Goal: Task Accomplishment & Management: Manage account settings

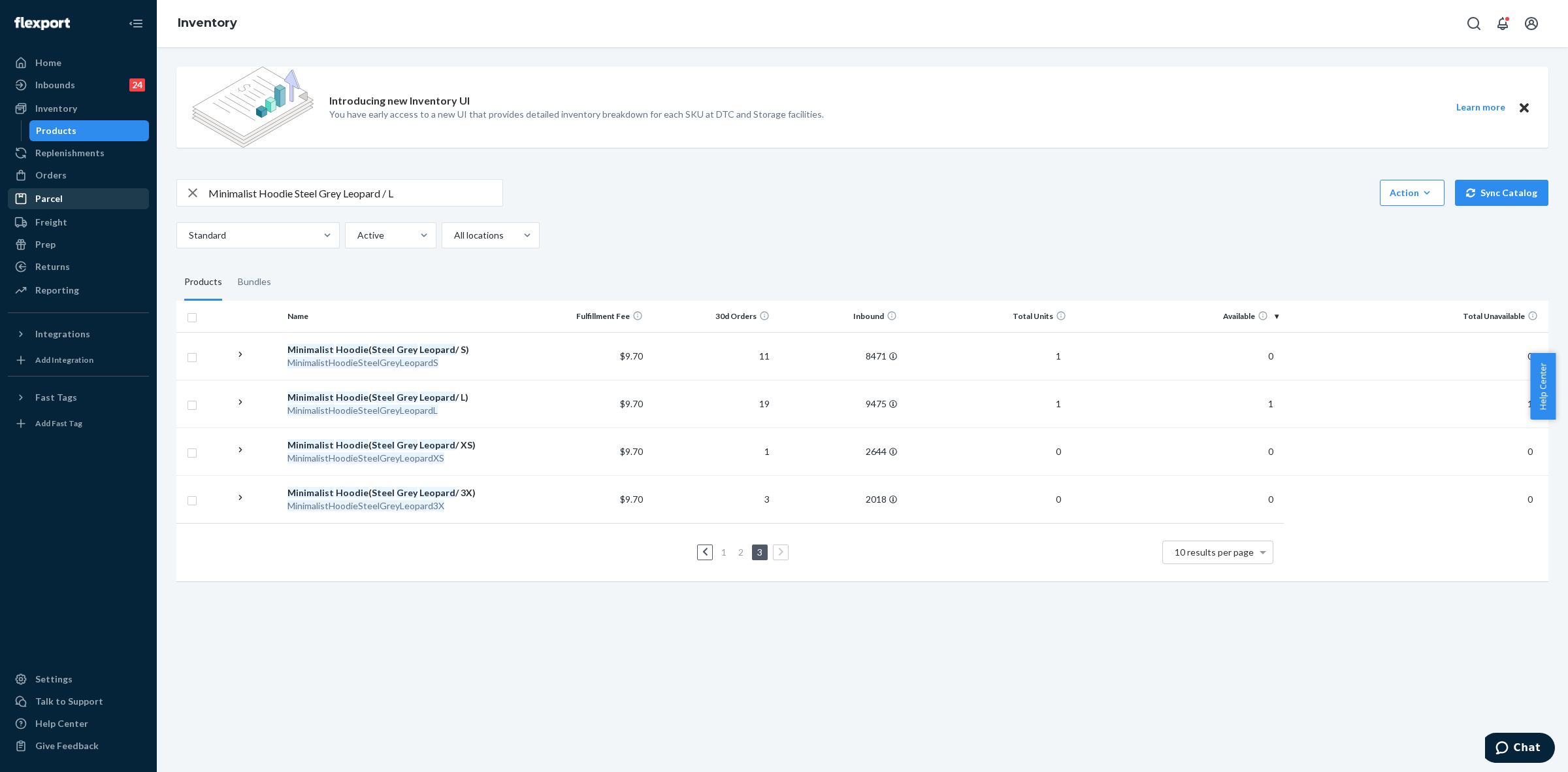
drag, startPoint x: 44, startPoint y: 180, endPoint x: 50, endPoint y: 193, distance: 14.3
click at [44, 180] on div "Orders" at bounding box center [51, 175] width 31 height 13
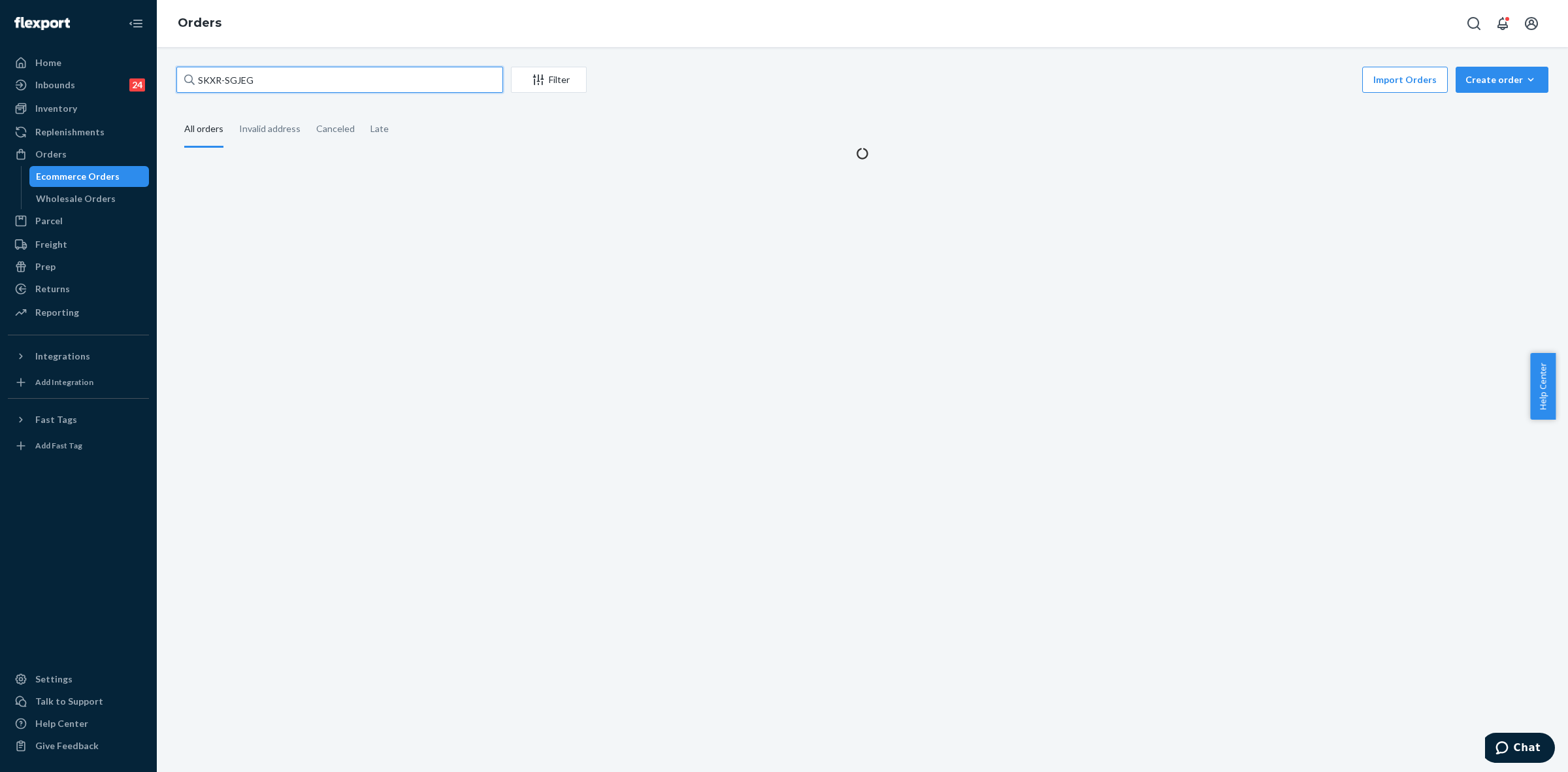
click at [219, 79] on input "SKXR-SGJEG" at bounding box center [340, 79] width 327 height 26
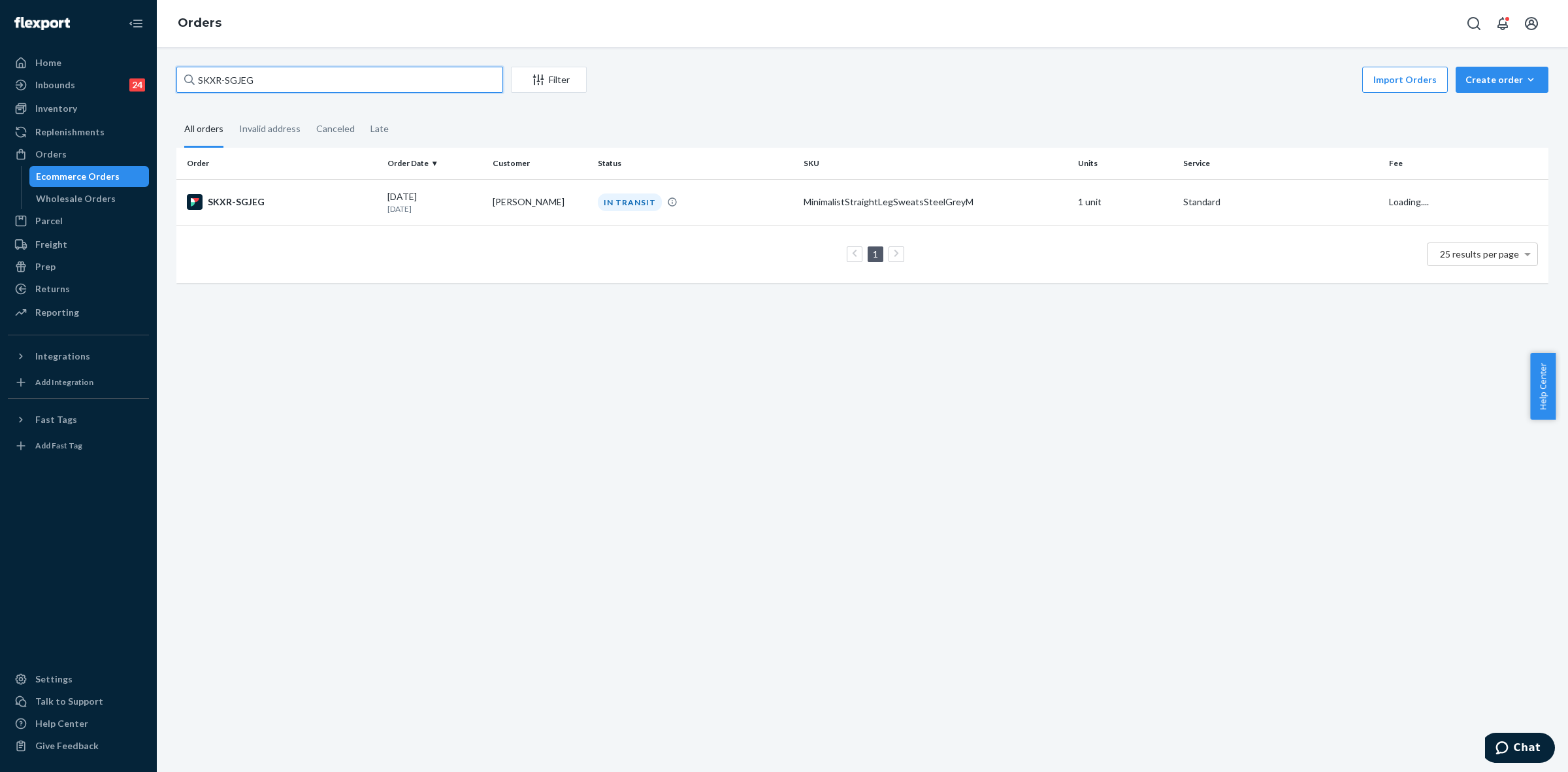
click at [219, 79] on input "SKXR-SGJEG" at bounding box center [340, 79] width 327 height 26
paste input "RYI9XJ0OXE"
type input "RYI9XJ0OXE"
click at [511, 212] on td "Scout [PERSON_NAME]" at bounding box center [540, 203] width 106 height 47
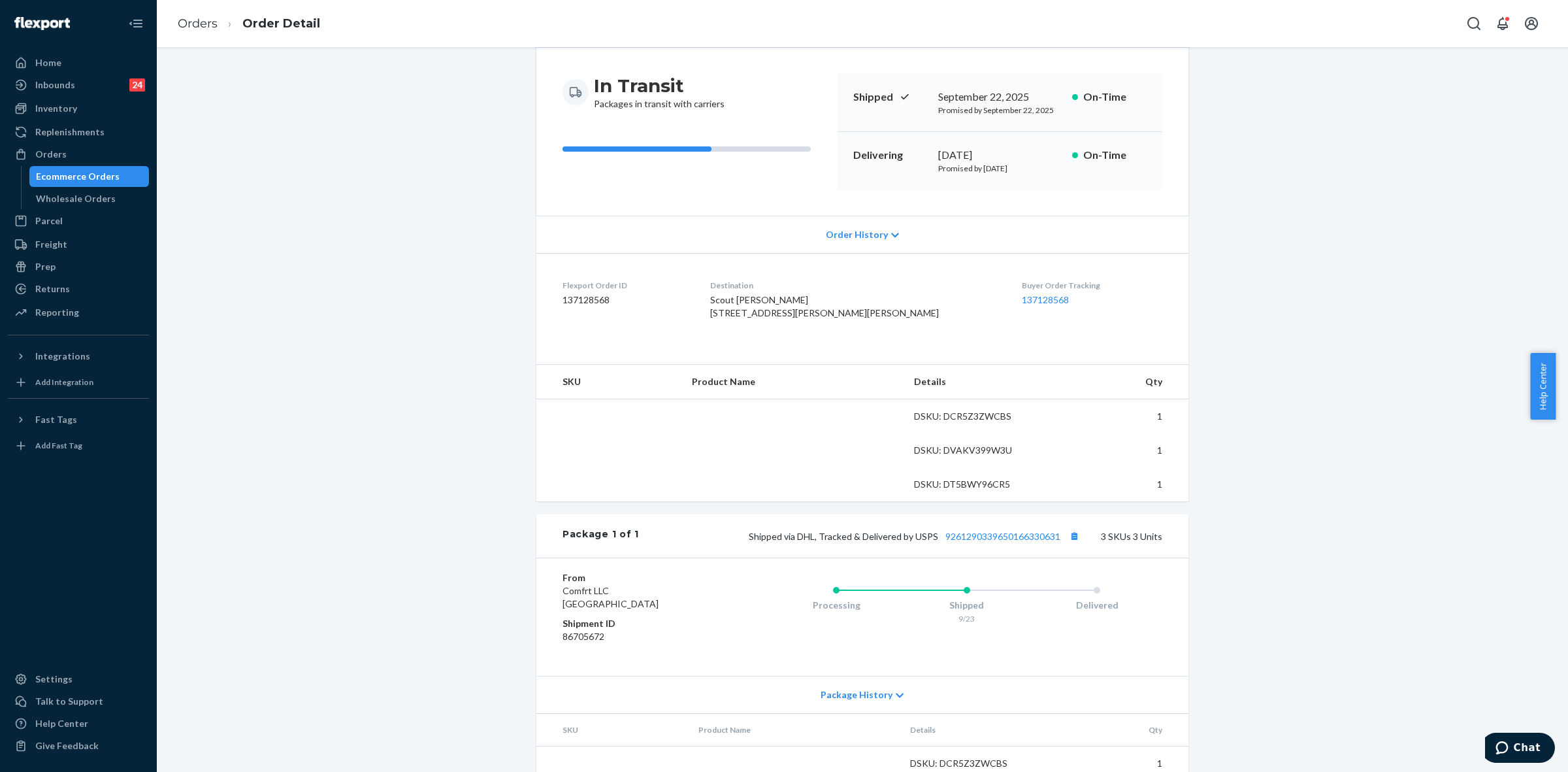
scroll to position [232, 0]
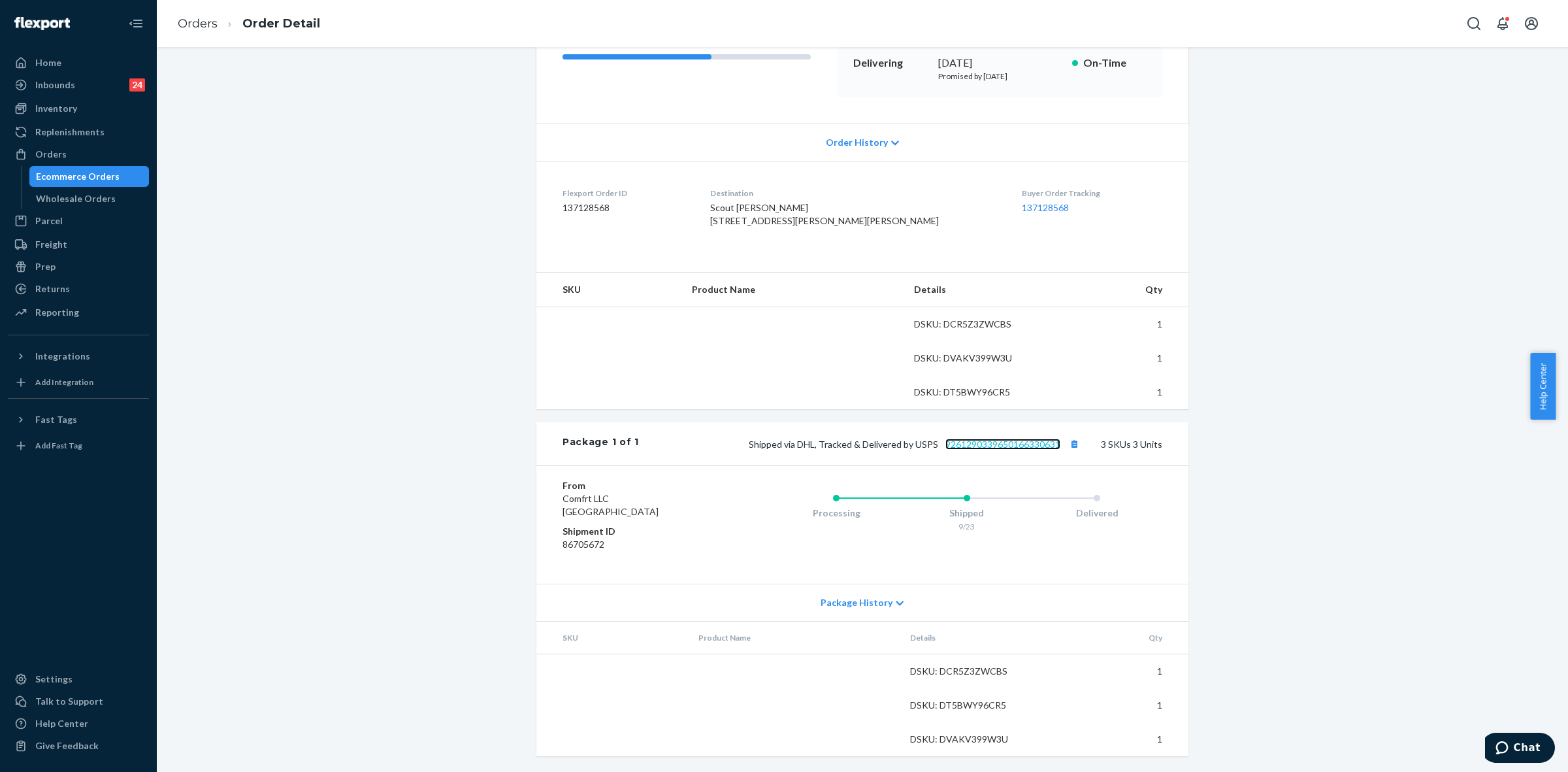
click at [992, 445] on link "9261290339650166330631" at bounding box center [1003, 445] width 115 height 11
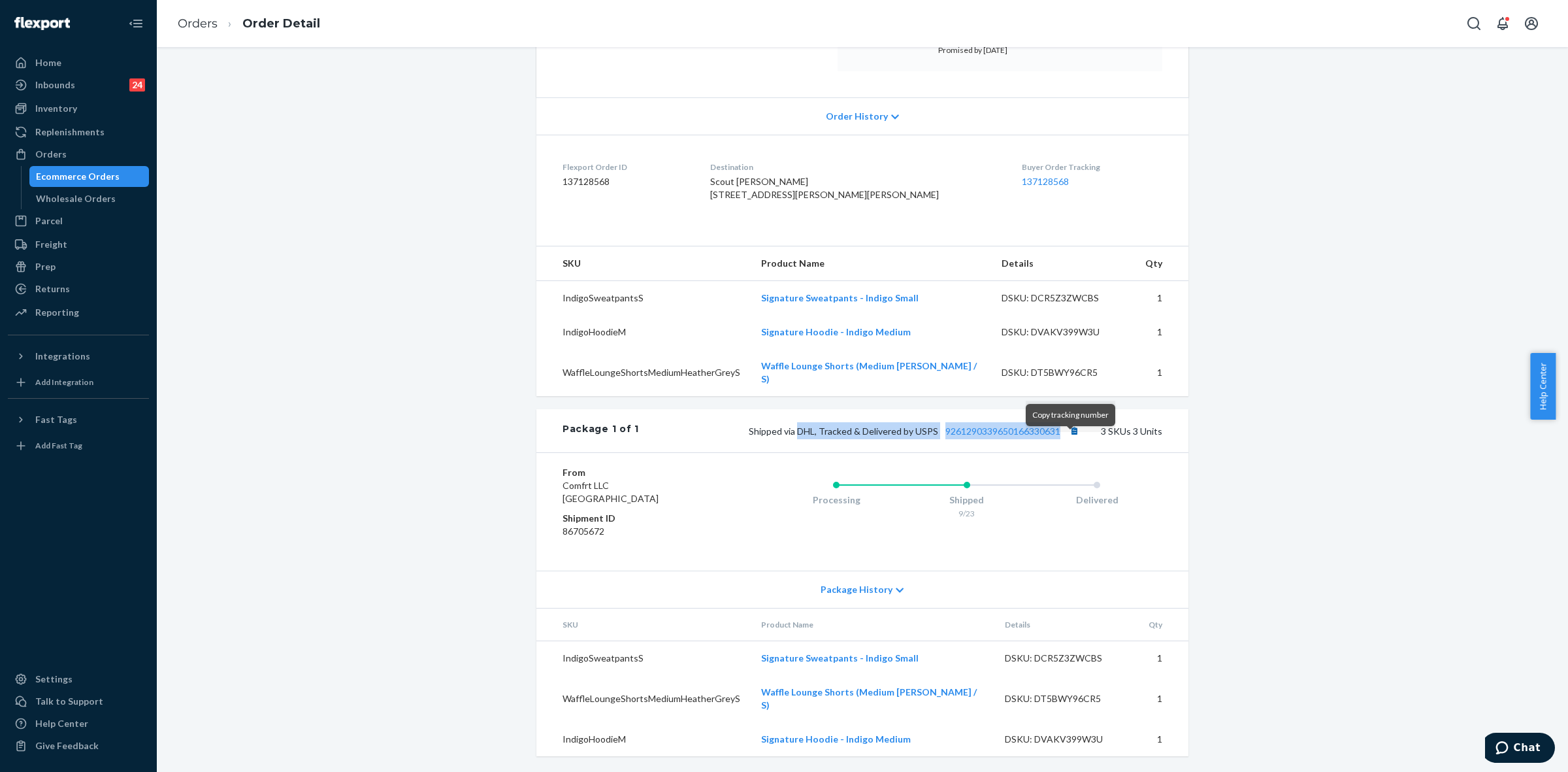
drag, startPoint x: 795, startPoint y: 445, endPoint x: 1062, endPoint y: 448, distance: 267.0
click at [1062, 436] on span "Shipped via DHL, Tracked & Delivered by USPS 9261290339650166330631" at bounding box center [916, 431] width 334 height 11
copy span "DHL, Tracked & Delivered by USPS 9261290339650166330631"
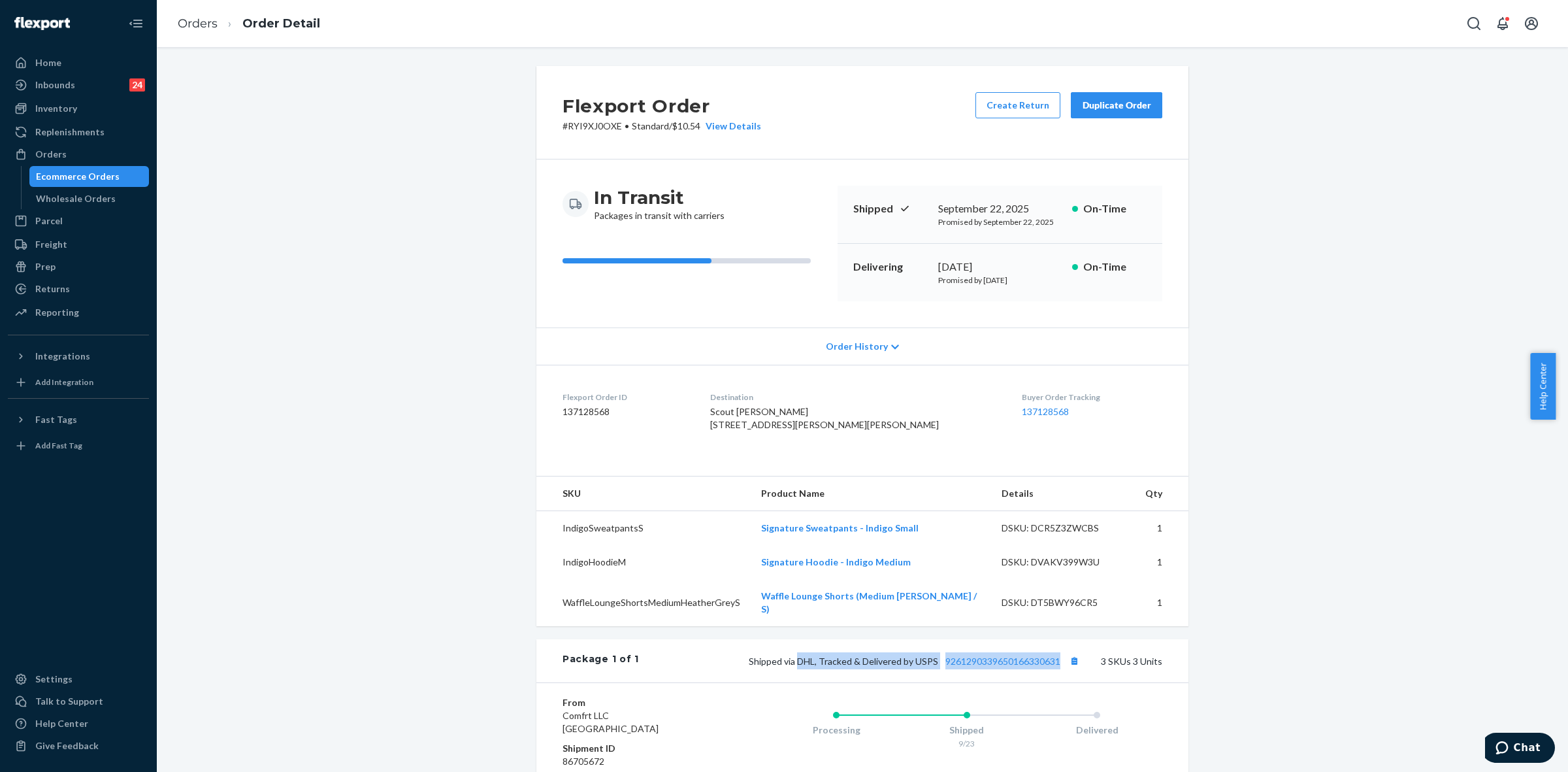
scroll to position [0, 0]
click at [64, 151] on div "Orders" at bounding box center [78, 154] width 138 height 18
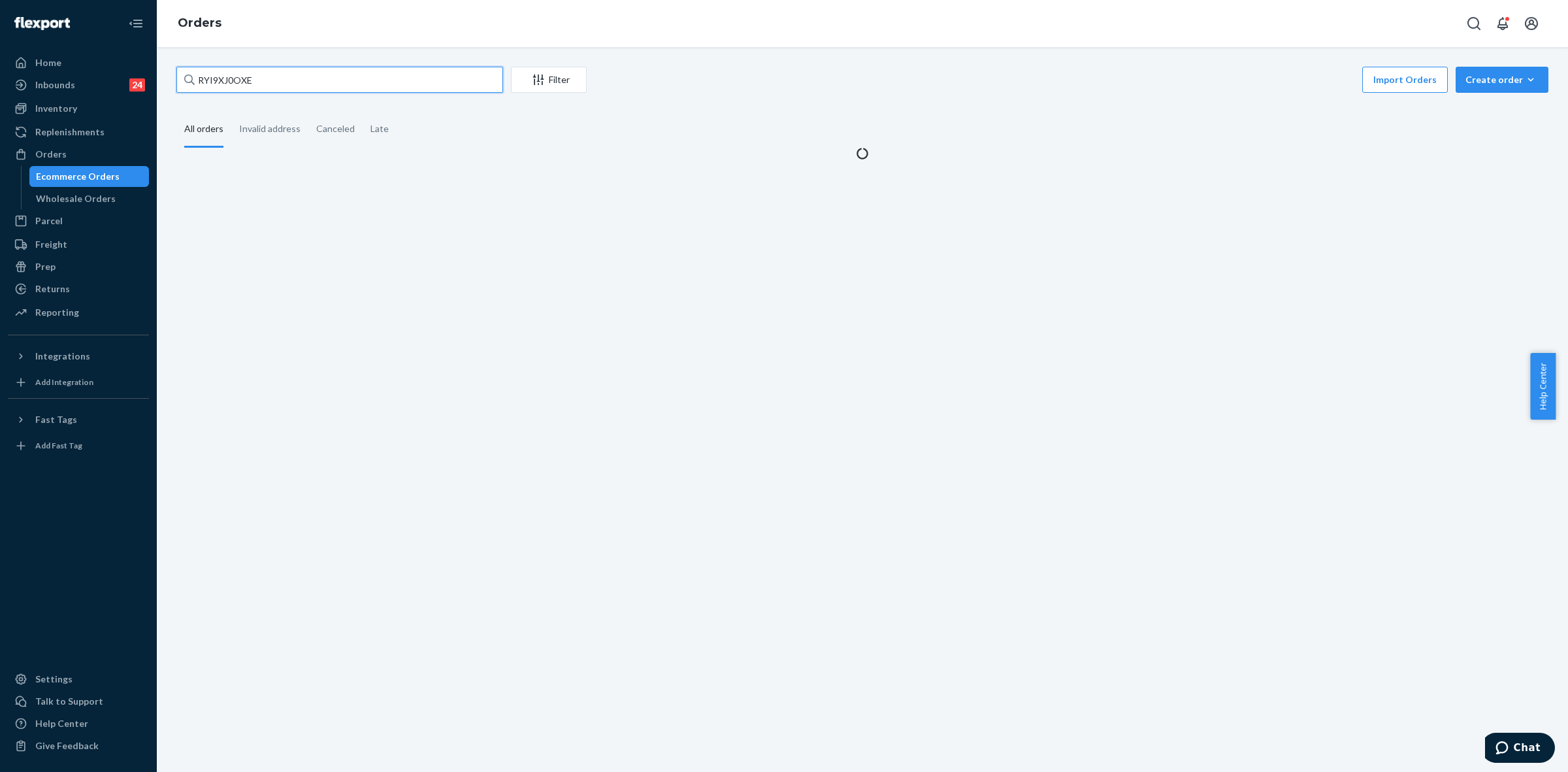
click at [215, 83] on input "RYI9XJ0OXE" at bounding box center [340, 79] width 327 height 26
click at [214, 83] on input "RYI9XJ0OXE" at bounding box center [340, 79] width 327 height 26
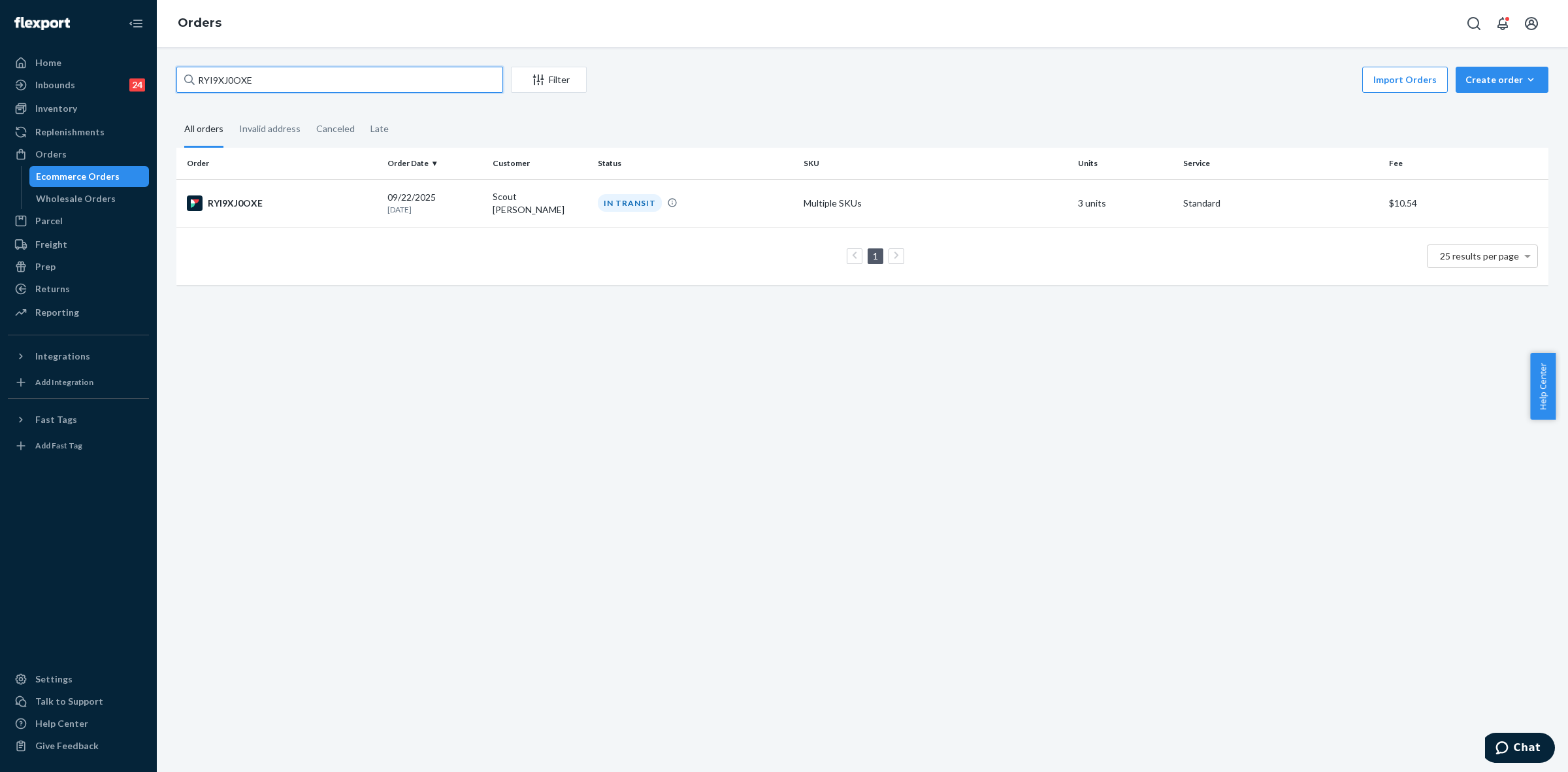
paste input "SK02WTAIG"
type input "SK02WTAIGE"
click at [585, 206] on td "Ryan Hall" at bounding box center [540, 202] width 106 height 46
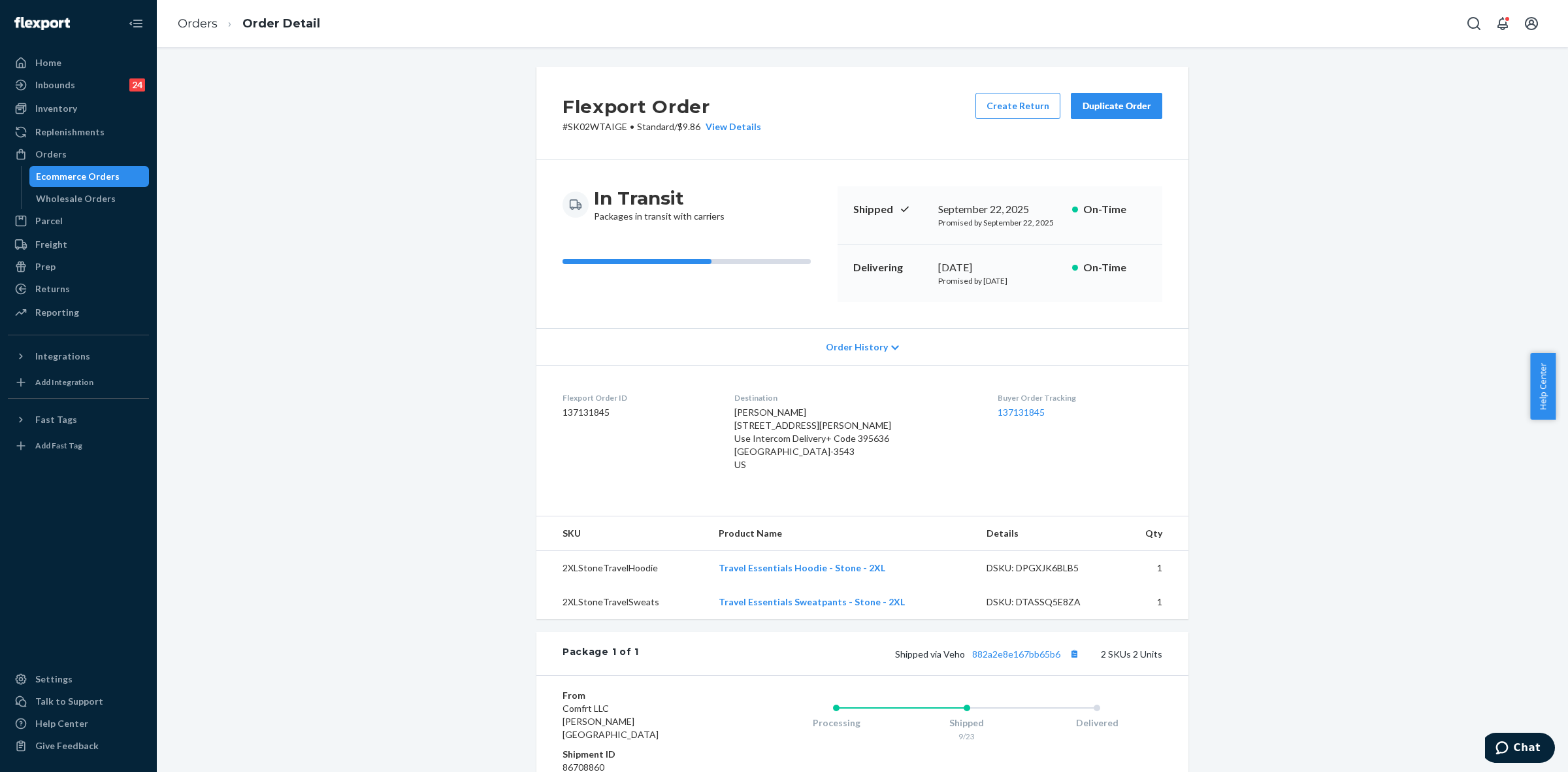
scroll to position [82, 0]
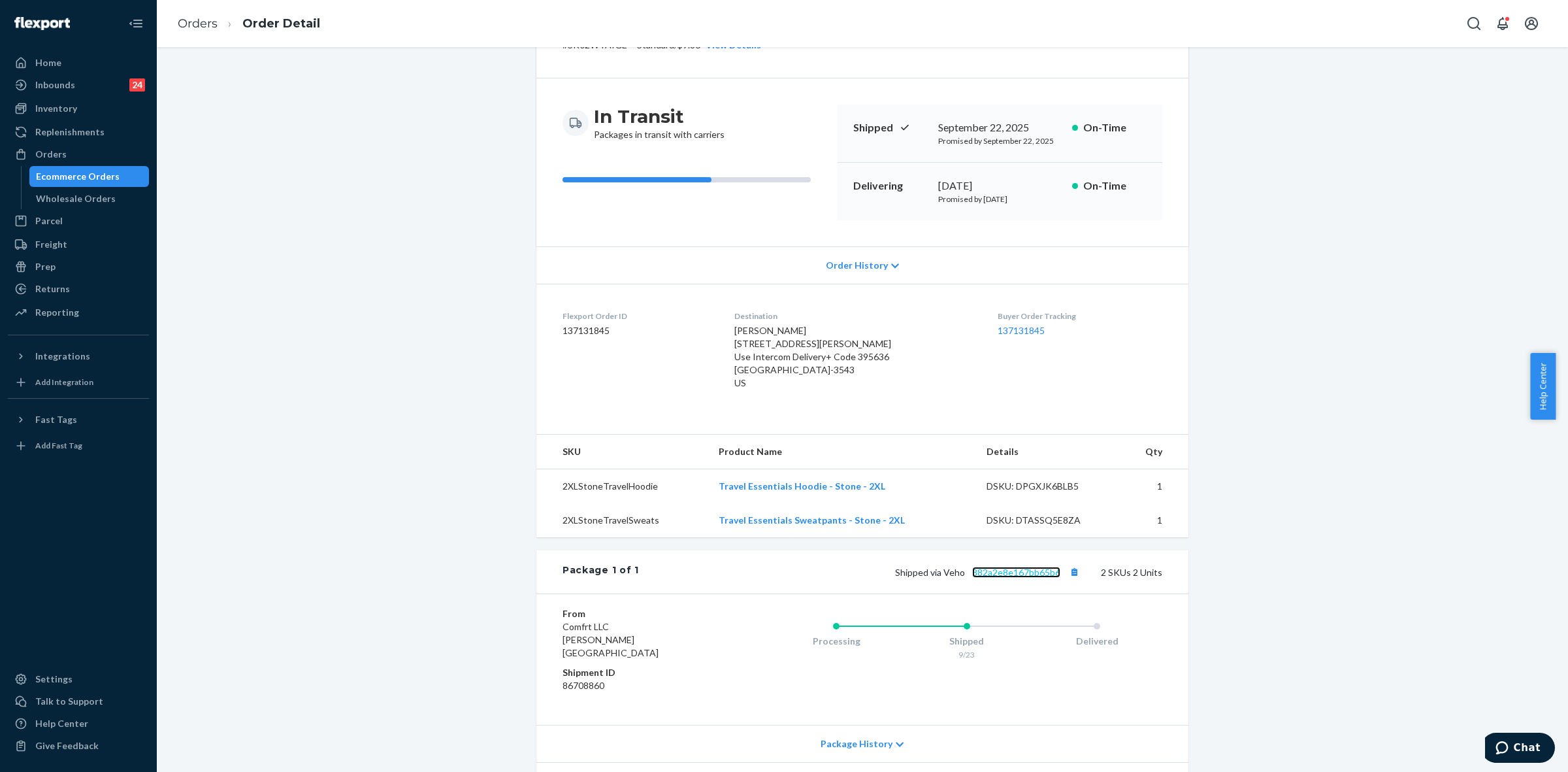
click at [995, 570] on link "882a2e8e167bb65b6" at bounding box center [1016, 572] width 88 height 11
drag, startPoint x: 941, startPoint y: 571, endPoint x: 1056, endPoint y: 567, distance: 115.1
click at [1056, 567] on div "Shipped via Veho 882a2e8e167bb65b6 2 SKUs 2 Units" at bounding box center [901, 571] width 524 height 17
copy span "Veho 882a2e8e167bb65b6"
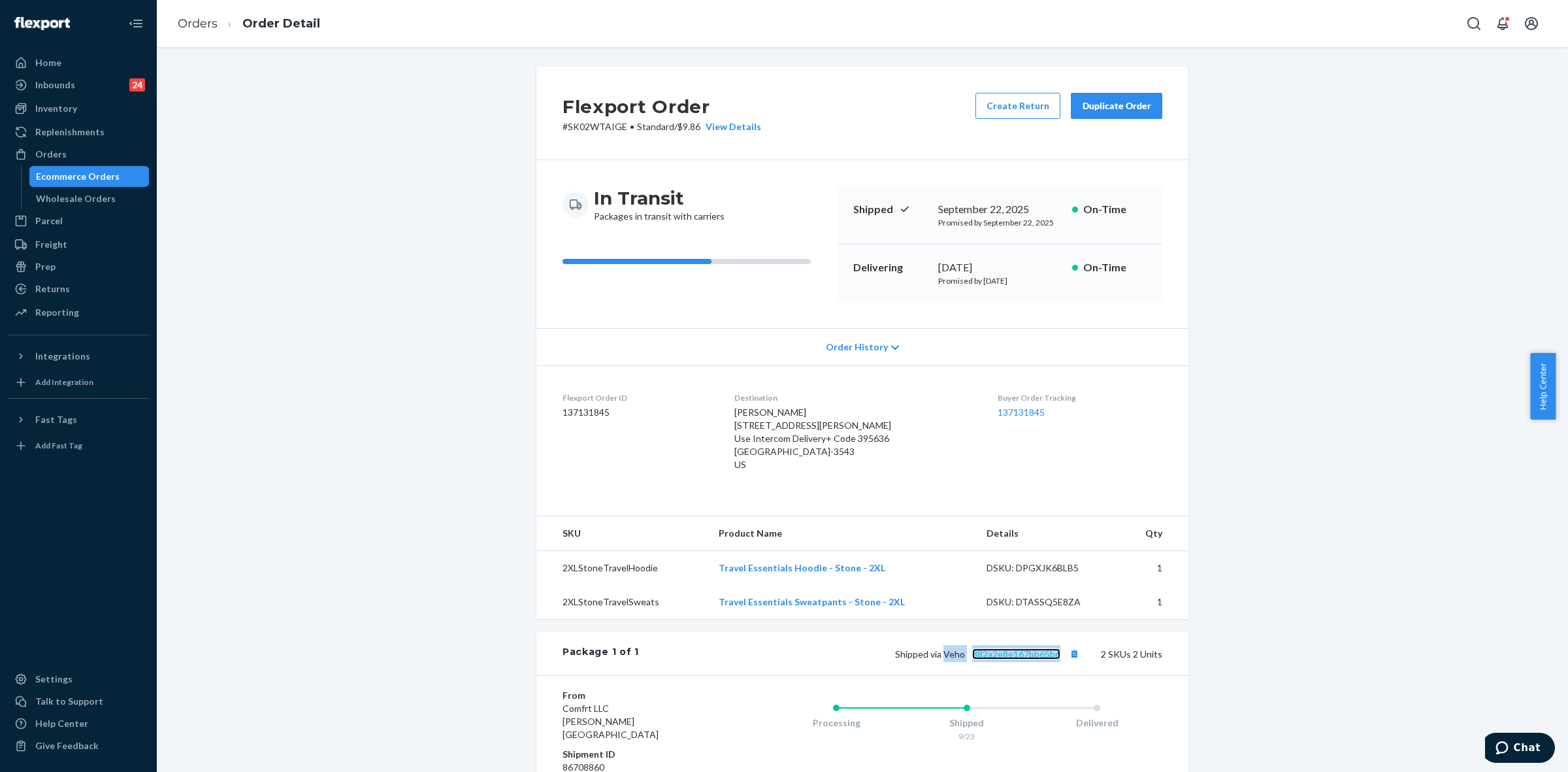
copy span "Veho 882a2e8e167bb65b6"
click at [49, 158] on div "Orders" at bounding box center [51, 154] width 31 height 13
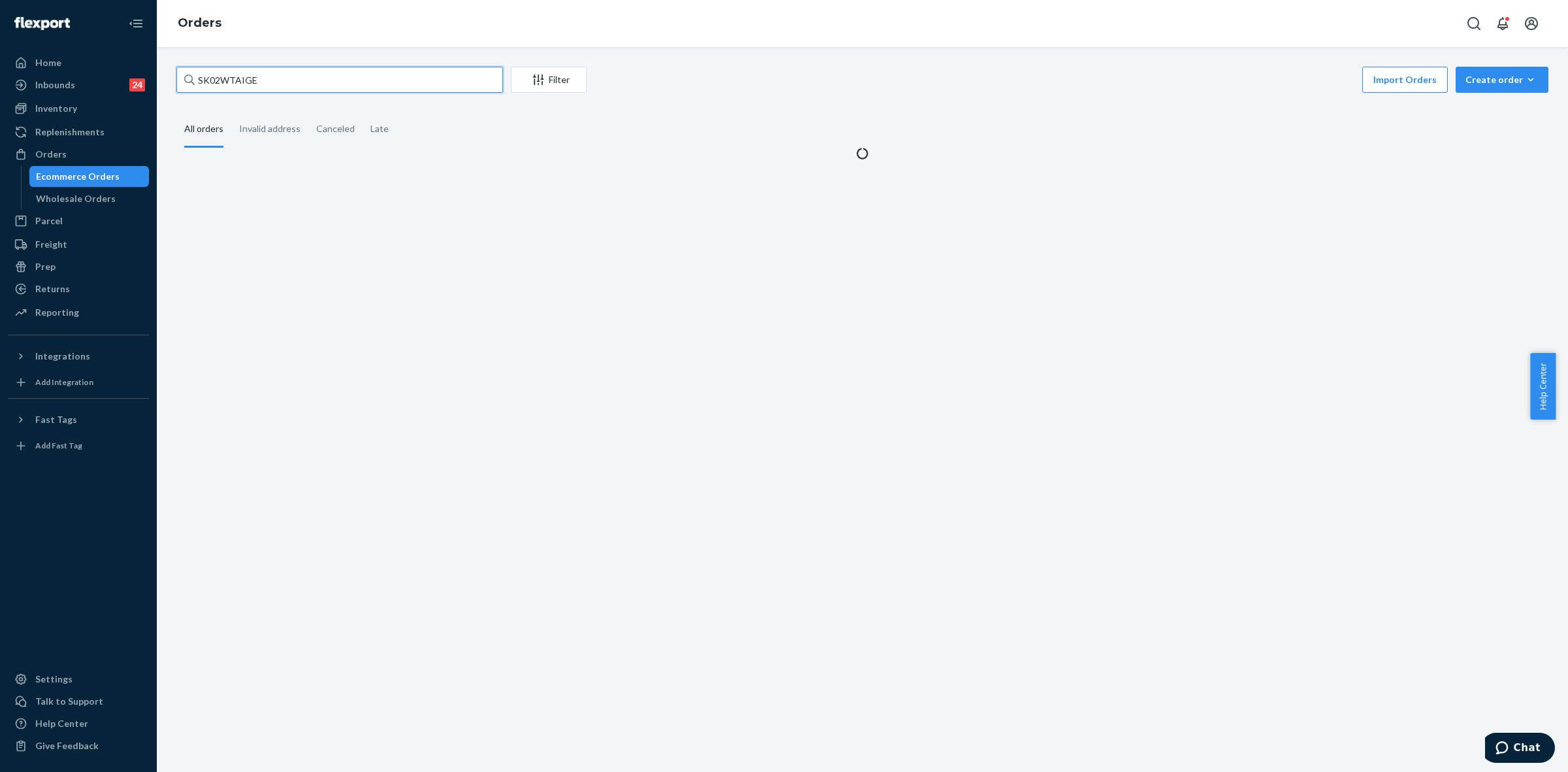
click at [223, 76] on input "SK02WTAIGE" at bounding box center [340, 79] width 327 height 26
drag, startPoint x: 223, startPoint y: 76, endPoint x: 248, endPoint y: 100, distance: 34.7
click at [223, 76] on input "SK02WTAIGE" at bounding box center [340, 79] width 327 height 26
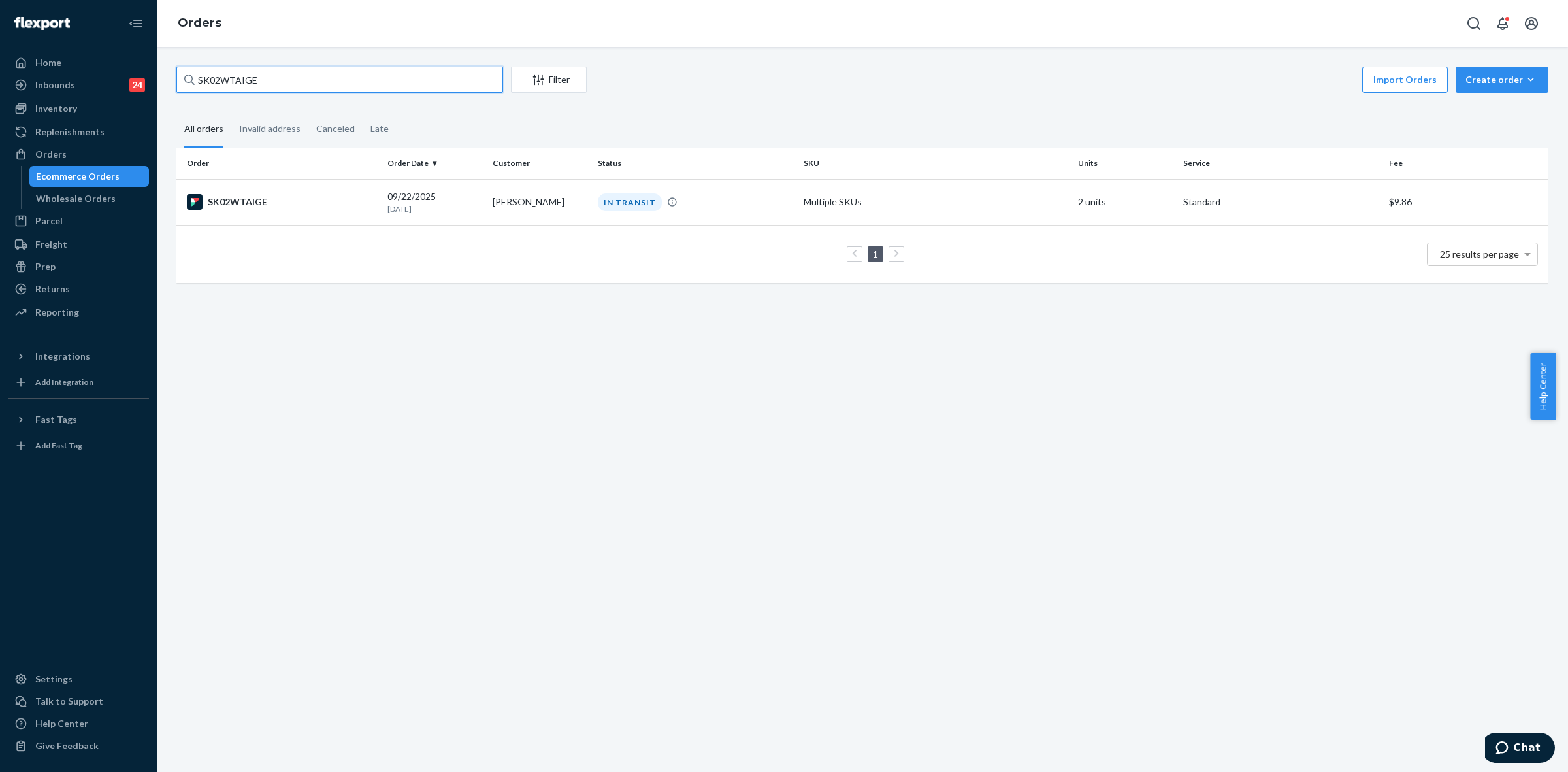
paste input "RY-WBAR0SEX"
type input "RY-WBAR0SEX"
click at [579, 213] on td "Vejama Hijarunguru" at bounding box center [540, 202] width 106 height 46
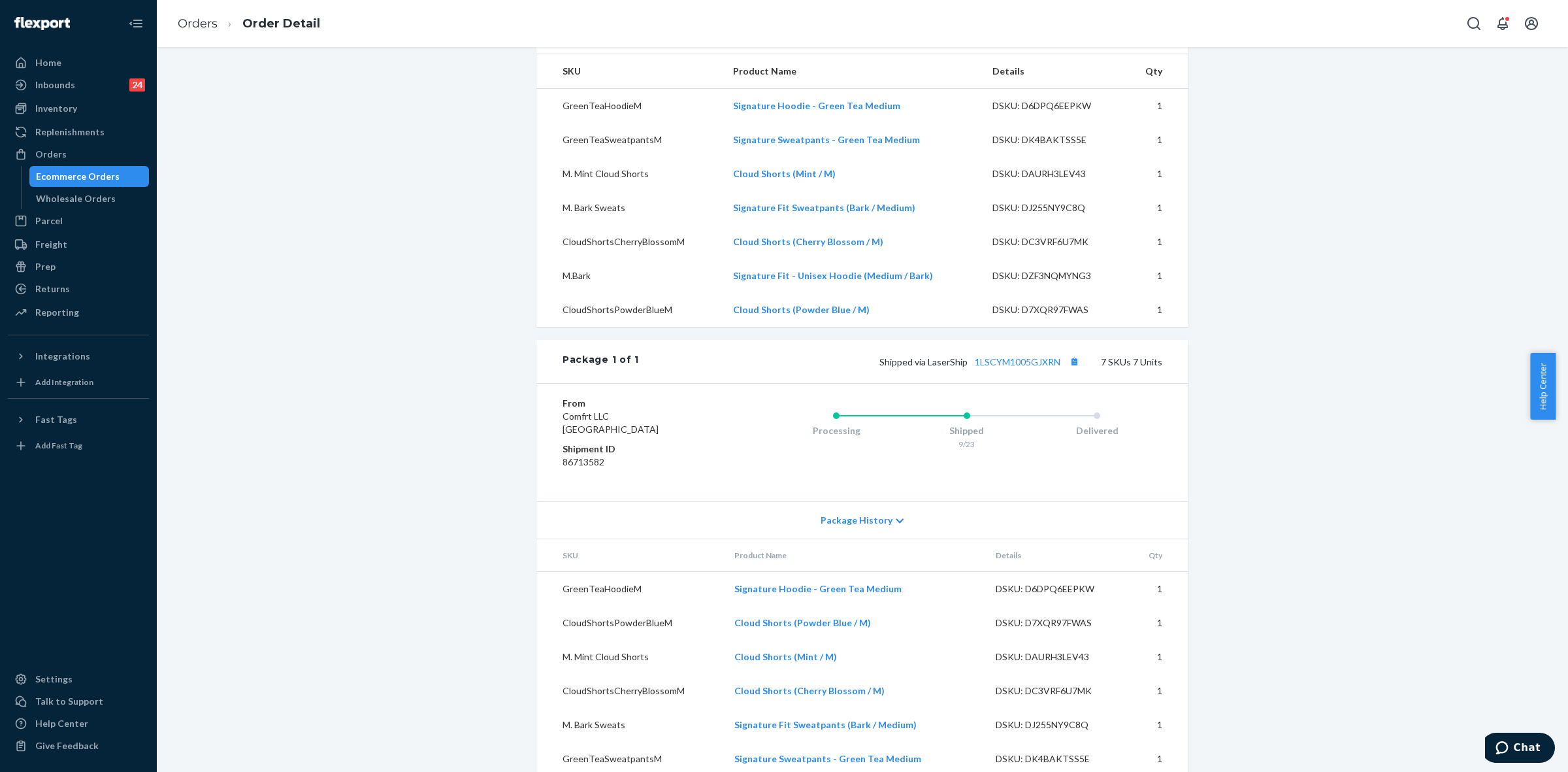
scroll to position [490, 0]
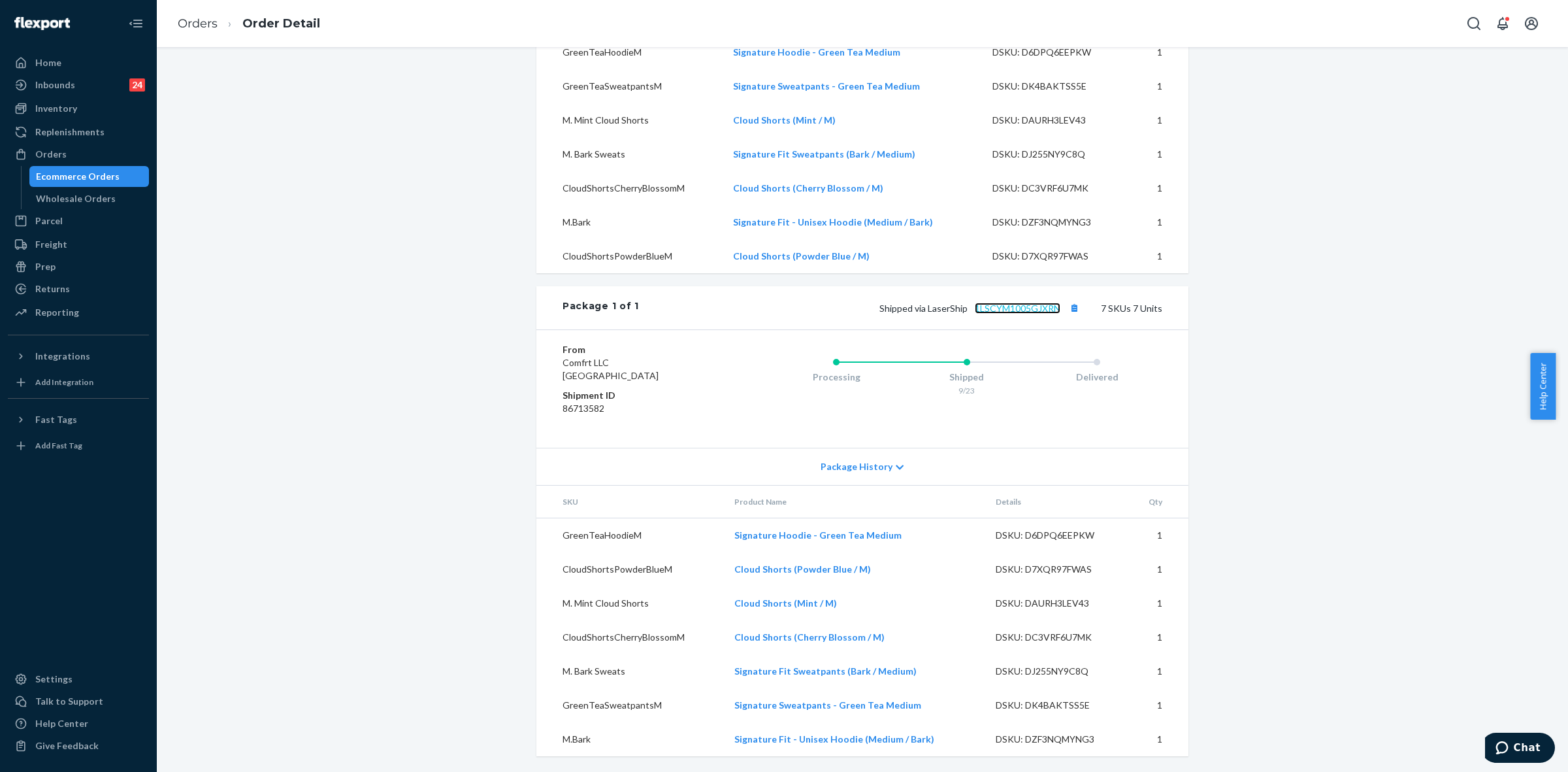
click at [1007, 314] on link "1LSCYM1005GJXRN" at bounding box center [1017, 309] width 86 height 11
drag, startPoint x: 925, startPoint y: 324, endPoint x: 1060, endPoint y: 323, distance: 135.0
click at [1060, 314] on span "Shipped via LaserShip 1LSCYM1005GJXRN" at bounding box center [981, 309] width 203 height 11
copy span "LaserShip 1LSCYM1005GJXRN"
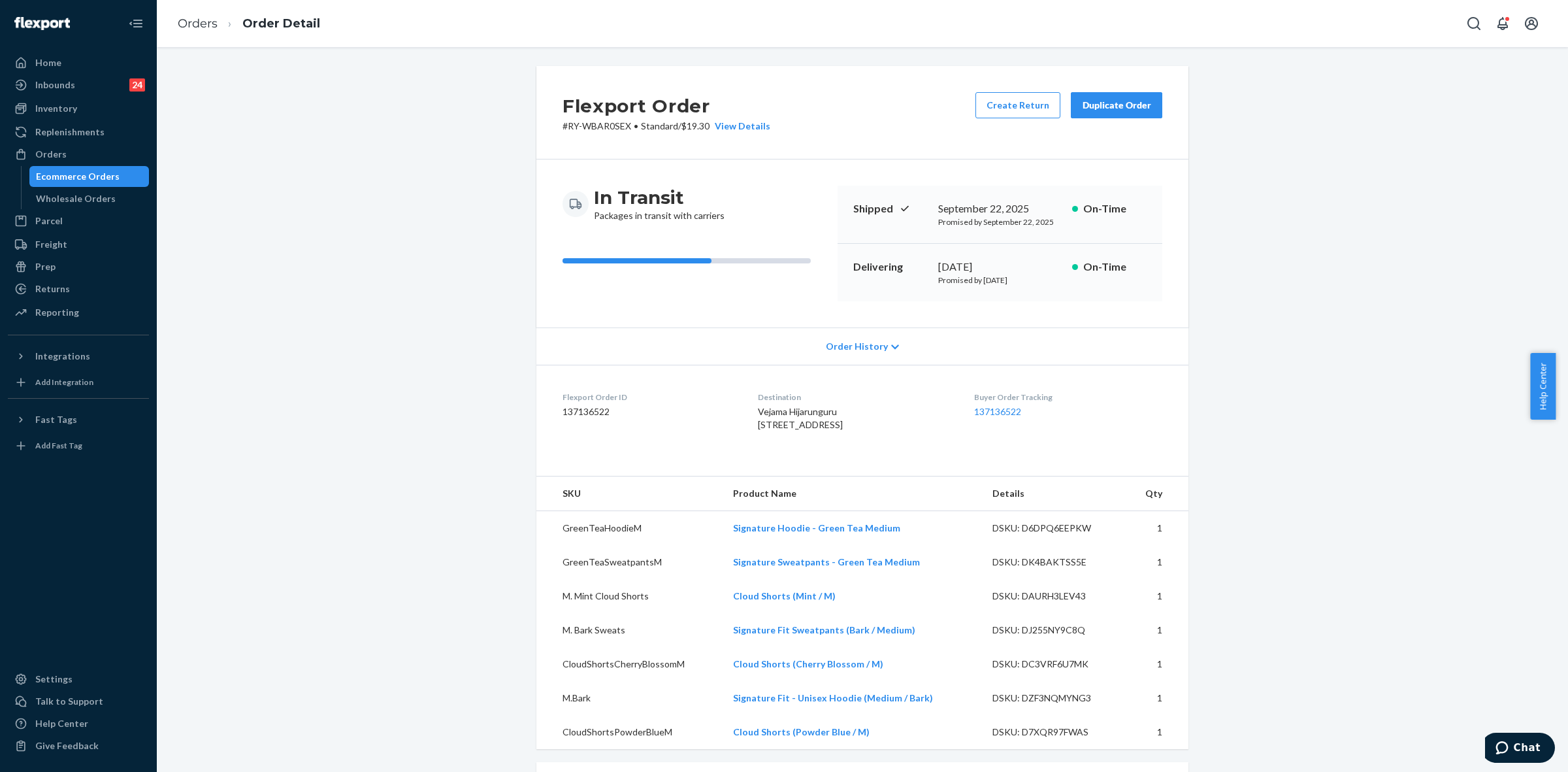
scroll to position [0, 0]
drag, startPoint x: 43, startPoint y: 151, endPoint x: 249, endPoint y: 220, distance: 217.2
click at [43, 151] on div "Orders" at bounding box center [51, 154] width 31 height 13
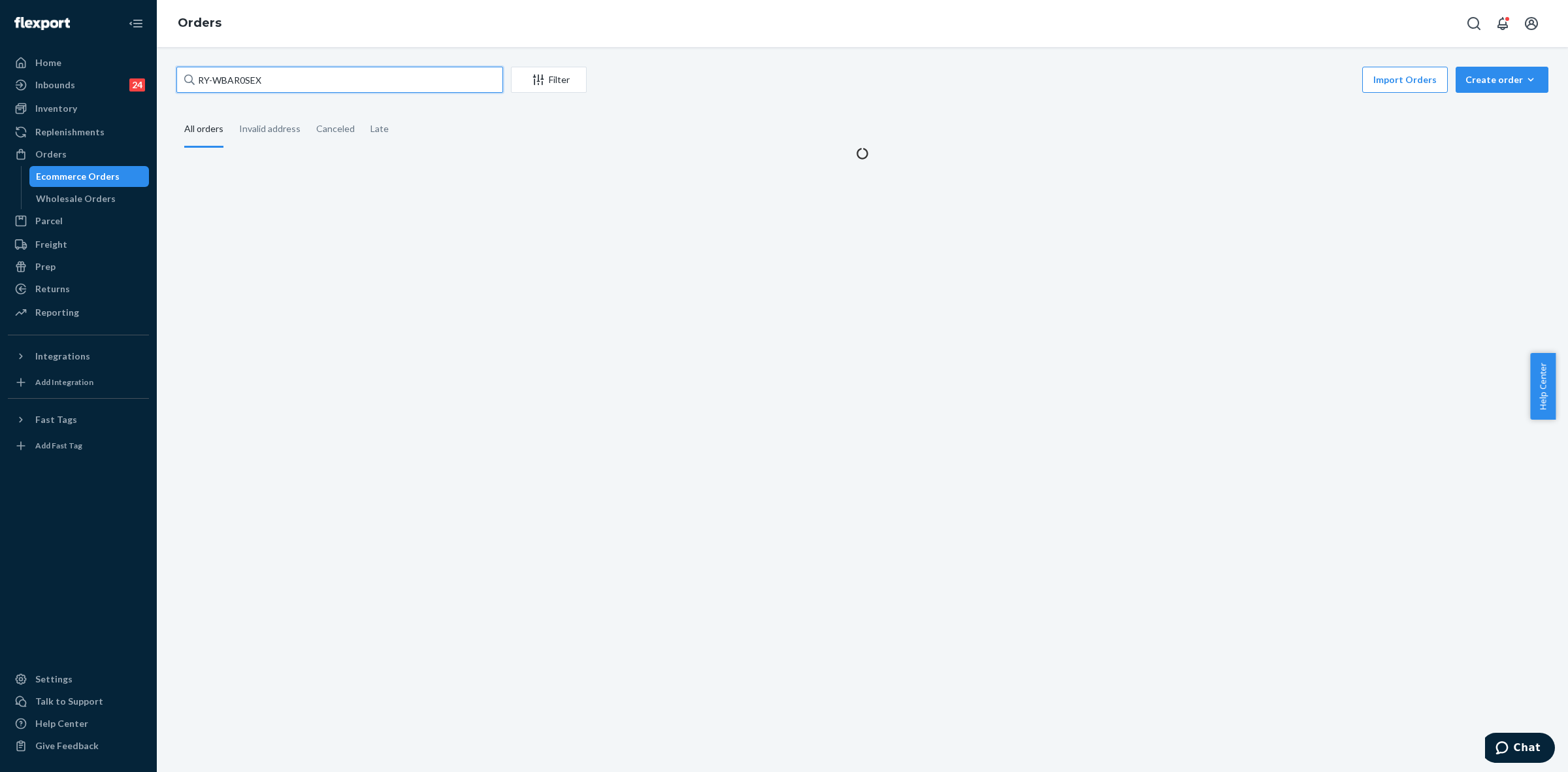
click at [210, 84] on input "RY-WBAR0SEX" at bounding box center [340, 79] width 327 height 26
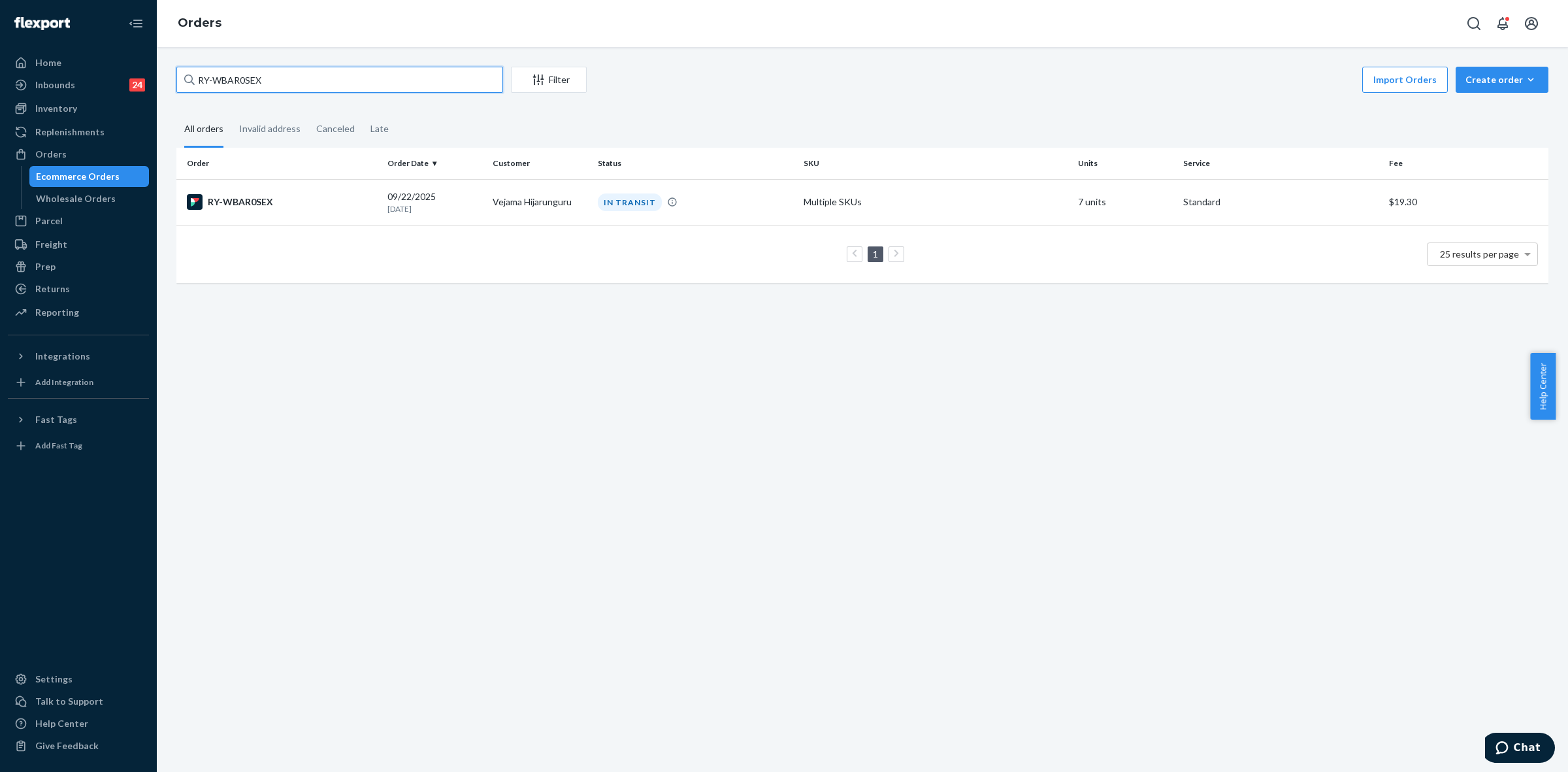
paste input "255215188"
type input "255215188"
click at [561, 205] on td "Elvira Rodriguez" at bounding box center [540, 202] width 106 height 46
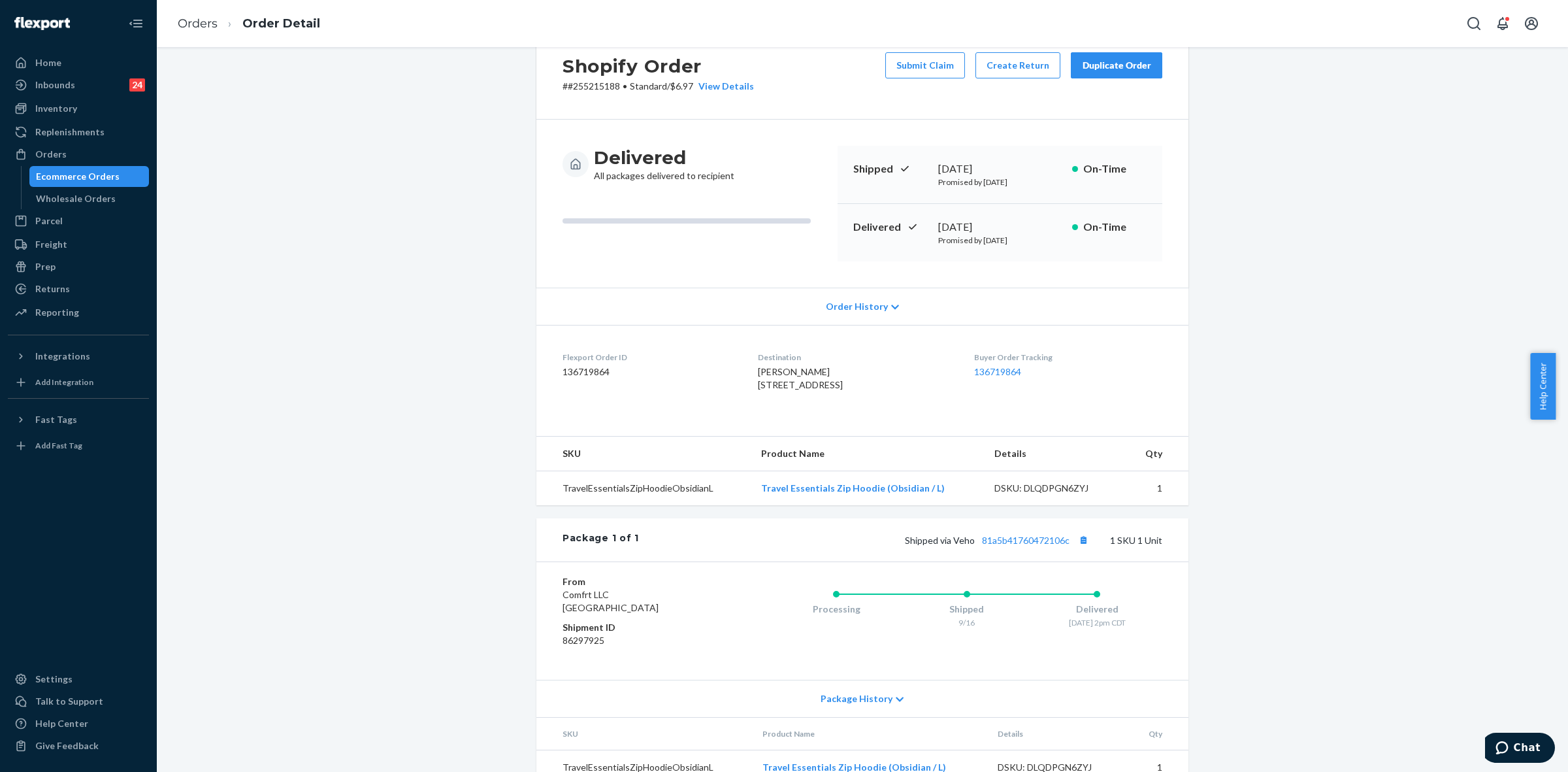
scroll to position [96, 0]
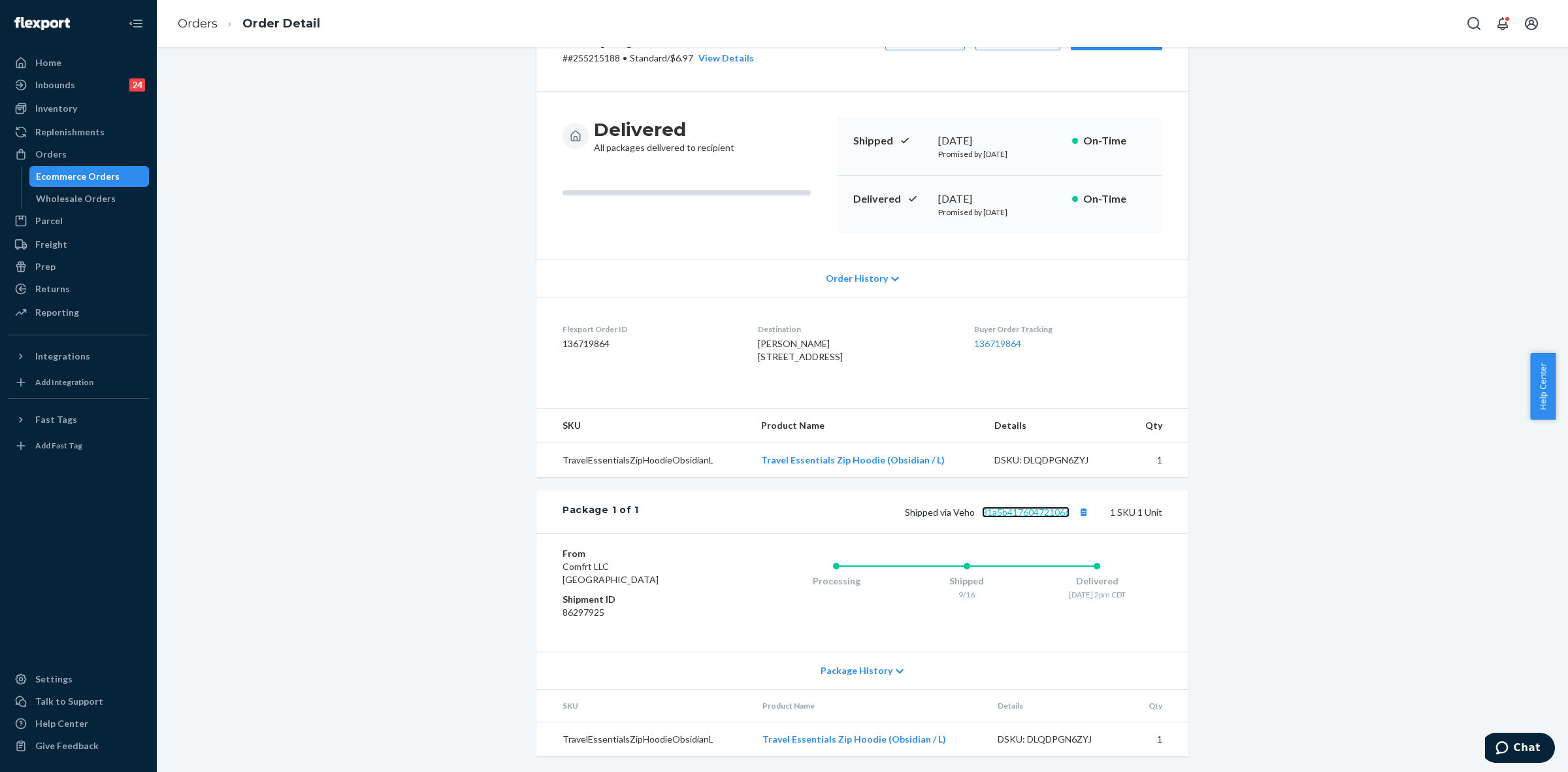
click at [1024, 514] on link "81a5b41760472106c" at bounding box center [1025, 512] width 88 height 11
drag, startPoint x: 951, startPoint y: 510, endPoint x: 1070, endPoint y: 508, distance: 119.0
click at [1070, 508] on span "Shipped via Veho 81a5b41760472106c" at bounding box center [998, 512] width 187 height 11
copy span "Veho 81a5b41760472106c"
click at [119, 119] on div "Inventory Products" at bounding box center [79, 109] width 141 height 22
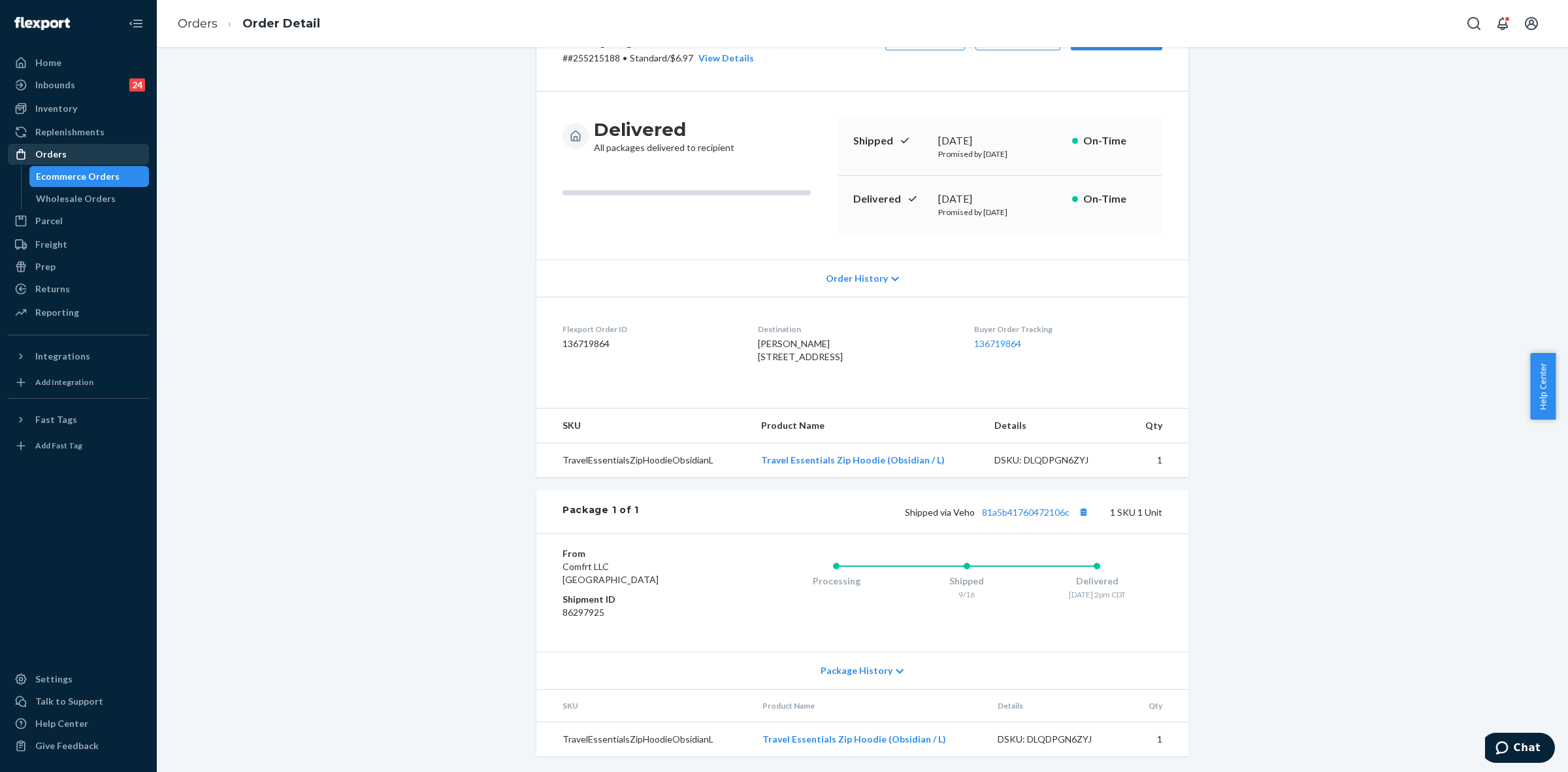
click at [59, 154] on div "Orders" at bounding box center [51, 154] width 31 height 13
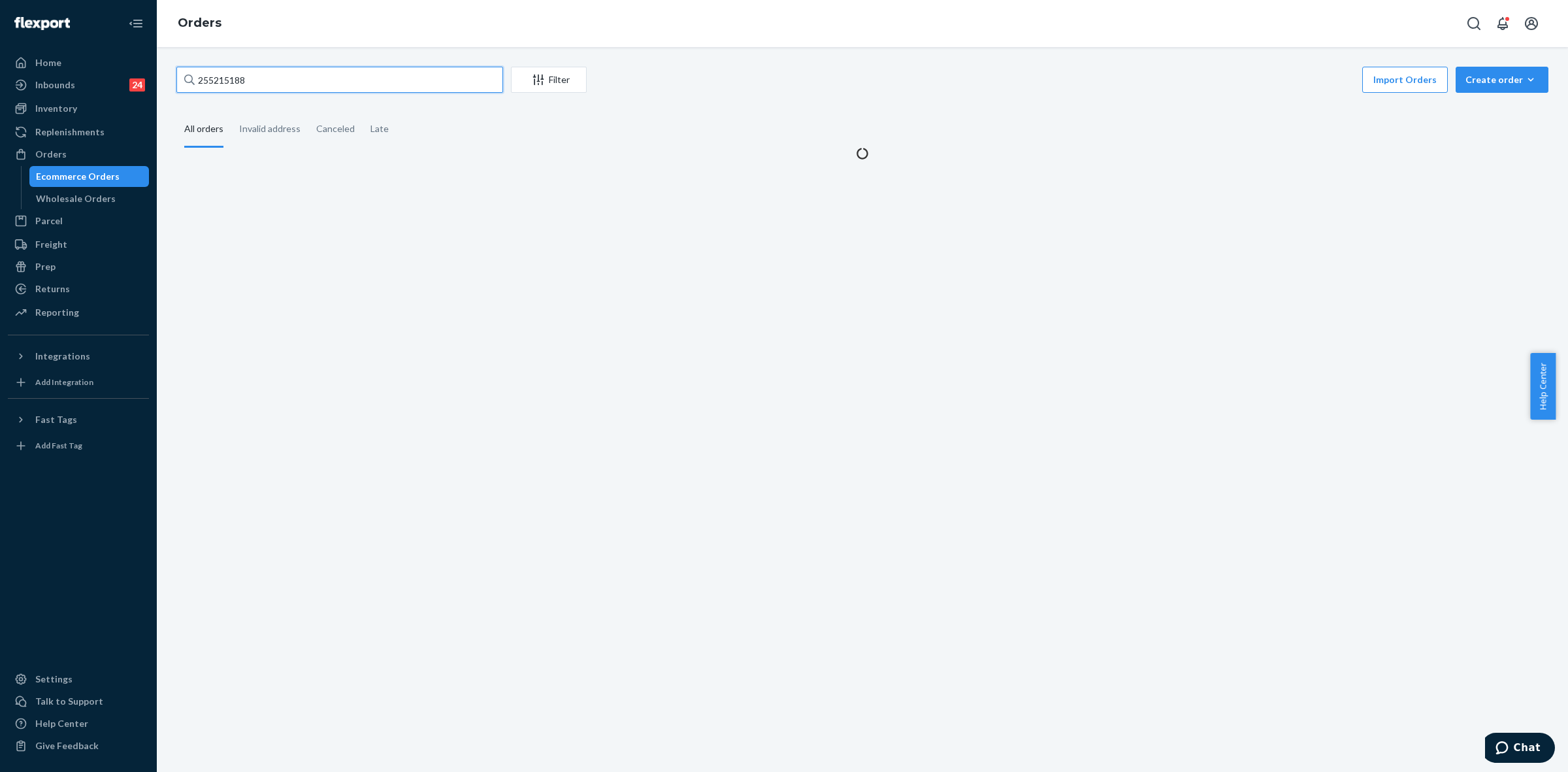
click at [205, 70] on input "255215188" at bounding box center [340, 79] width 327 height 26
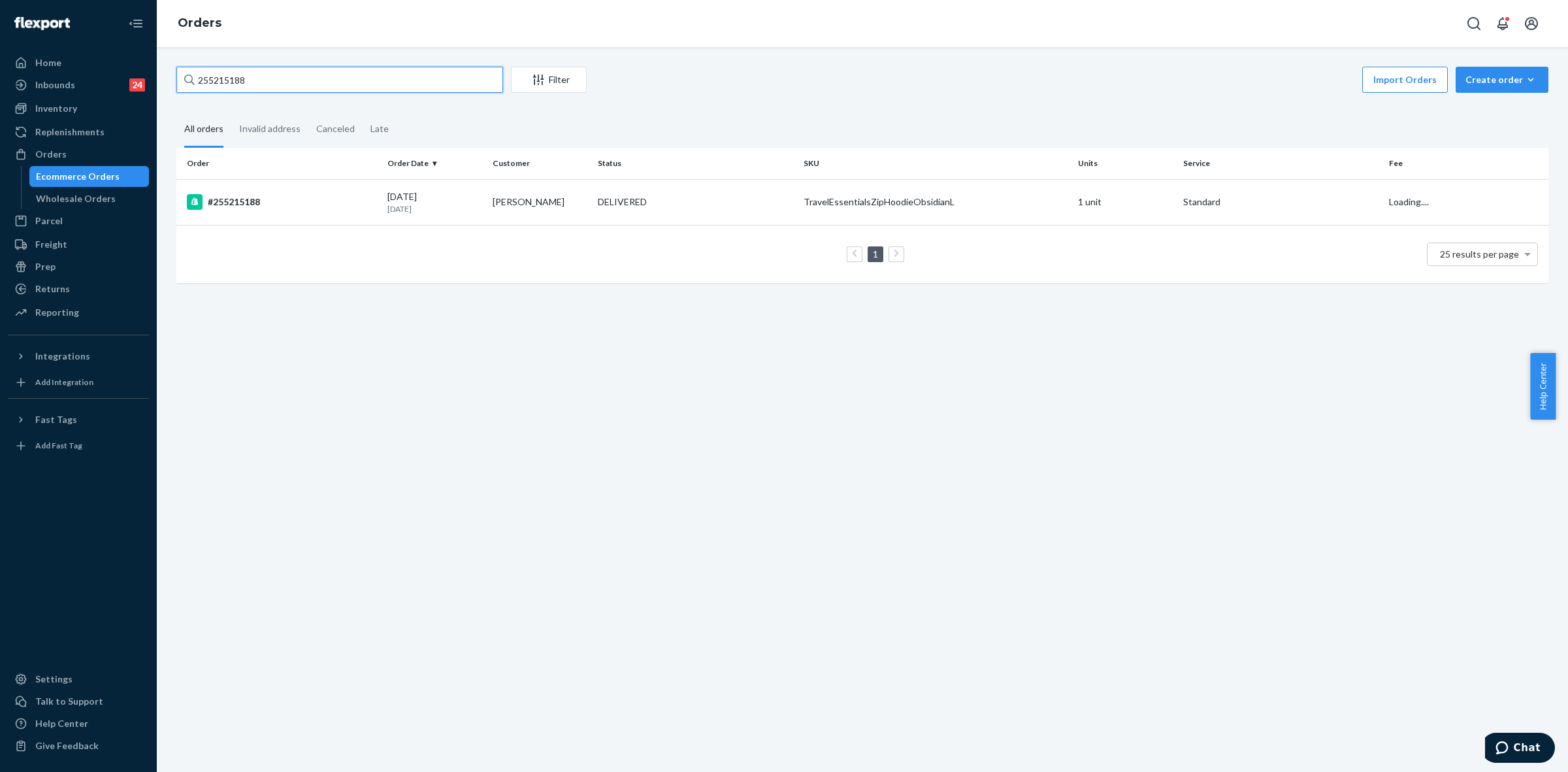
paste input "RYUZFLJNLE"
type input "RYUZFLJNLE"
click at [501, 200] on td "Tarin Allen" at bounding box center [540, 202] width 106 height 46
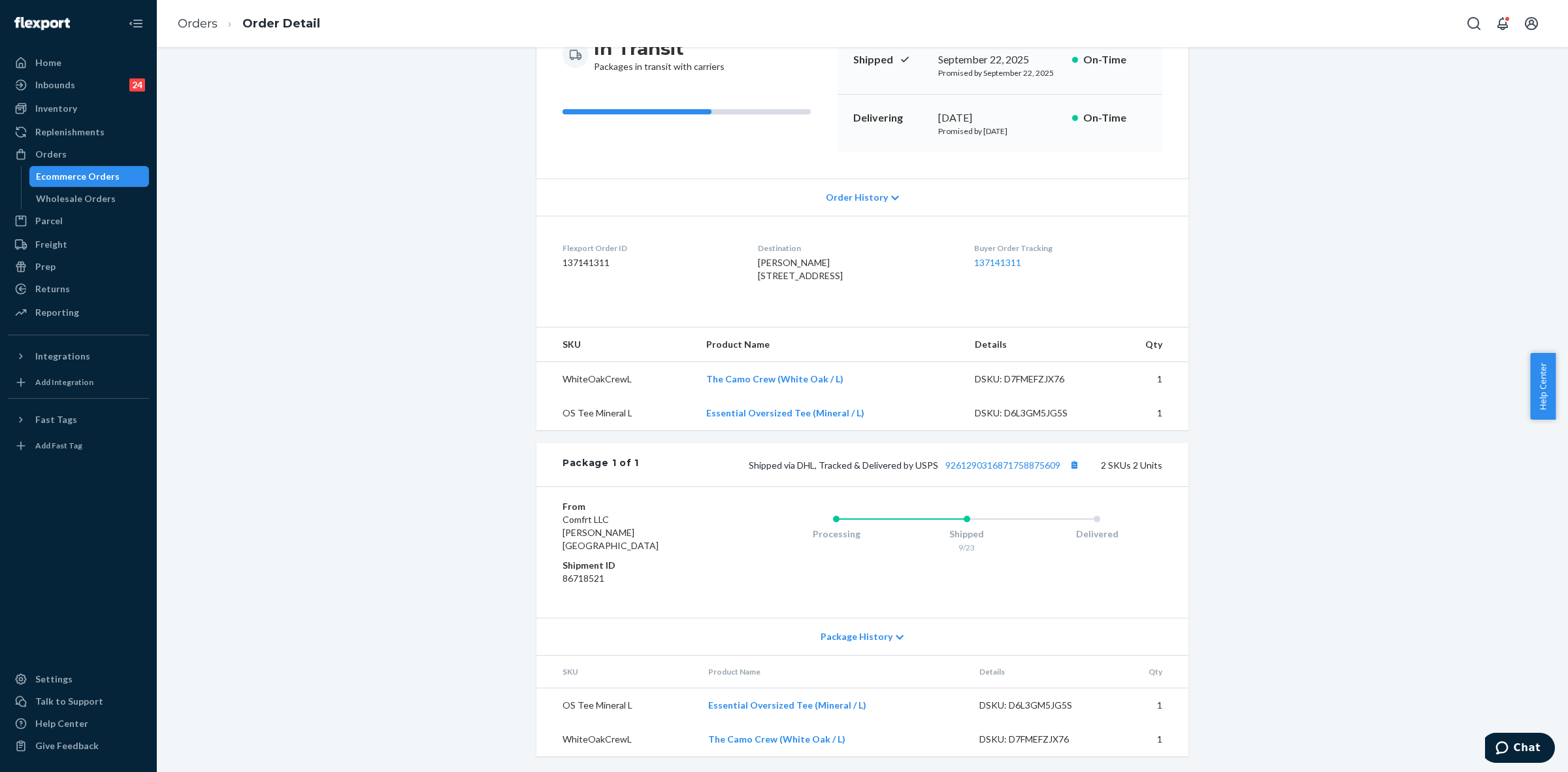
scroll to position [164, 0]
click at [989, 471] on link "9261290316871758875609" at bounding box center [1003, 465] width 115 height 11
drag, startPoint x: 795, startPoint y: 477, endPoint x: 1057, endPoint y: 475, distance: 262.0
click at [1057, 471] on span "Shipped via DHL, Tracked & Delivered by USPS 9261290316871758875609" at bounding box center [916, 465] width 334 height 11
copy span "DHL, Tracked & Delivered by USPS 9261290316871758875609"
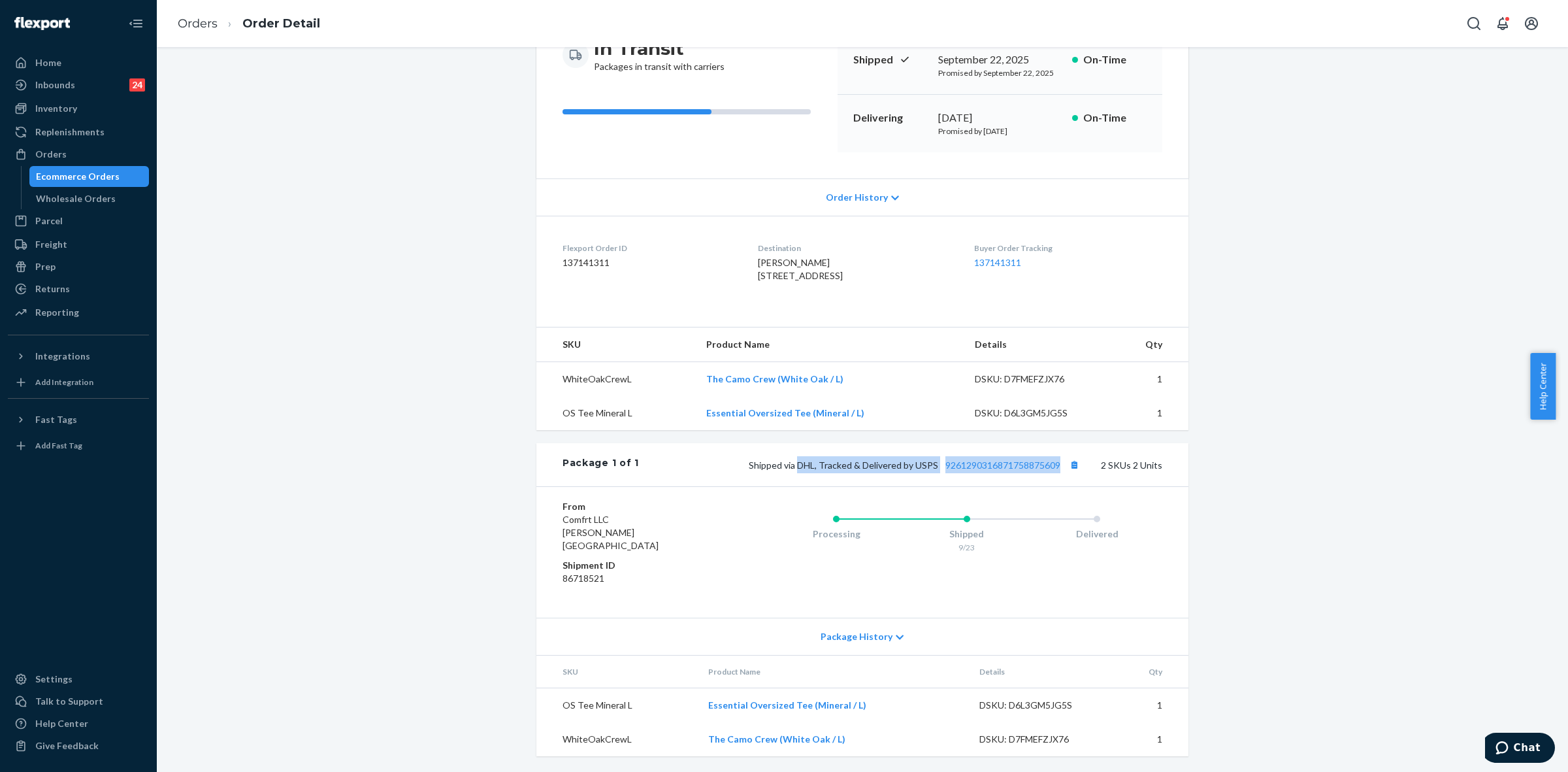
click at [54, 148] on div "Orders" at bounding box center [51, 154] width 31 height 13
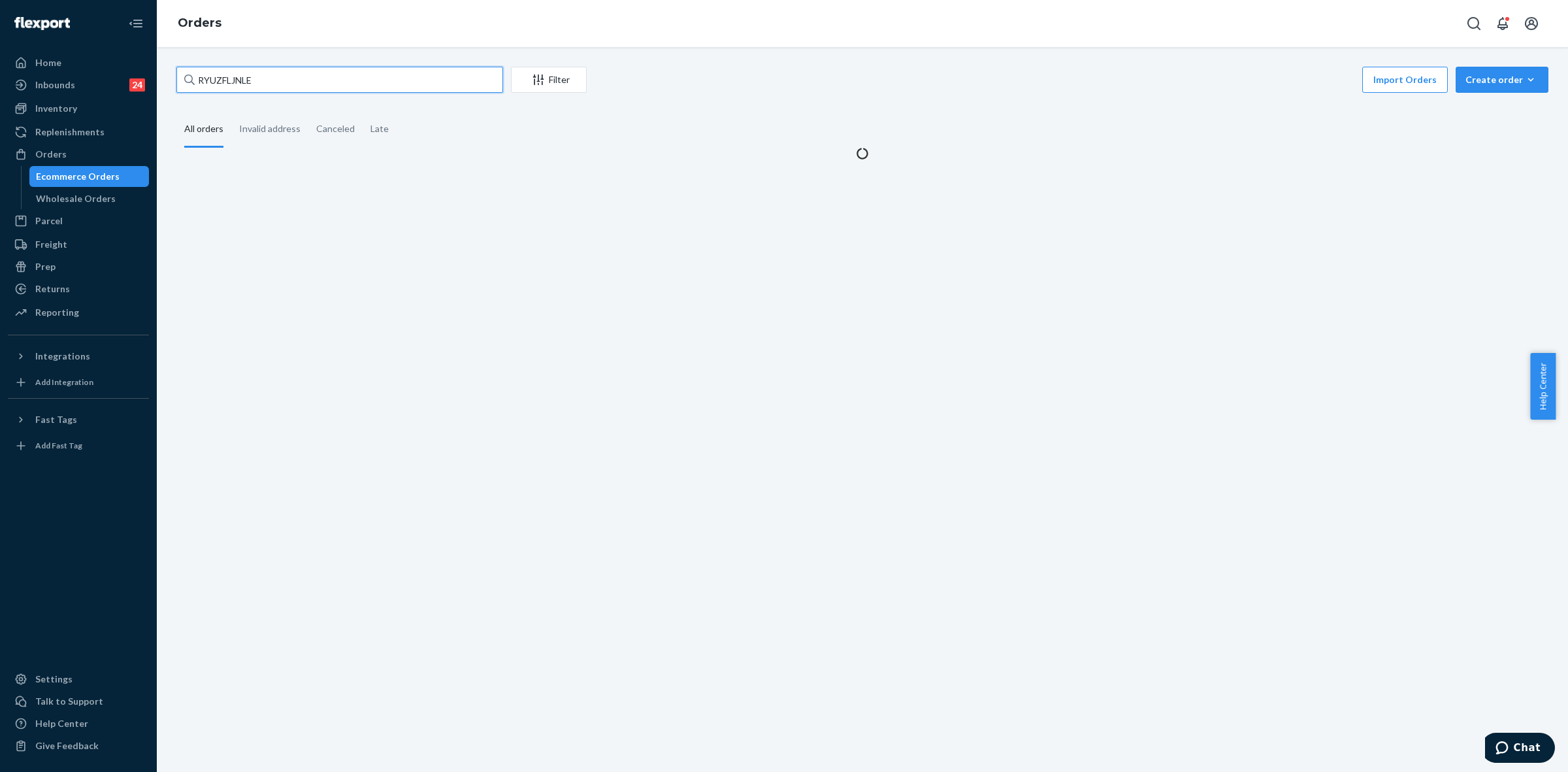
click at [232, 70] on input "RYUZFLJNLE" at bounding box center [340, 79] width 327 height 26
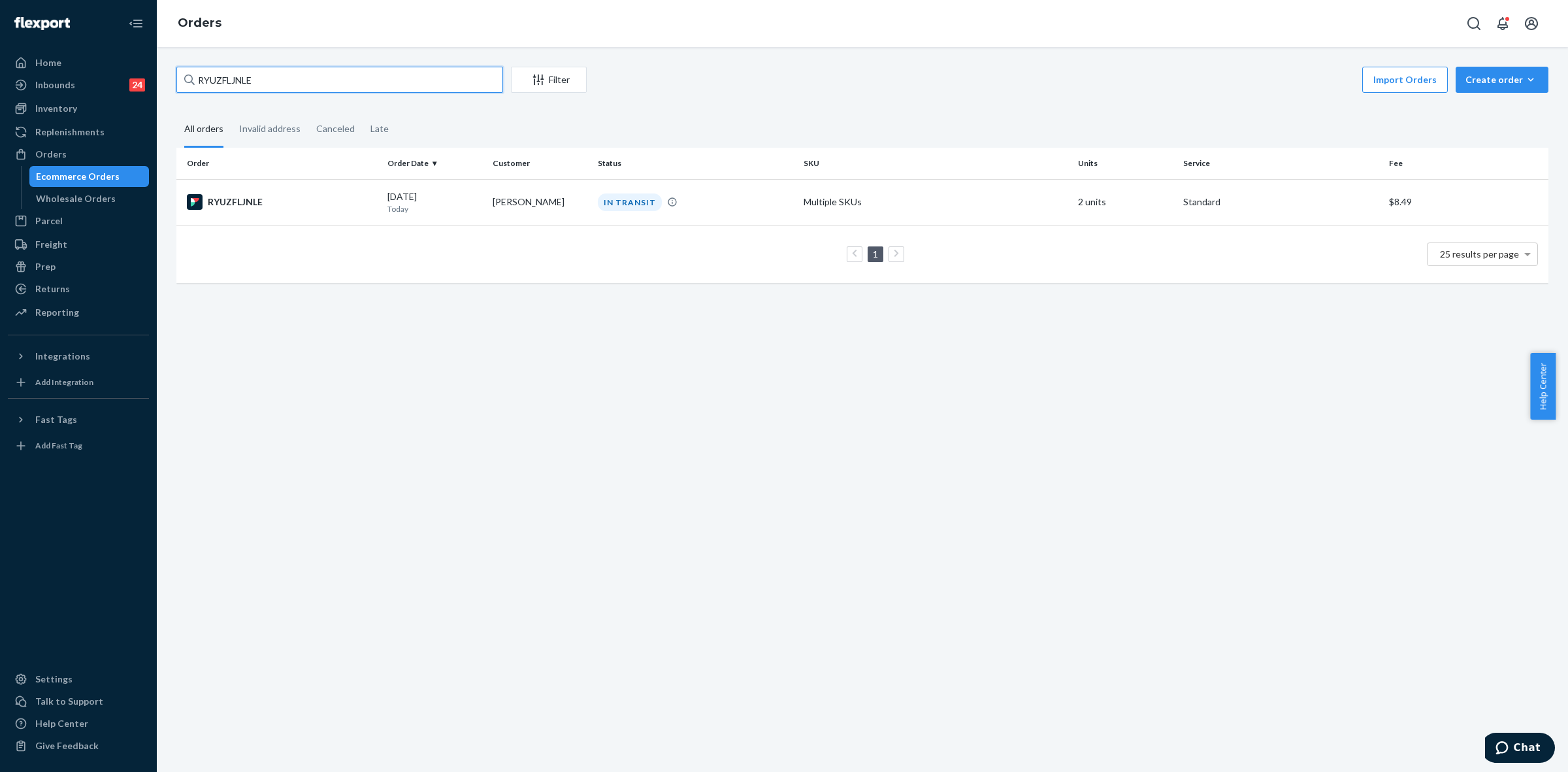
paste input "Claudia Martinez"
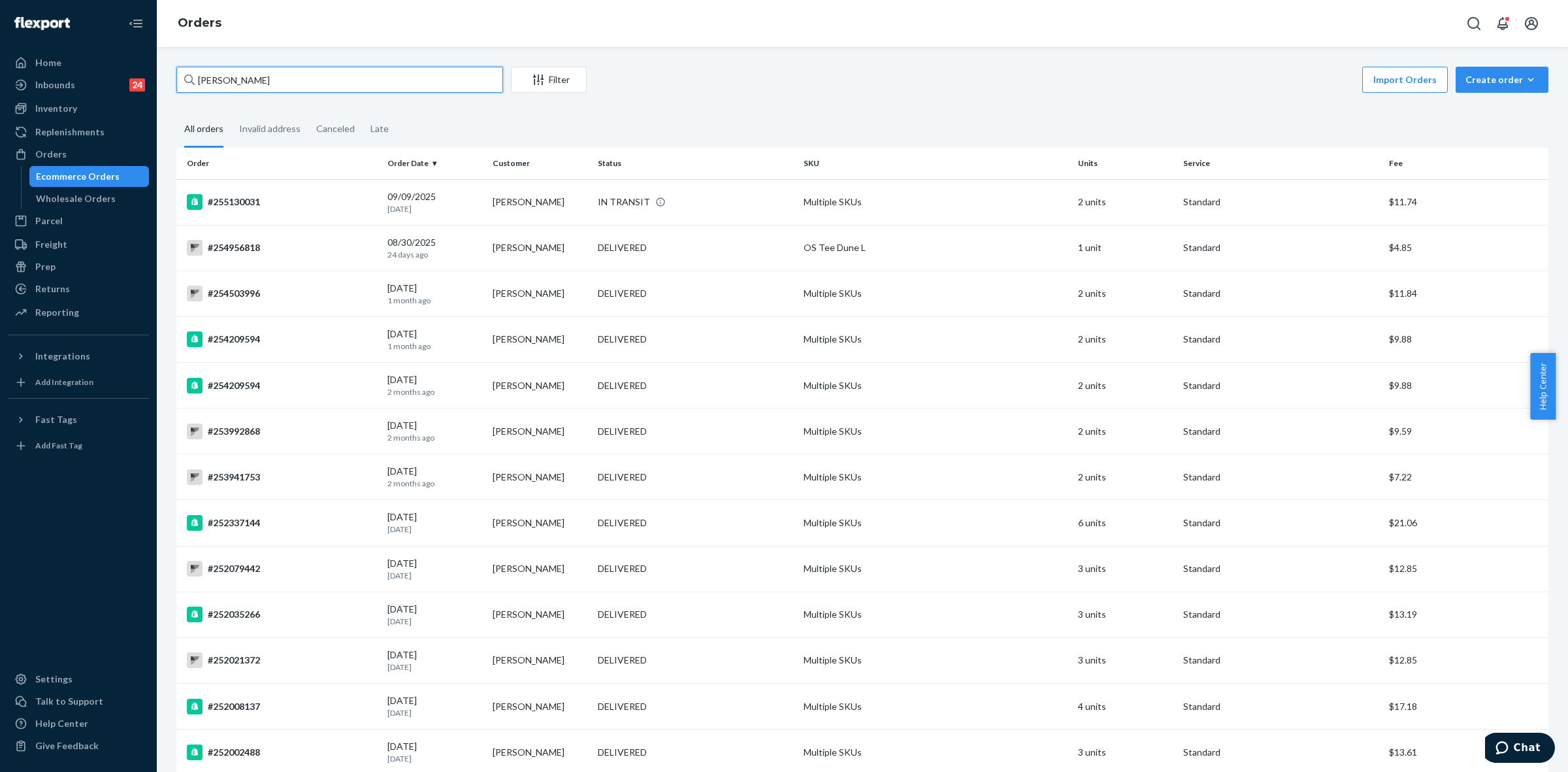
click at [218, 70] on input "Claudia Martinez" at bounding box center [340, 79] width 327 height 26
paste input "255130031"
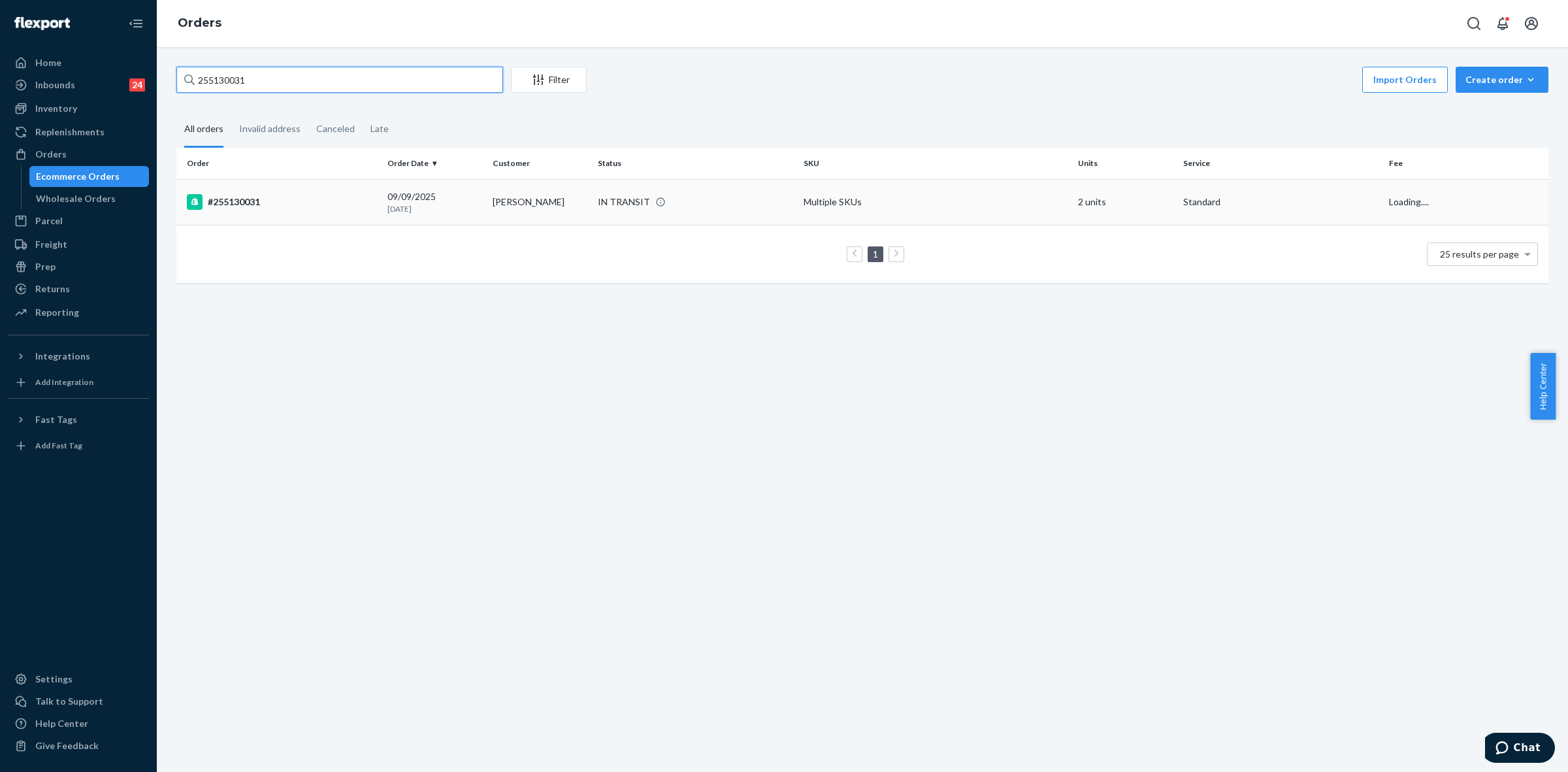
type input "255130031"
click at [576, 210] on td "Claudia Martinez" at bounding box center [540, 202] width 106 height 46
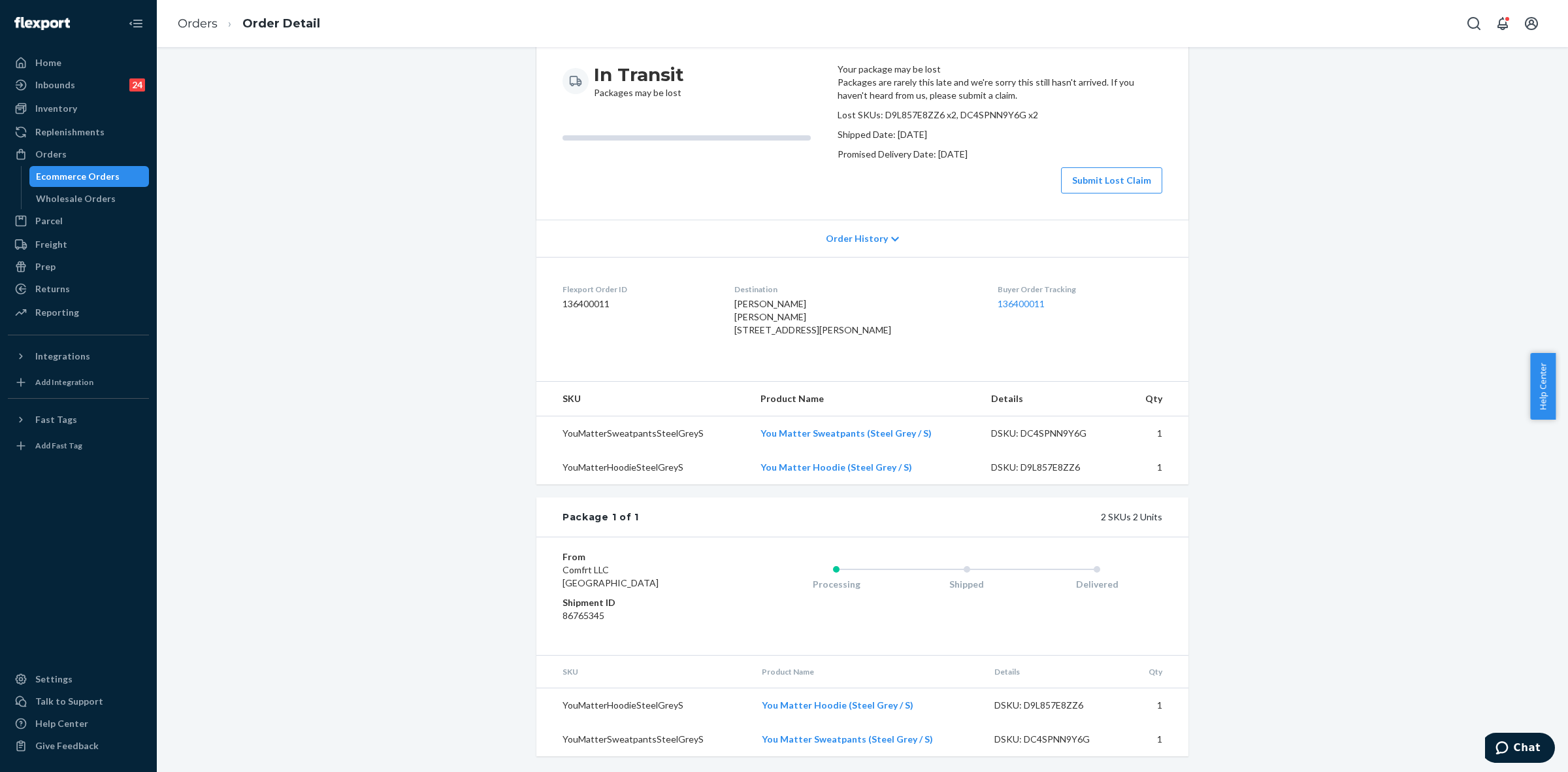
scroll to position [204, 0]
click at [891, 237] on icon at bounding box center [895, 239] width 8 height 5
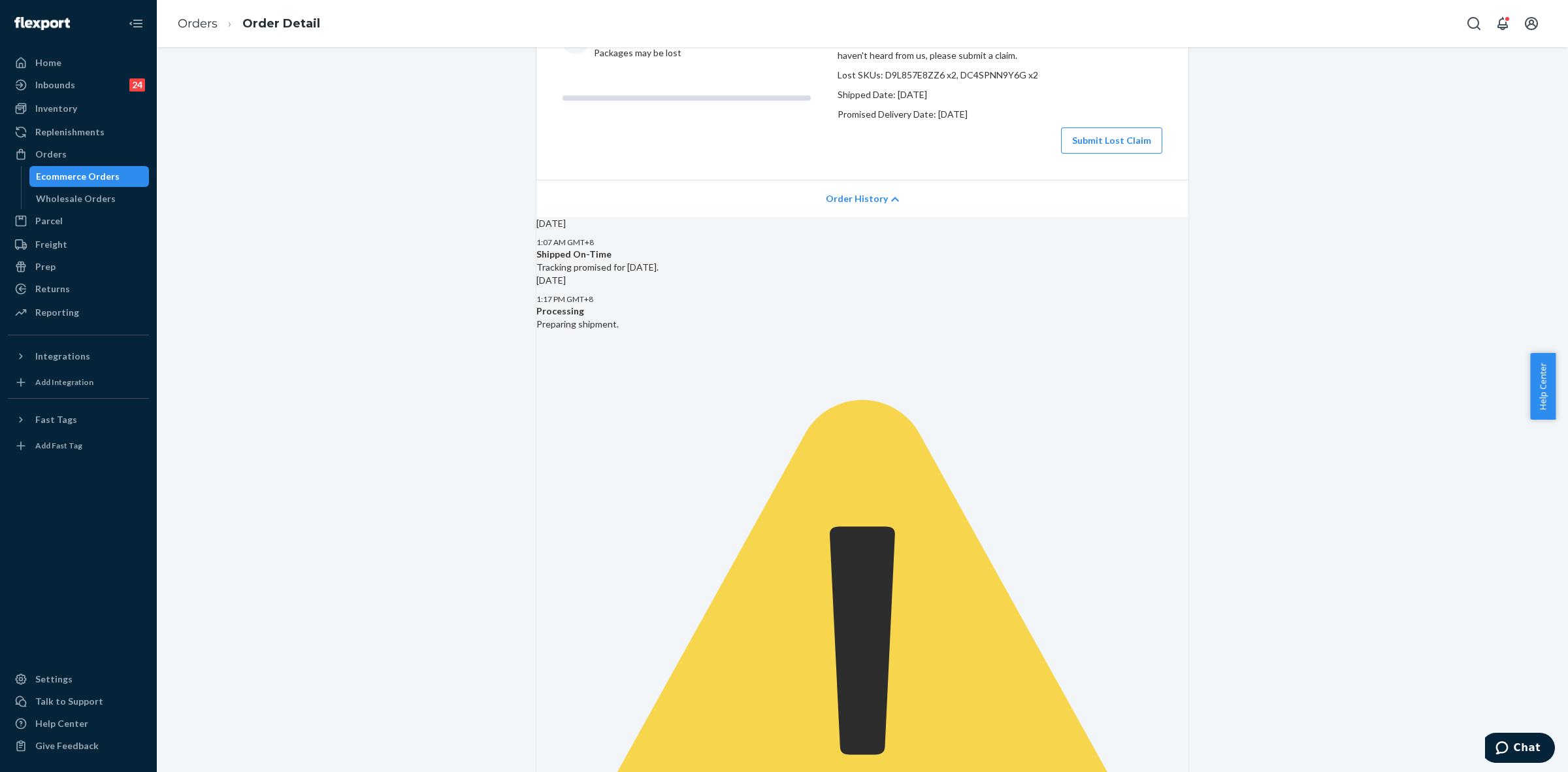
scroll to position [0, 0]
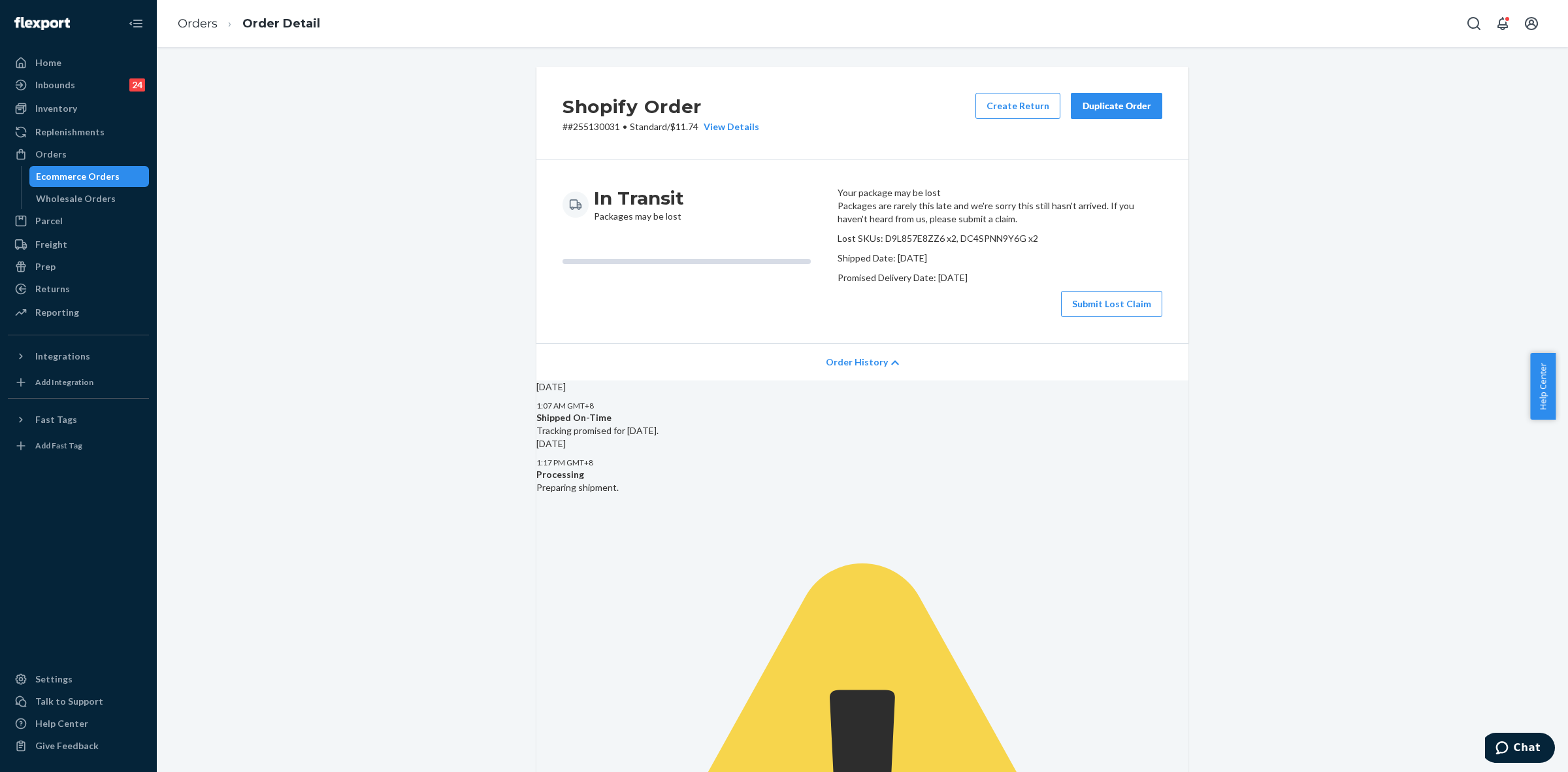
click at [1110, 99] on div "Duplicate Order" at bounding box center [1116, 106] width 70 height 13
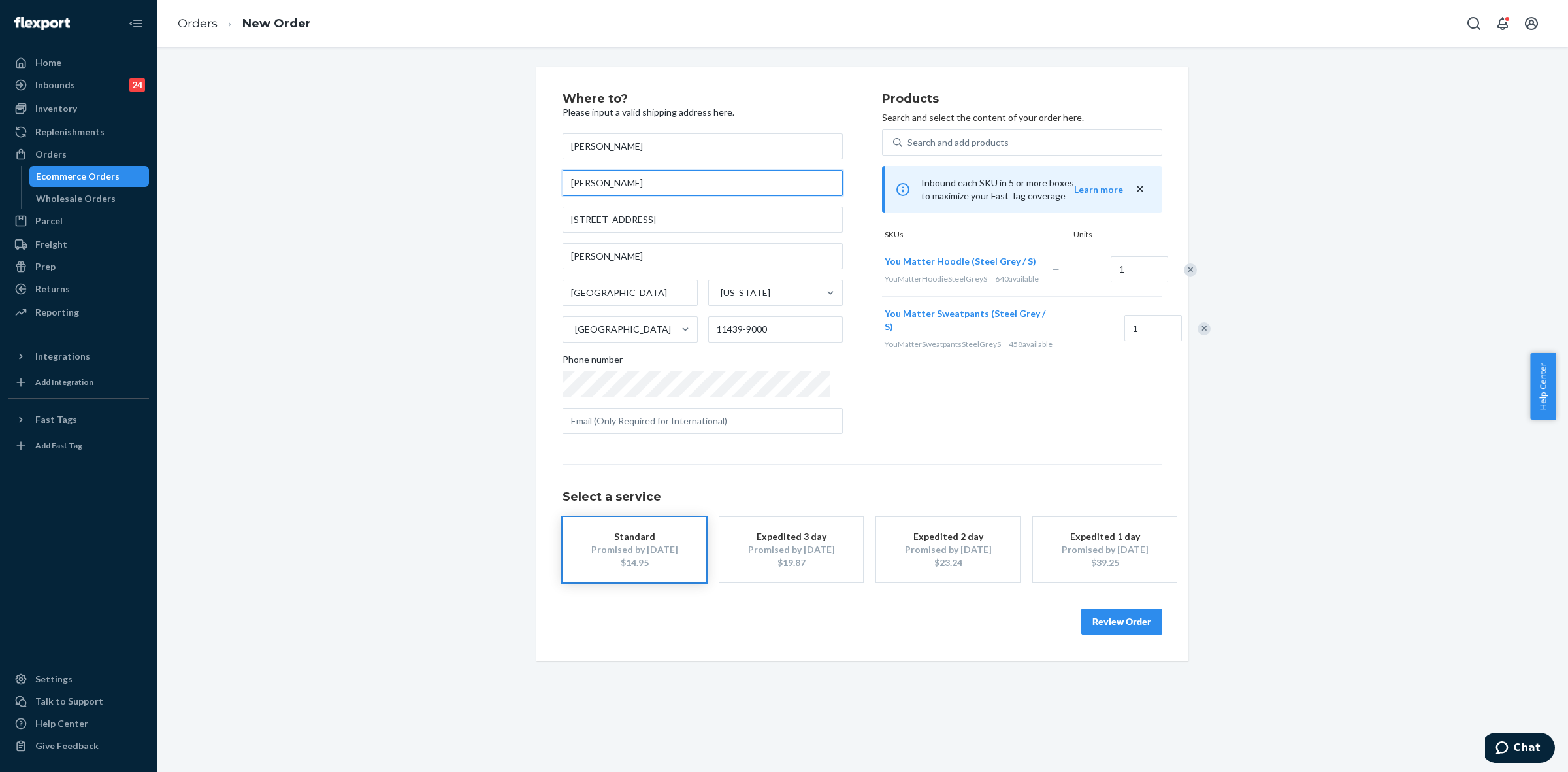
drag, startPoint x: 646, startPoint y: 185, endPoint x: 560, endPoint y: 183, distance: 86.0
click at [562, 183] on input "Claudia Martinez" at bounding box center [702, 183] width 281 height 26
click at [599, 151] on input "Claudia Martinez" at bounding box center [702, 147] width 281 height 26
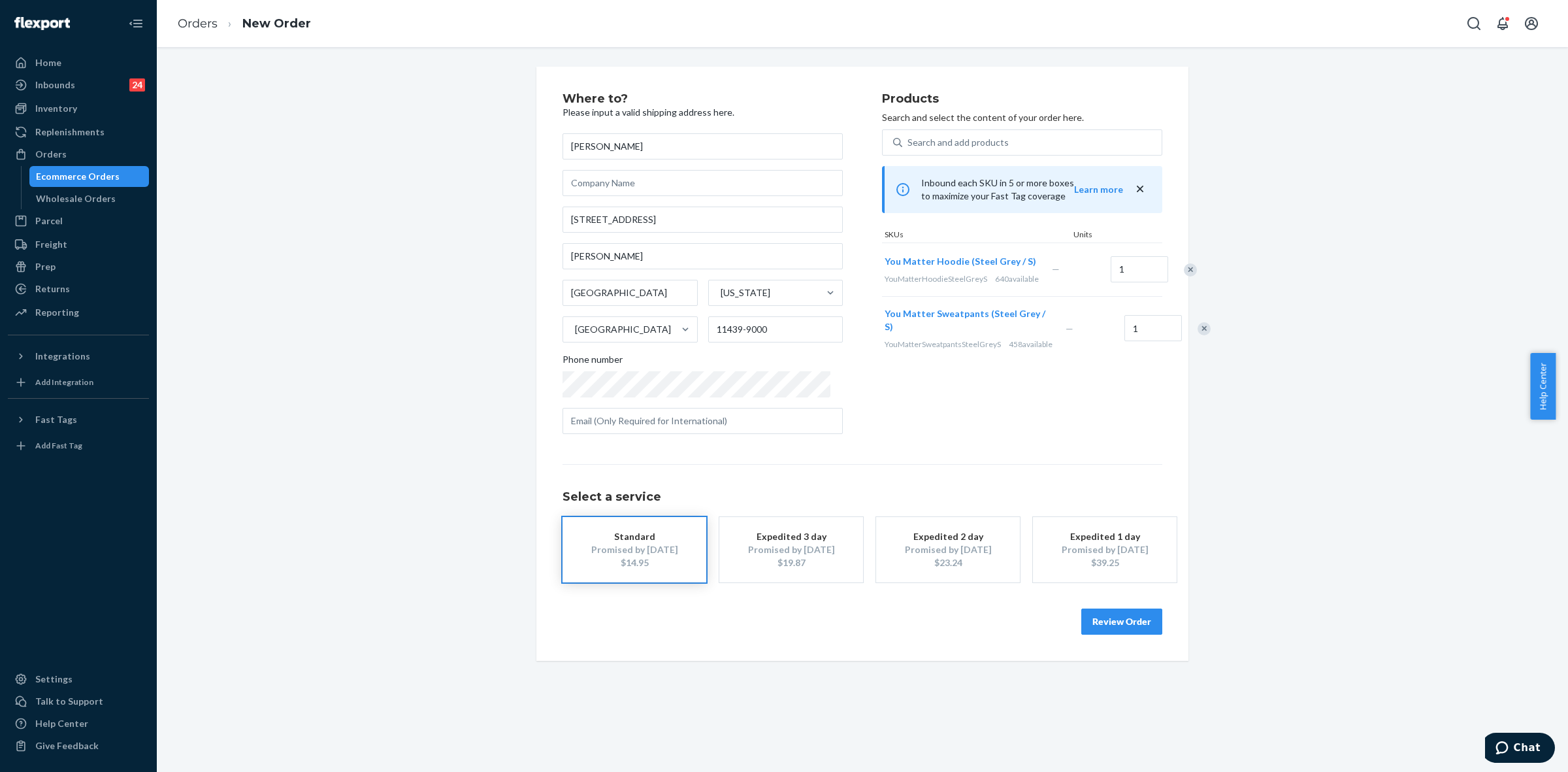
click at [949, 426] on div "Products Search and select the content of your order here. Search and add produ…" at bounding box center [1022, 269] width 281 height 352
click at [1122, 626] on button "Review Order" at bounding box center [1121, 621] width 81 height 26
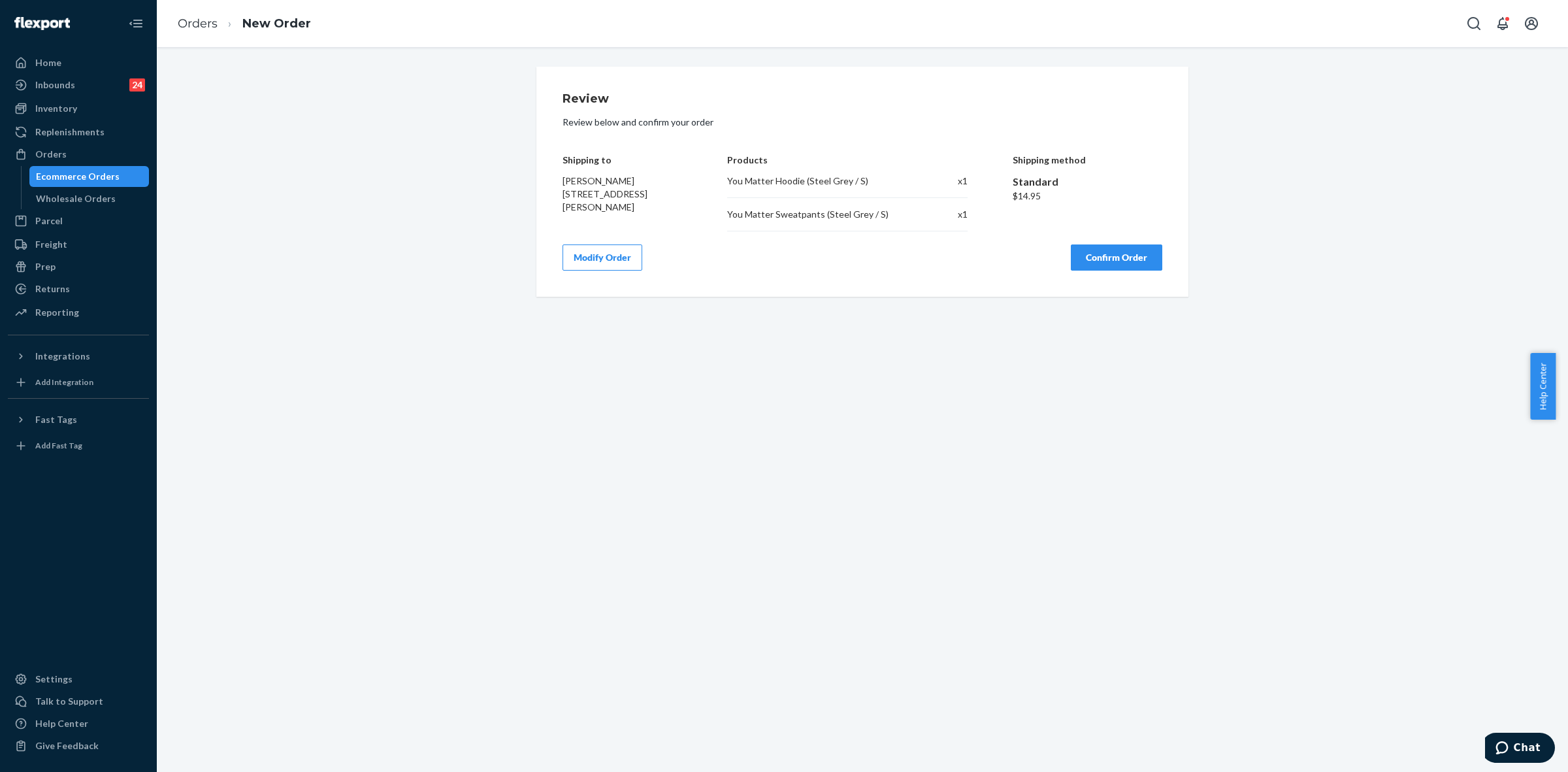
click at [1079, 253] on button "Confirm Order" at bounding box center [1117, 258] width 92 height 26
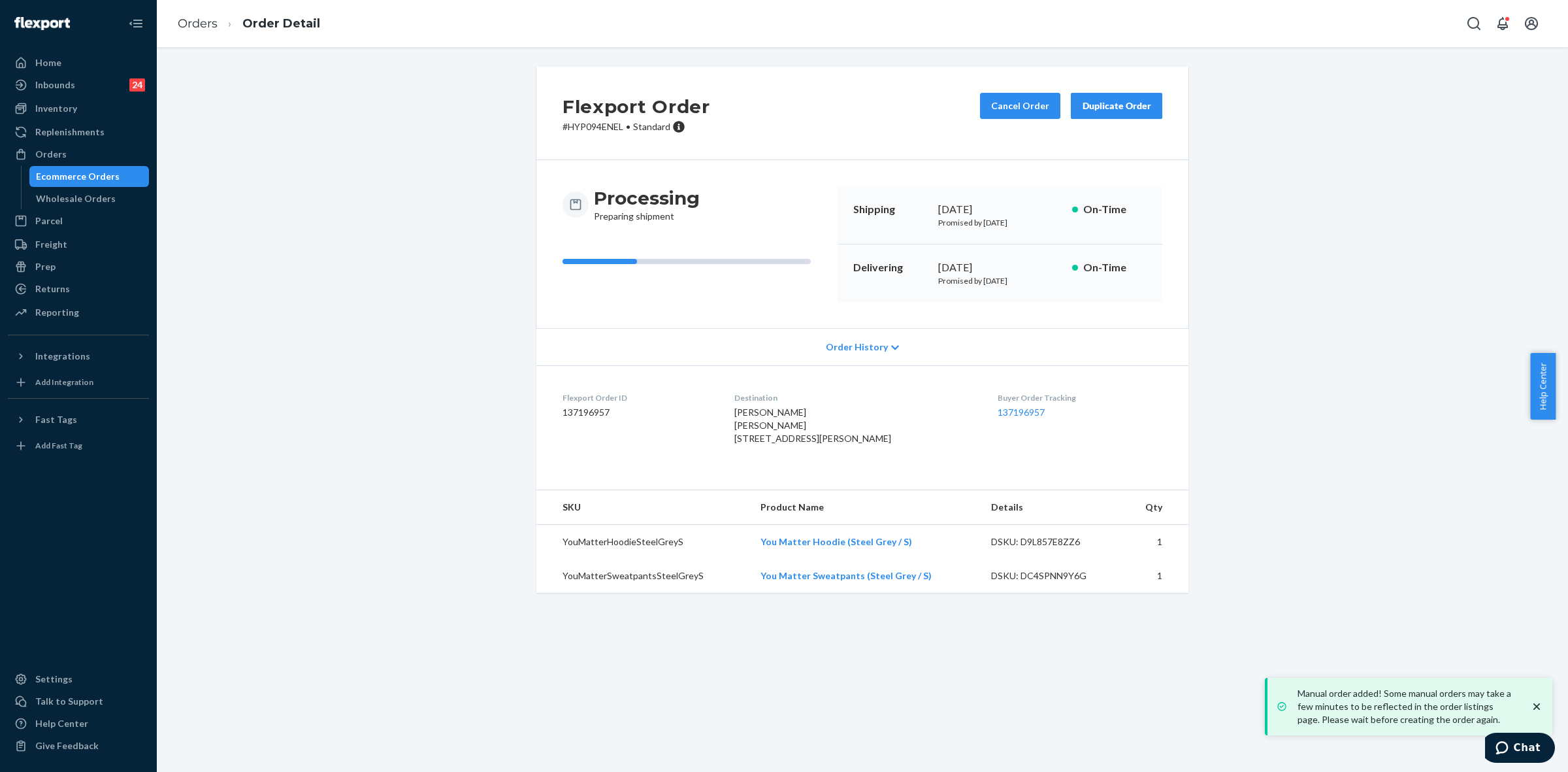
drag, startPoint x: 746, startPoint y: 443, endPoint x: 859, endPoint y: 476, distance: 117.7
click at [859, 445] on div "Claudia Martinez Claudia Martinez 8000 Utopia Pkwy Donovan Hall Jamaica, NY 114…" at bounding box center [855, 426] width 243 height 39
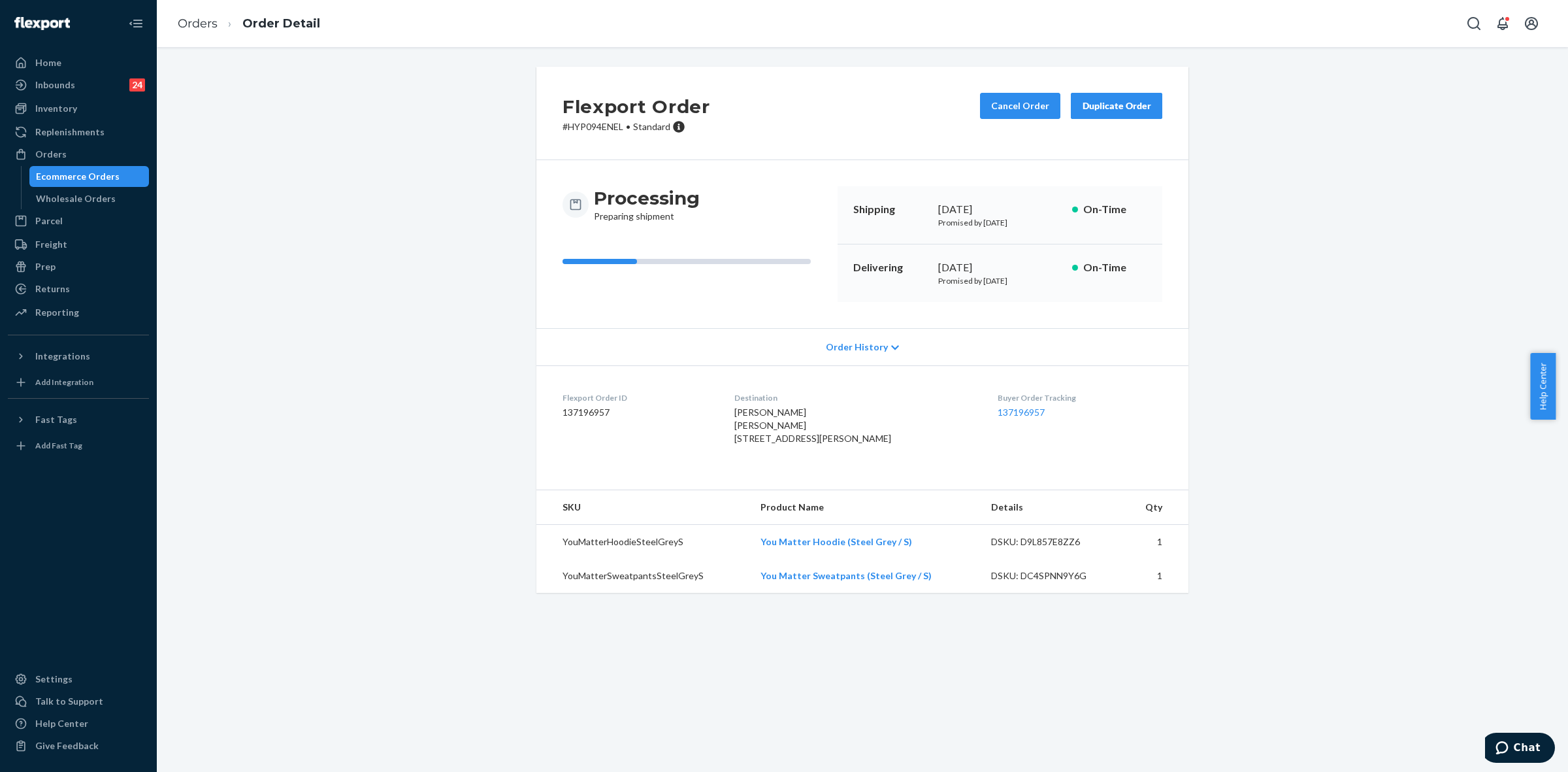
copy span "8000 Utopia Pkwy Donovan Hall Jamaica, NY 11439-9000 US"
click at [1021, 110] on button "Cancel Order" at bounding box center [1021, 106] width 80 height 26
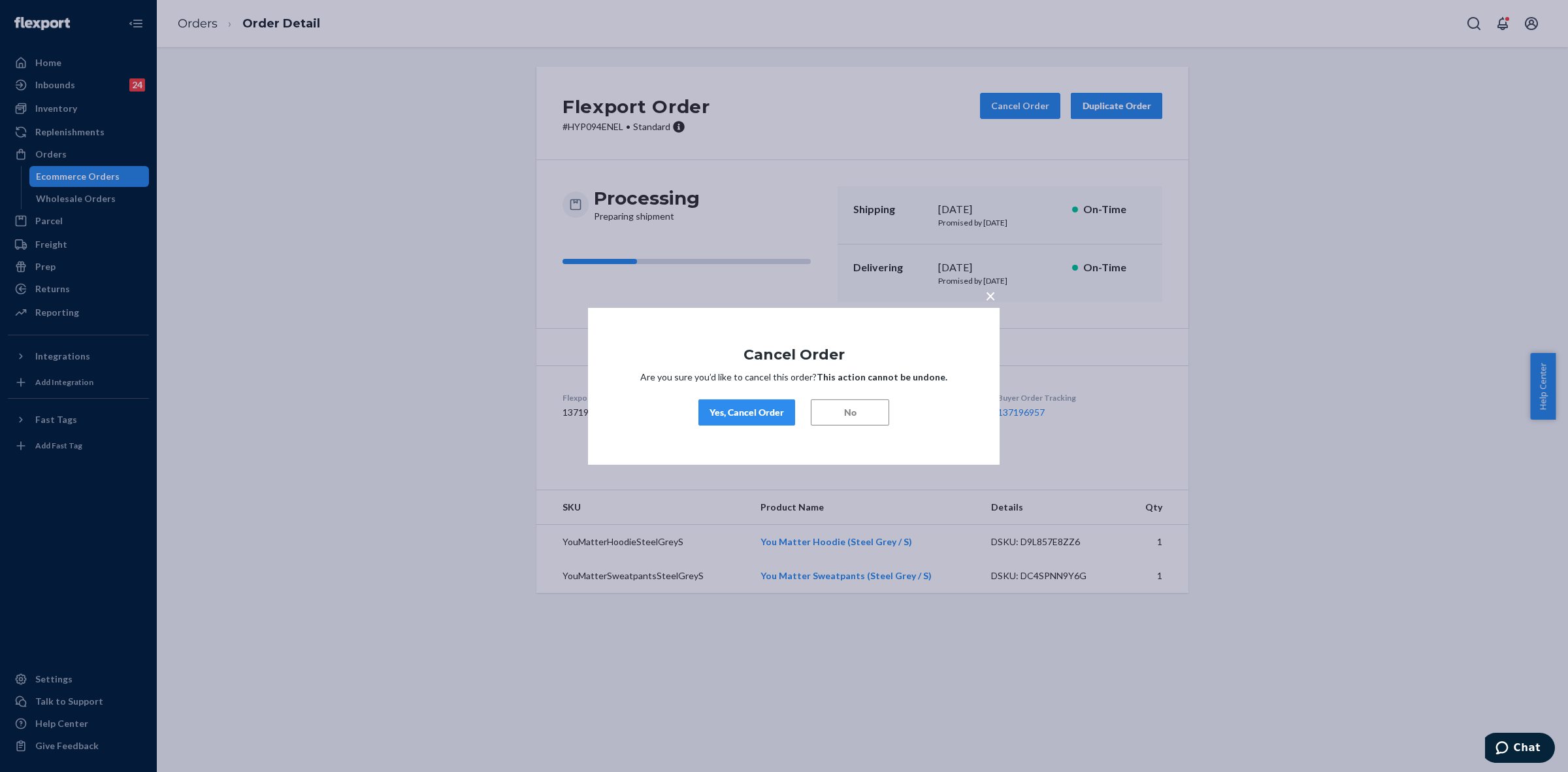
click at [760, 413] on div "Yes, Cancel Order" at bounding box center [746, 413] width 74 height 13
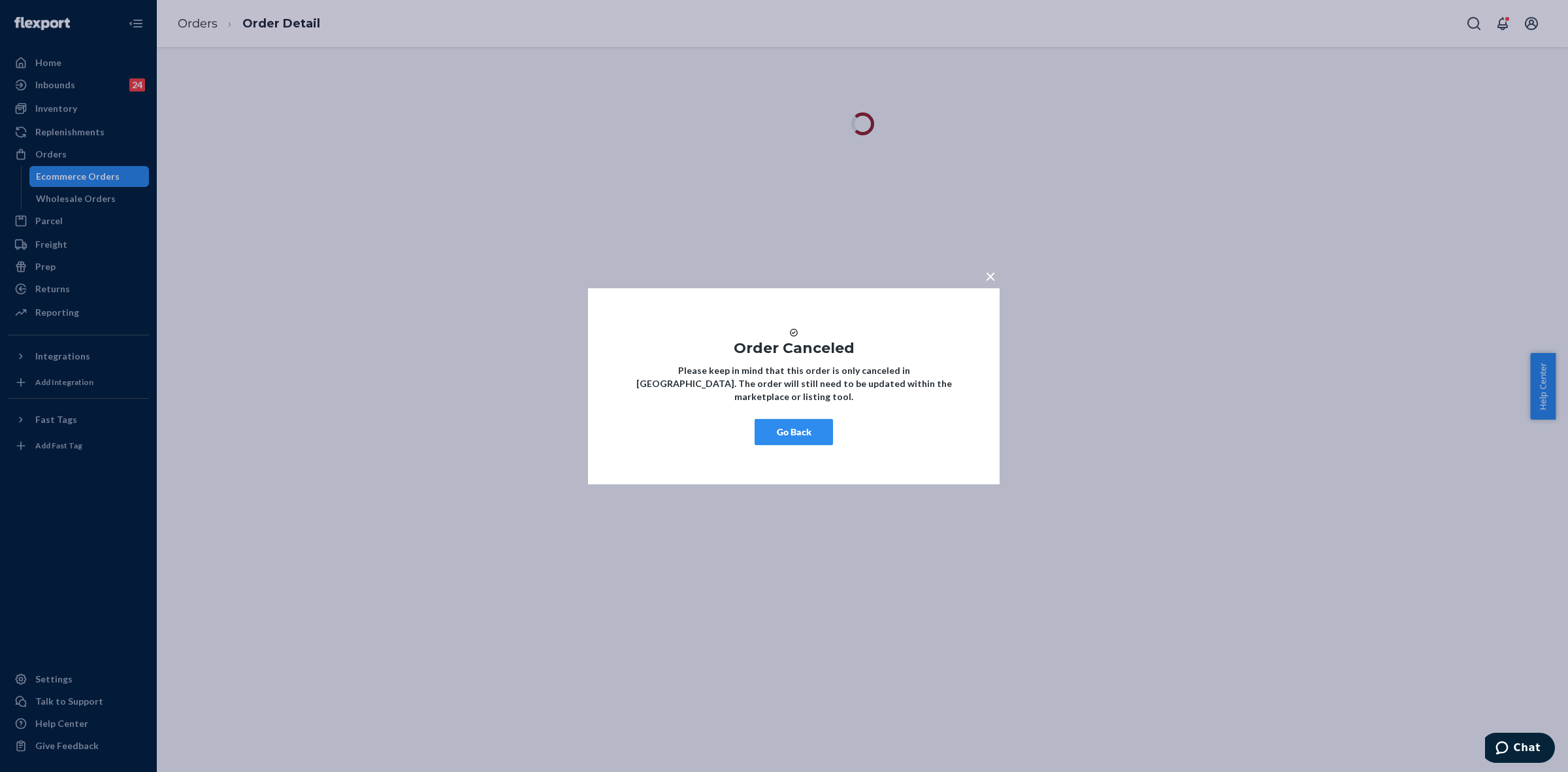
click at [795, 443] on button "Go Back" at bounding box center [794, 432] width 79 height 26
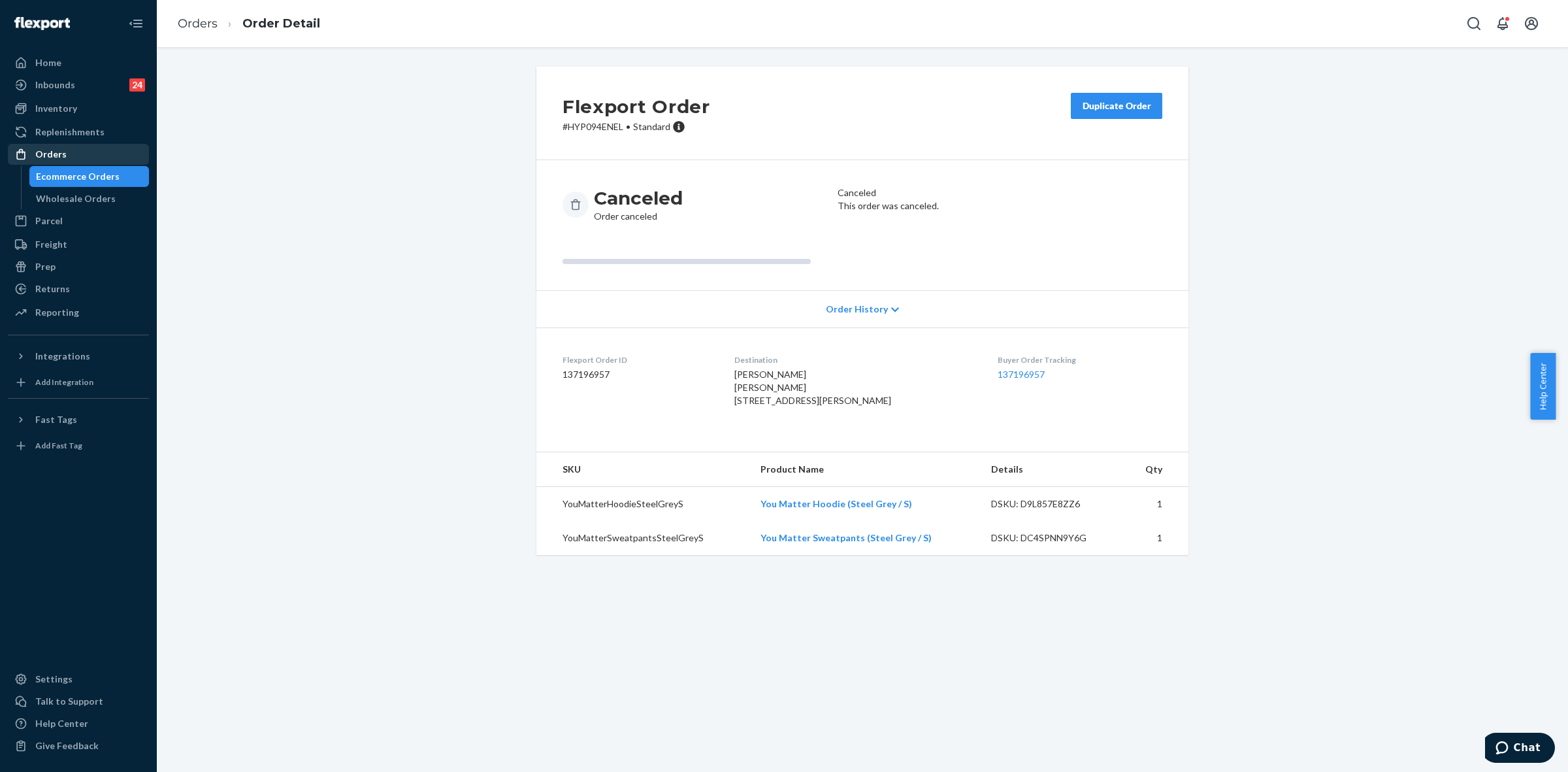
click at [49, 159] on div "Orders" at bounding box center [51, 154] width 31 height 13
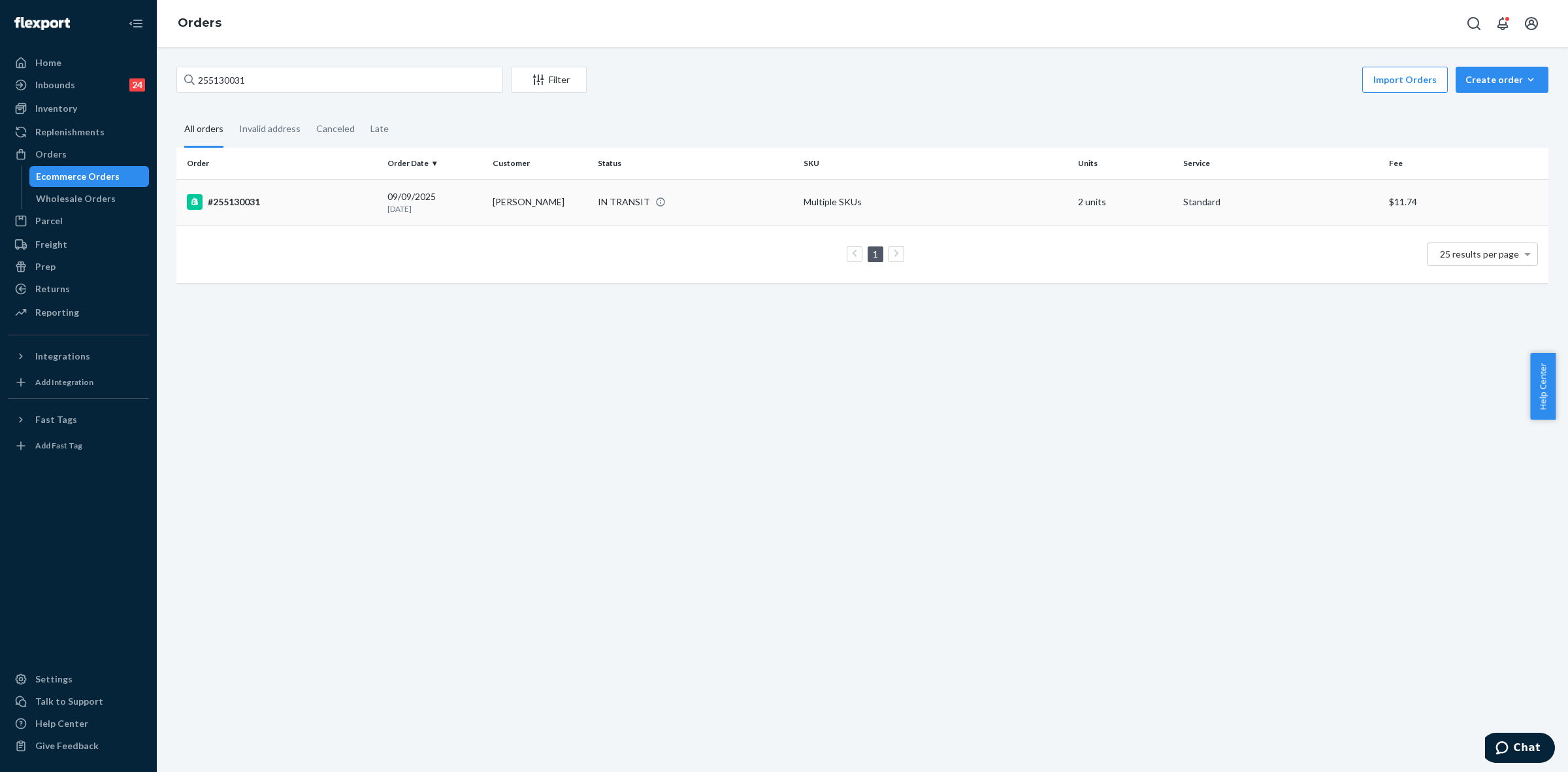
click at [563, 193] on td "Claudia Martinez" at bounding box center [540, 202] width 106 height 46
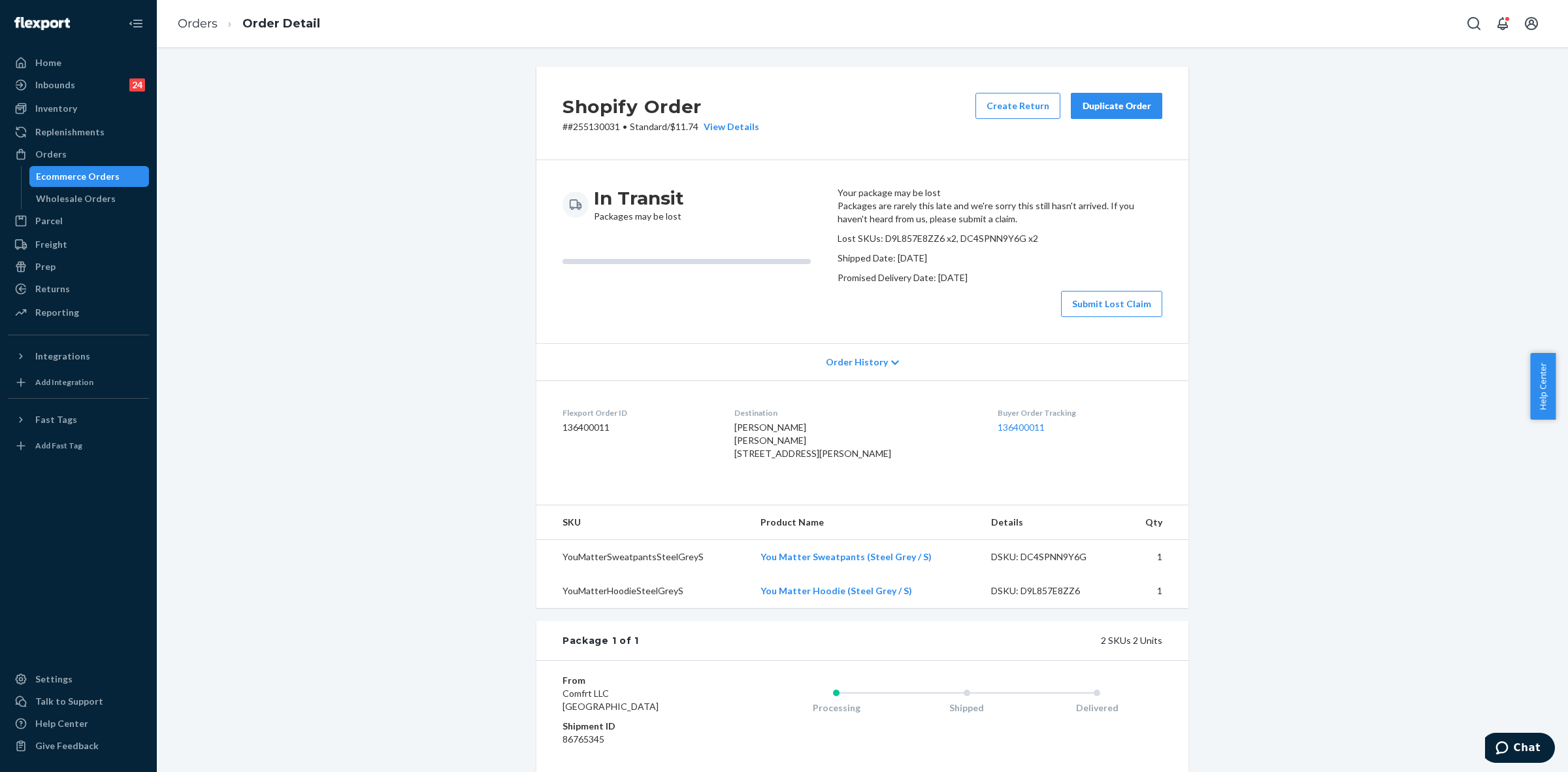
click at [1106, 109] on div "Duplicate Order" at bounding box center [1116, 106] width 70 height 13
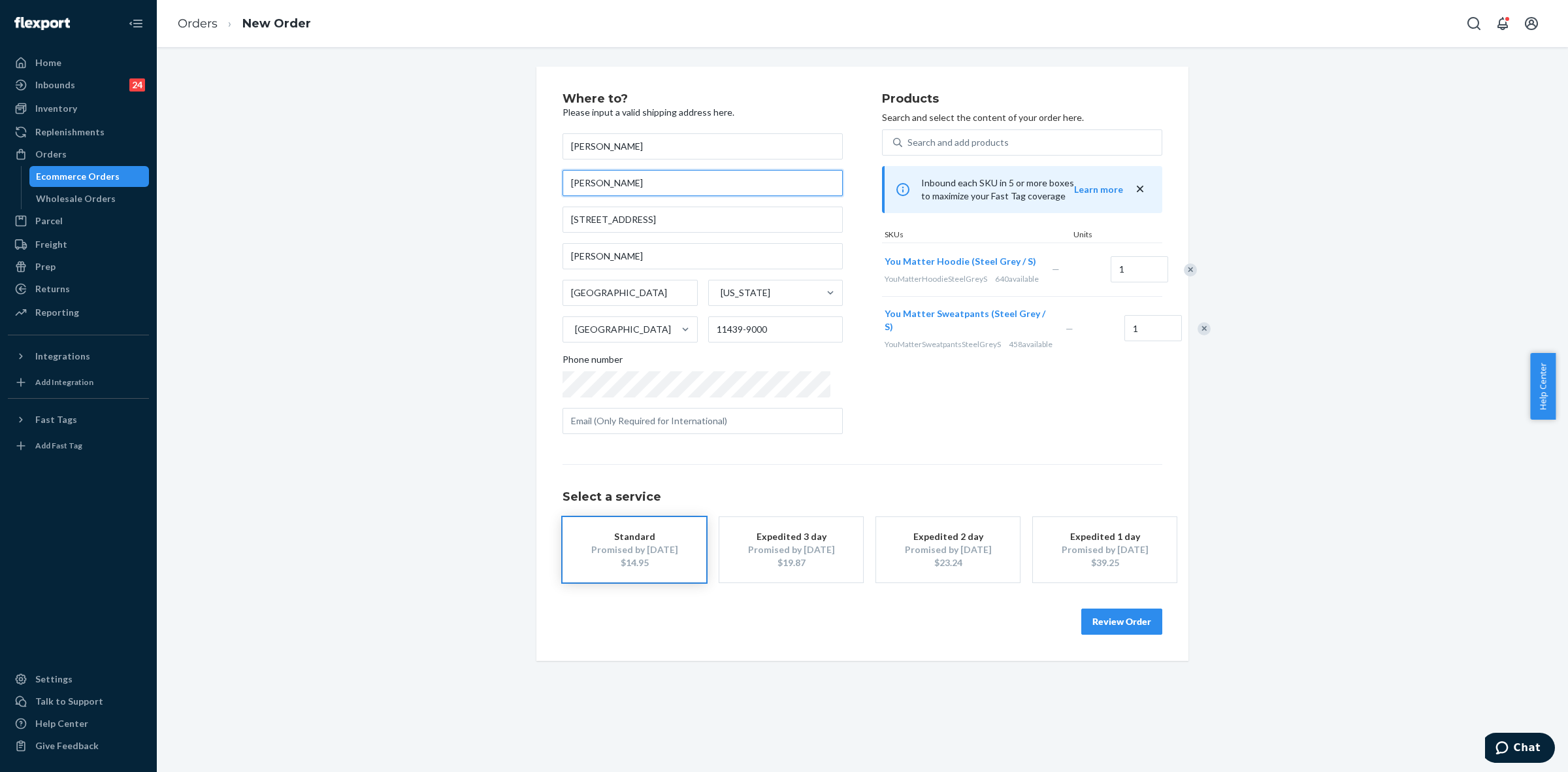
click at [580, 181] on input "Claudia Martinez" at bounding box center [702, 183] width 281 height 26
drag, startPoint x: 624, startPoint y: 255, endPoint x: 661, endPoint y: 269, distance: 39.6
click at [625, 254] on input "Donovan Hall" at bounding box center [702, 256] width 281 height 26
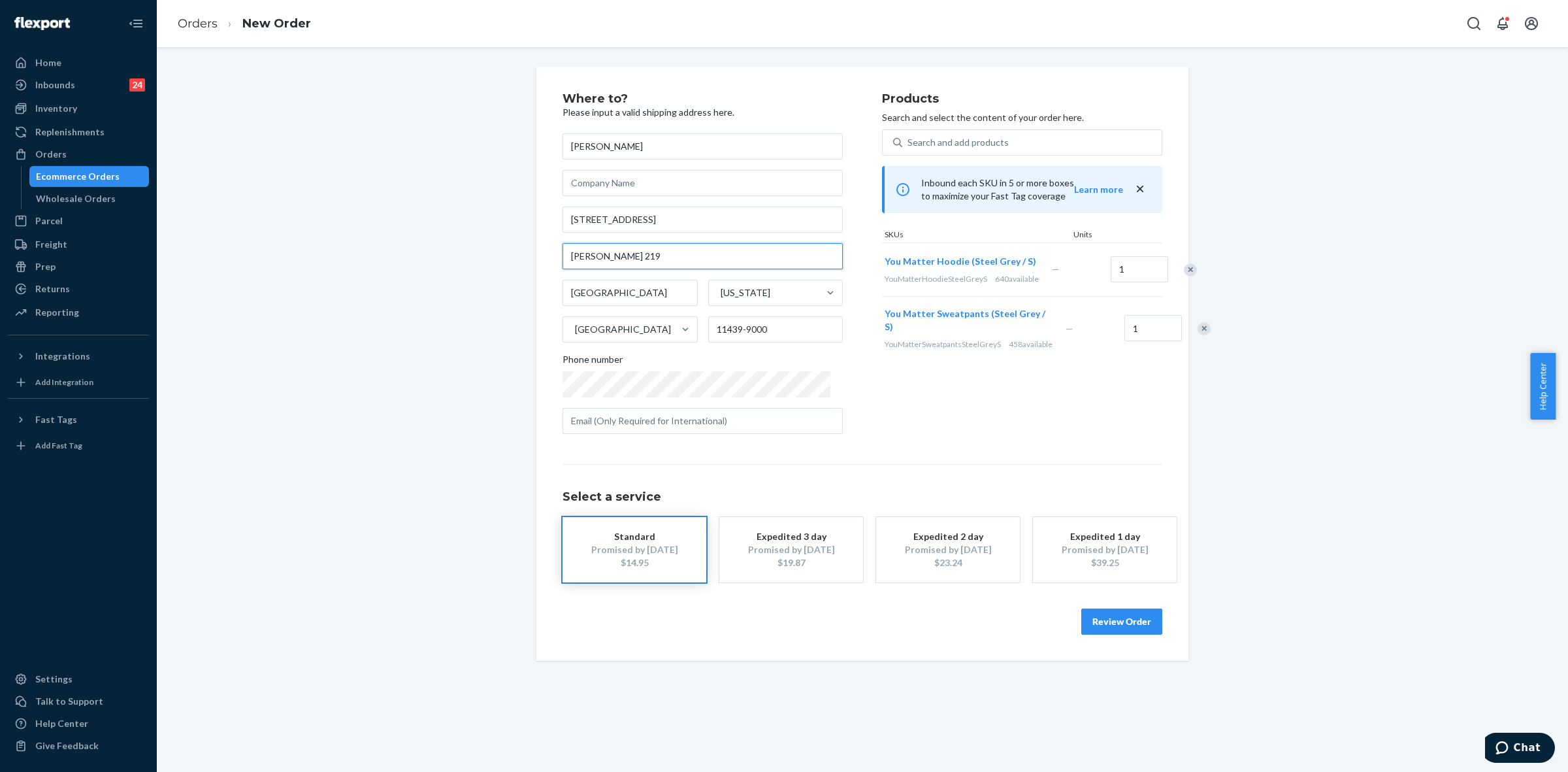
type input "Donovan Hall 219"
click at [1102, 629] on button "Review Order" at bounding box center [1121, 621] width 81 height 26
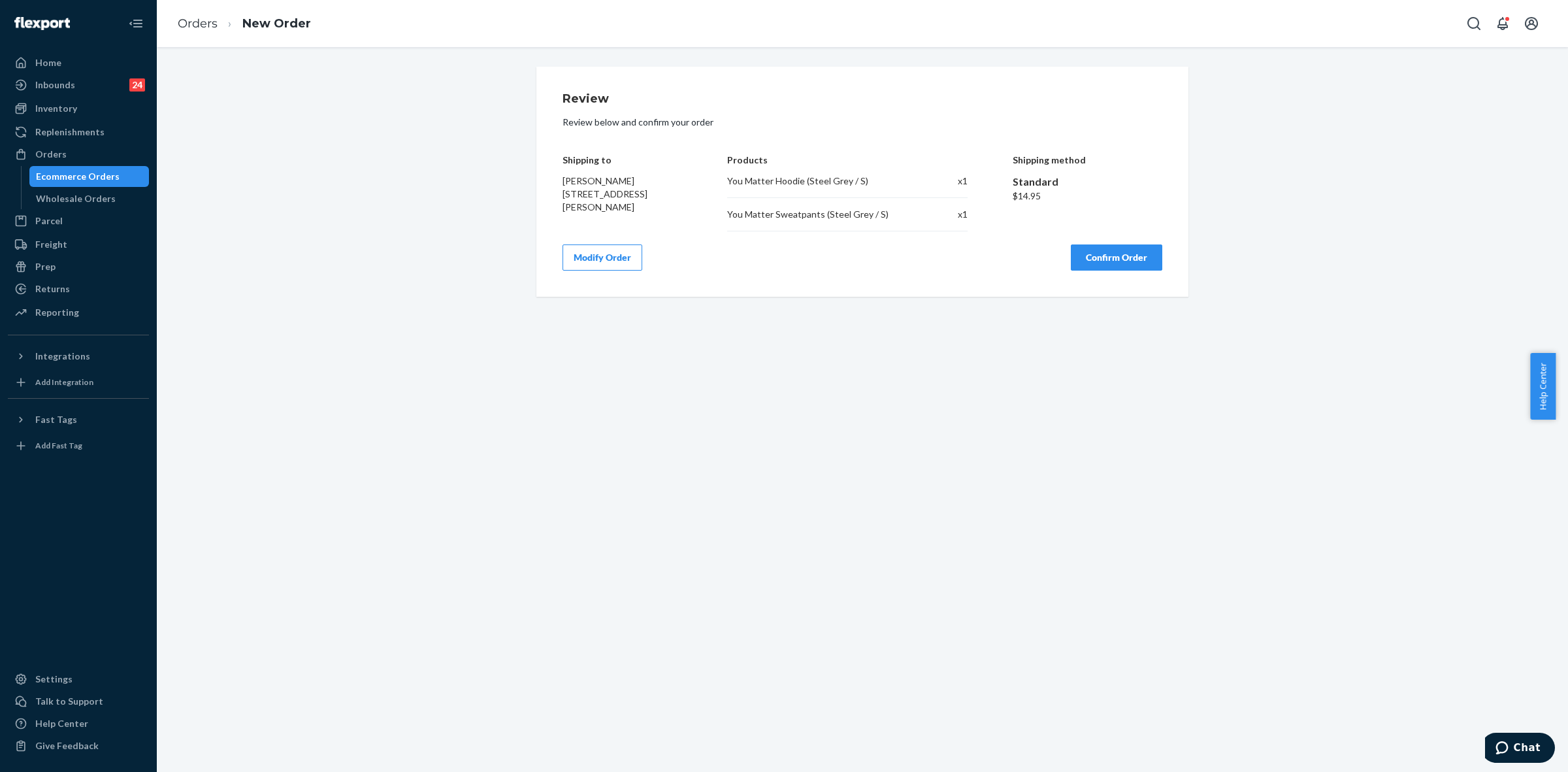
drag, startPoint x: 554, startPoint y: 158, endPoint x: 688, endPoint y: 221, distance: 148.1
click at [688, 221] on div "Review Review below and confirm your order Shipping to Claudia Martinez 8000 Ut…" at bounding box center [862, 181] width 652 height 230
copy div "Shipping to Claudia Martinez 8000 Utopia Pkwy Donovan Hall 219 Jamaica, NY 1143…"
click at [1077, 251] on button "Confirm Order" at bounding box center [1117, 258] width 92 height 26
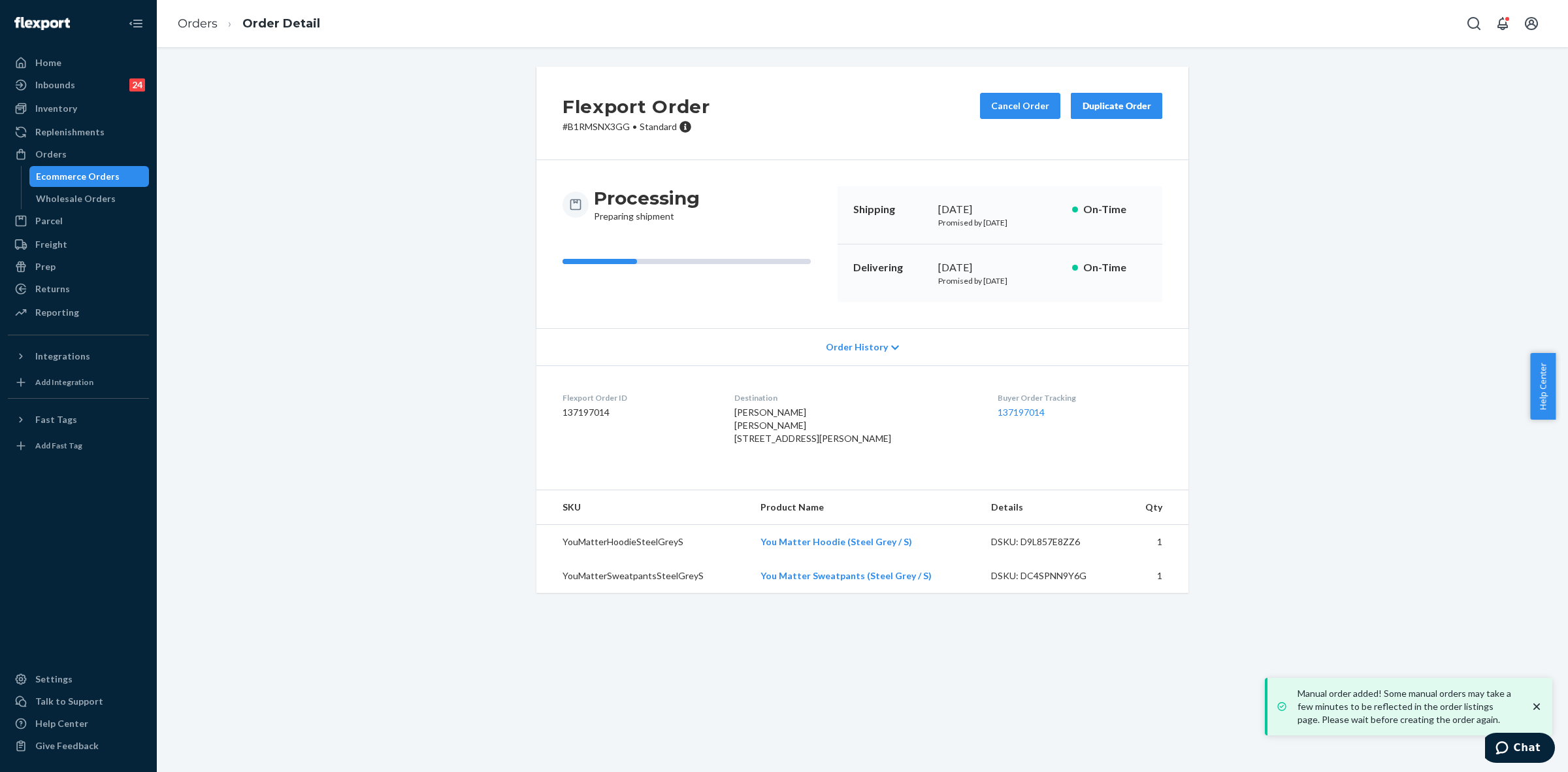
click at [585, 129] on p "# B1RMSNX3GG • Standard" at bounding box center [636, 127] width 147 height 13
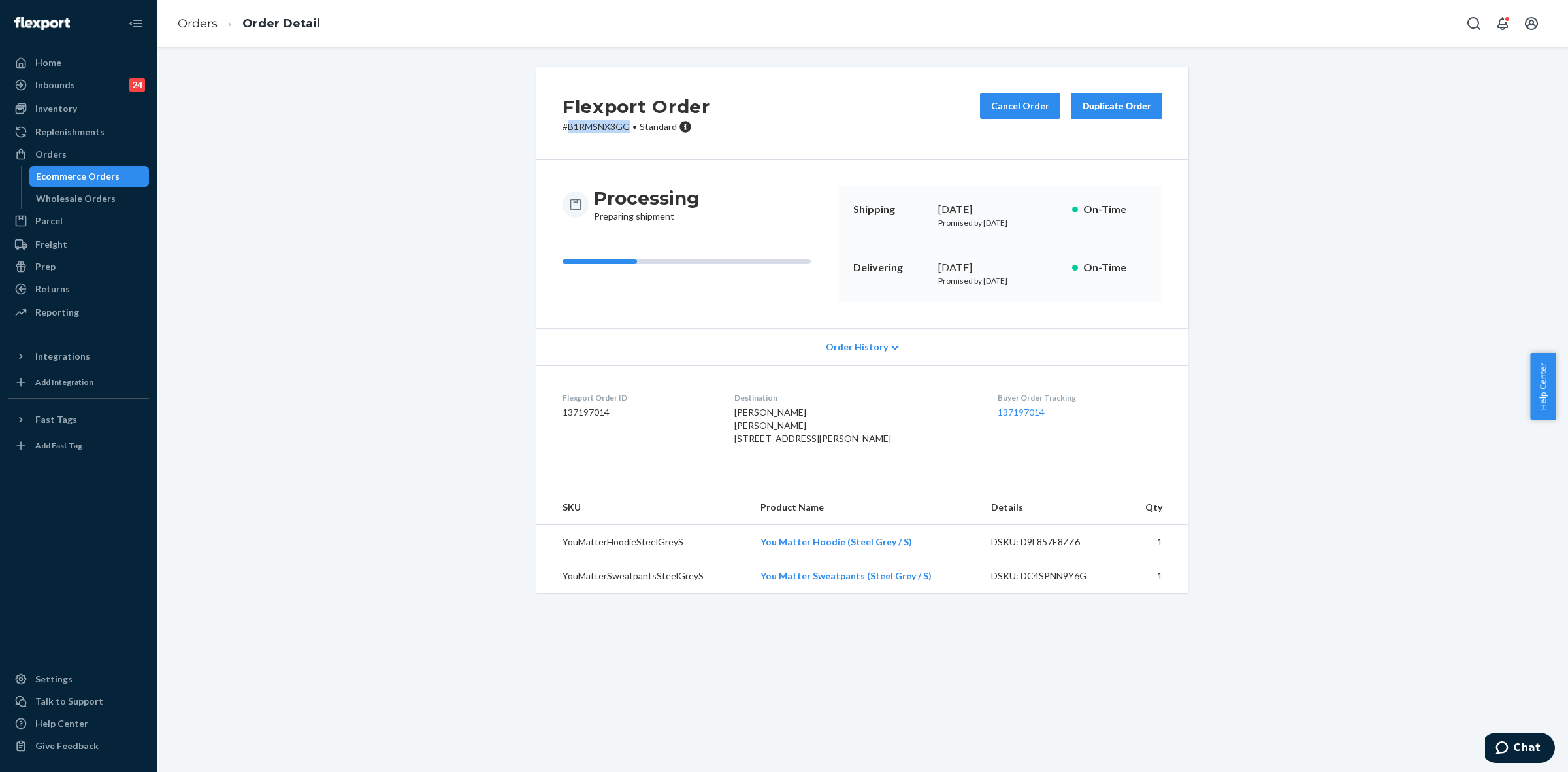
copy p "B1RMSNX3GG"
drag, startPoint x: 61, startPoint y: 151, endPoint x: 169, endPoint y: 193, distance: 115.9
click at [61, 151] on div "Orders" at bounding box center [51, 154] width 31 height 13
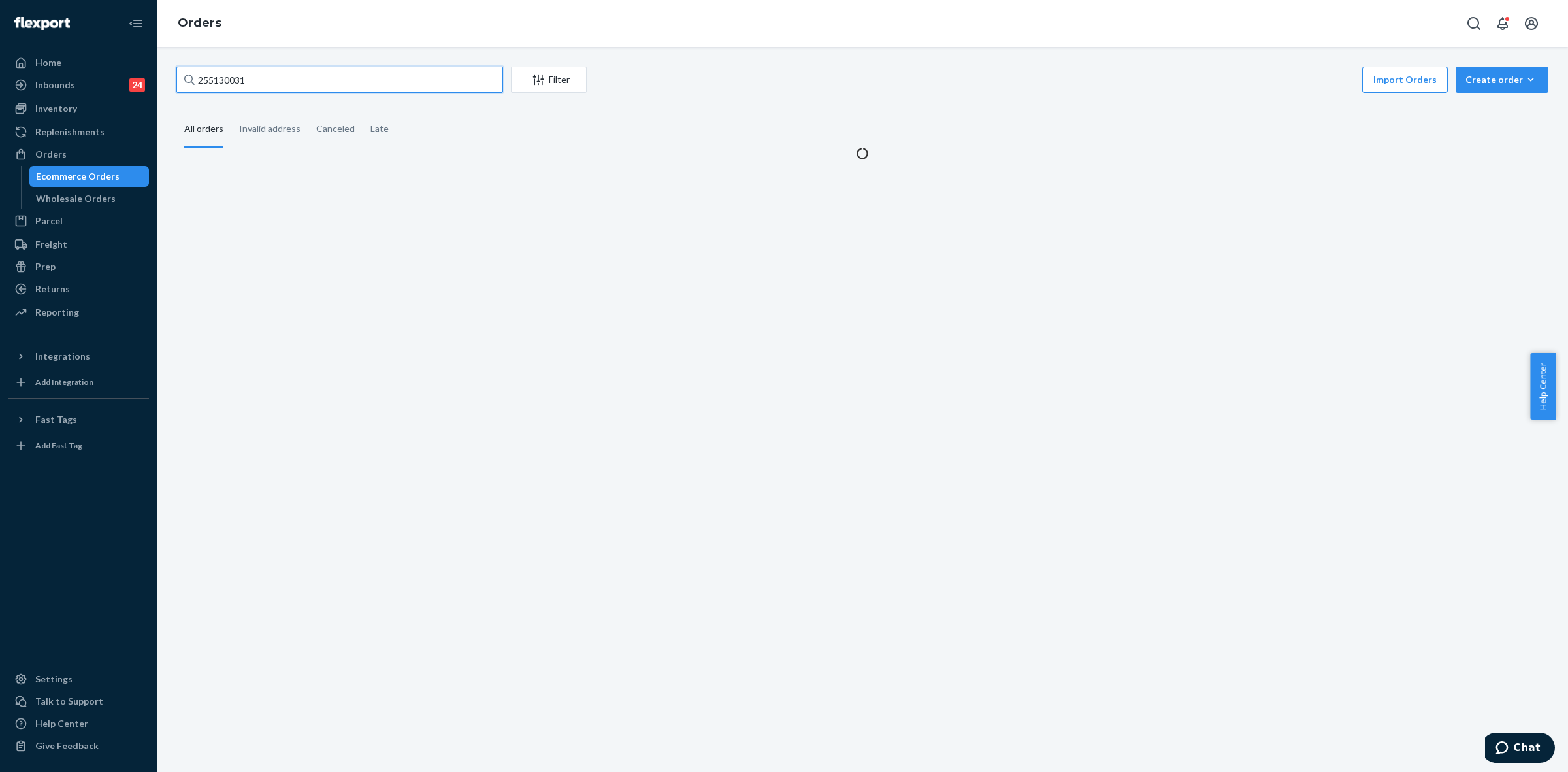
click at [210, 79] on input "255130031" at bounding box center [340, 79] width 327 height 26
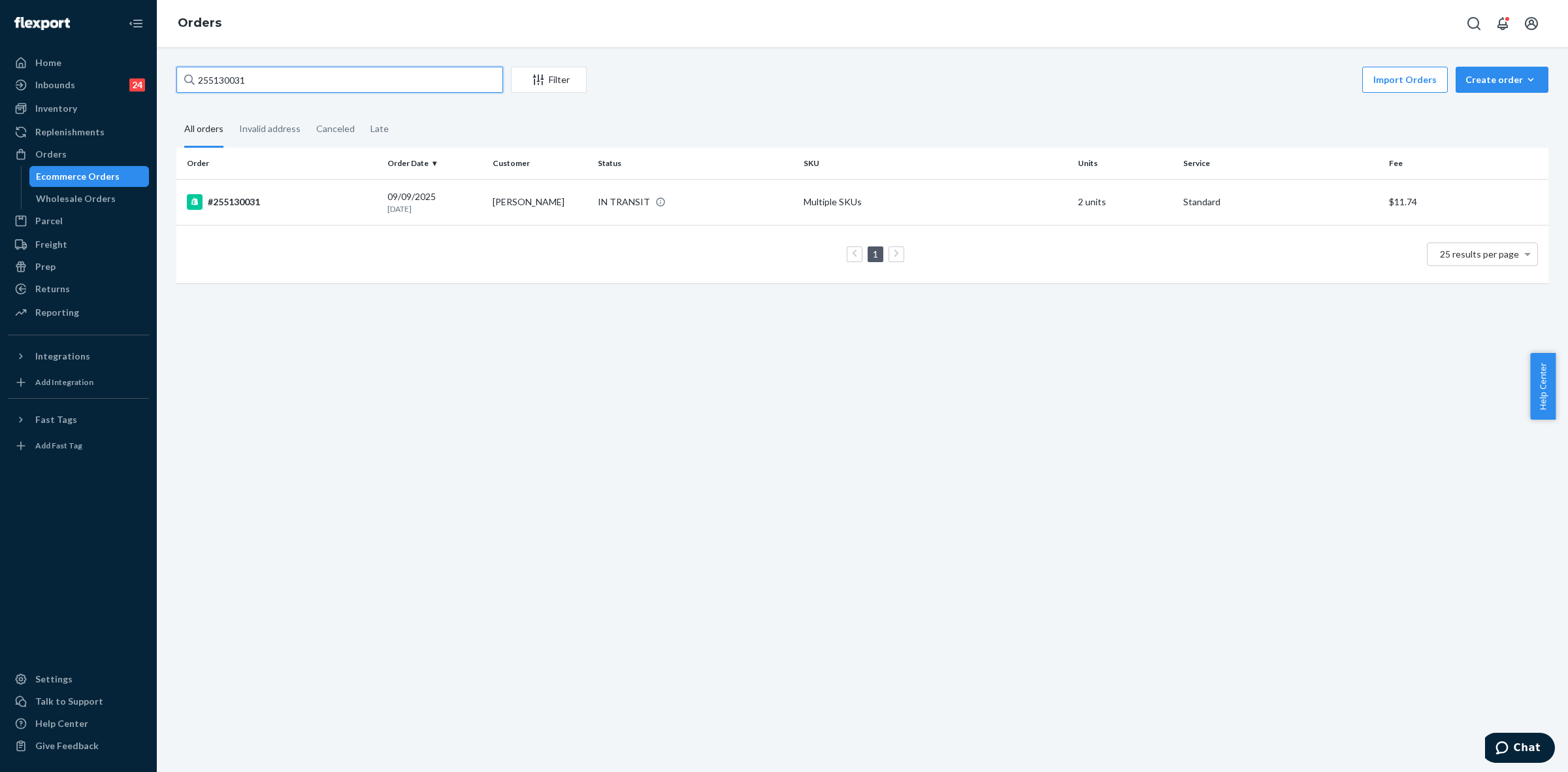
paste input "327585"
type input "255327585"
click at [556, 200] on td "Patti Leathers" at bounding box center [540, 202] width 106 height 46
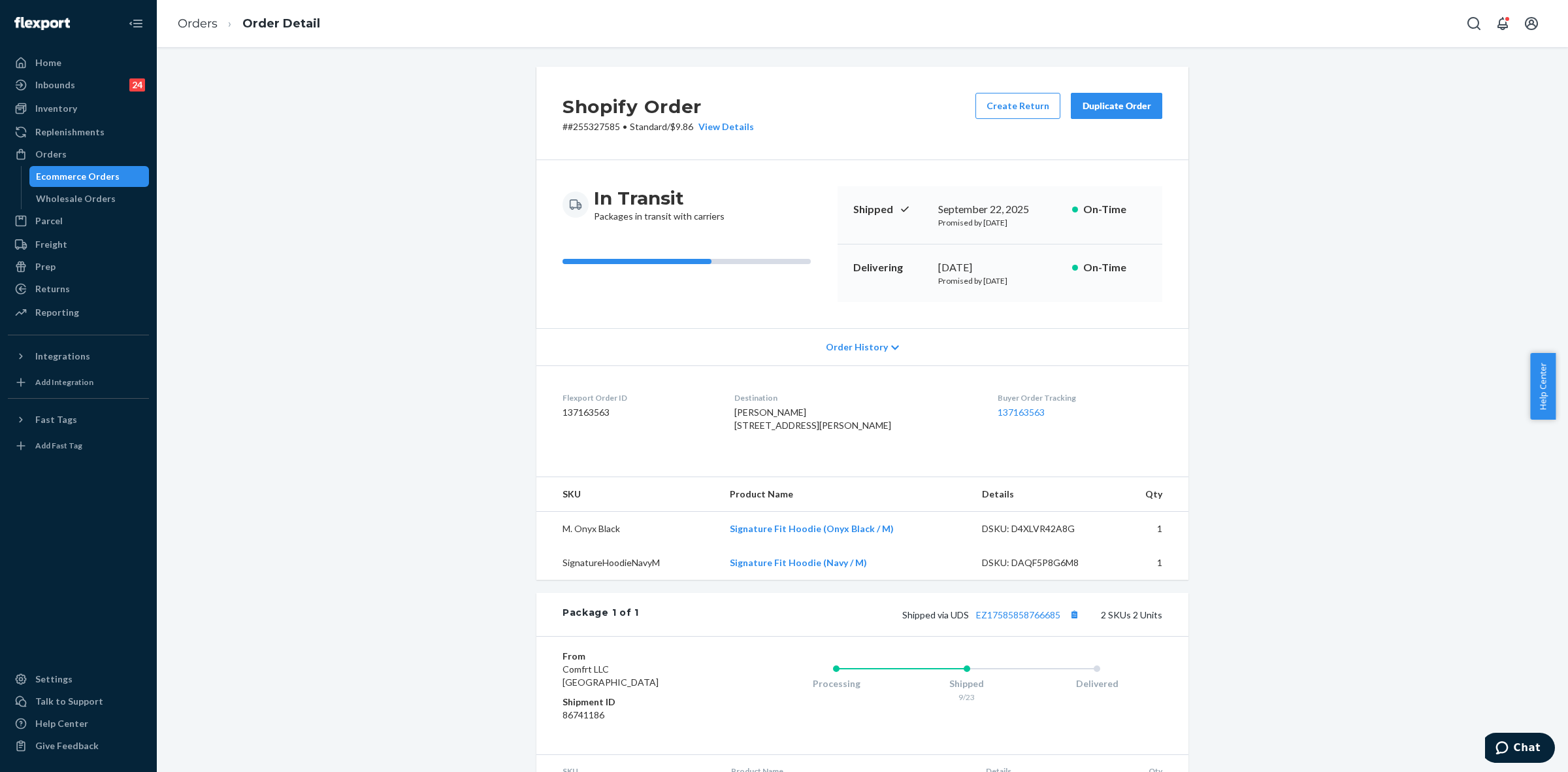
scroll to position [139, 0]
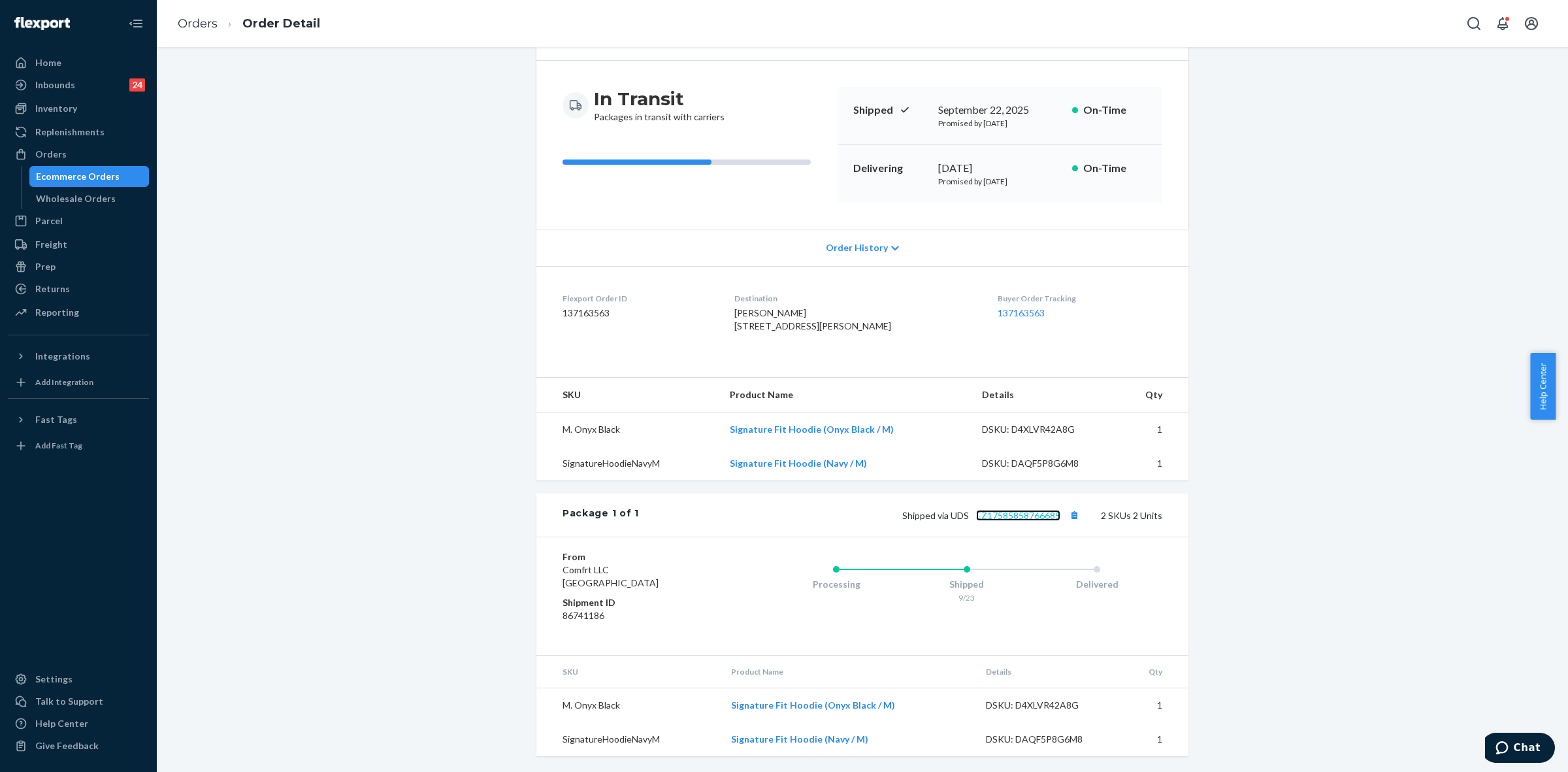
drag, startPoint x: 1001, startPoint y: 514, endPoint x: 1001, endPoint y: 521, distance: 7.0
click at [1000, 514] on link "EZ17585858766685" at bounding box center [1018, 516] width 84 height 11
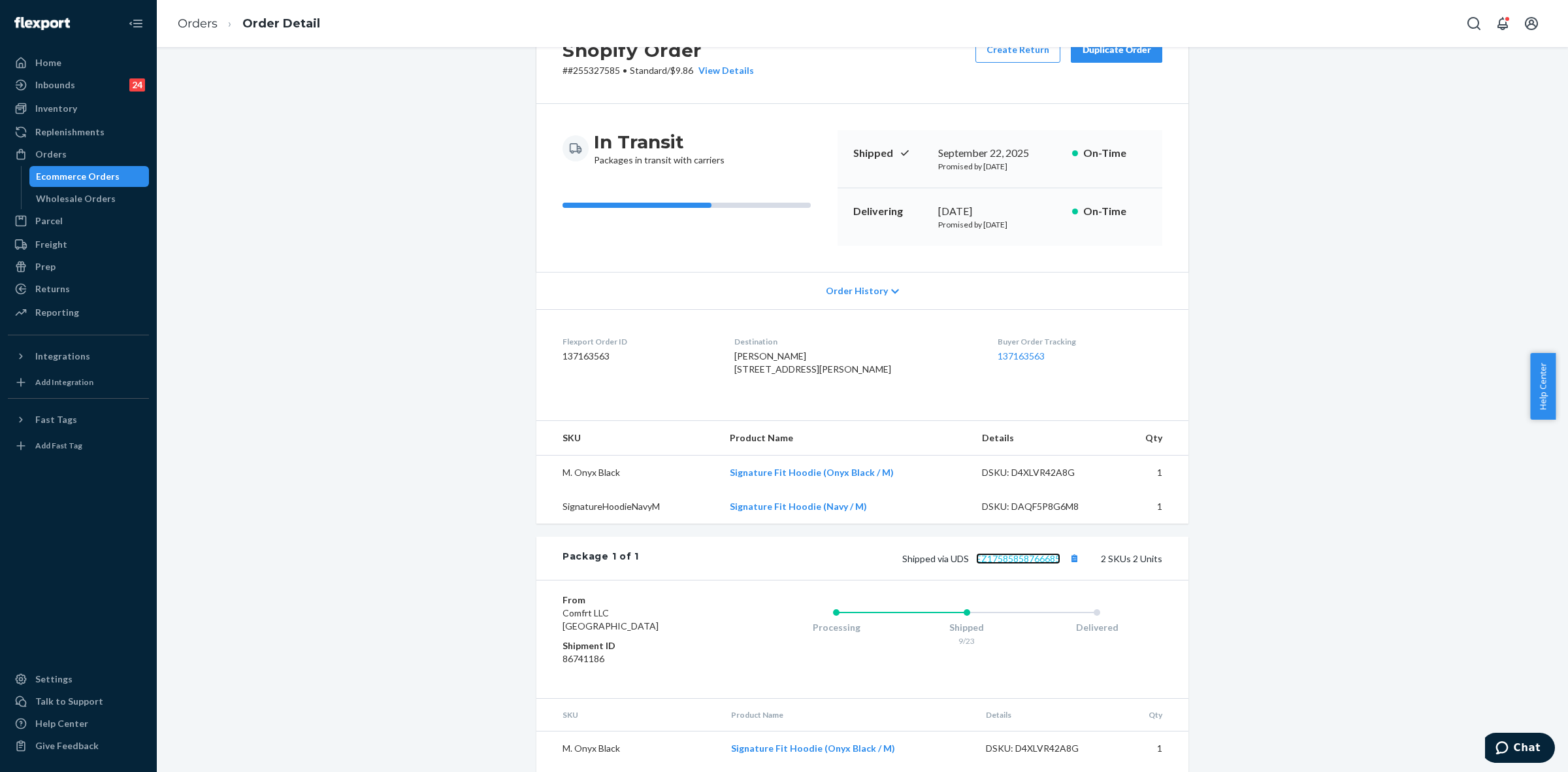
scroll to position [0, 0]
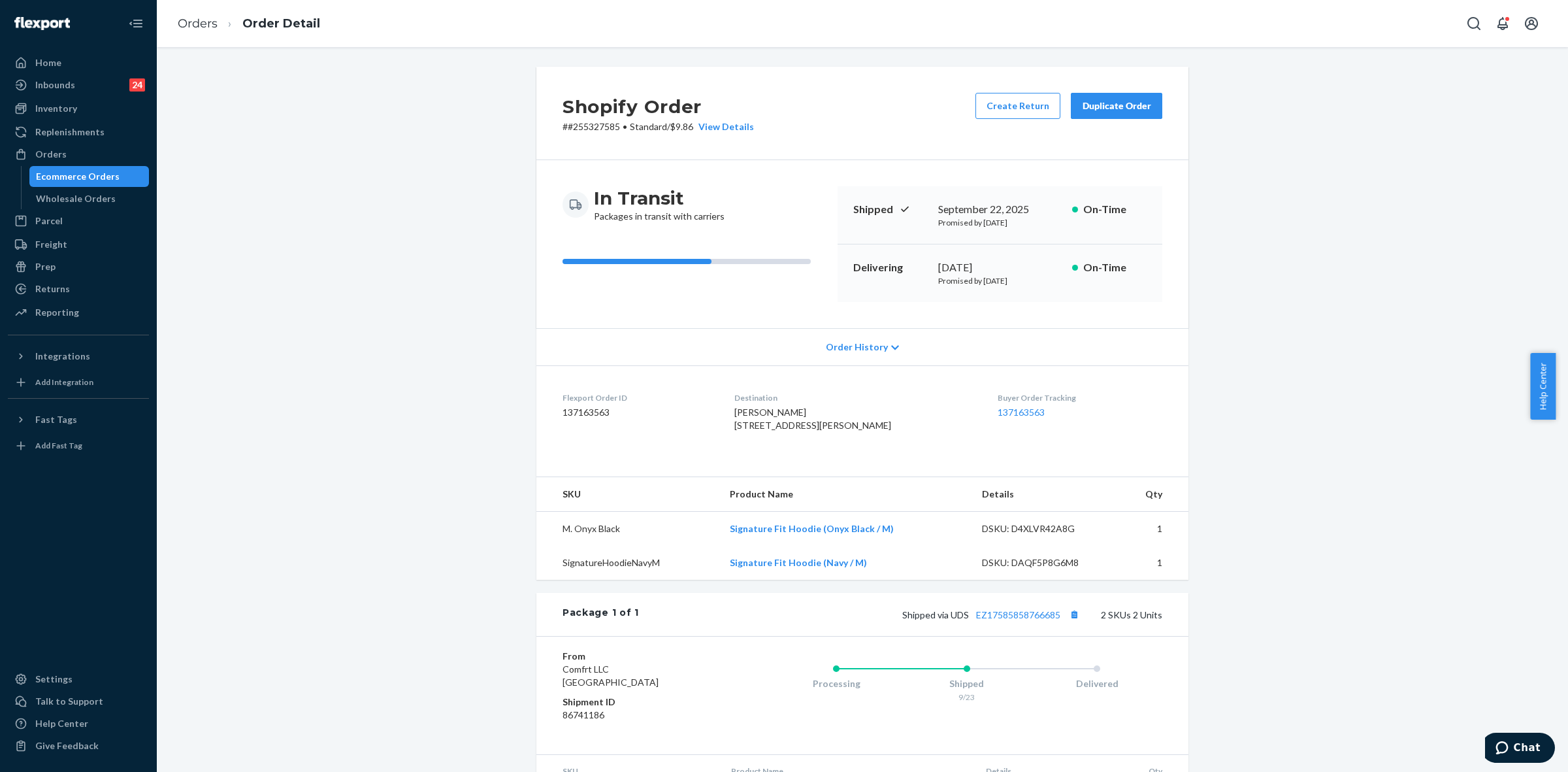
click at [891, 348] on icon at bounding box center [895, 348] width 8 height 5
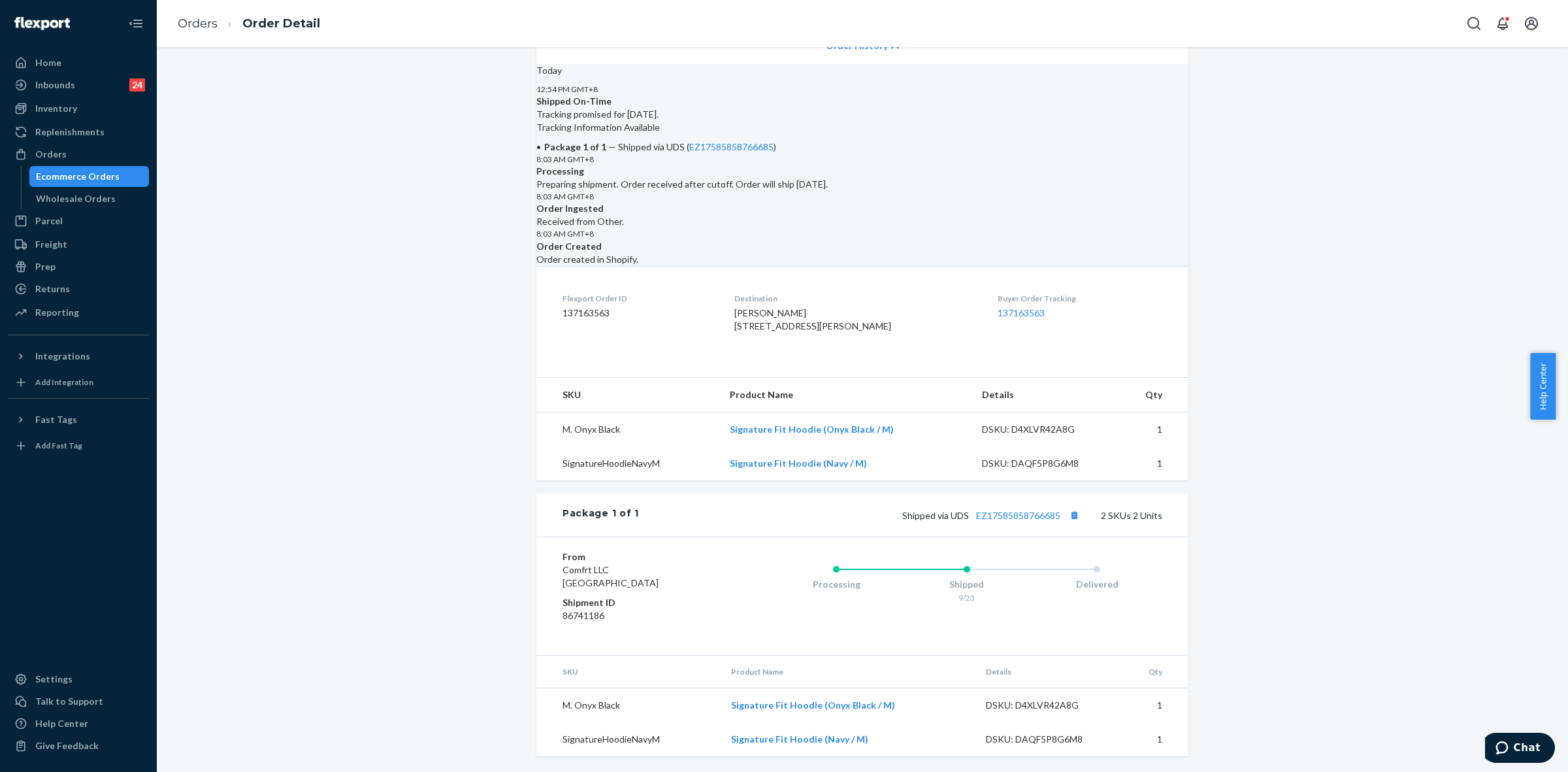
scroll to position [487, 0]
drag, startPoint x: 948, startPoint y: 513, endPoint x: 1057, endPoint y: 517, distance: 109.1
click at [1057, 517] on span "Shipped via UDS EZ17585858766685" at bounding box center [993, 516] width 180 height 11
copy span "UDS EZ17585858766685"
click at [53, 152] on div "Orders" at bounding box center [51, 154] width 31 height 13
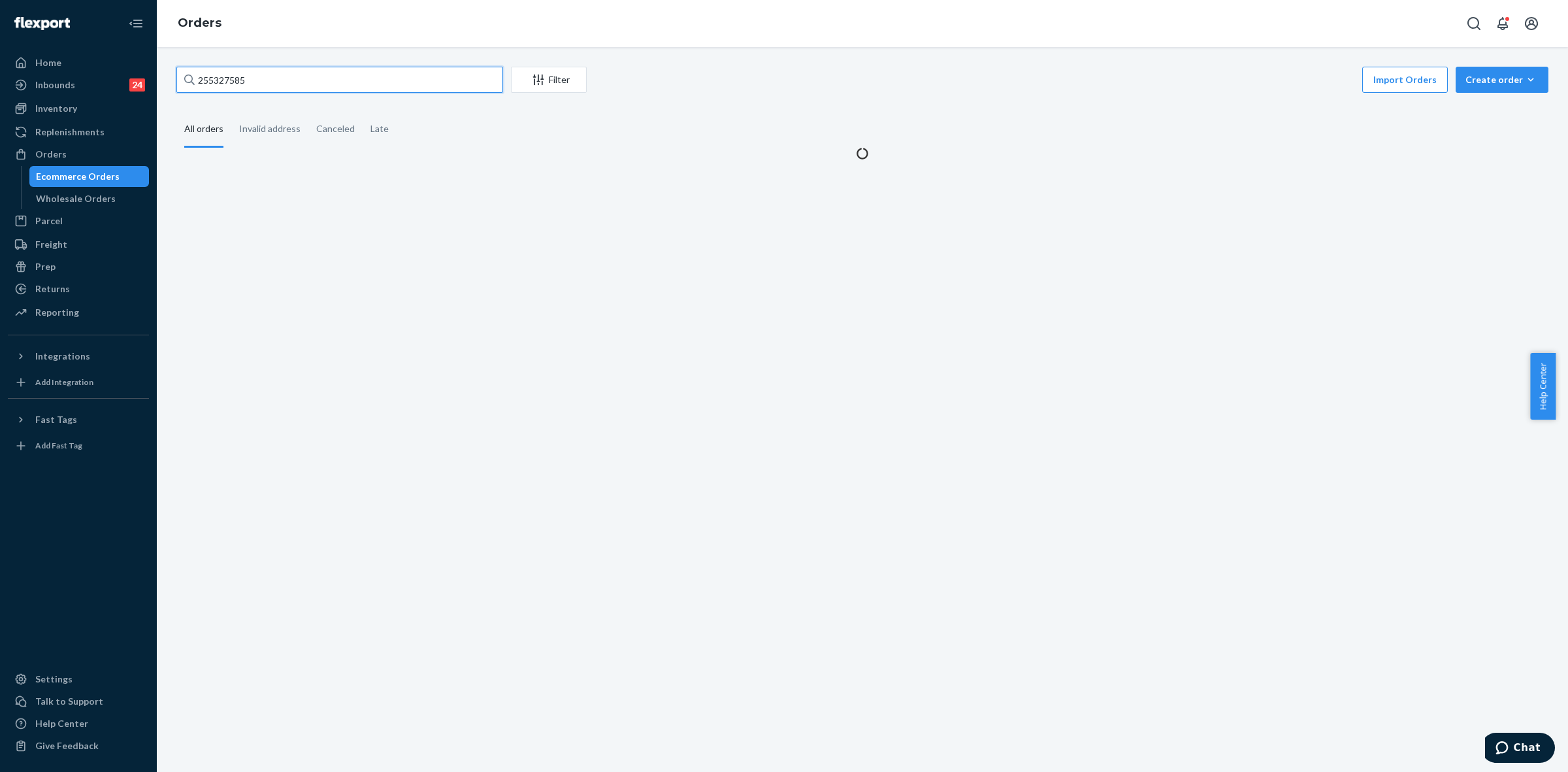
click at [198, 83] on input "255327585" at bounding box center [340, 79] width 327 height 26
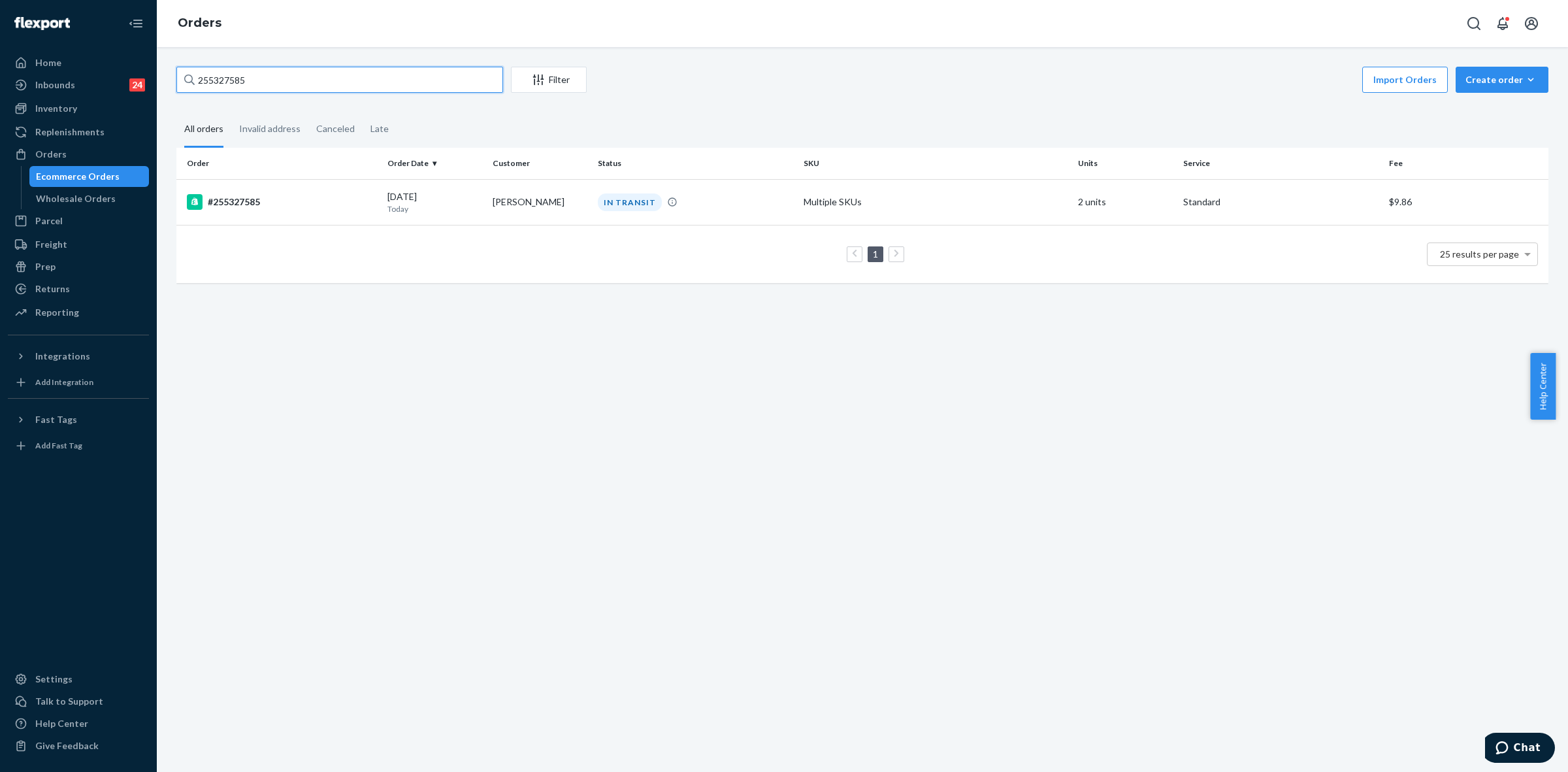
paste input "3823673"
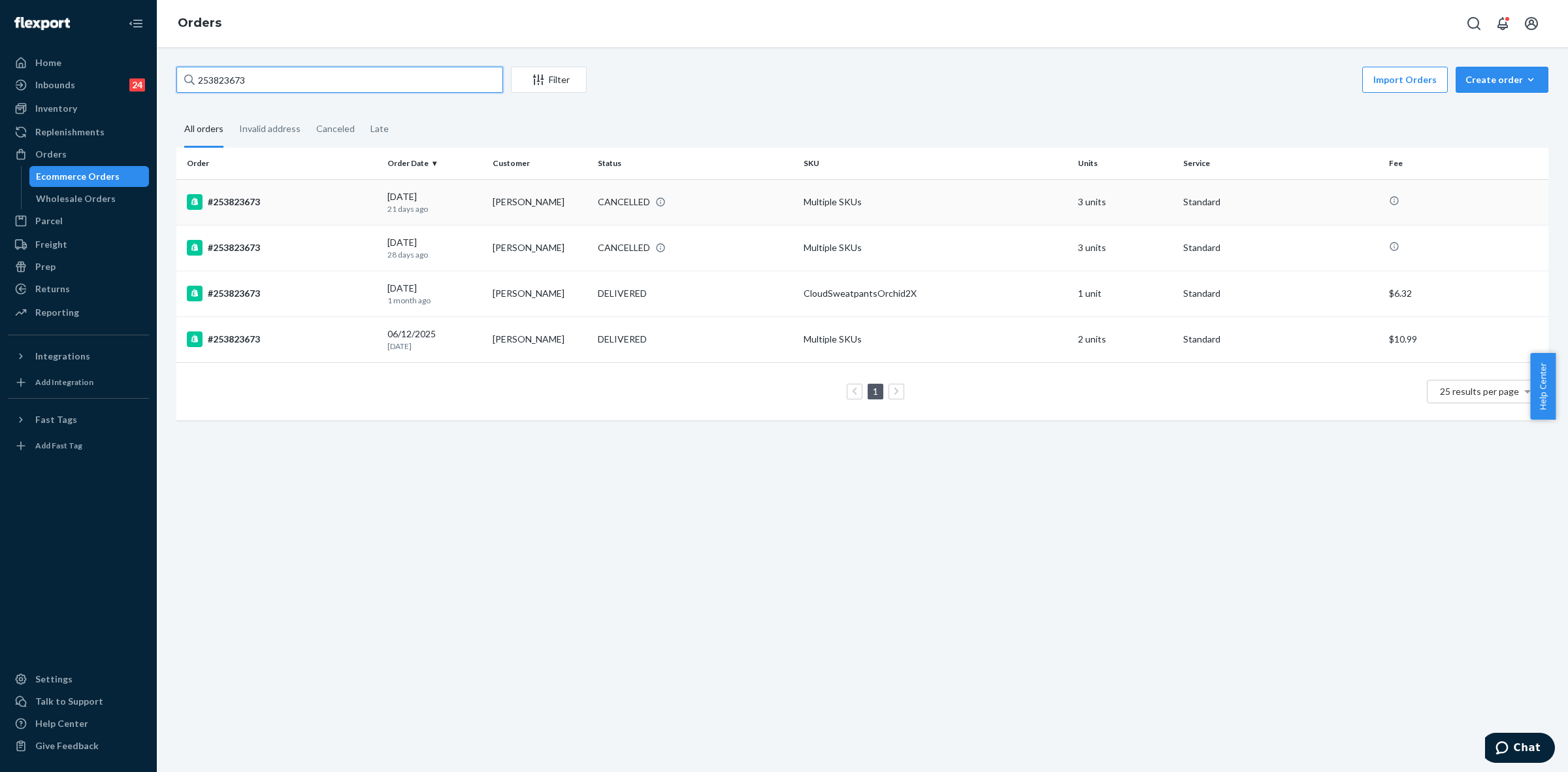
type input "253823673"
click at [741, 208] on div "CANCELLED" at bounding box center [695, 202] width 201 height 13
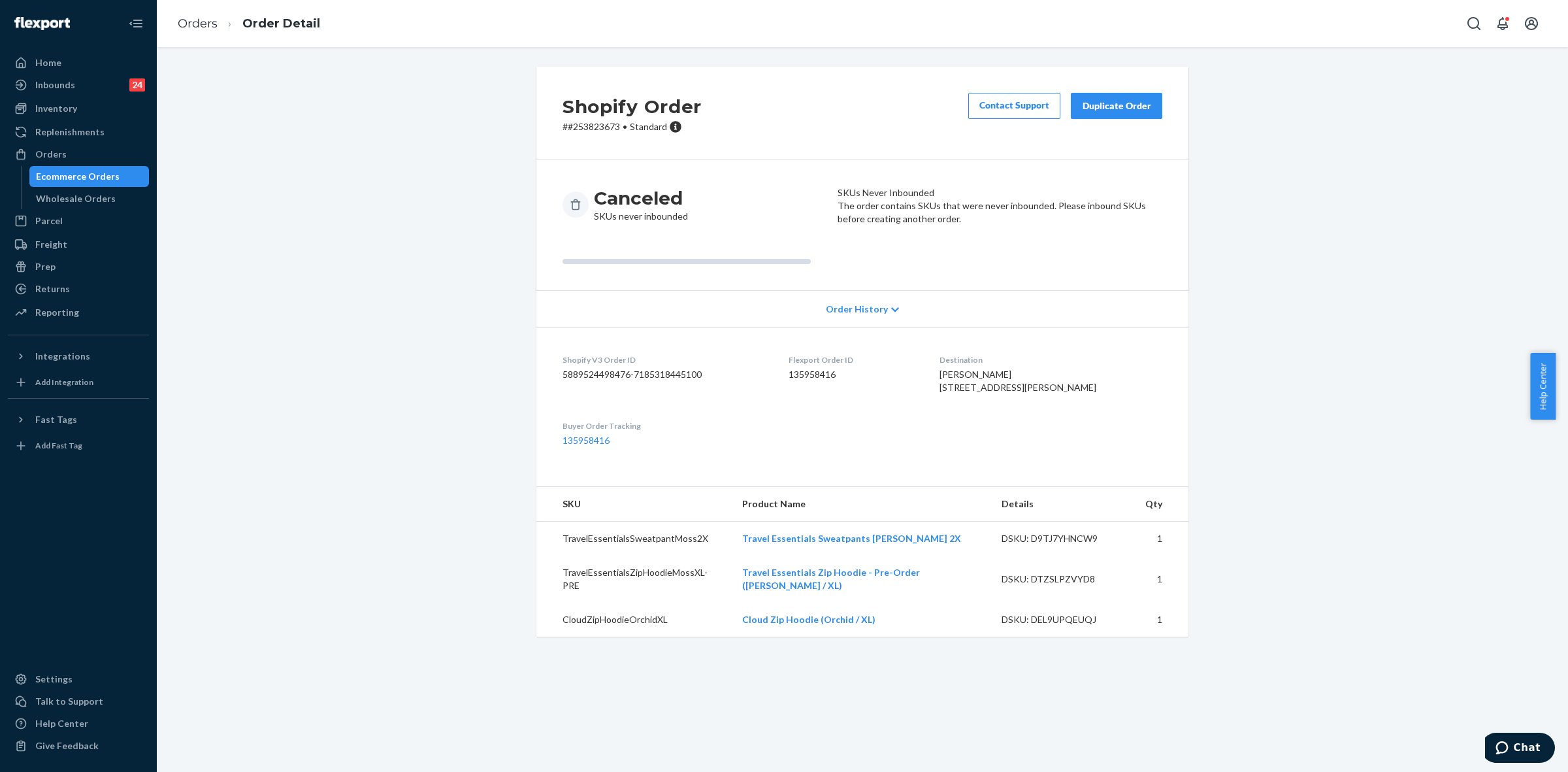
drag, startPoint x: 1318, startPoint y: 558, endPoint x: 1327, endPoint y: 571, distance: 15.8
click at [1318, 558] on div "Shopify Order # #253823673 • Standard Contact Support Duplicate Order Canceled …" at bounding box center [863, 359] width 1392 height 585
drag, startPoint x: 1241, startPoint y: 500, endPoint x: 1310, endPoint y: 569, distance: 97.6
click at [1241, 500] on div "Shopify Order # #253823673 • Standard Contact Support Duplicate Order Canceled …" at bounding box center [863, 359] width 1392 height 585
click at [1353, 396] on div "Shopify Order # #253823673 • Standard Contact Support Duplicate Order Canceled …" at bounding box center [863, 359] width 1392 height 585
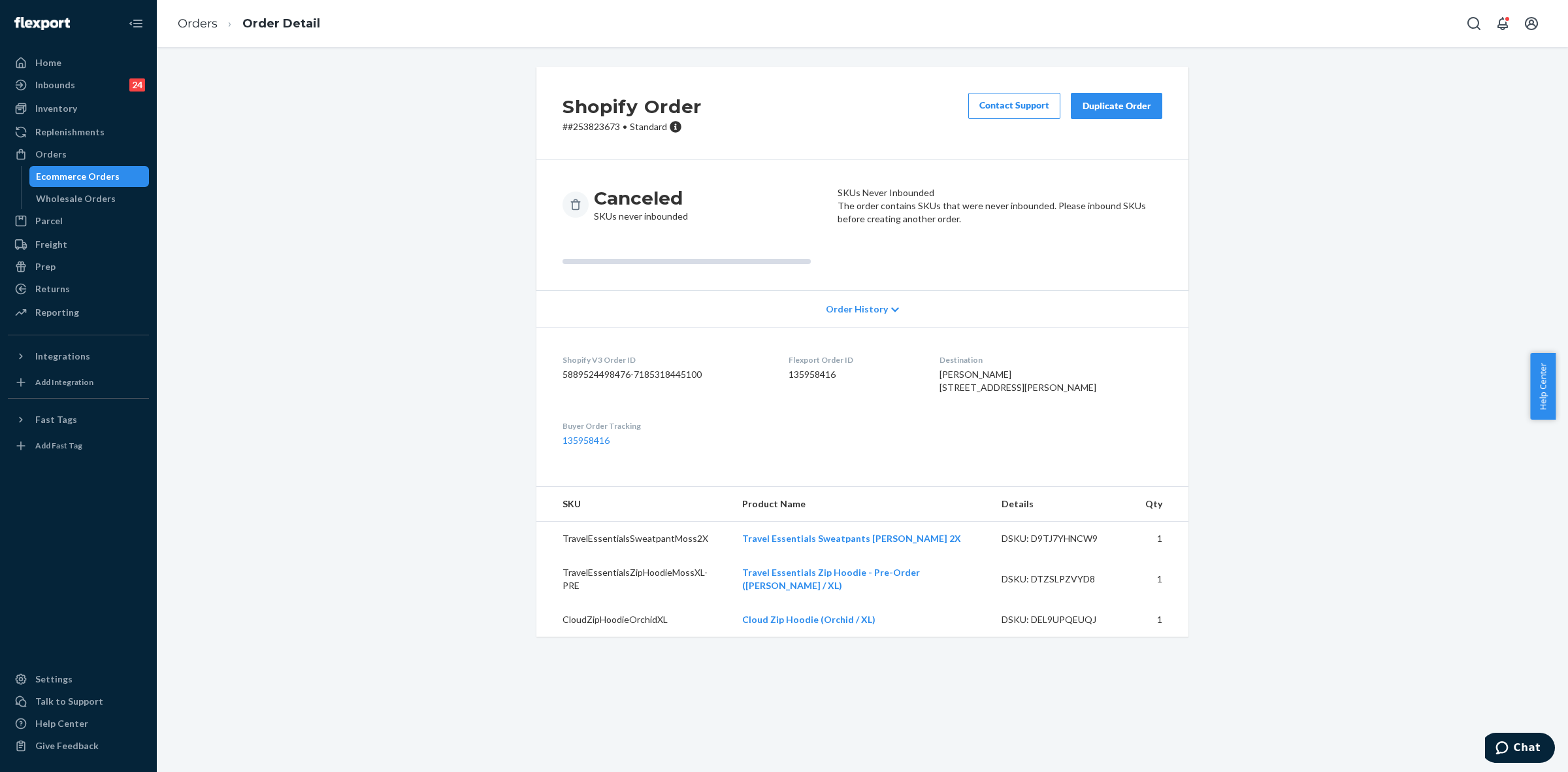
click at [1285, 517] on div "Shopify Order # #253823673 • Standard Contact Support Duplicate Order Canceled …" at bounding box center [863, 359] width 1392 height 585
click at [480, 420] on div "Shopify Order # #253823673 • Standard Contact Support Duplicate Order Canceled …" at bounding box center [863, 359] width 1392 height 585
click at [56, 151] on div "Orders" at bounding box center [51, 154] width 31 height 13
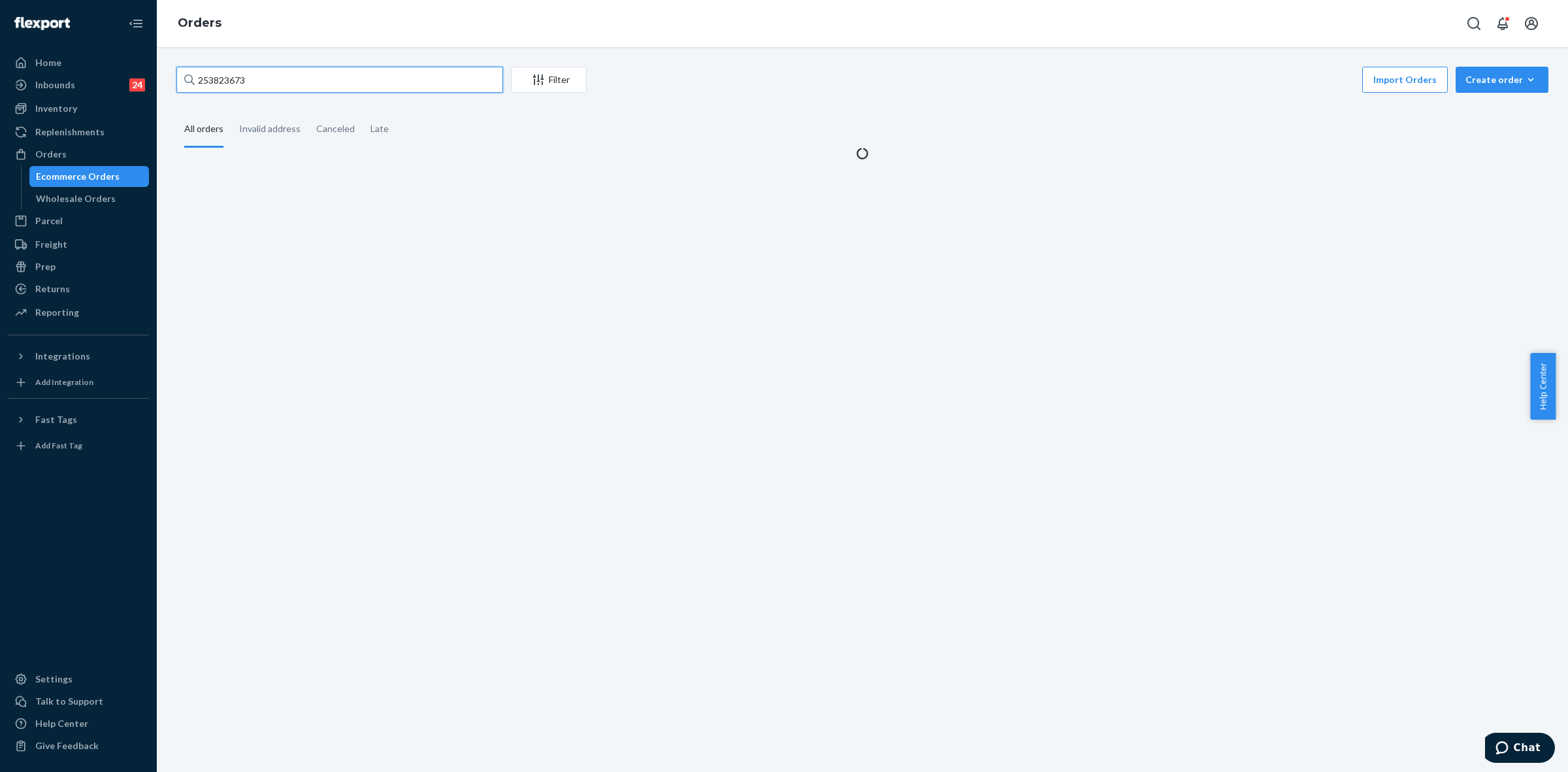
click at [210, 86] on input "253823673" at bounding box center [340, 79] width 327 height 26
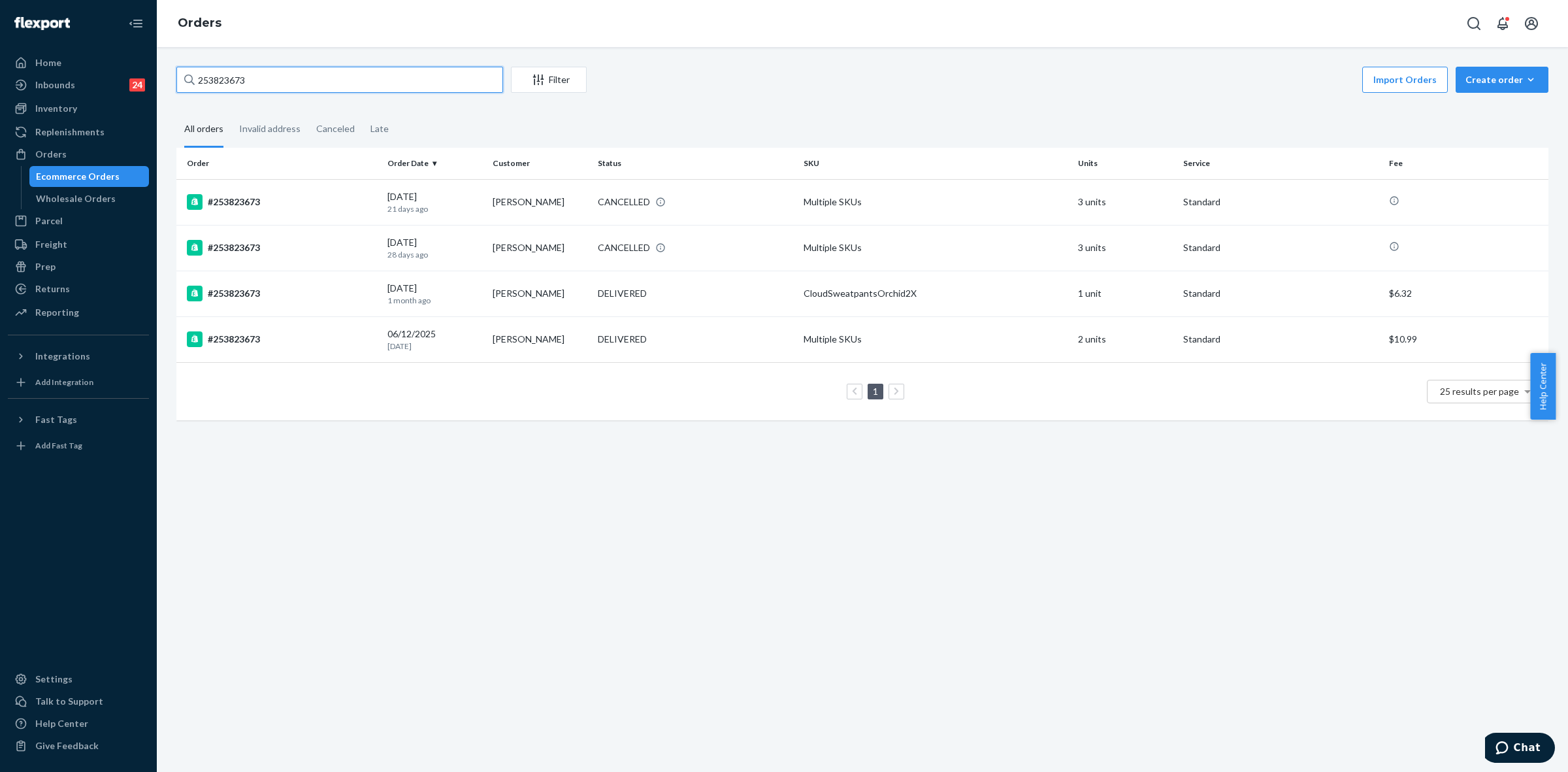
paste input "5218550"
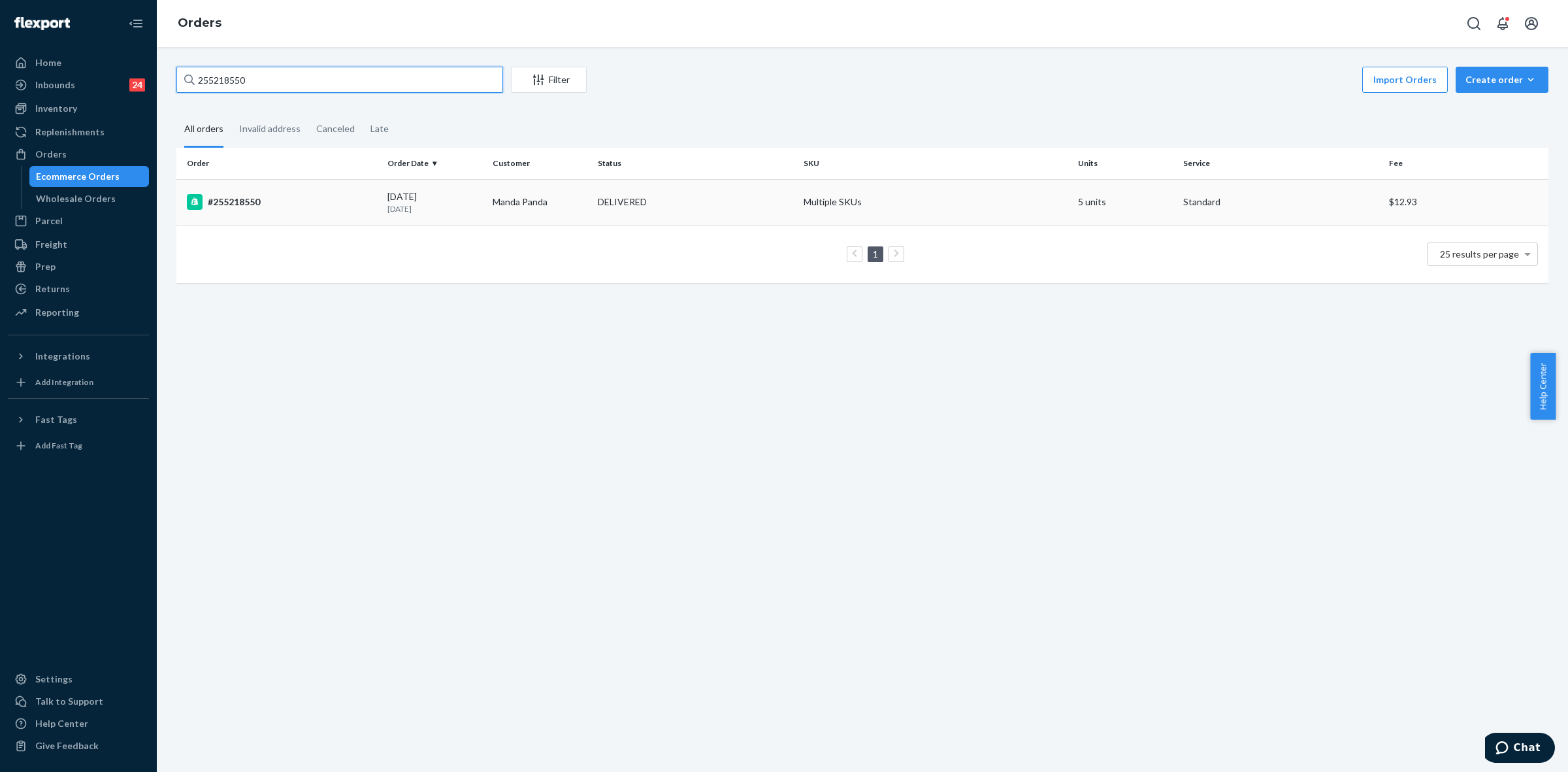
type input "255218550"
click at [358, 204] on div "#255218550" at bounding box center [282, 201] width 190 height 16
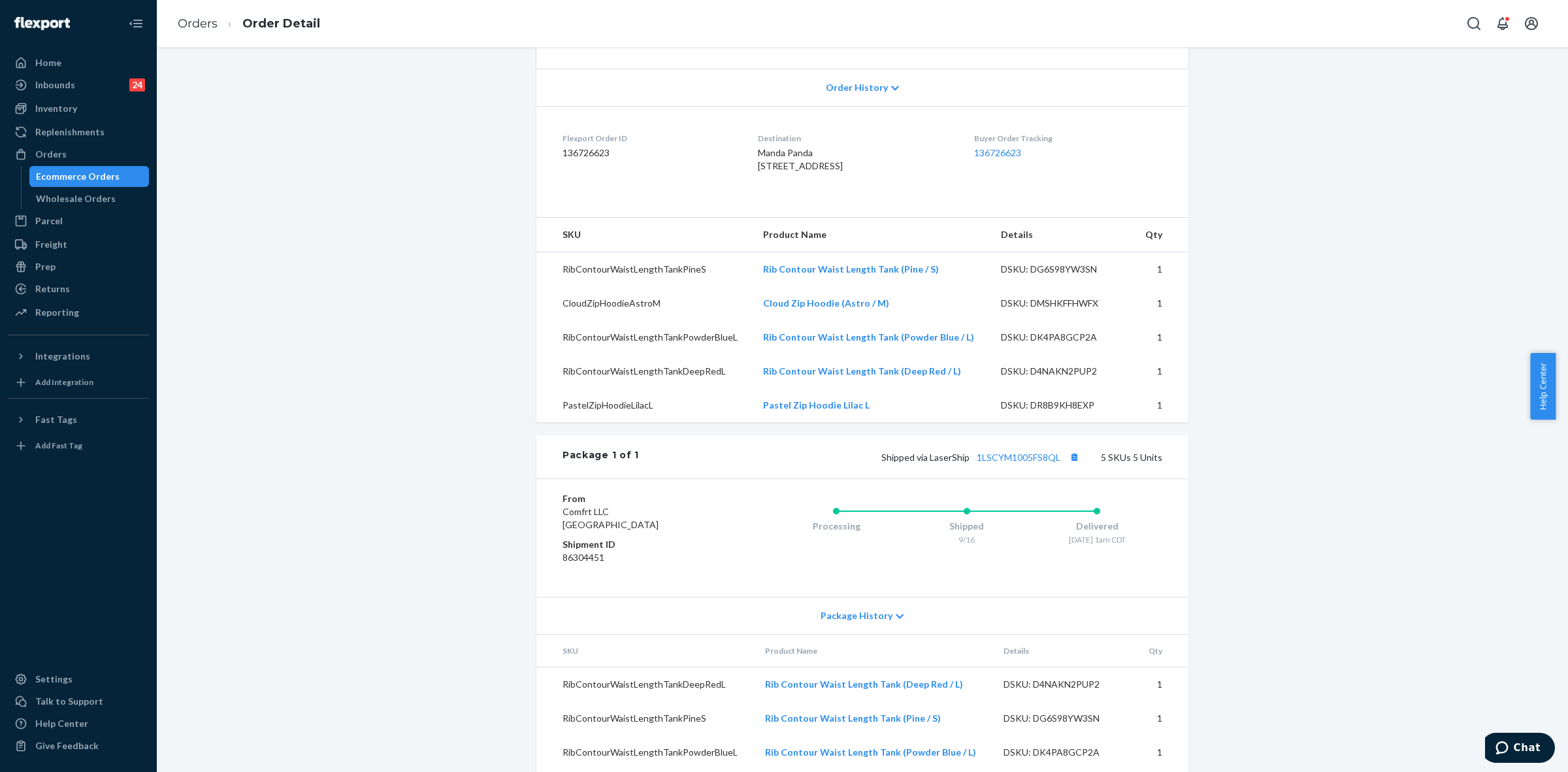
scroll to position [368, 0]
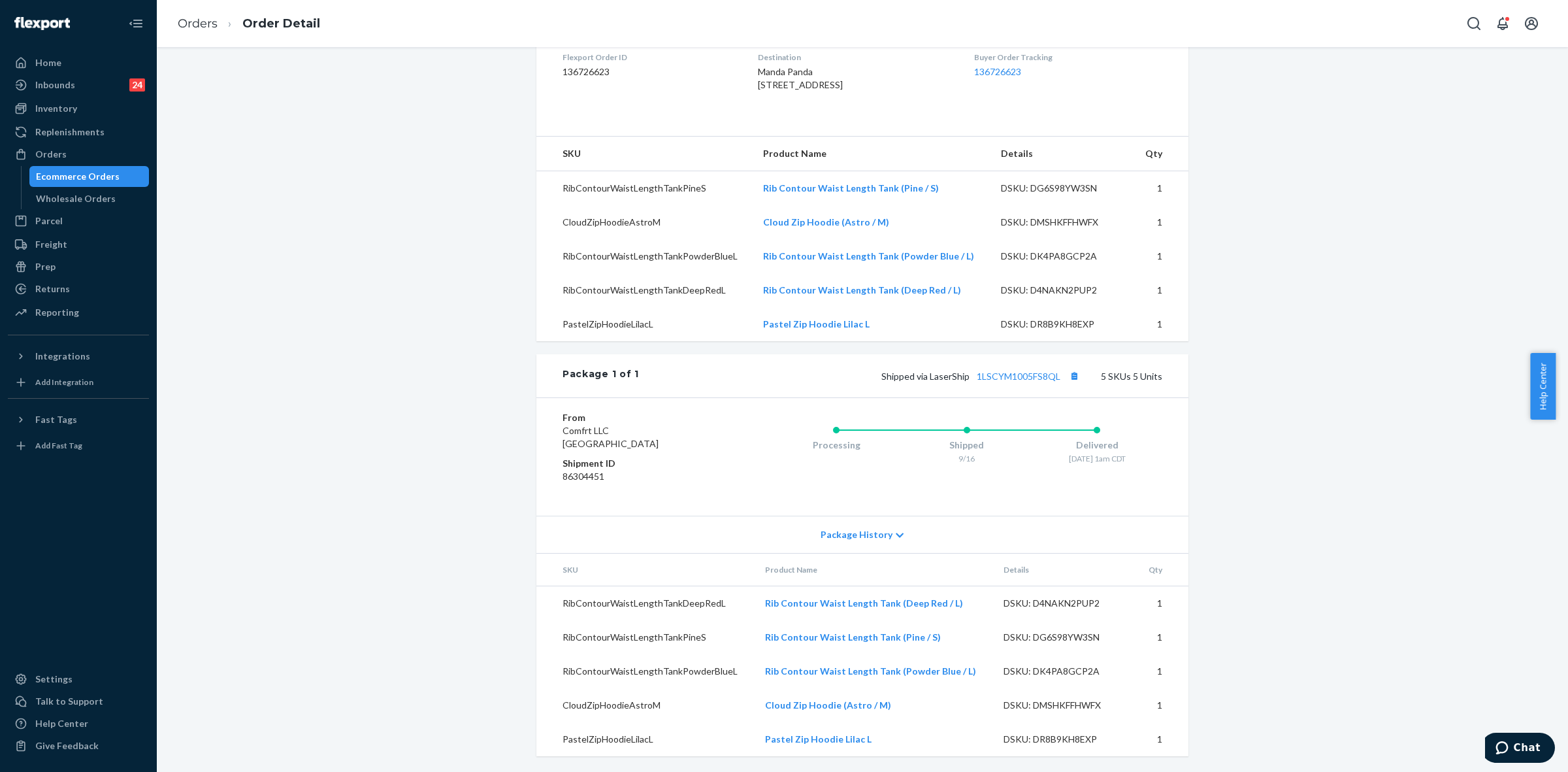
click at [1021, 381] on div "Shipped via LaserShip 1LSCYM1005FS8QL 5 SKUs 5 Units" at bounding box center [901, 376] width 524 height 17
click at [1041, 377] on link "1LSCYM1005FS8QL" at bounding box center [1019, 377] width 83 height 11
drag, startPoint x: 63, startPoint y: 158, endPoint x: 145, endPoint y: 205, distance: 94.5
click at [63, 157] on div "Orders" at bounding box center [78, 154] width 138 height 18
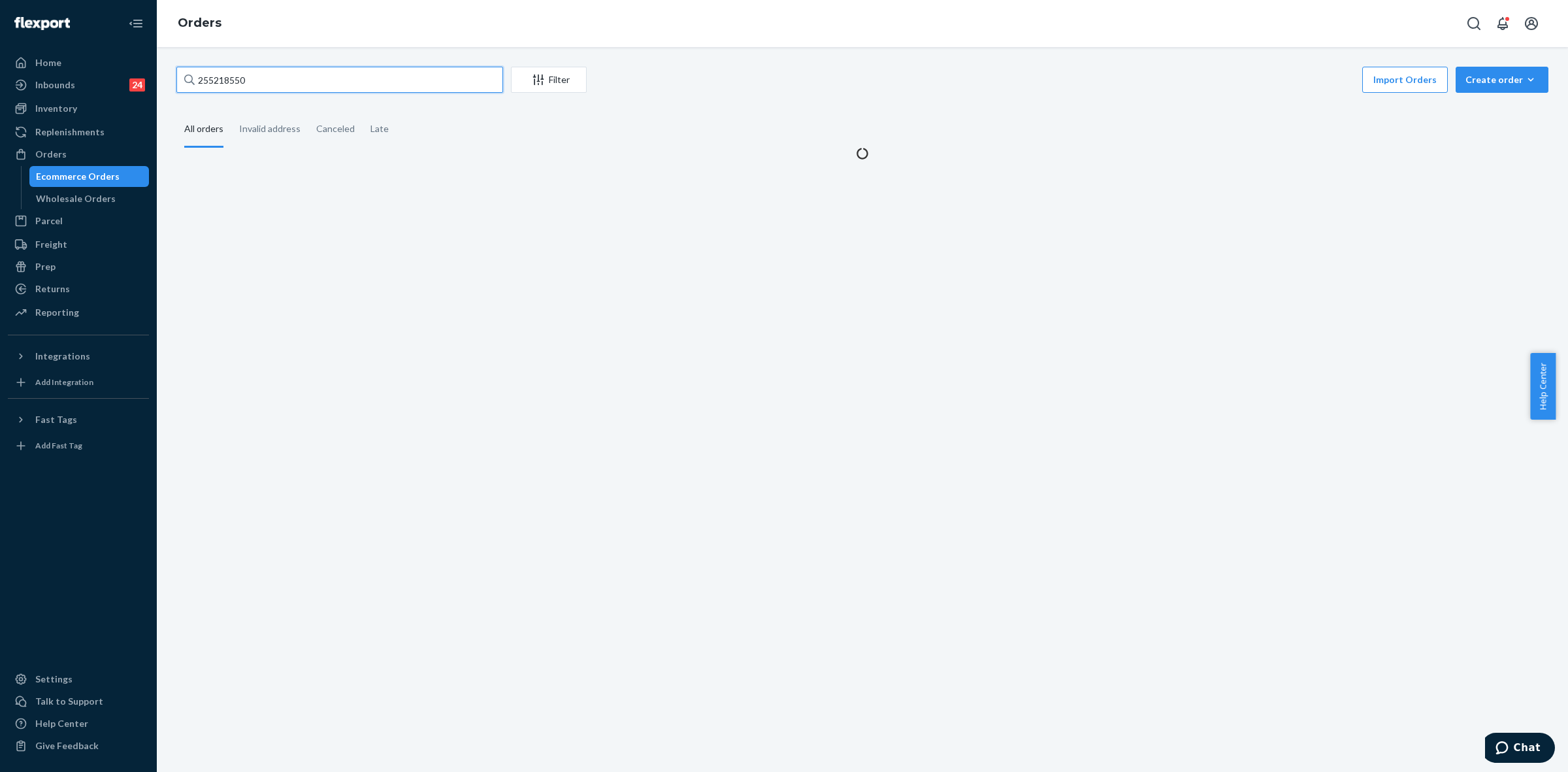
click at [212, 79] on input "255218550" at bounding box center [340, 79] width 327 height 26
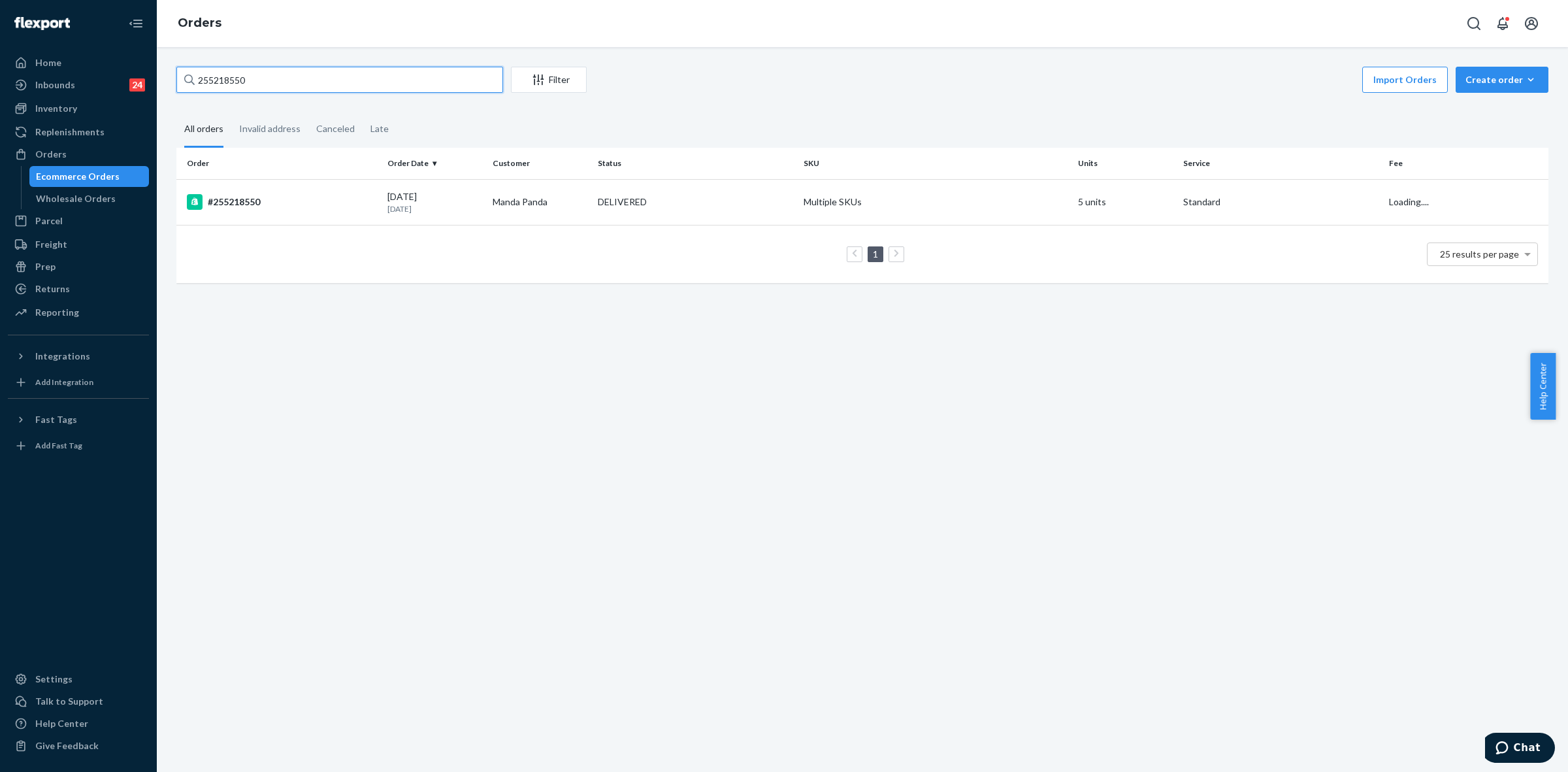
click at [212, 79] on input "255218550" at bounding box center [340, 79] width 327 height 26
click at [465, 193] on div "09/15/2025 8 days ago" at bounding box center [435, 202] width 95 height 25
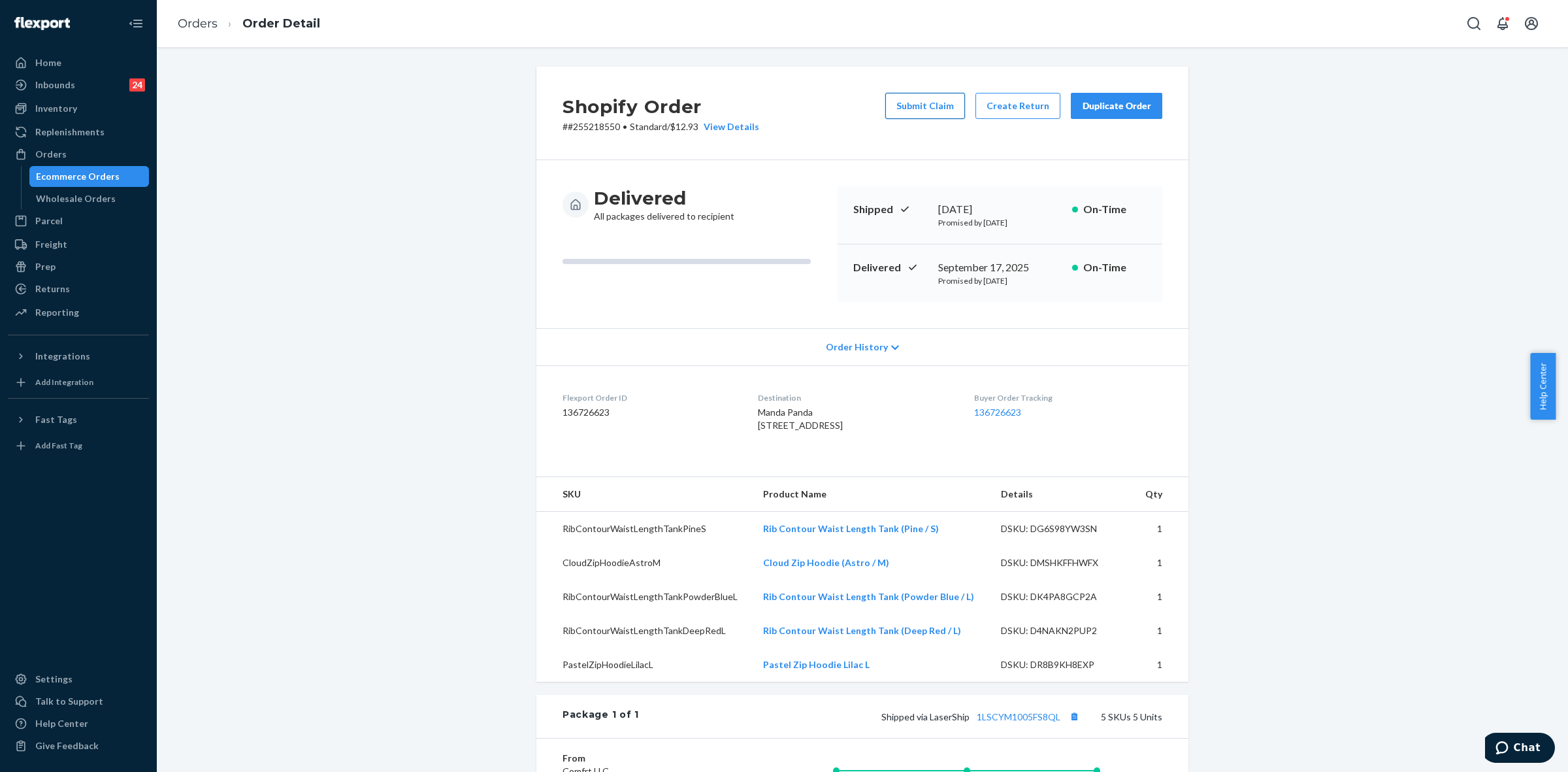
click at [920, 106] on button "Submit Claim" at bounding box center [925, 106] width 79 height 26
click at [917, 106] on button "Submit Claim" at bounding box center [925, 106] width 79 height 26
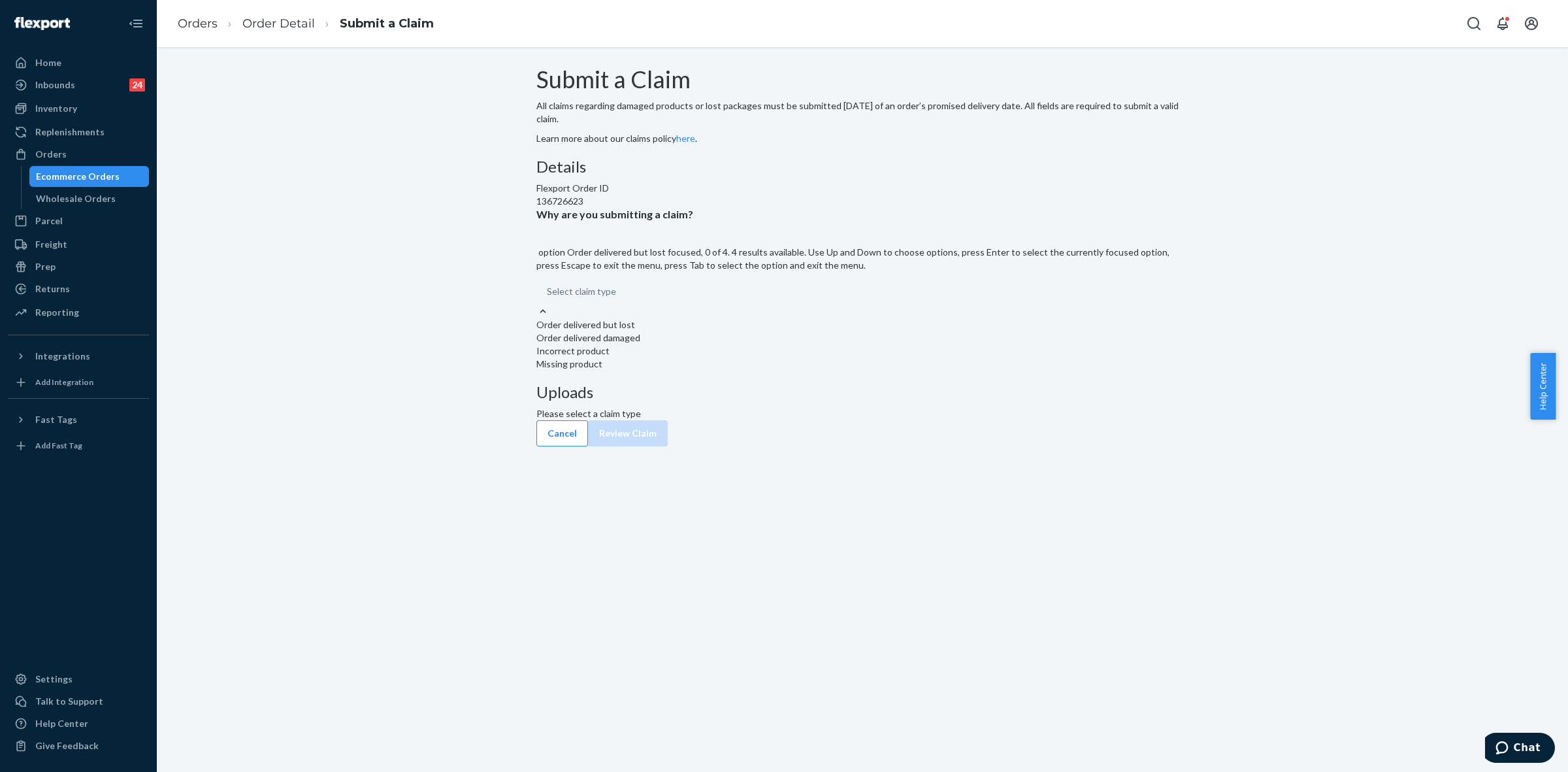
click at [773, 305] on div "Select claim type" at bounding box center [862, 291] width 652 height 26
click at [548, 298] on input "Why are you submitting a claim? option Order delivered but lost focused, 0 of 4…" at bounding box center [547, 291] width 2 height 13
click at [724, 332] on div "Order delivered but lost" at bounding box center [862, 325] width 652 height 13
click at [548, 298] on input "Why are you submitting a claim? option Order delivered but lost focused, 0 of 4…" at bounding box center [547, 291] width 2 height 13
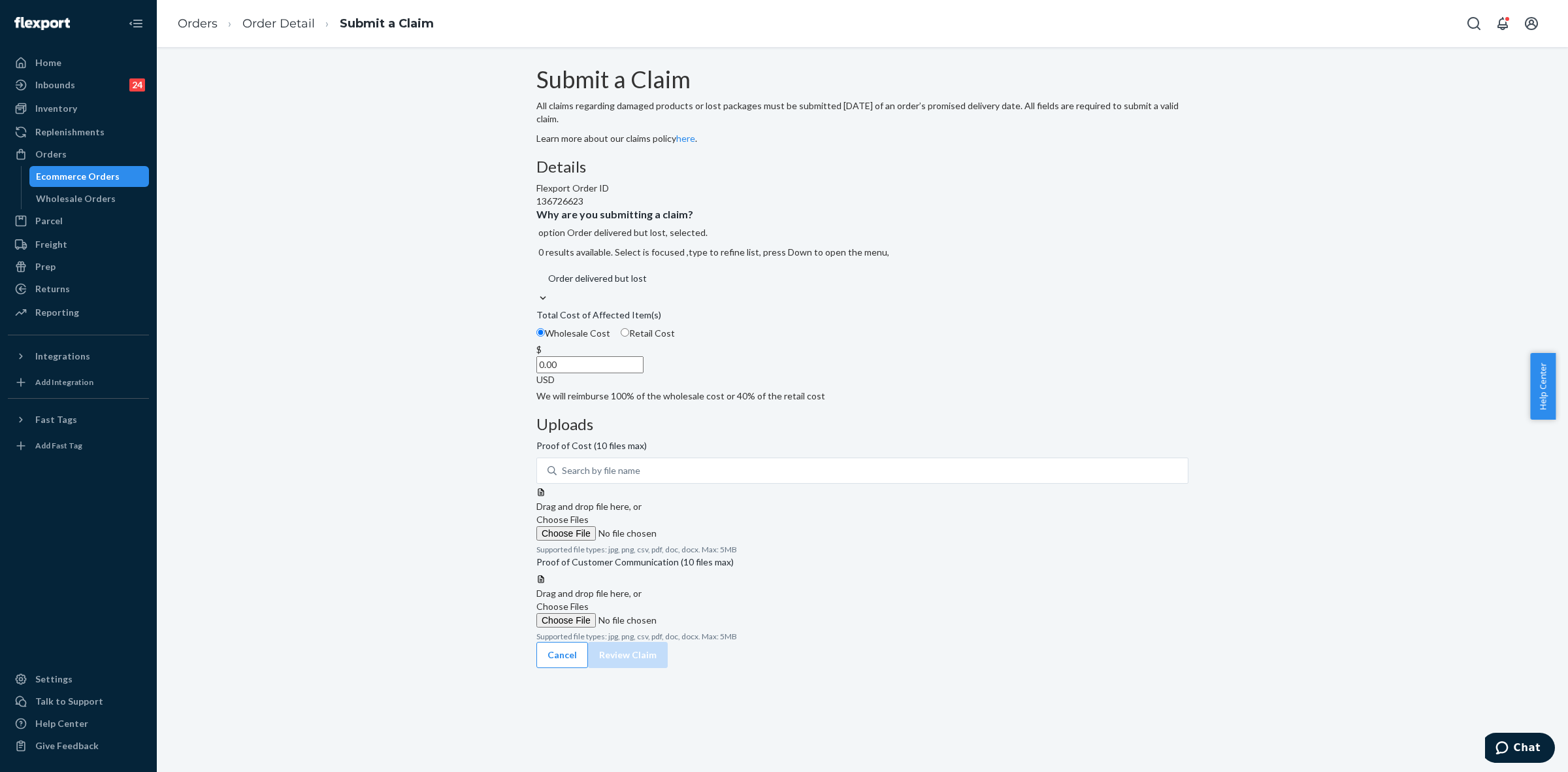
click at [588, 514] on span "Choose Files" at bounding box center [562, 520] width 52 height 11
click at [714, 526] on input "Choose Files" at bounding box center [624, 534] width 178 height 15
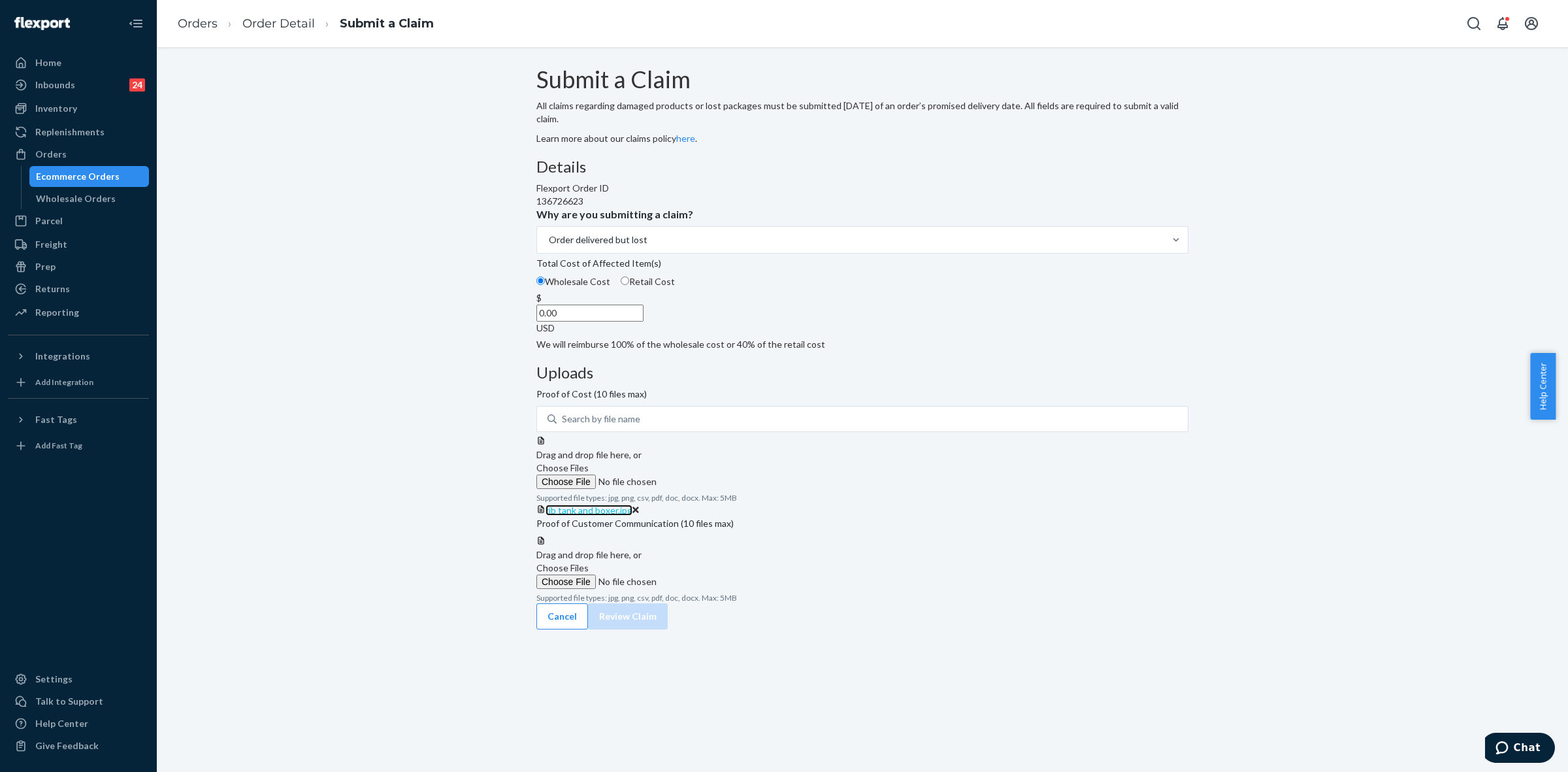
click at [633, 504] on span "rib tank and boxer.jpg" at bounding box center [589, 510] width 87 height 11
click at [639, 507] on icon at bounding box center [636, 510] width 7 height 7
click at [588, 462] on span "Choose Files" at bounding box center [562, 467] width 52 height 11
click at [714, 475] on input "Choose Files" at bounding box center [624, 482] width 178 height 15
drag, startPoint x: 425, startPoint y: 338, endPoint x: 524, endPoint y: 372, distance: 104.7
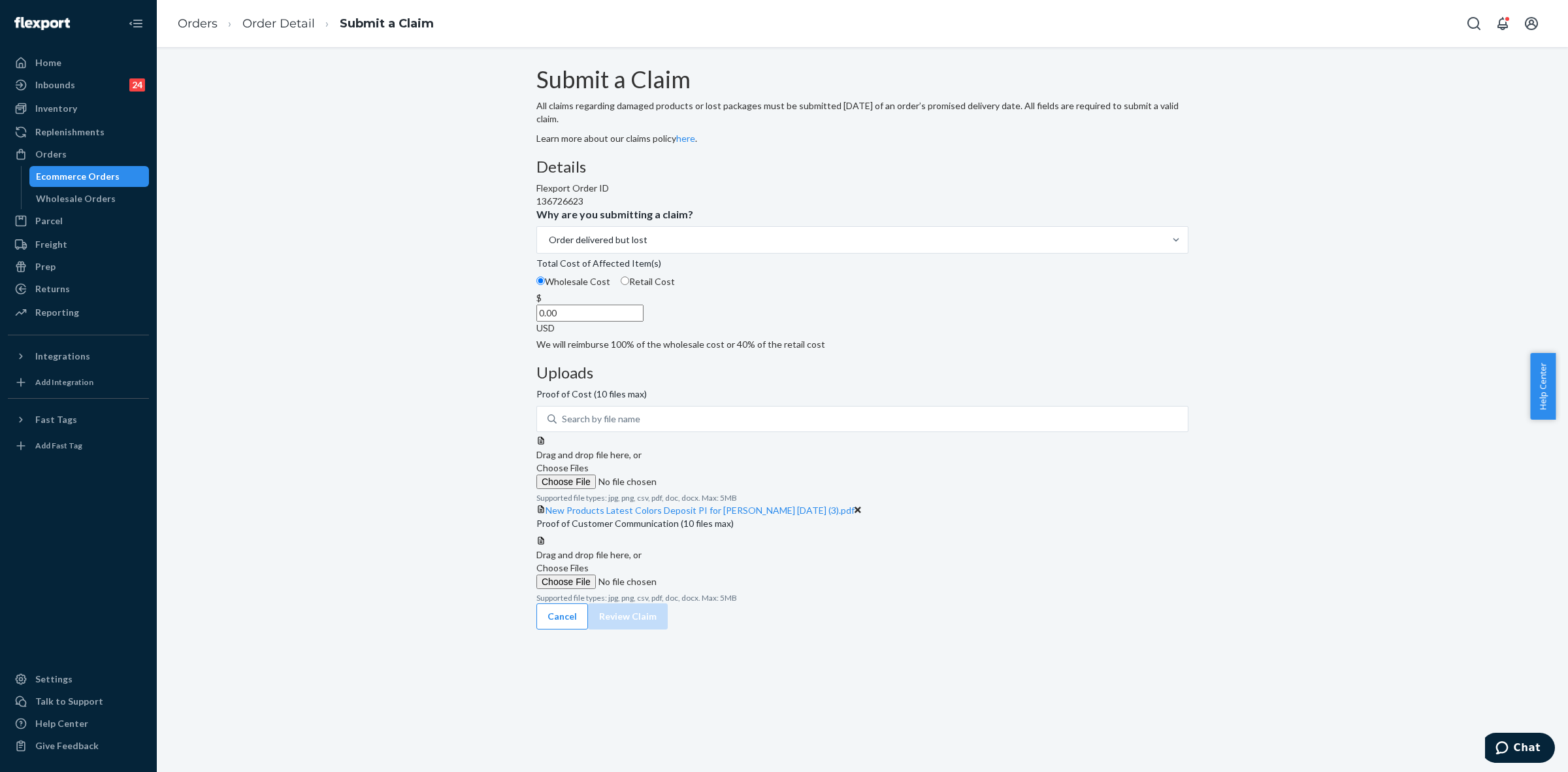
click at [426, 338] on div "Submit a Claim All claims regarding damaged products or lost packages must be s…" at bounding box center [863, 347] width 1392 height 562
click at [854, 504] on span "New Products Latest Colors Deposit PI for Hudson 2025-3-18 (3).pdf" at bounding box center [701, 510] width 309 height 11
click at [588, 462] on span "Choose Files" at bounding box center [562, 467] width 52 height 11
click at [714, 475] on input "Choose Files" at bounding box center [624, 482] width 178 height 15
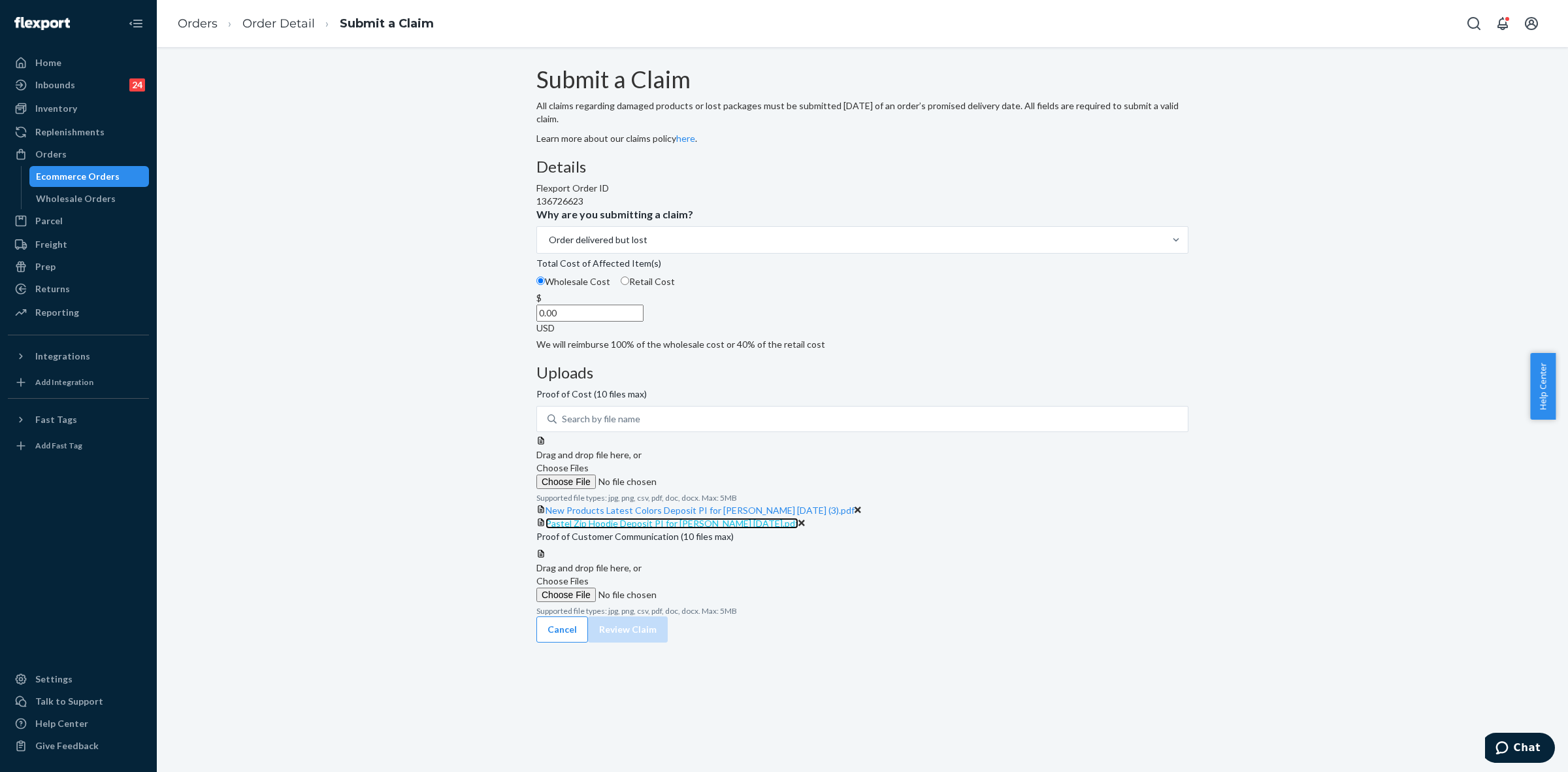
click at [799, 517] on span "Pastel Zip Hoodie Deposit PI for Hudson 2024-12-26.pdf" at bounding box center [672, 523] width 253 height 11
click at [588, 462] on span "Choose Files" at bounding box center [562, 467] width 52 height 11
click at [714, 475] on input "Choose Files" at bounding box center [624, 482] width 178 height 15
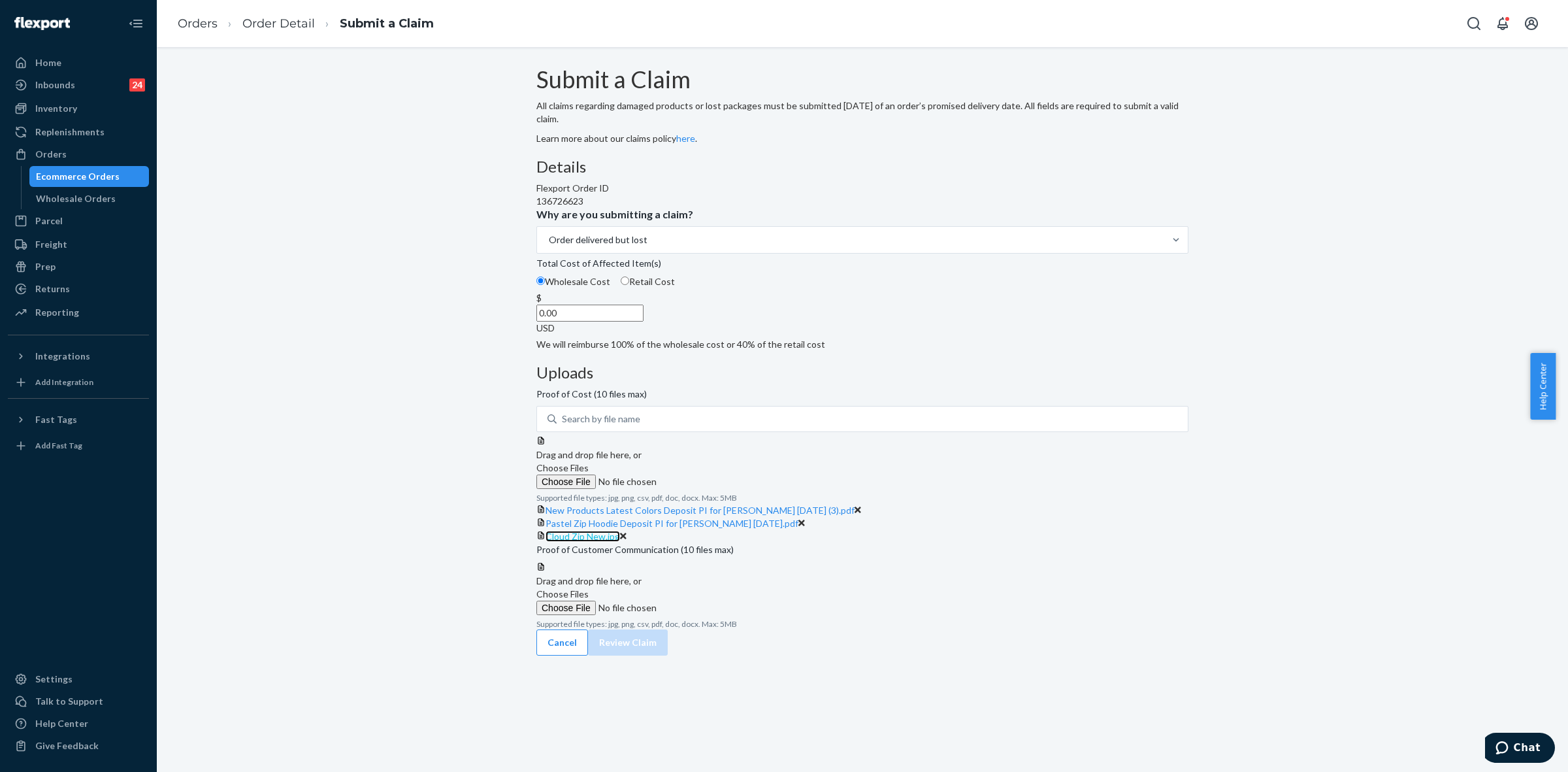
click at [620, 542] on span "Cloud Zip New.jpg" at bounding box center [583, 536] width 74 height 11
click at [643, 322] on input "0.00" at bounding box center [589, 313] width 107 height 17
type input "210.00"
click at [714, 615] on input "Choose Files" at bounding box center [624, 608] width 178 height 15
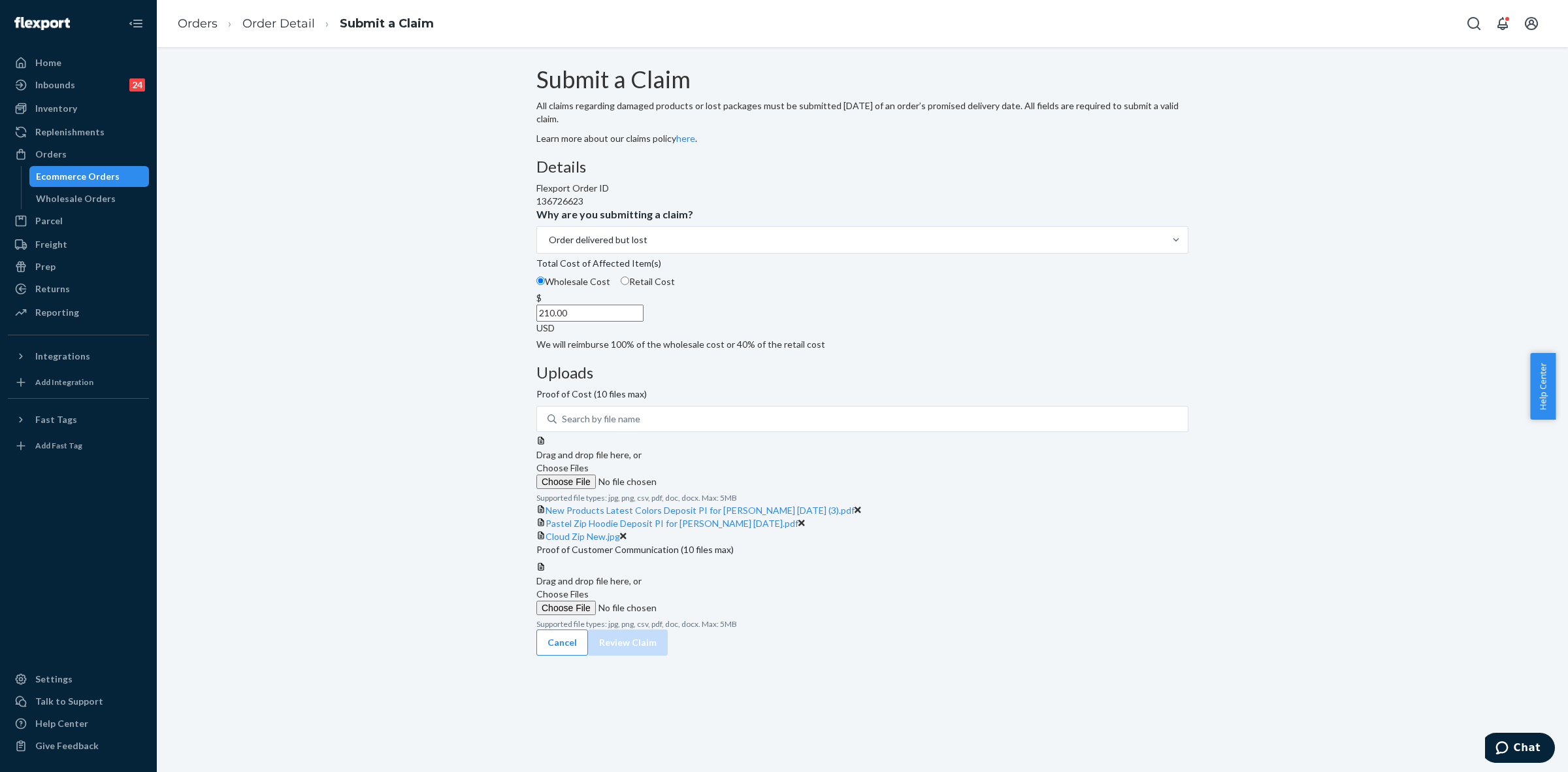
click at [714, 615] on label "Choose Files" at bounding box center [624, 602] width 178 height 28
click at [714, 615] on input "Choose Files" at bounding box center [624, 608] width 178 height 15
click at [588, 599] on span "Choose Files" at bounding box center [562, 594] width 52 height 11
click at [714, 615] on input "Choose Files" at bounding box center [624, 608] width 178 height 15
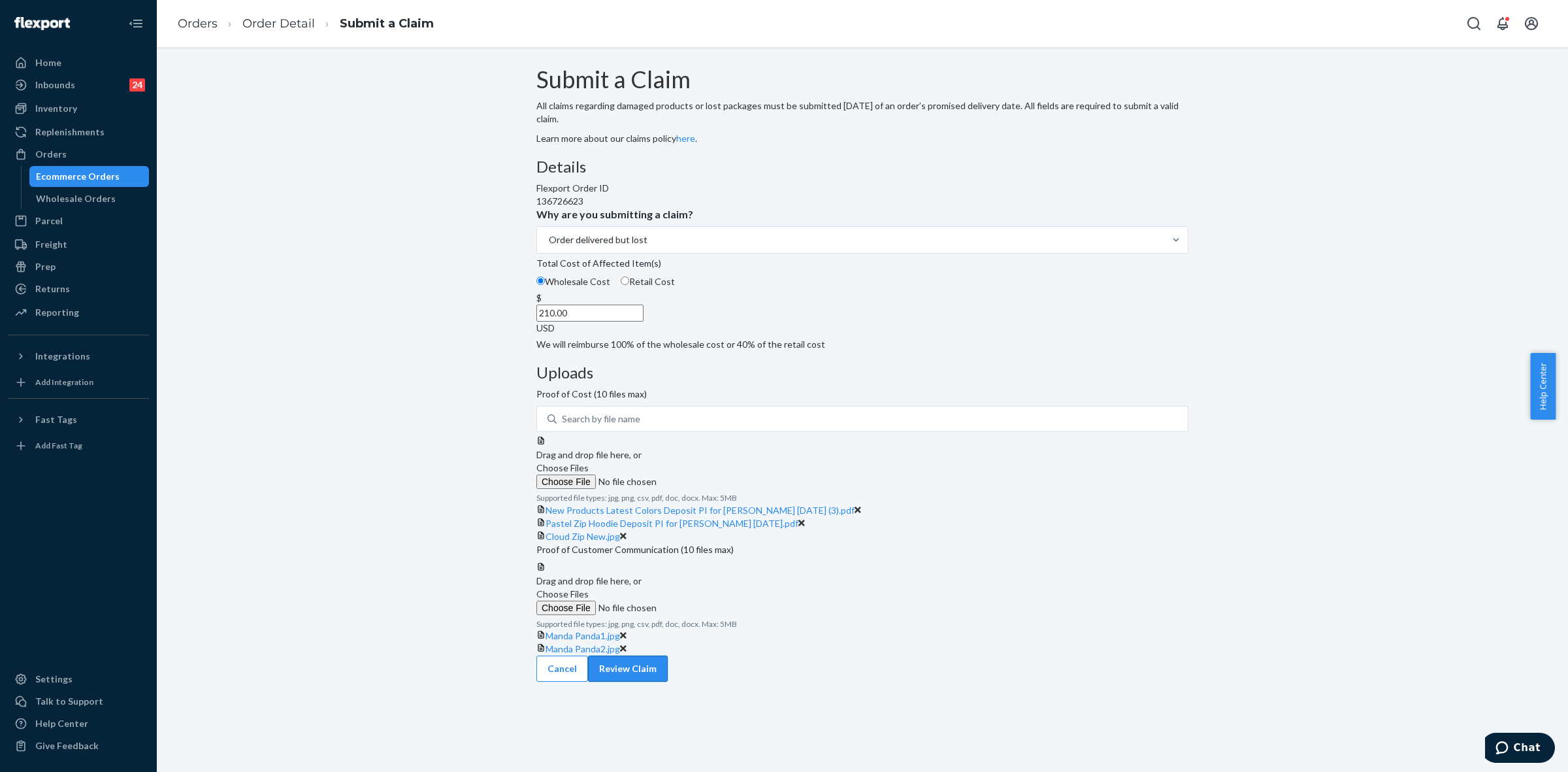
click at [668, 682] on button "Review Claim" at bounding box center [628, 669] width 79 height 26
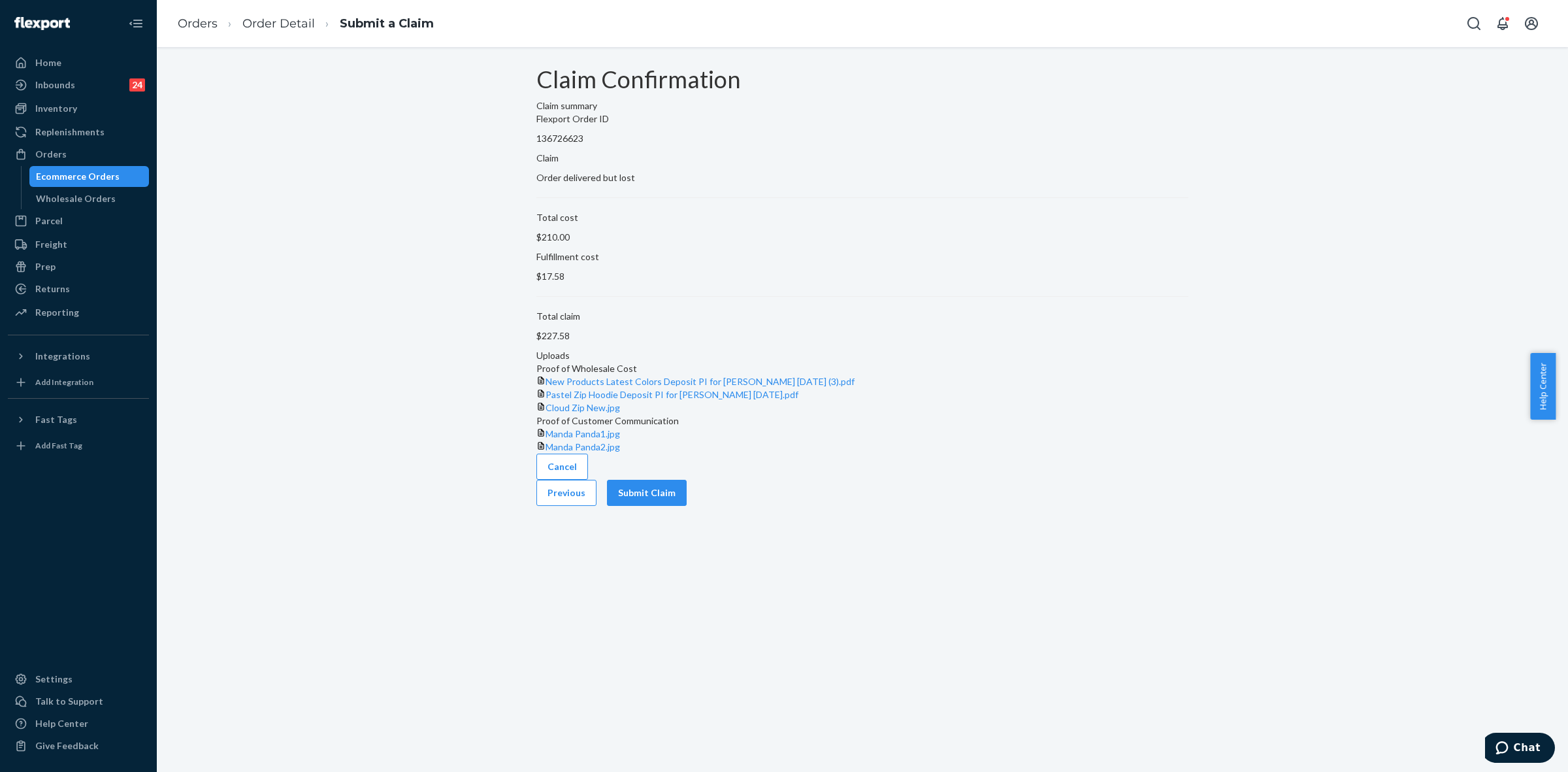
scroll to position [0, 0]
drag, startPoint x: 1120, startPoint y: 639, endPoint x: 1151, endPoint y: 686, distance: 56.3
click at [687, 506] on button "Submit Claim" at bounding box center [647, 493] width 79 height 26
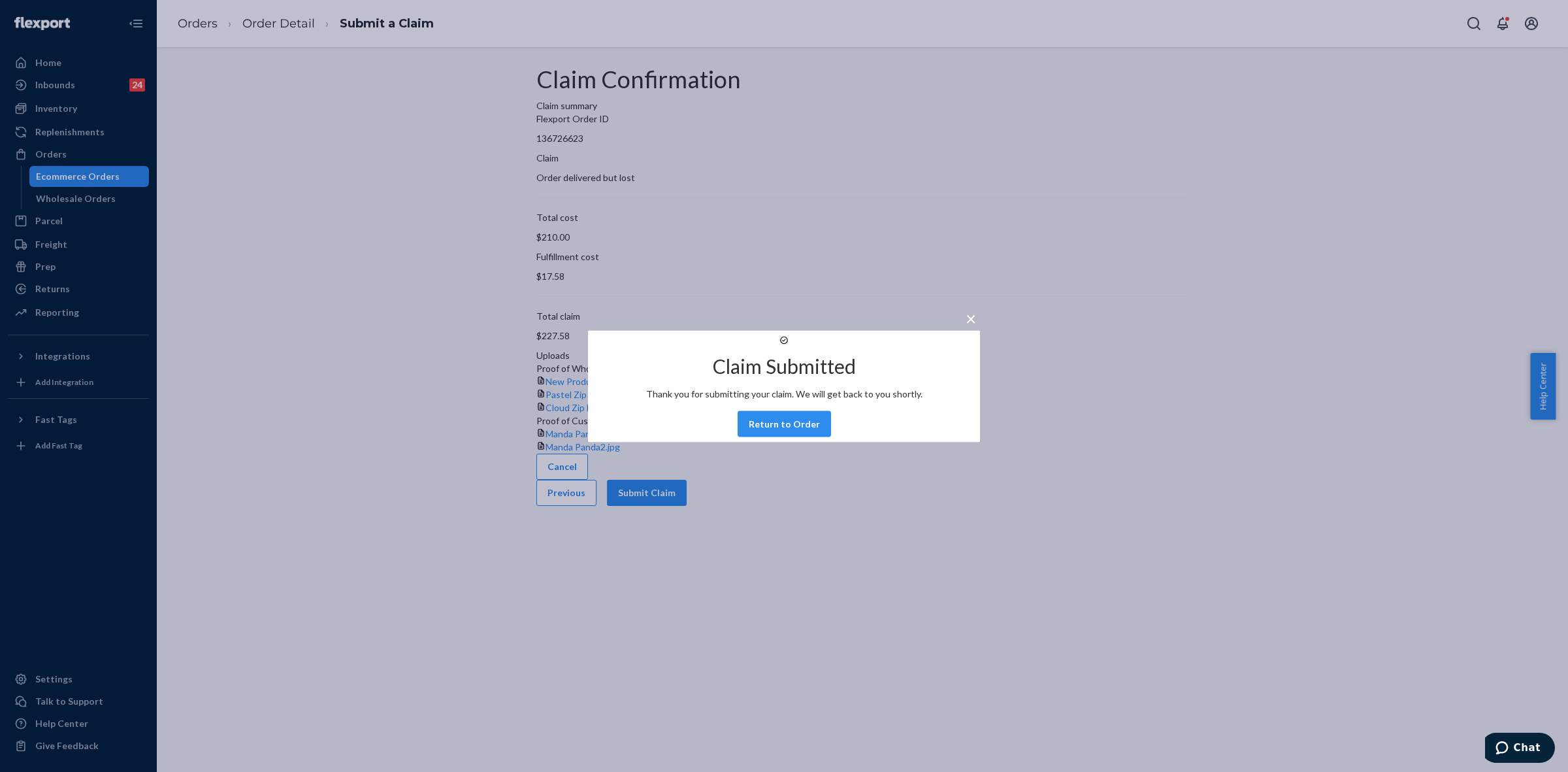
click at [435, 407] on div "× Claim Submitted Thank you for submitting your claim. We will get back to you …" at bounding box center [784, 386] width 1568 height 772
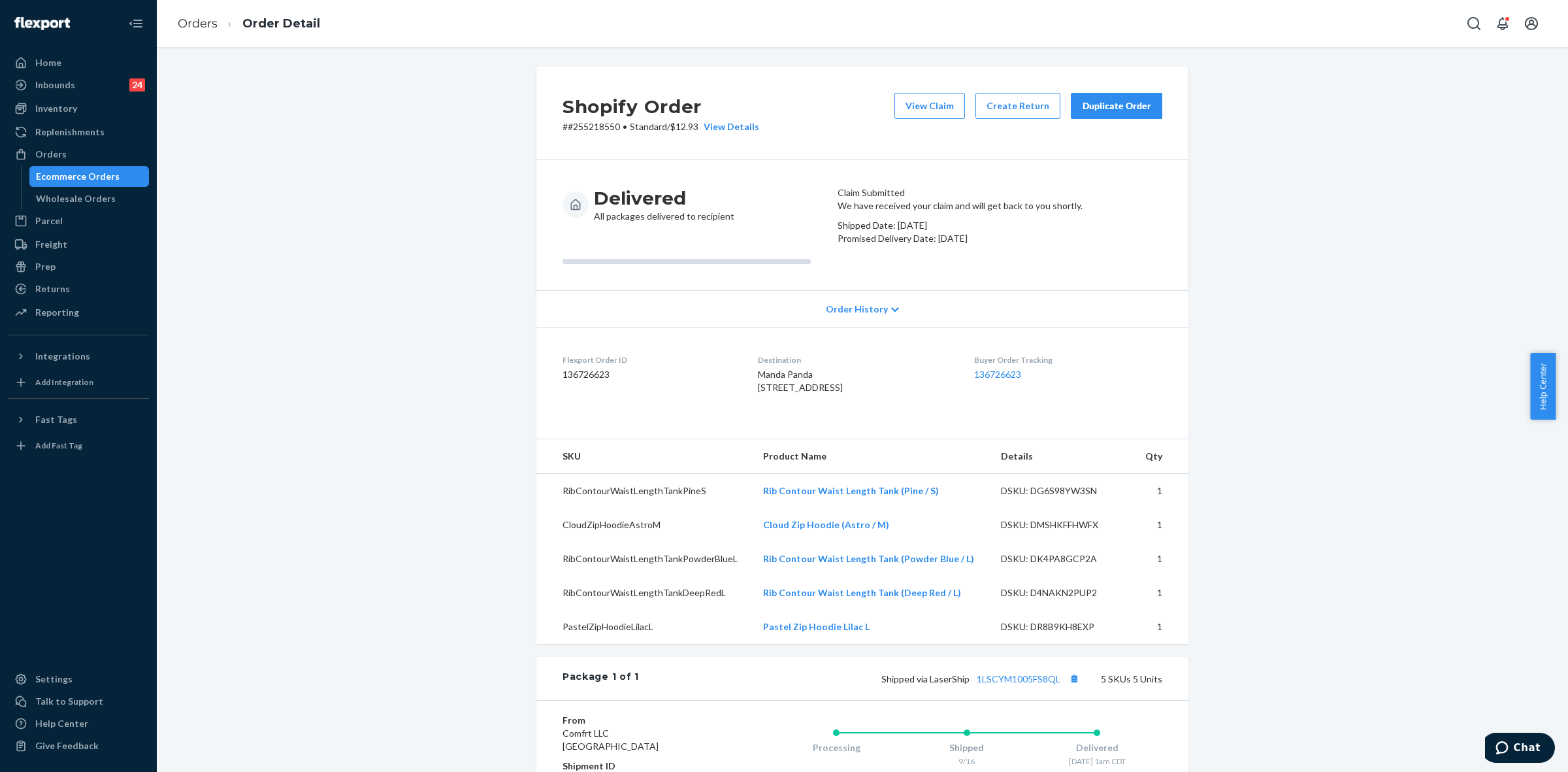
click at [579, 131] on p "# #255218550 • Standard / $12.93 View Details" at bounding box center [660, 127] width 196 height 13
click at [579, 129] on p "# #255218550 • Standard / $12.93 View Details" at bounding box center [660, 127] width 196 height 13
drag, startPoint x: 841, startPoint y: 201, endPoint x: 929, endPoint y: 193, distance: 88.4
click at [929, 193] on header "Claim Submitted" at bounding box center [1000, 193] width 325 height 13
drag, startPoint x: 38, startPoint y: 160, endPoint x: 86, endPoint y: 192, distance: 57.7
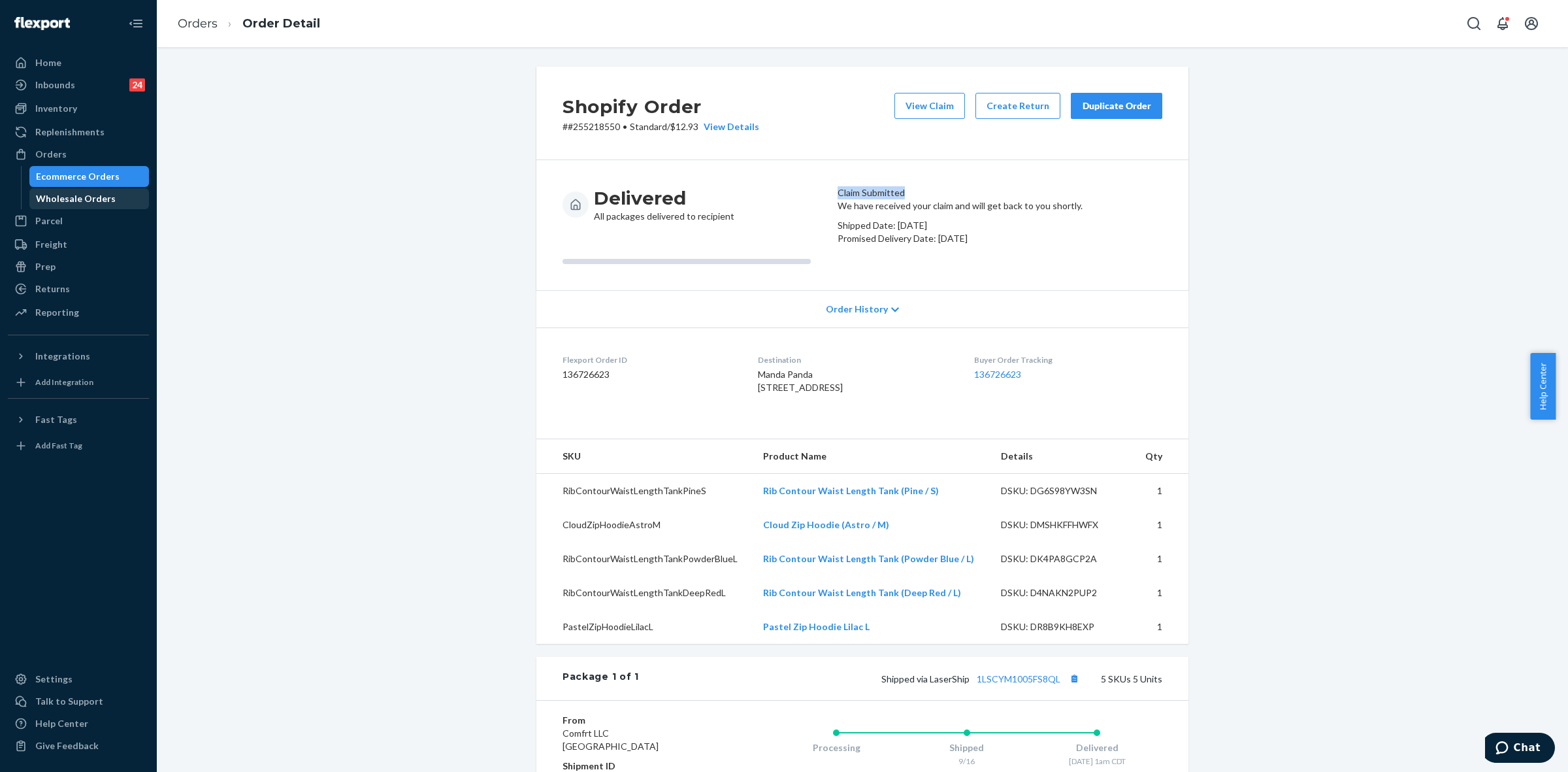
click at [38, 160] on div "Orders" at bounding box center [78, 154] width 138 height 18
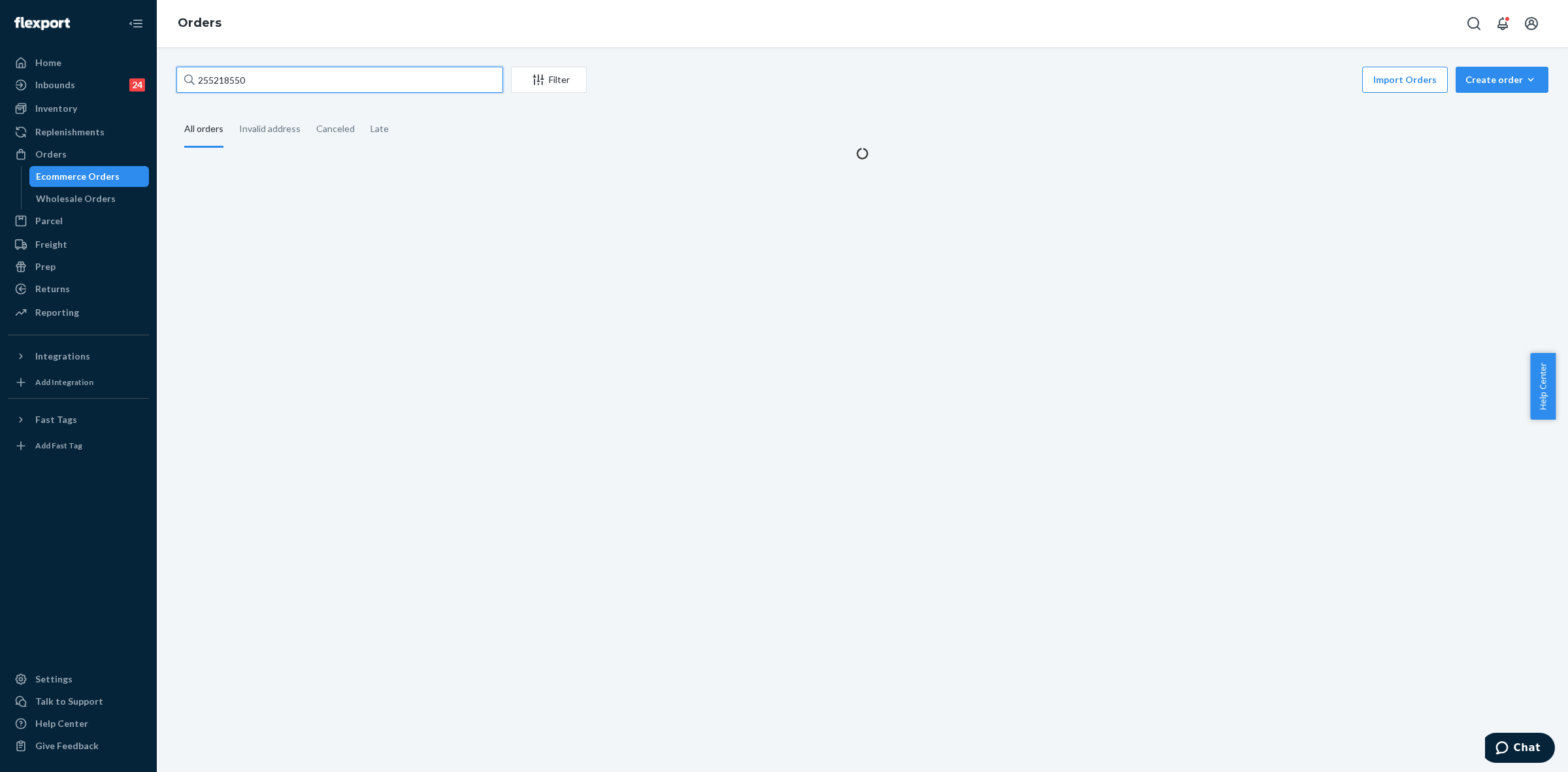
click at [221, 75] on input "255218550" at bounding box center [340, 79] width 327 height 26
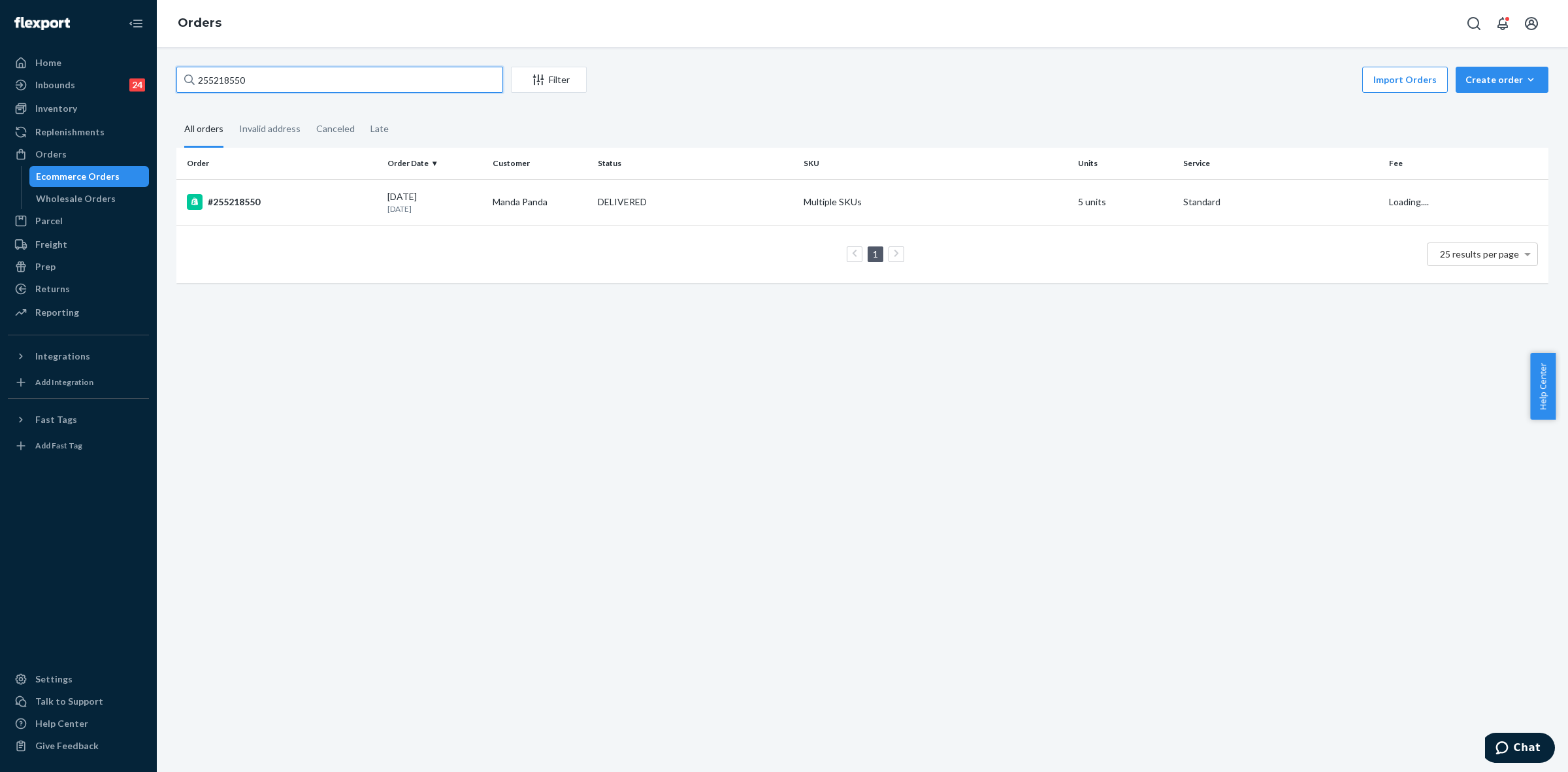
paste input "135165"
type input "255135165"
click at [579, 201] on td "Sharon Miller" at bounding box center [540, 202] width 106 height 46
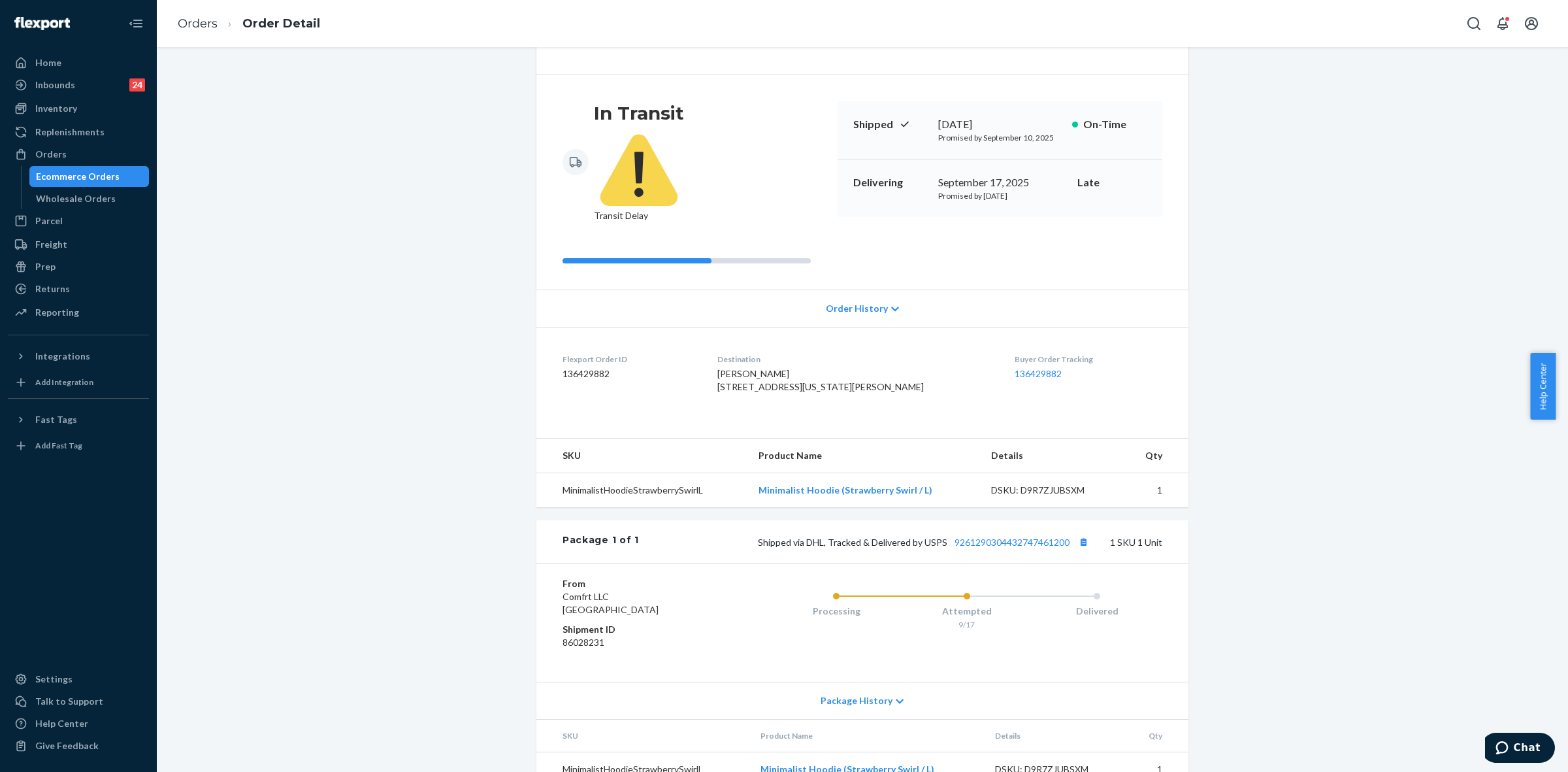
scroll to position [96, 0]
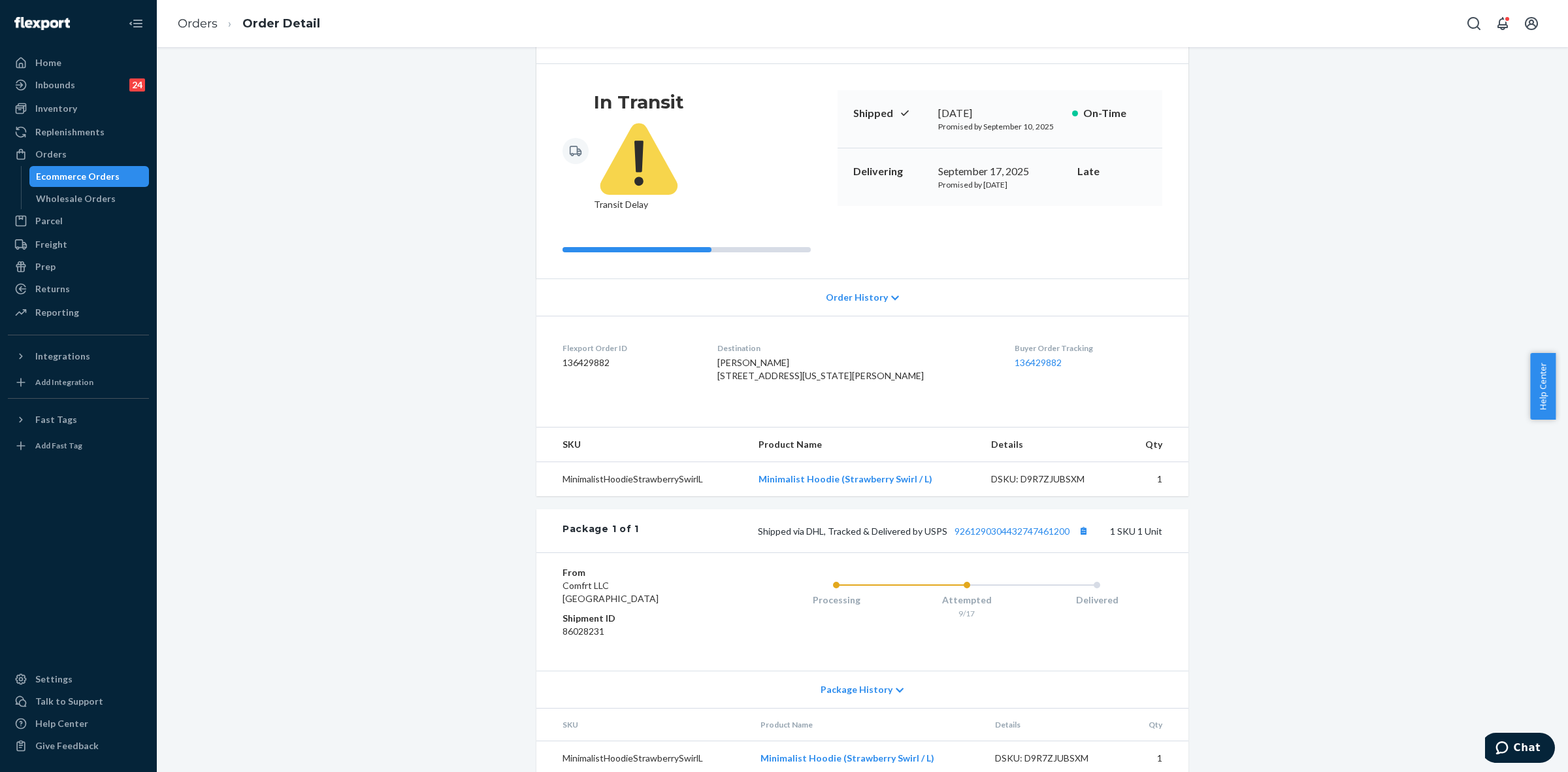
click at [896, 686] on icon at bounding box center [900, 690] width 8 height 9
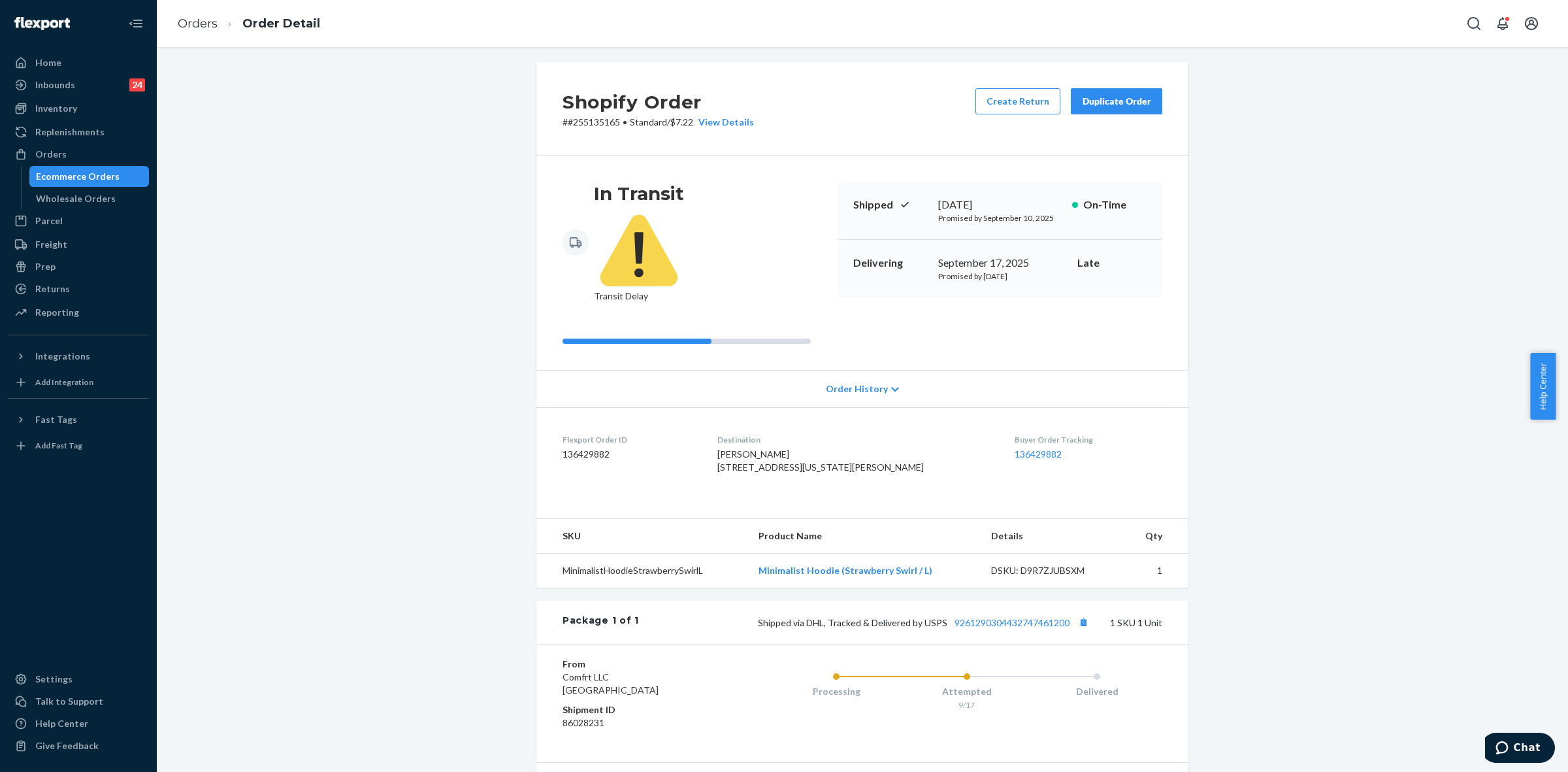
scroll to position [0, 0]
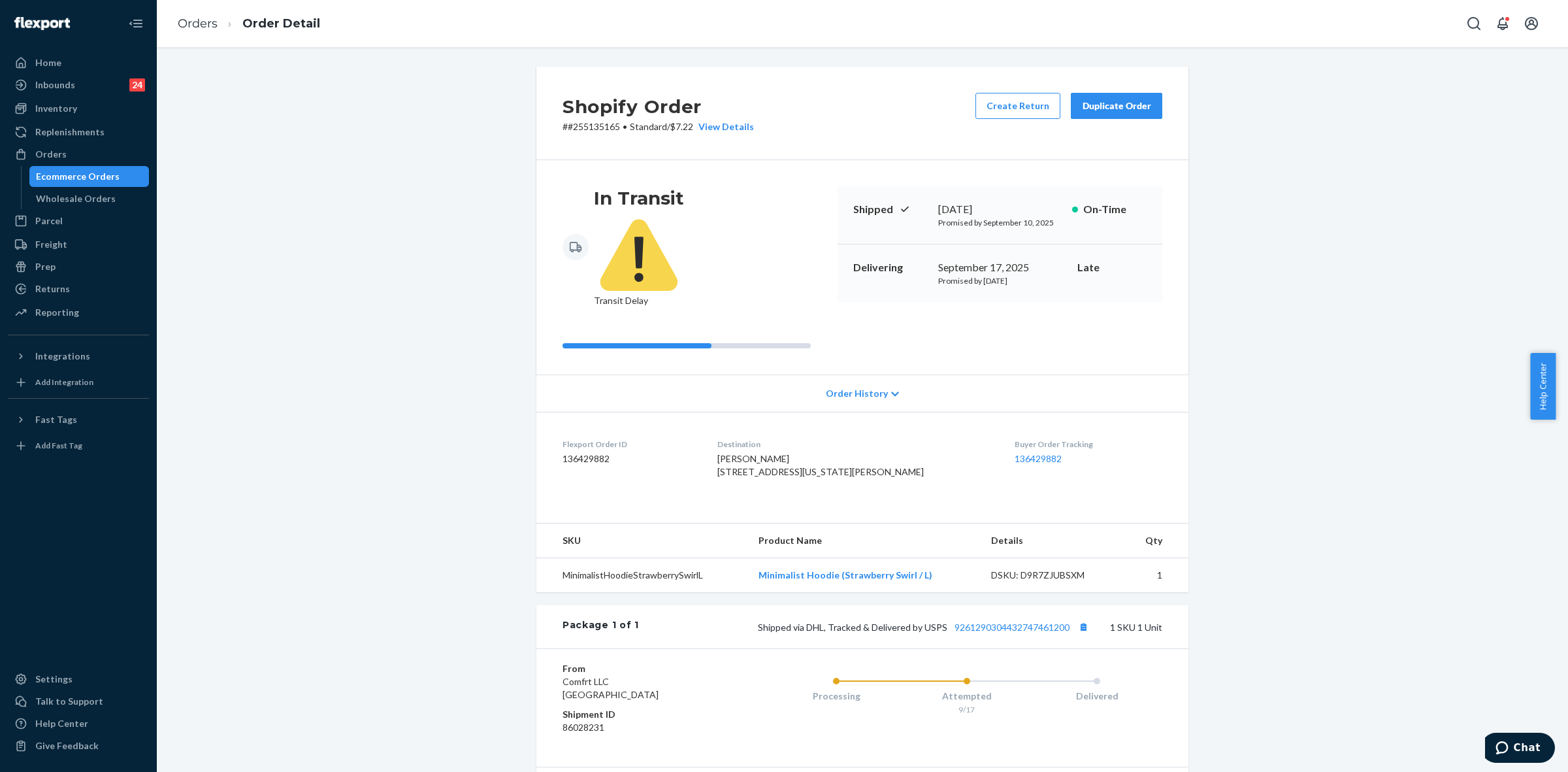
click at [1097, 102] on div "Duplicate Order" at bounding box center [1116, 106] width 70 height 13
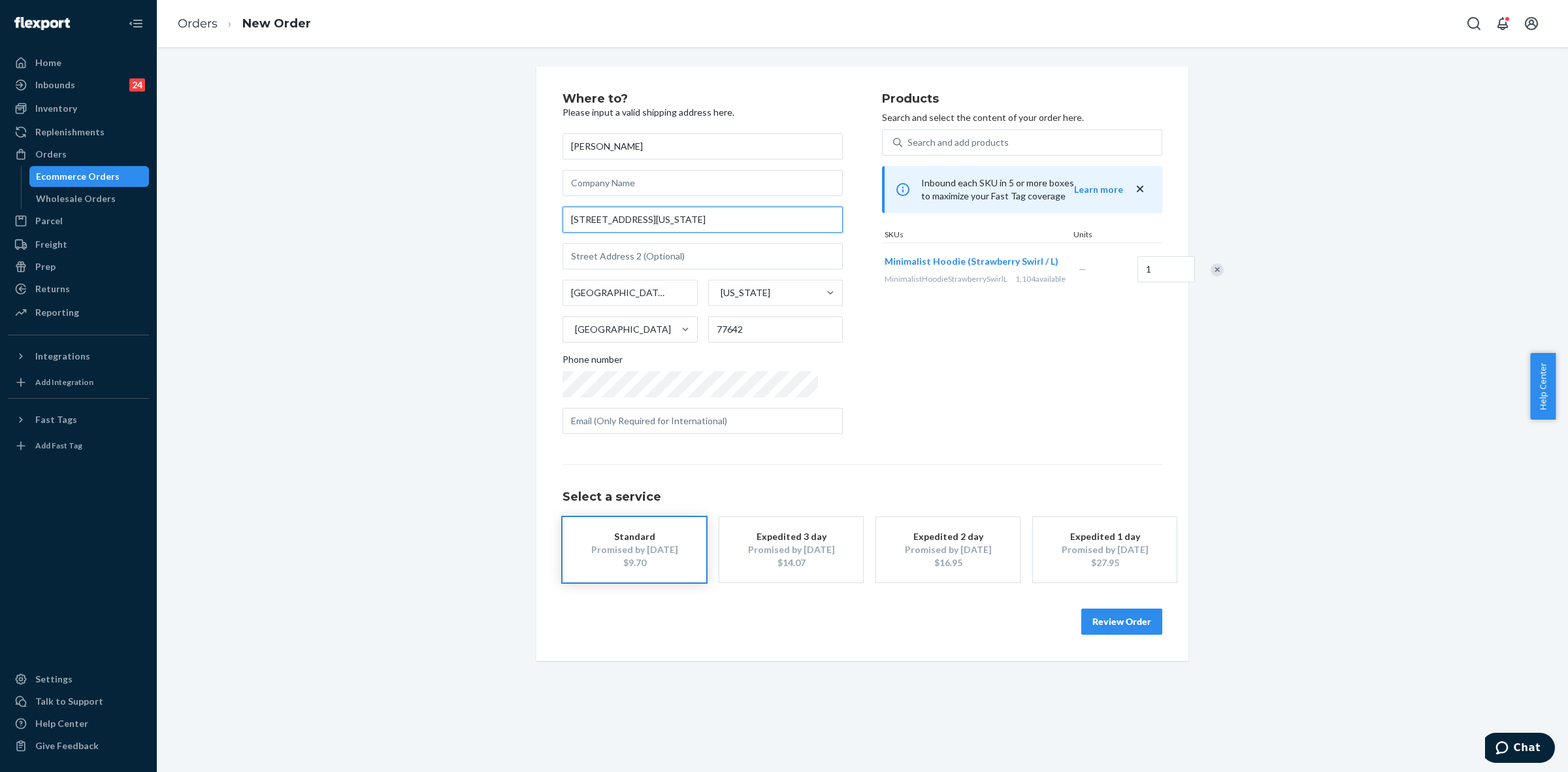
drag, startPoint x: 678, startPoint y: 221, endPoint x: 561, endPoint y: 214, distance: 117.2
click at [562, 214] on input "7824 COLORADO AVE" at bounding box center [702, 219] width 281 height 26
paste input "7823 Colorado Ave, Port Arthur TEXAS 77642"
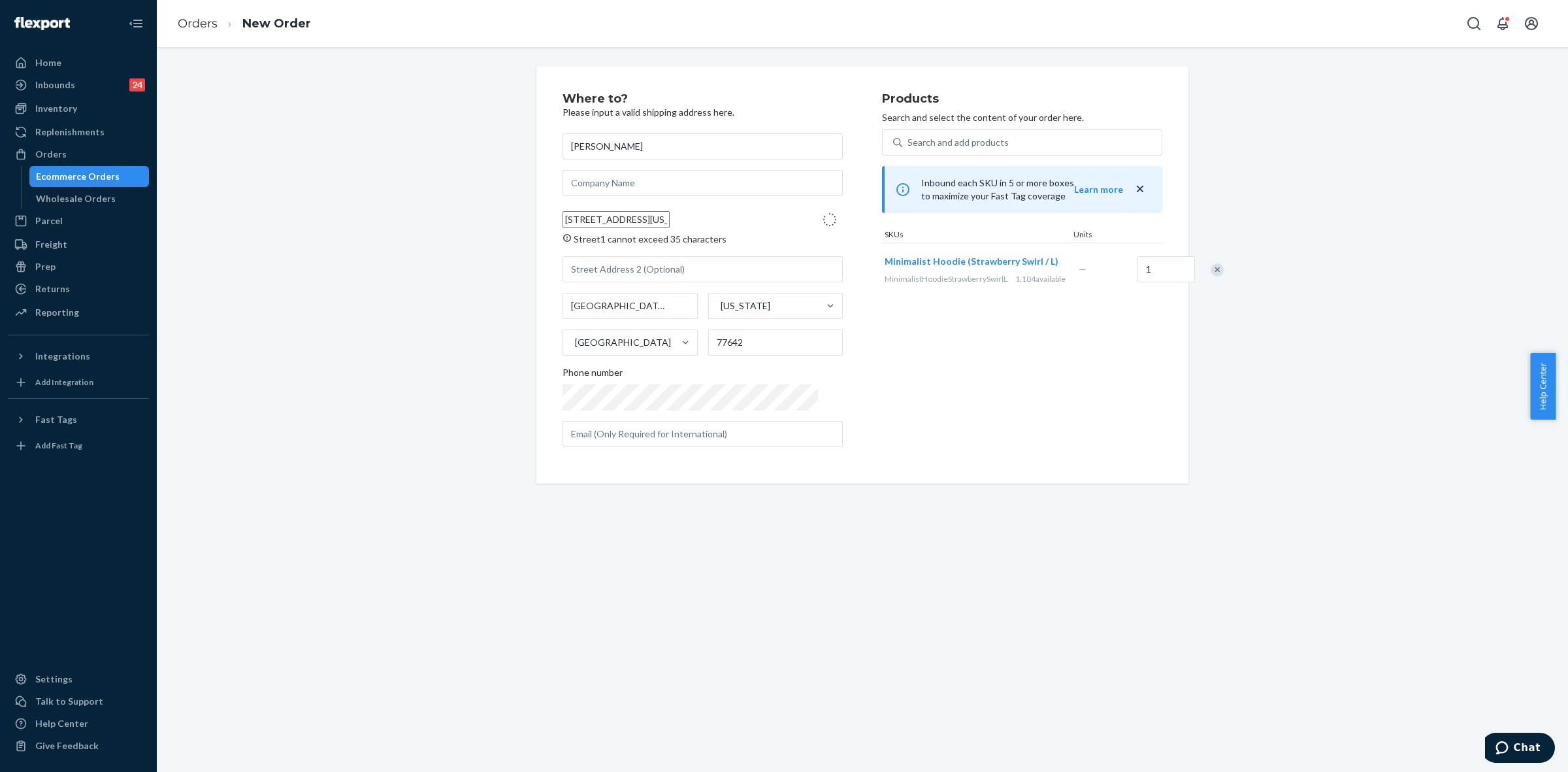
type input "7823 Colorado Ave"
type input "Port Arthur"
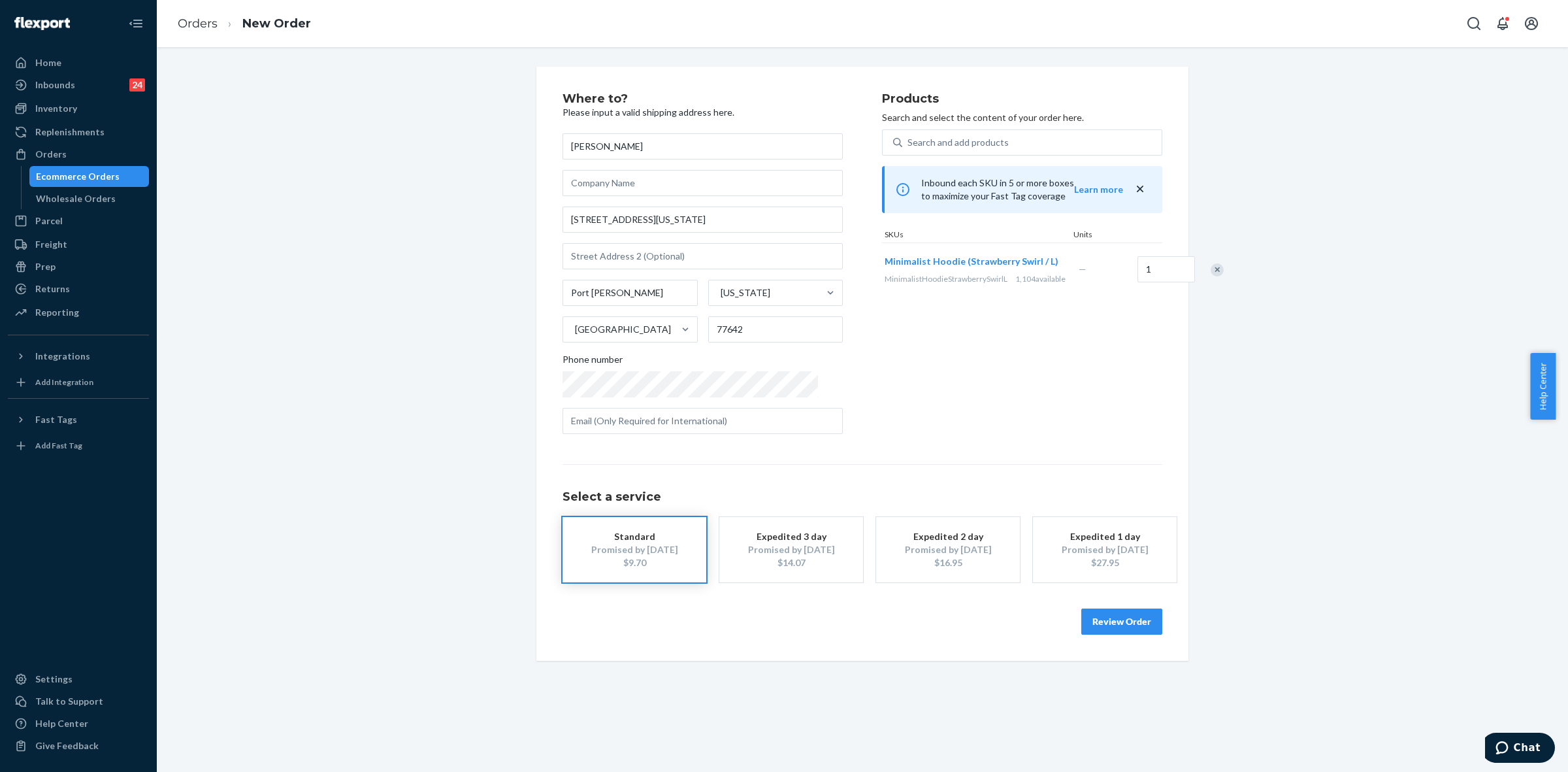
click at [1116, 612] on button "Review Order" at bounding box center [1121, 621] width 81 height 26
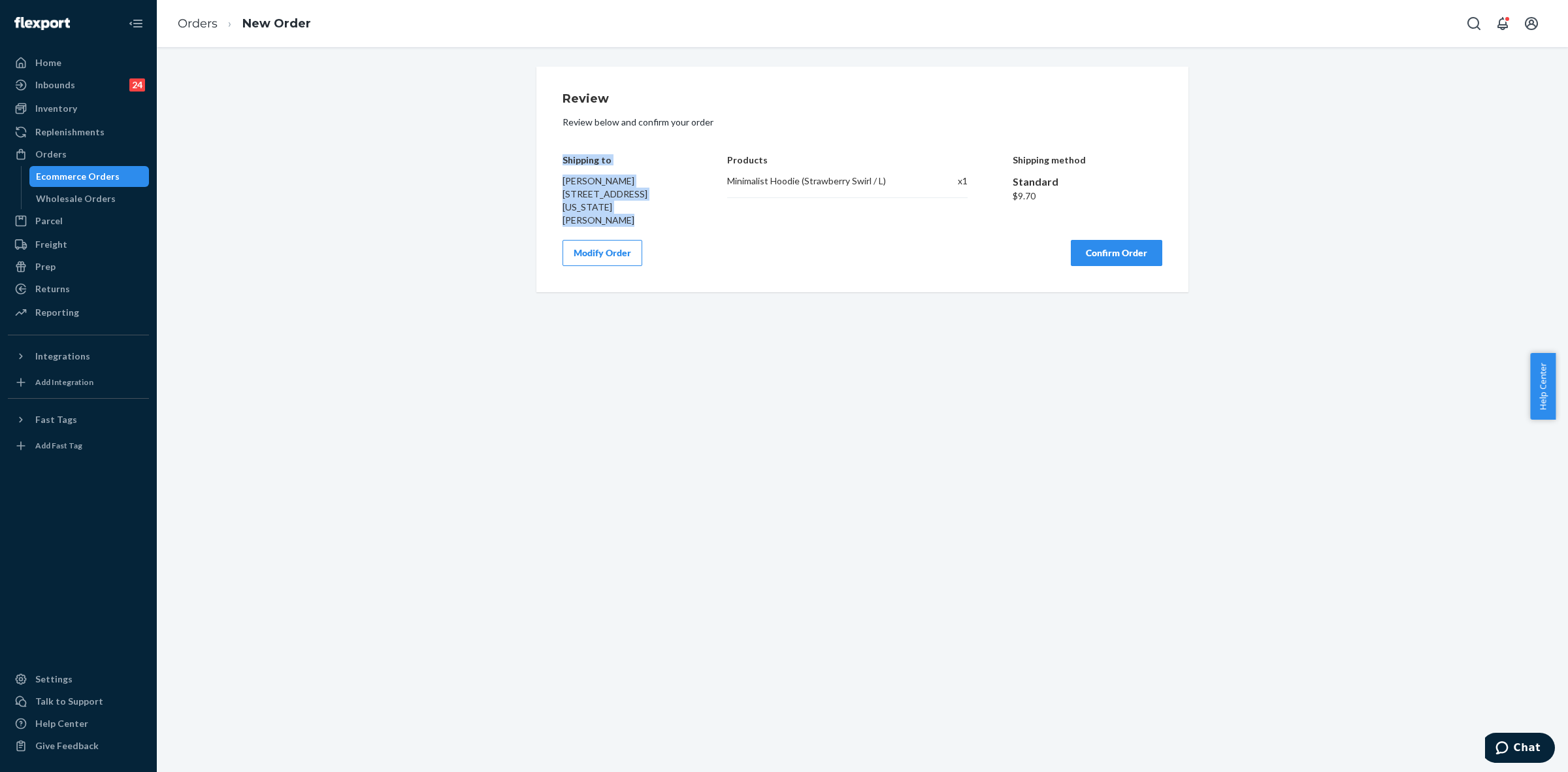
drag, startPoint x: 552, startPoint y: 158, endPoint x: 656, endPoint y: 204, distance: 113.7
click at [656, 204] on div "Review Review below and confirm your order Shipping to Sharon Miller 7823 Color…" at bounding box center [862, 178] width 652 height 225
click at [1129, 240] on button "Confirm Order" at bounding box center [1117, 253] width 92 height 26
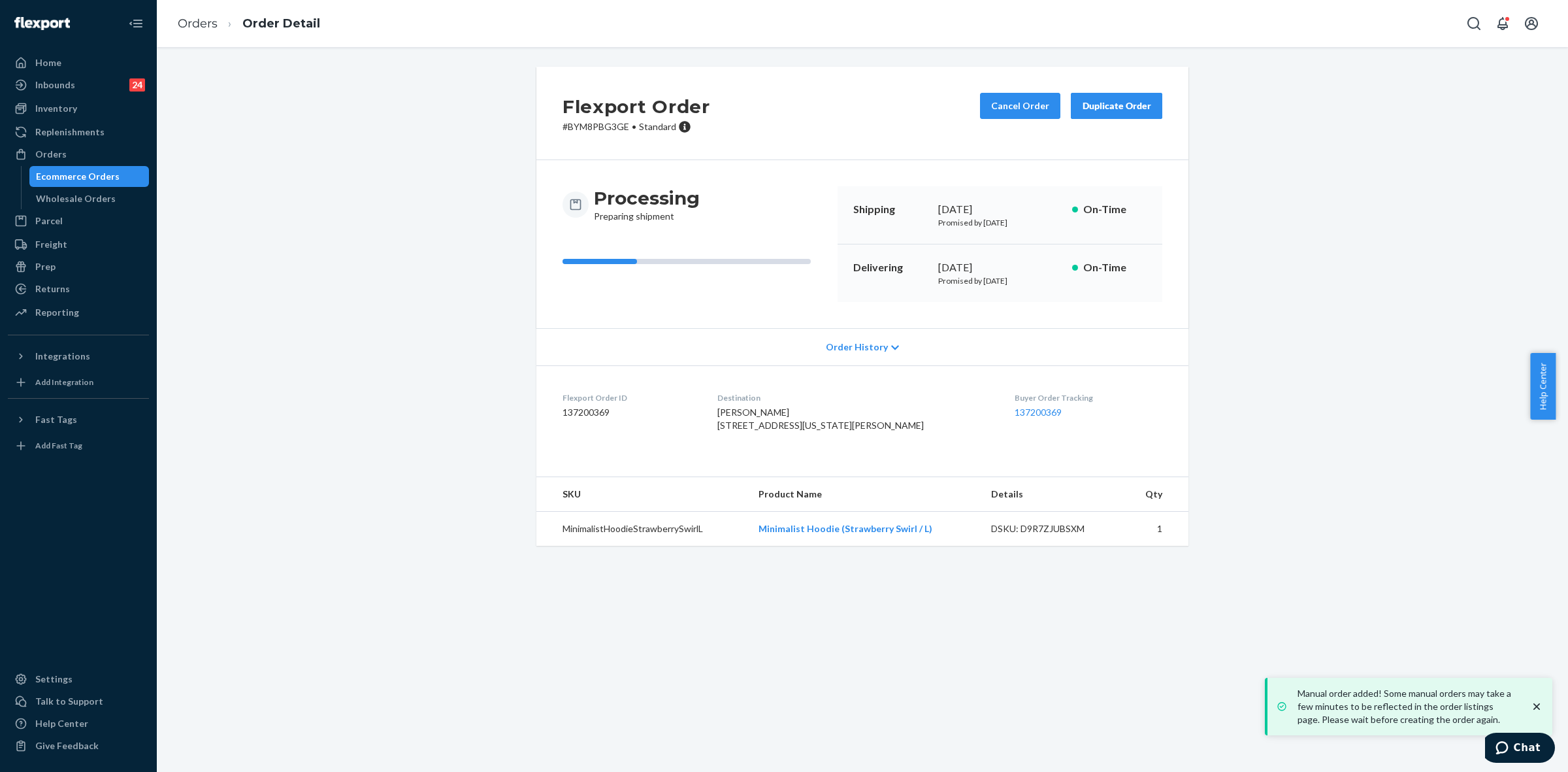
click at [582, 119] on h2 "Flexport Order" at bounding box center [636, 106] width 147 height 28
click at [589, 128] on p "# BYM8PBG3GE • Standard" at bounding box center [636, 127] width 147 height 13
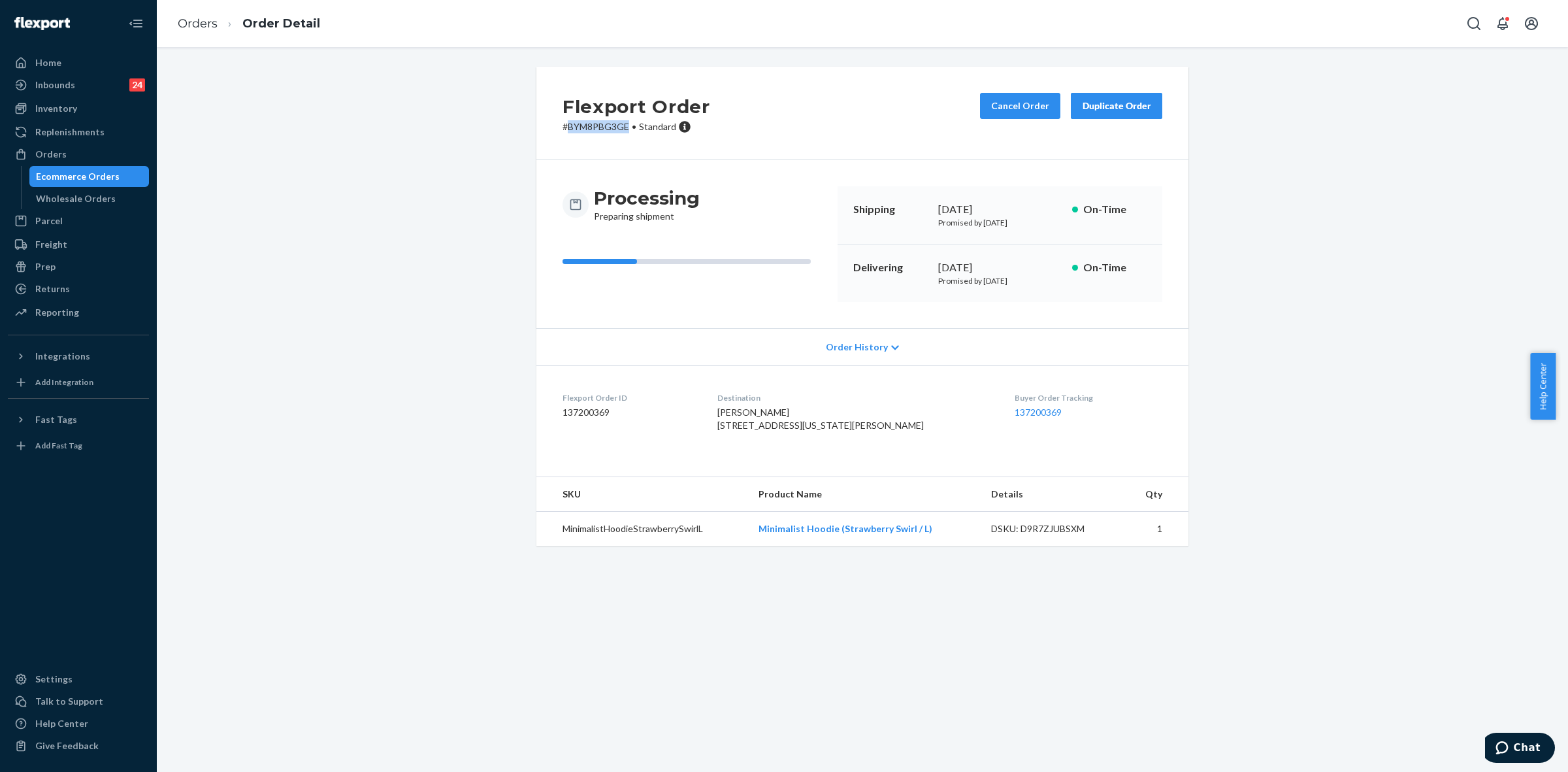
click at [589, 128] on p "# BYM8PBG3GE • Standard" at bounding box center [636, 127] width 147 height 13
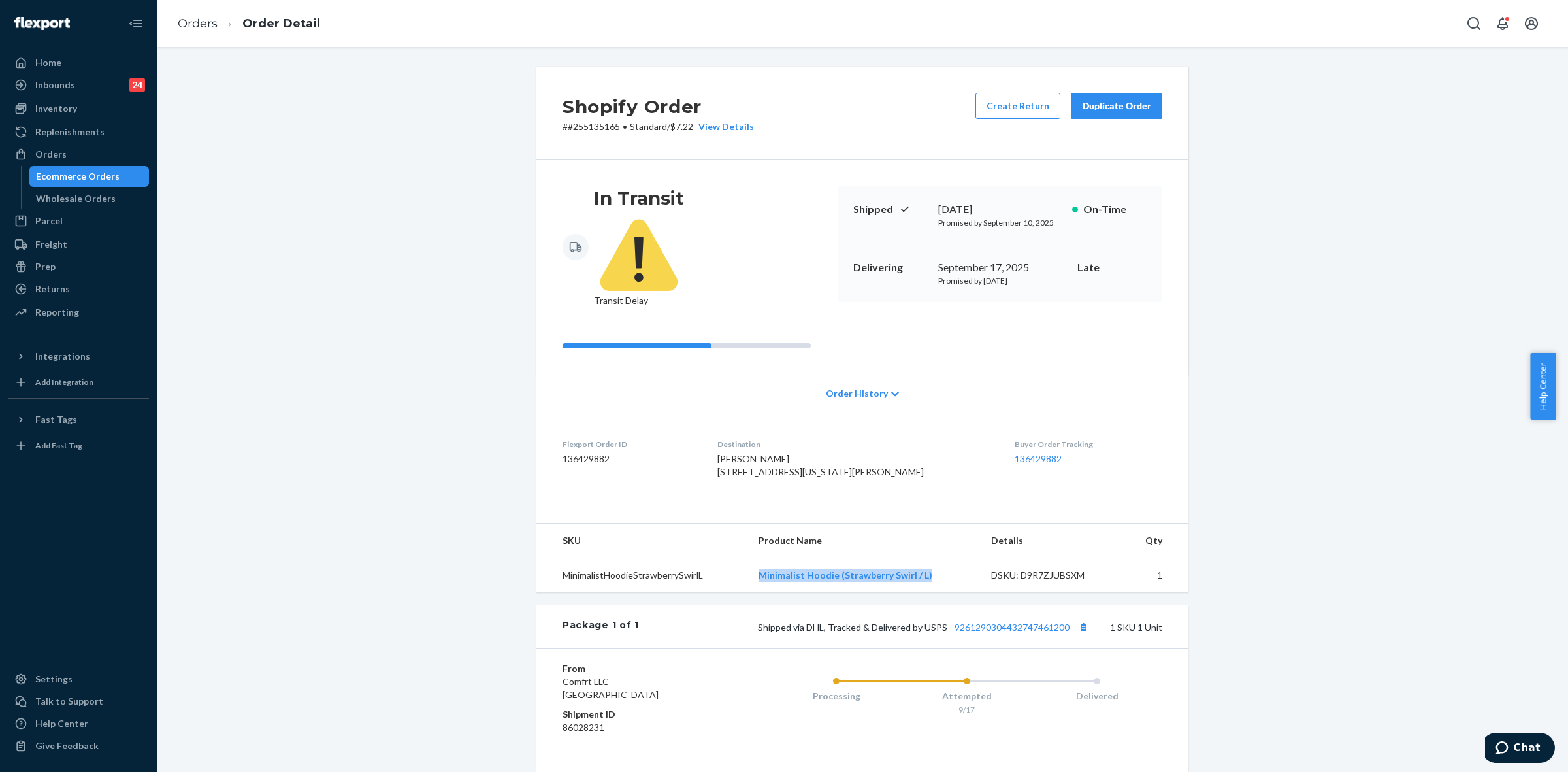
drag, startPoint x: 757, startPoint y: 556, endPoint x: 943, endPoint y: 558, distance: 186.0
click at [943, 558] on td "Minimalist Hoodie (Strawberry Swirl / L)" at bounding box center [864, 576] width 232 height 34
click at [56, 157] on div "Orders" at bounding box center [51, 154] width 31 height 13
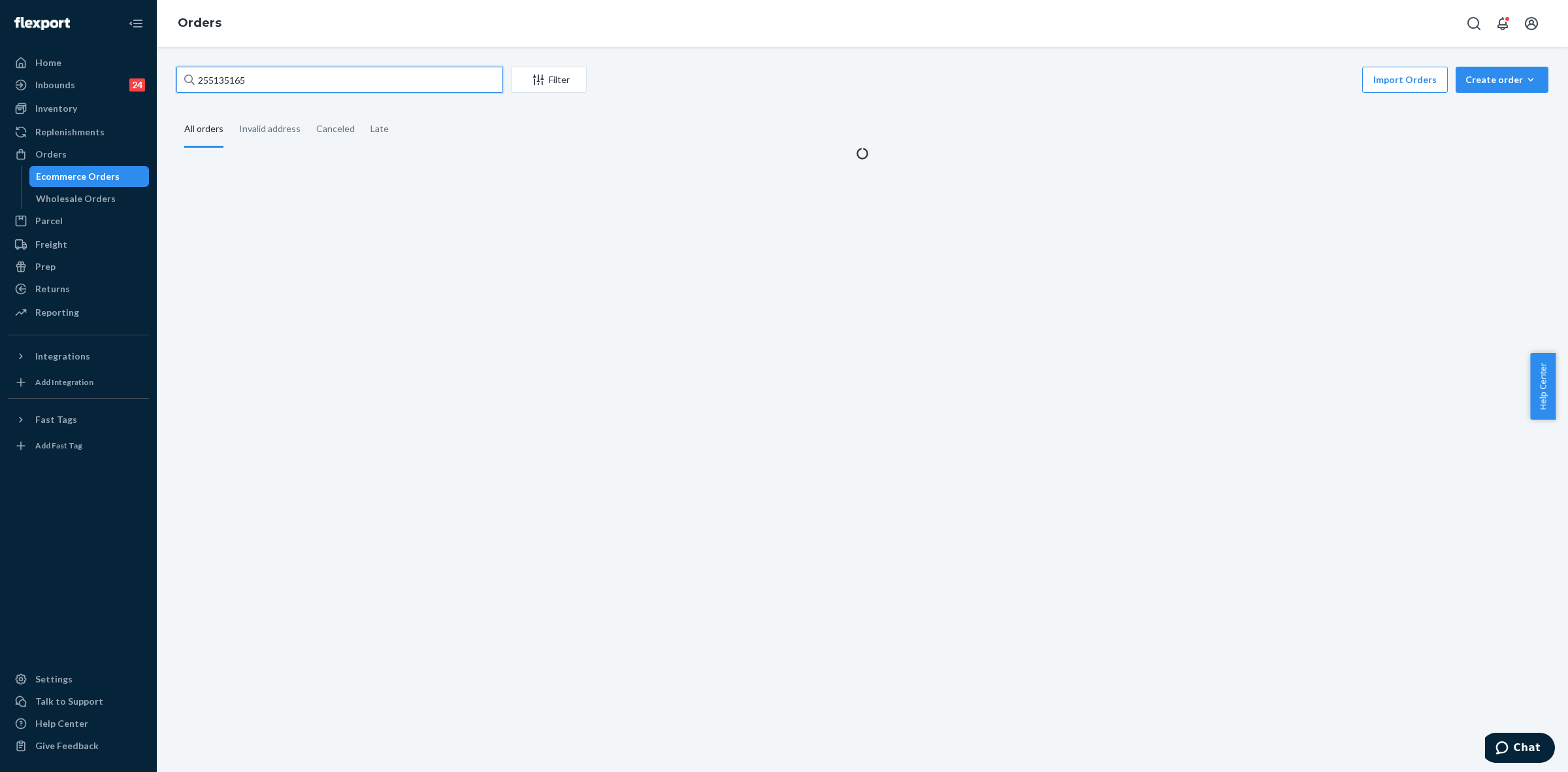
click at [219, 83] on input "255135165" at bounding box center [340, 79] width 327 height 26
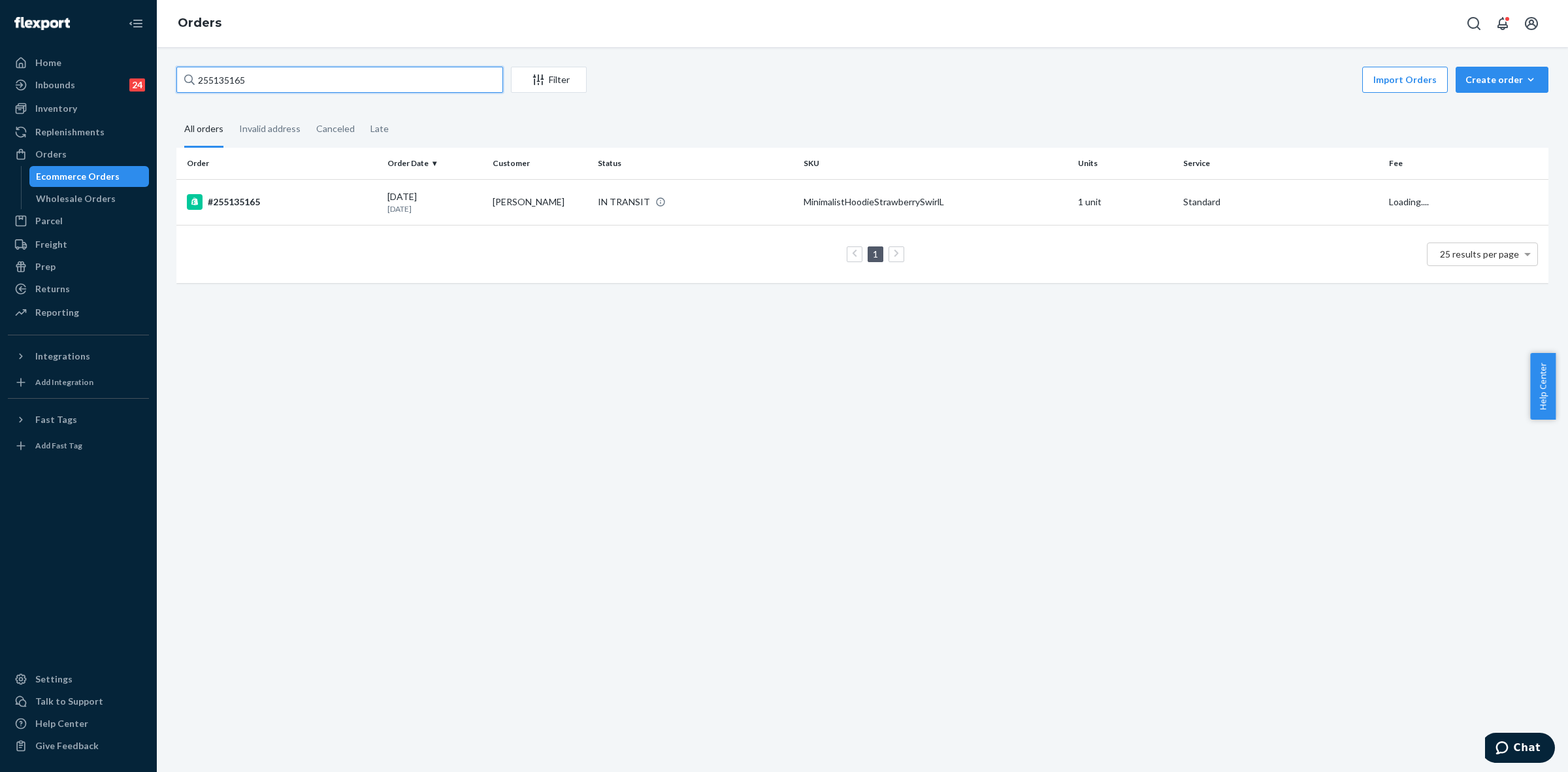
paste input "S1_UZMIOLX"
type input "S1_UZMIOLX"
click at [671, 190] on td "DELIVERED" at bounding box center [695, 202] width 205 height 46
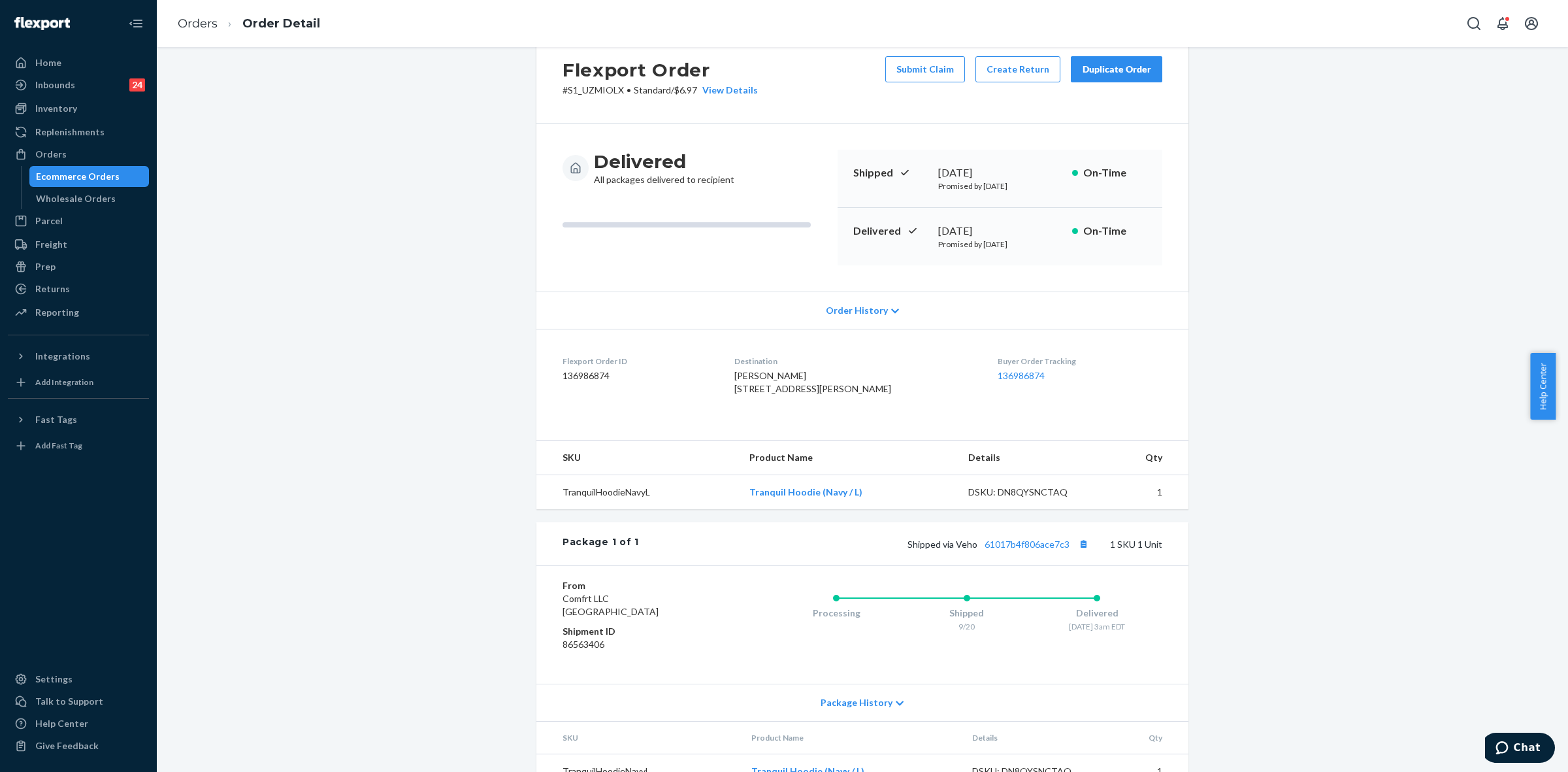
scroll to position [96, 0]
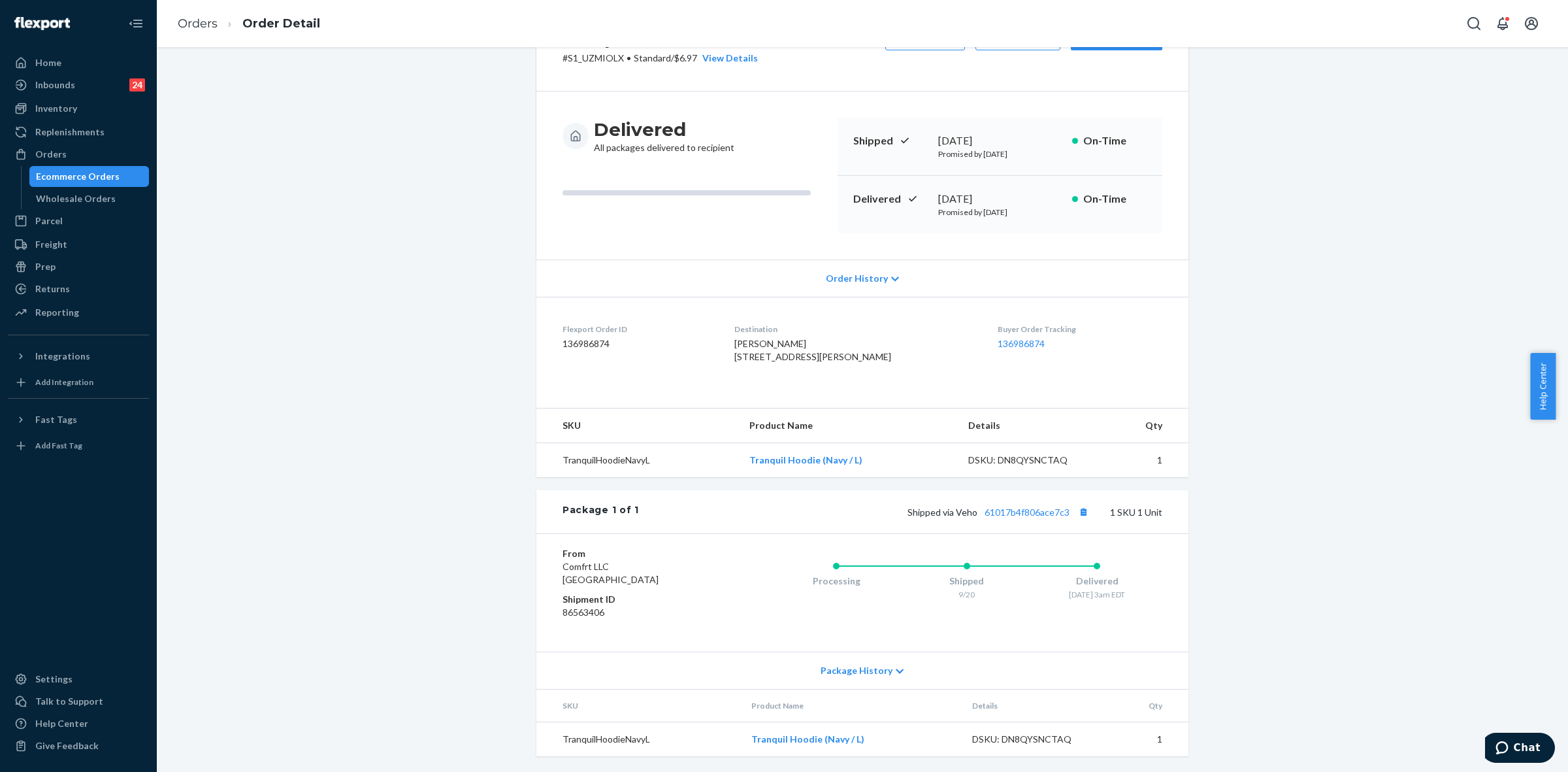
drag, startPoint x: 88, startPoint y: 147, endPoint x: 136, endPoint y: 183, distance: 60.0
click at [88, 147] on div "Orders" at bounding box center [78, 154] width 138 height 18
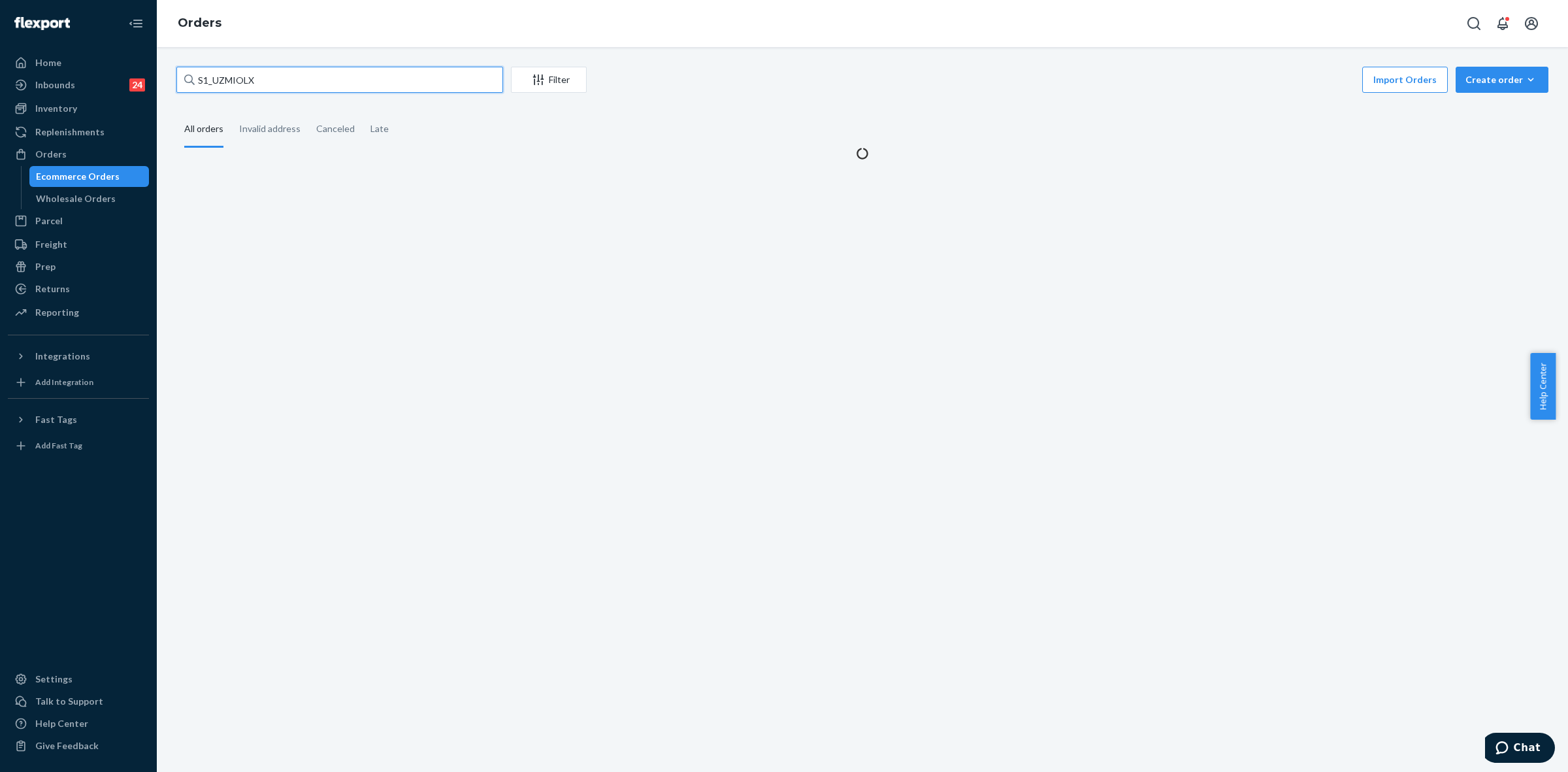
click at [224, 74] on input "S1_UZMIOLX" at bounding box center [340, 79] width 327 height 26
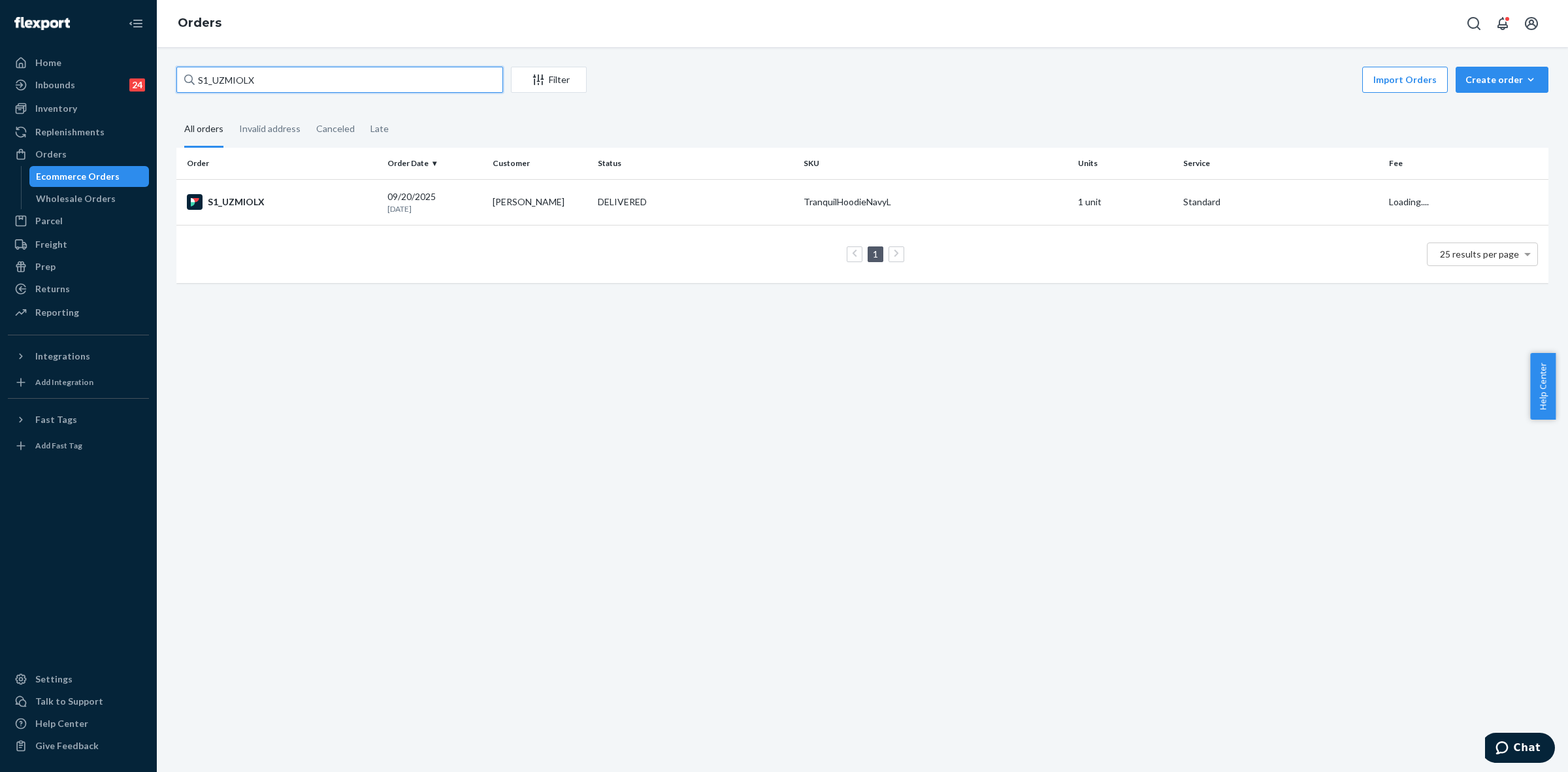
click at [224, 74] on input "S1_UZMIOLX" at bounding box center [340, 79] width 327 height 26
paste input "255207072"
type input "255207072"
click at [664, 187] on td "DELIVERED" at bounding box center [695, 202] width 205 height 46
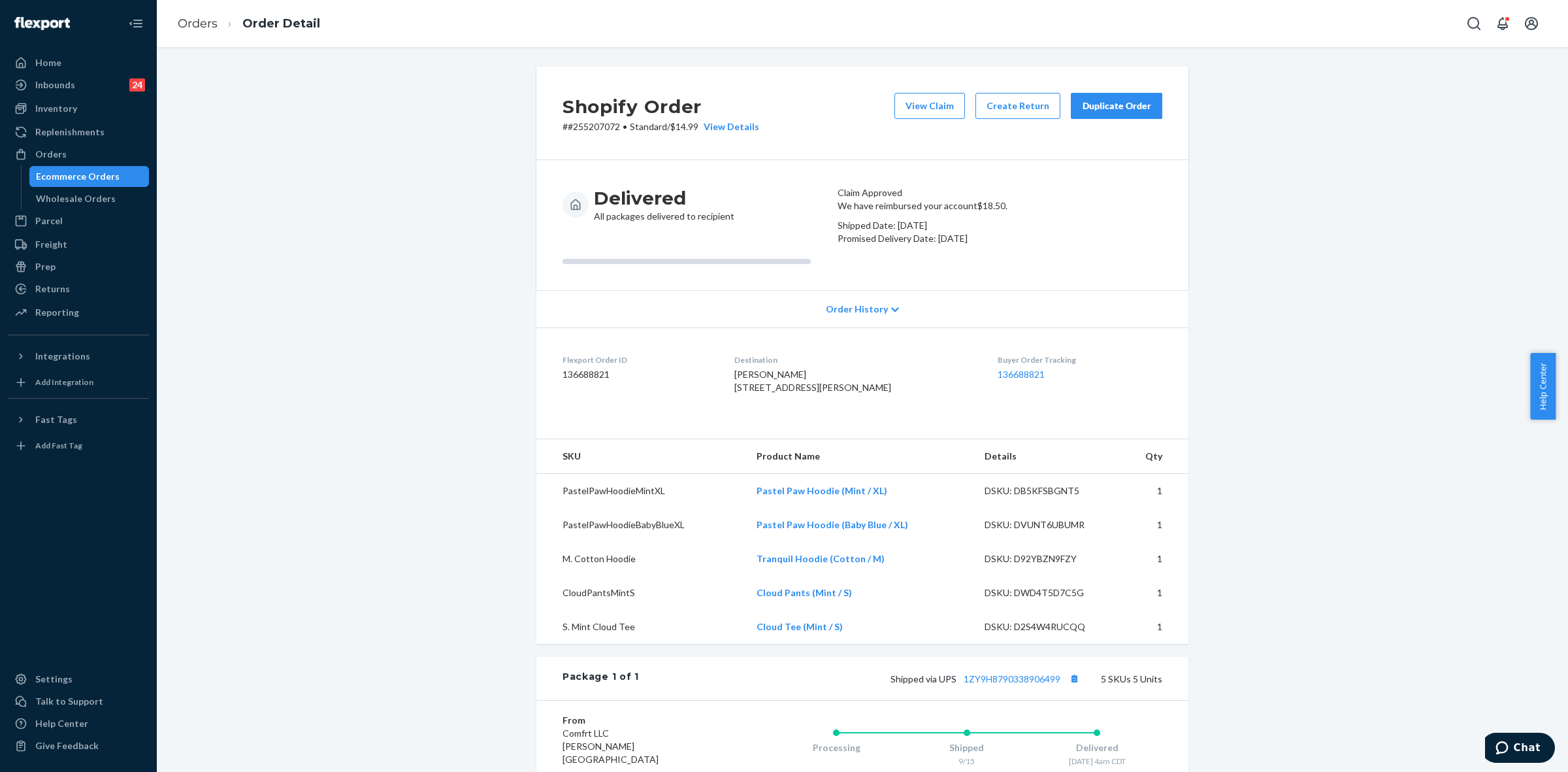
drag, startPoint x: 54, startPoint y: 149, endPoint x: 195, endPoint y: 230, distance: 162.6
click at [54, 148] on div "Orders" at bounding box center [51, 154] width 31 height 13
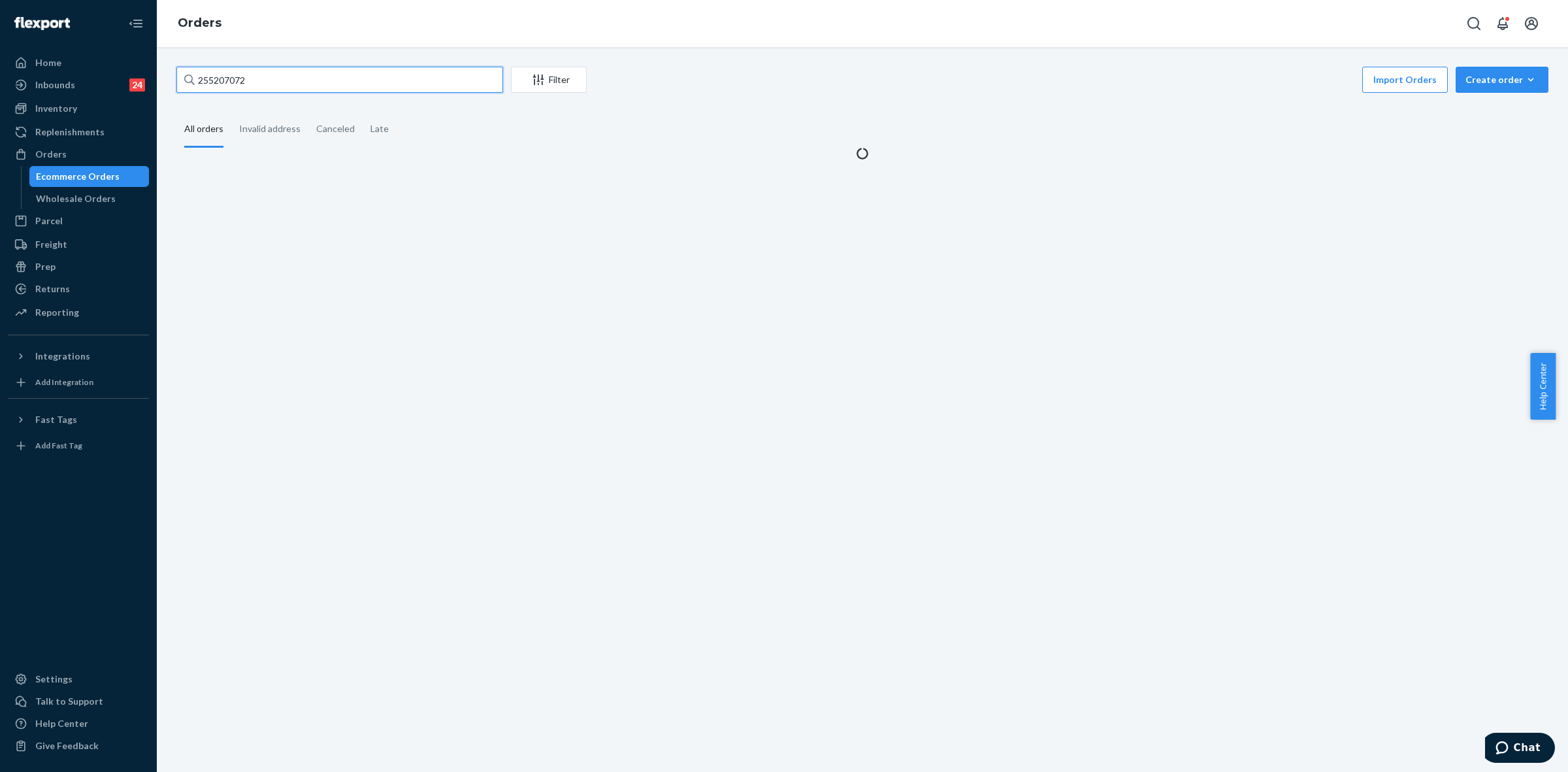
click at [277, 85] on input "255207072" at bounding box center [340, 79] width 327 height 26
click at [278, 85] on input "255207072" at bounding box center [340, 79] width 327 height 26
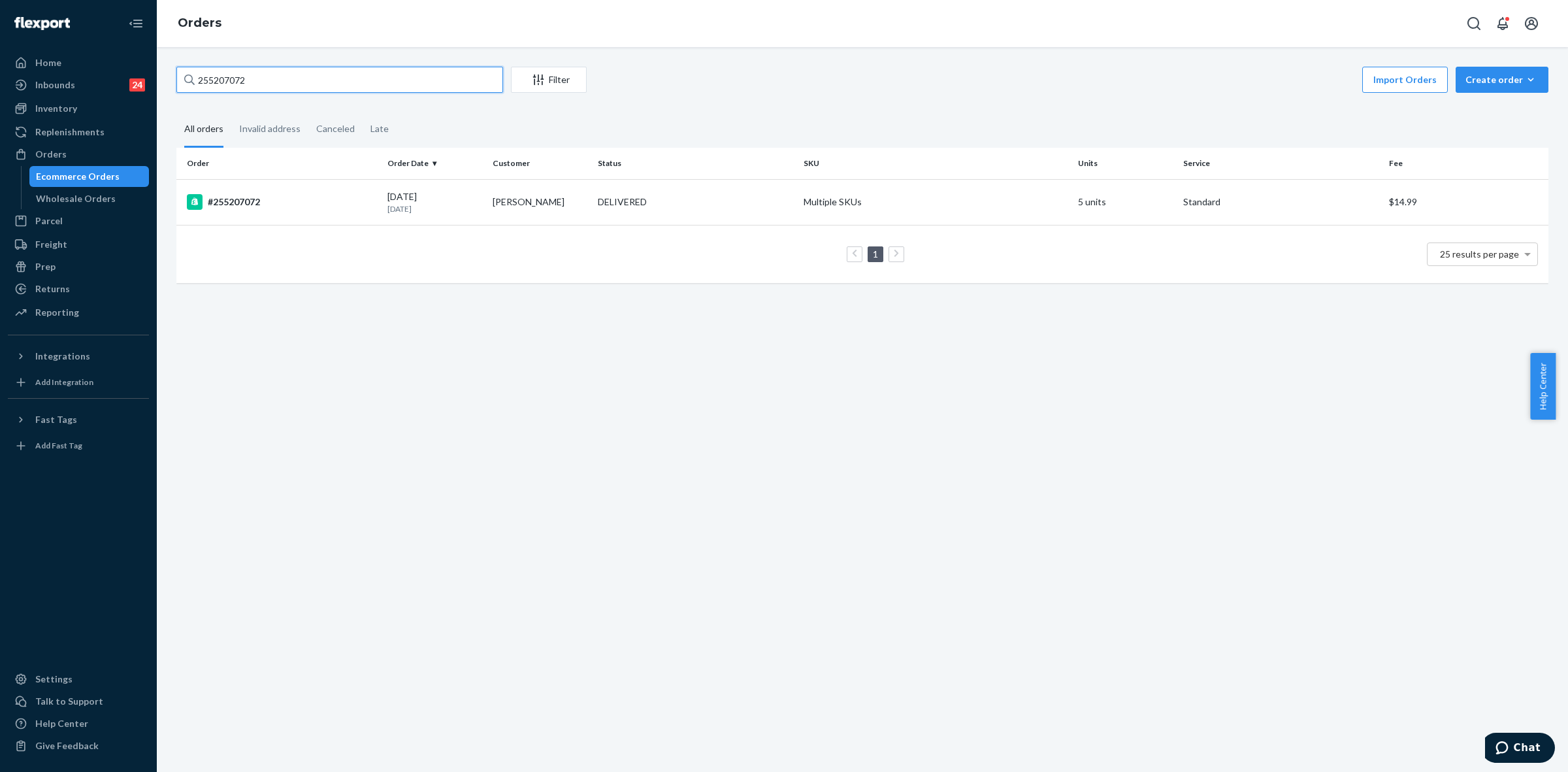
paste input "SKJ191K2XE"
type input "SKJ191K2XE"
click at [497, 203] on td "Abbie Swearingen" at bounding box center [540, 202] width 106 height 46
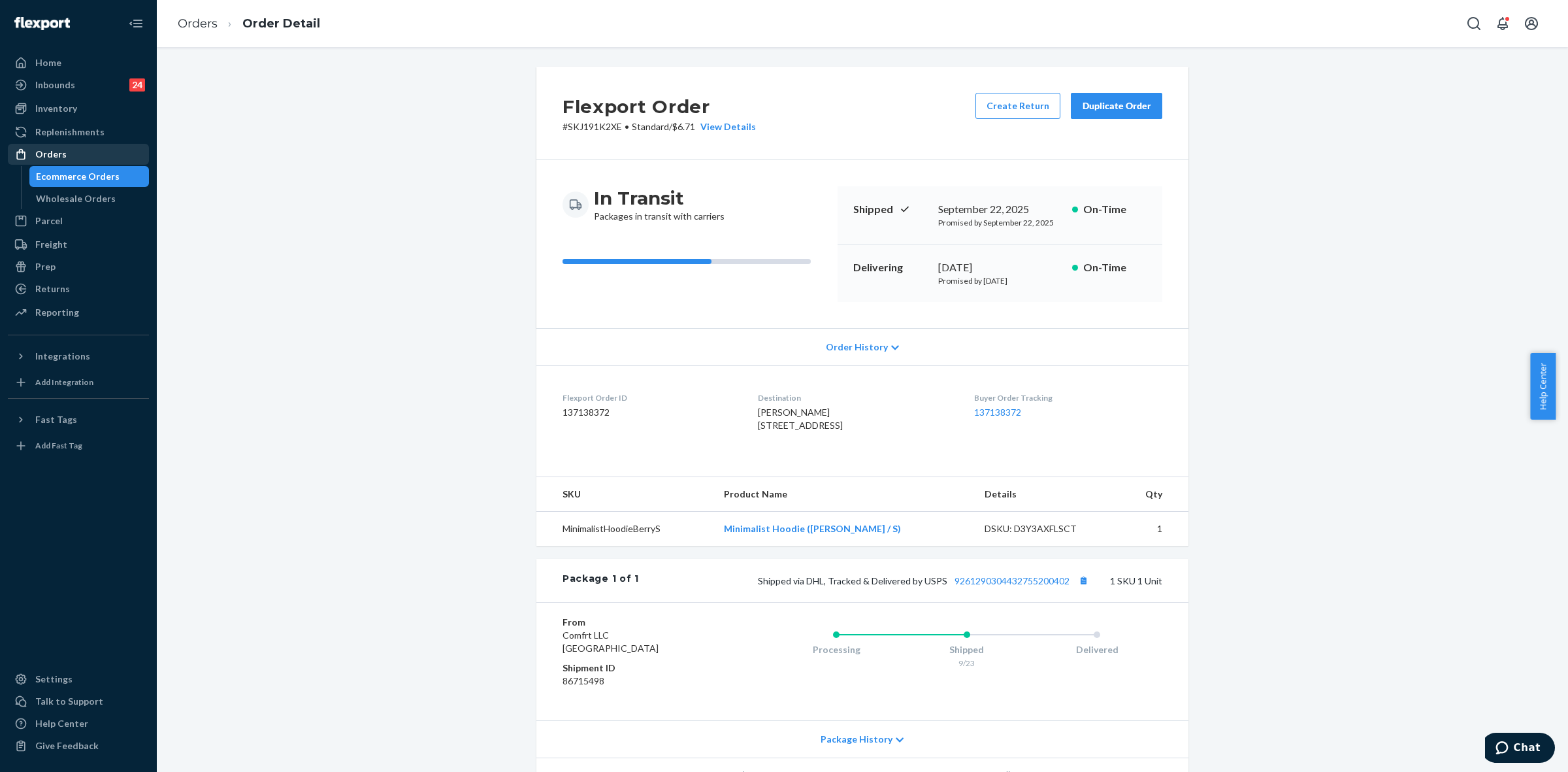
click at [75, 157] on div "Orders" at bounding box center [78, 154] width 138 height 18
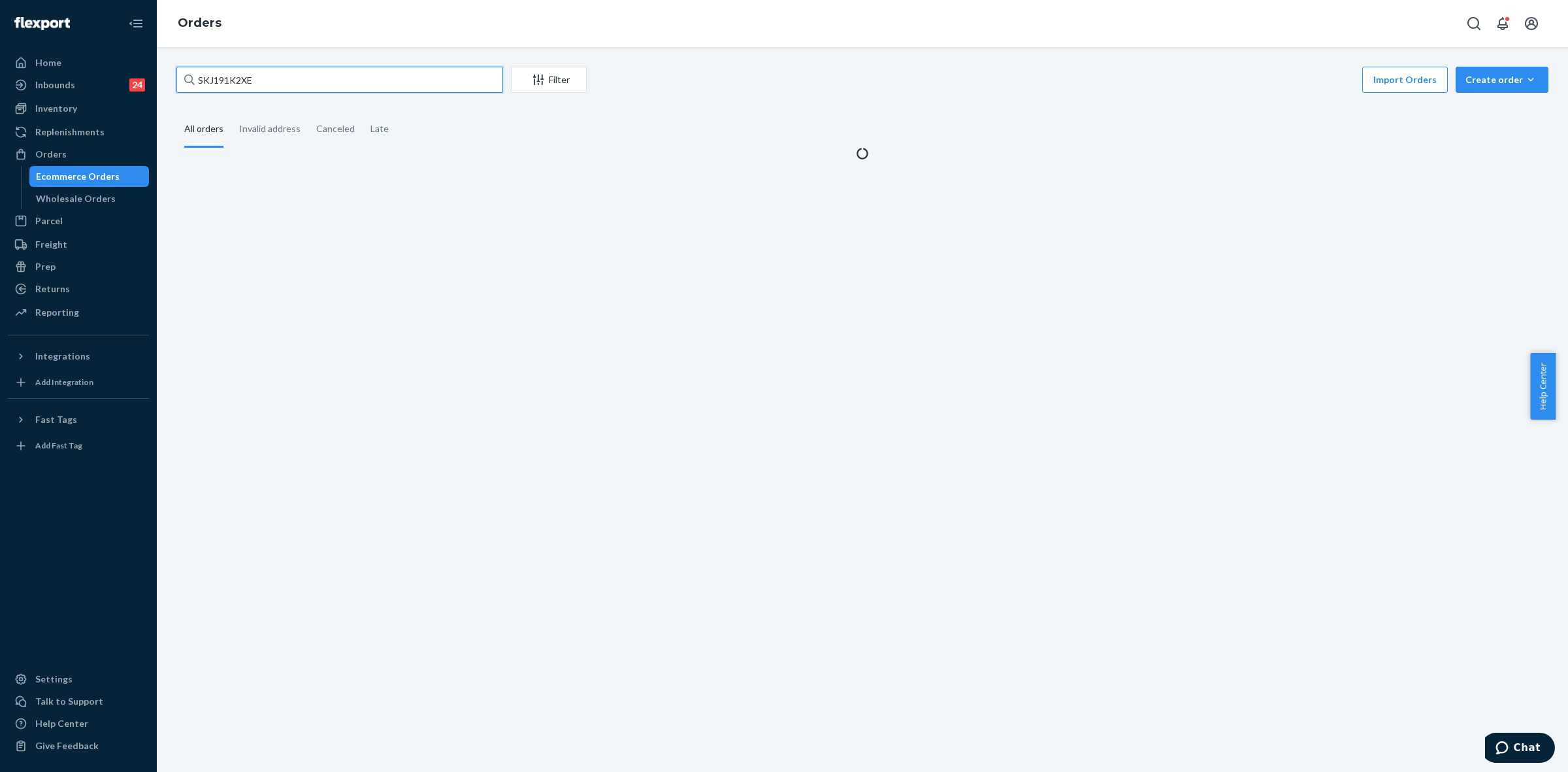
click at [238, 79] on input "SKJ191K2XE" at bounding box center [340, 79] width 327 height 26
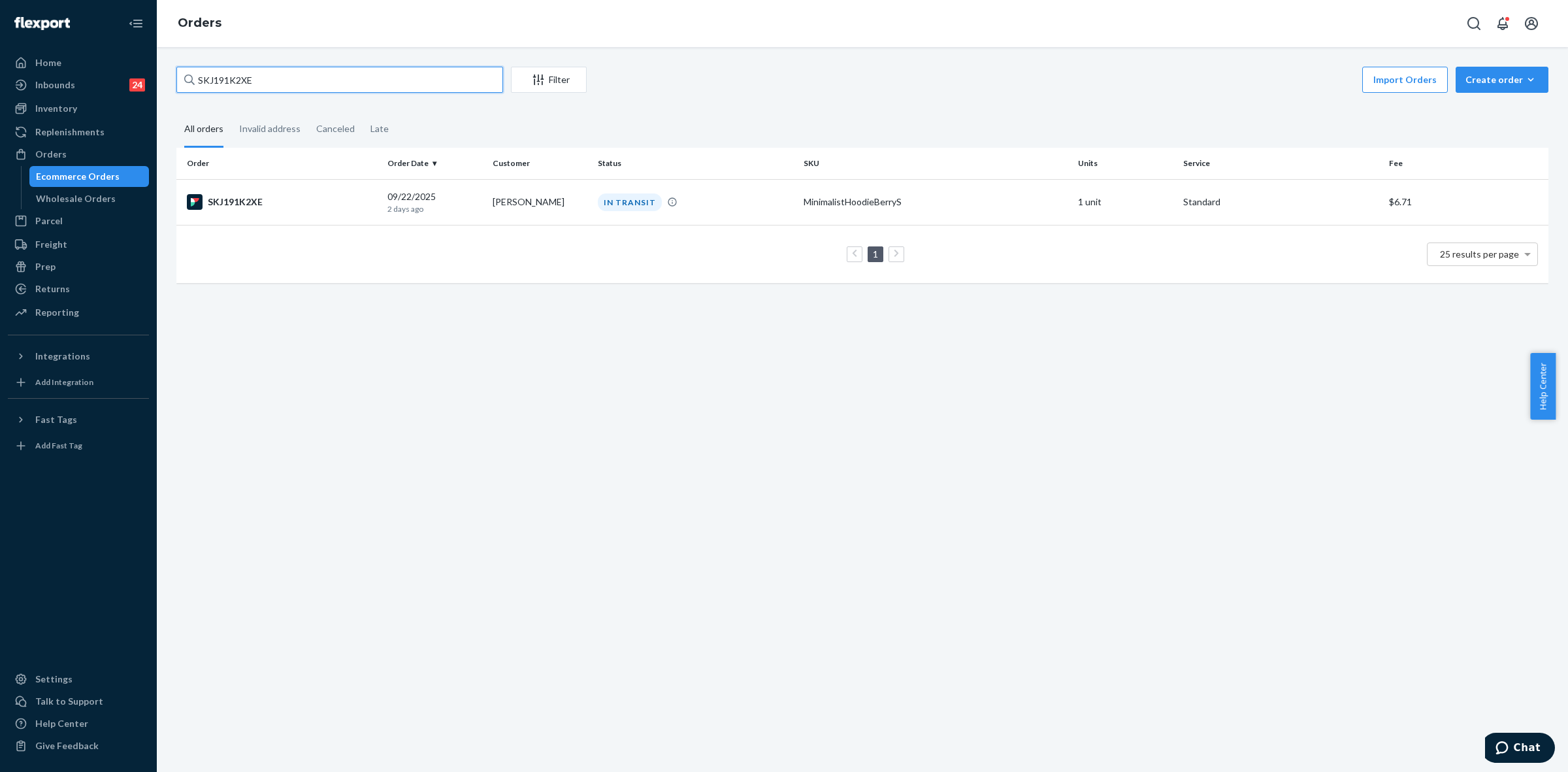
paste input "255146879"
type input "255146879"
click at [513, 195] on td "Sarah Miner" at bounding box center [540, 202] width 106 height 46
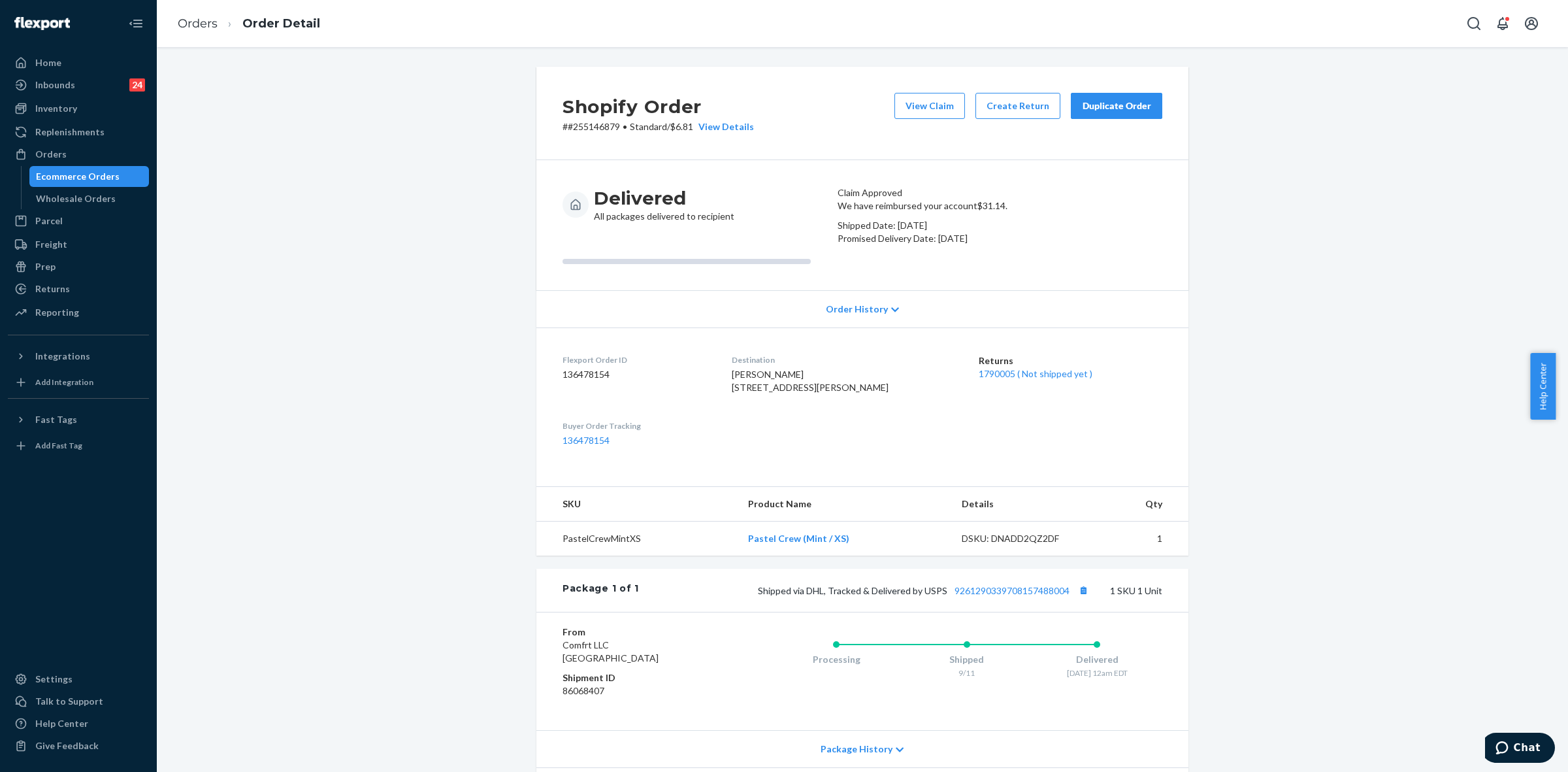
click at [1308, 485] on div "Shopify Order # #255146879 • Standard / $6.81 View Details View Claim Create Re…" at bounding box center [863, 458] width 1392 height 783
drag, startPoint x: 63, startPoint y: 161, endPoint x: 157, endPoint y: 273, distance: 146.2
click at [65, 160] on div "Orders" at bounding box center [78, 154] width 138 height 18
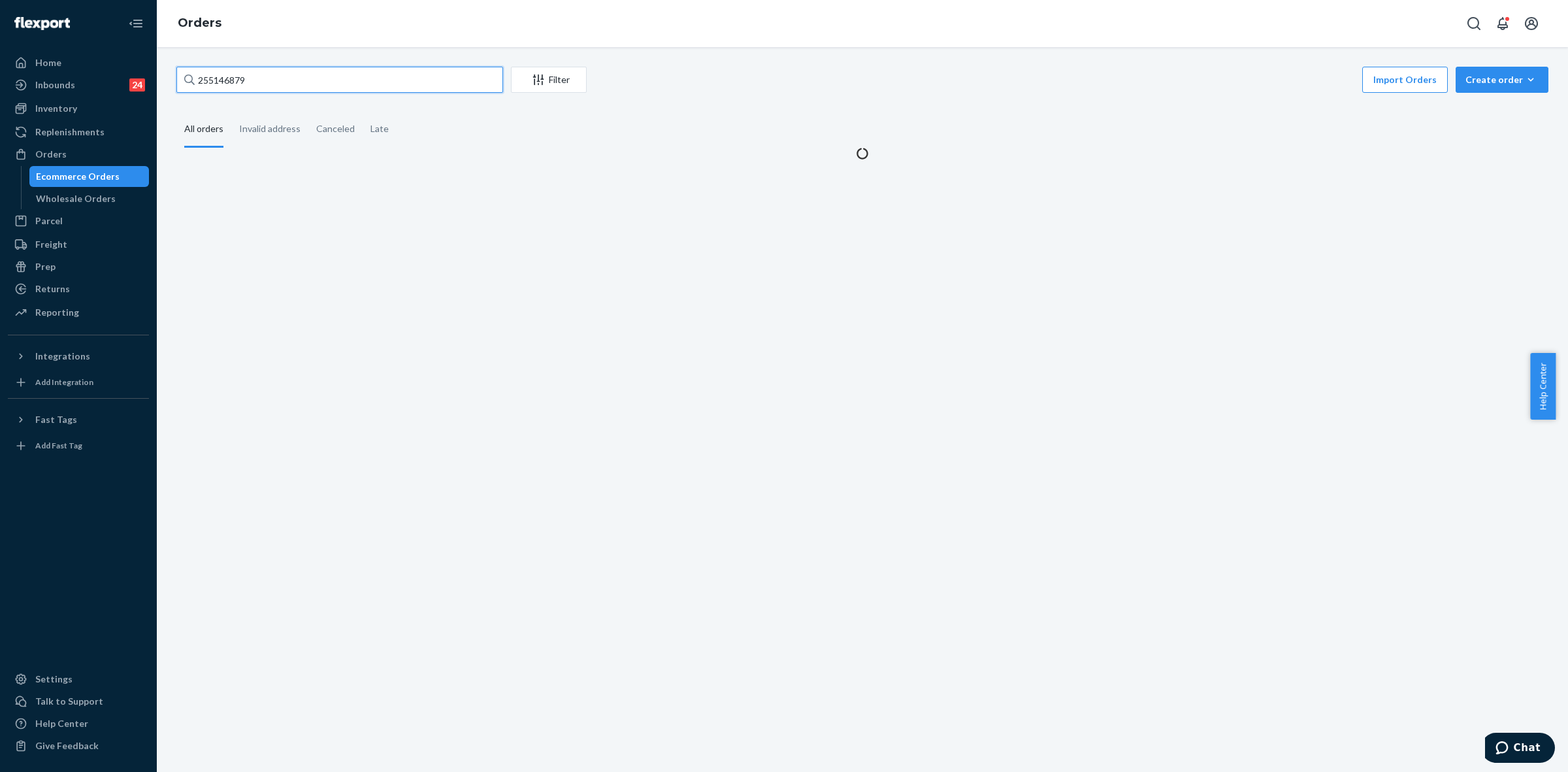
click at [222, 79] on input "255146879" at bounding box center [340, 79] width 327 height 26
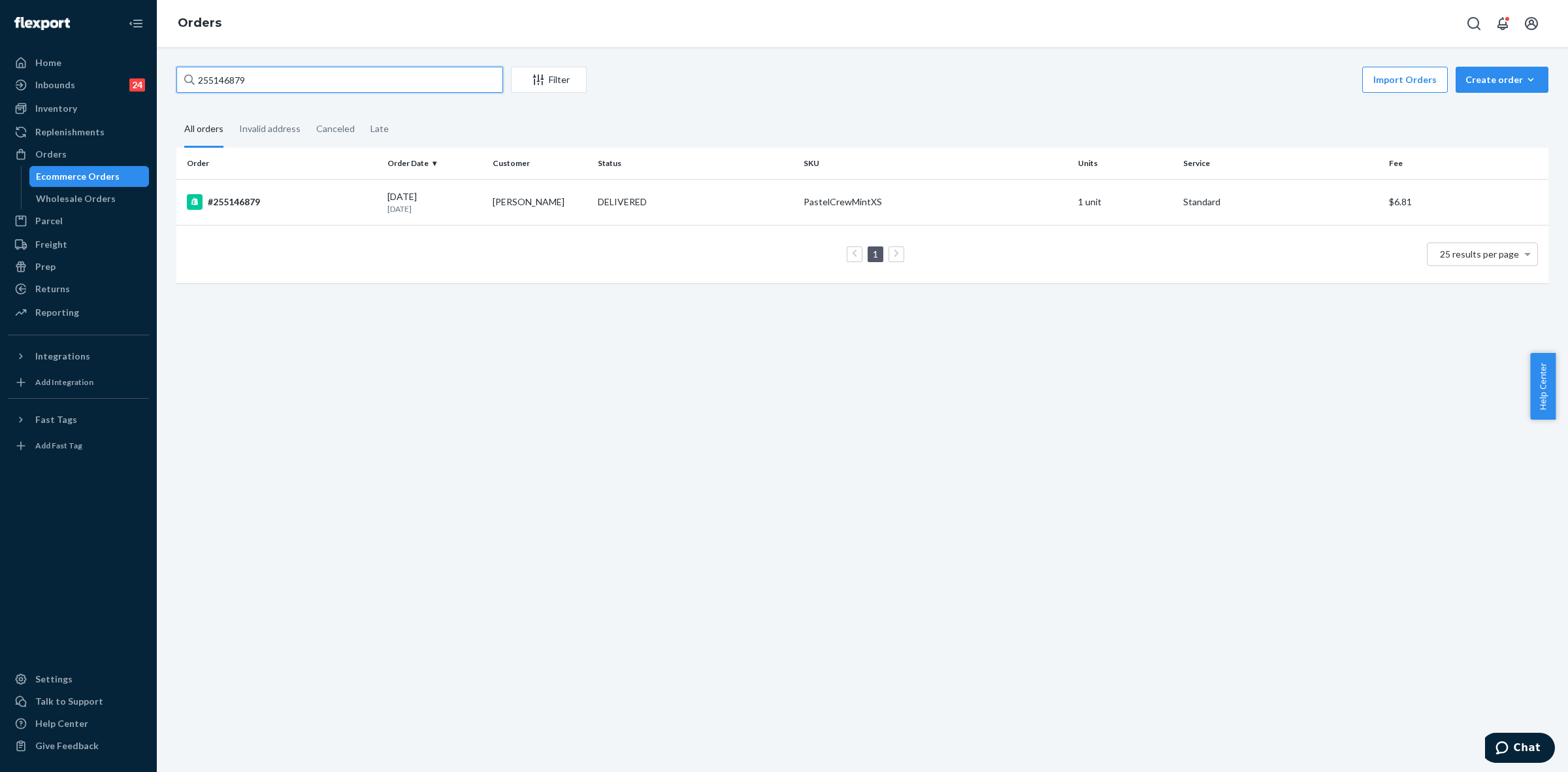
paste input "SKJ191K2XE"
type input "SKJ191K2XE"
click at [552, 209] on td "Abbie Swearingen" at bounding box center [540, 202] width 106 height 46
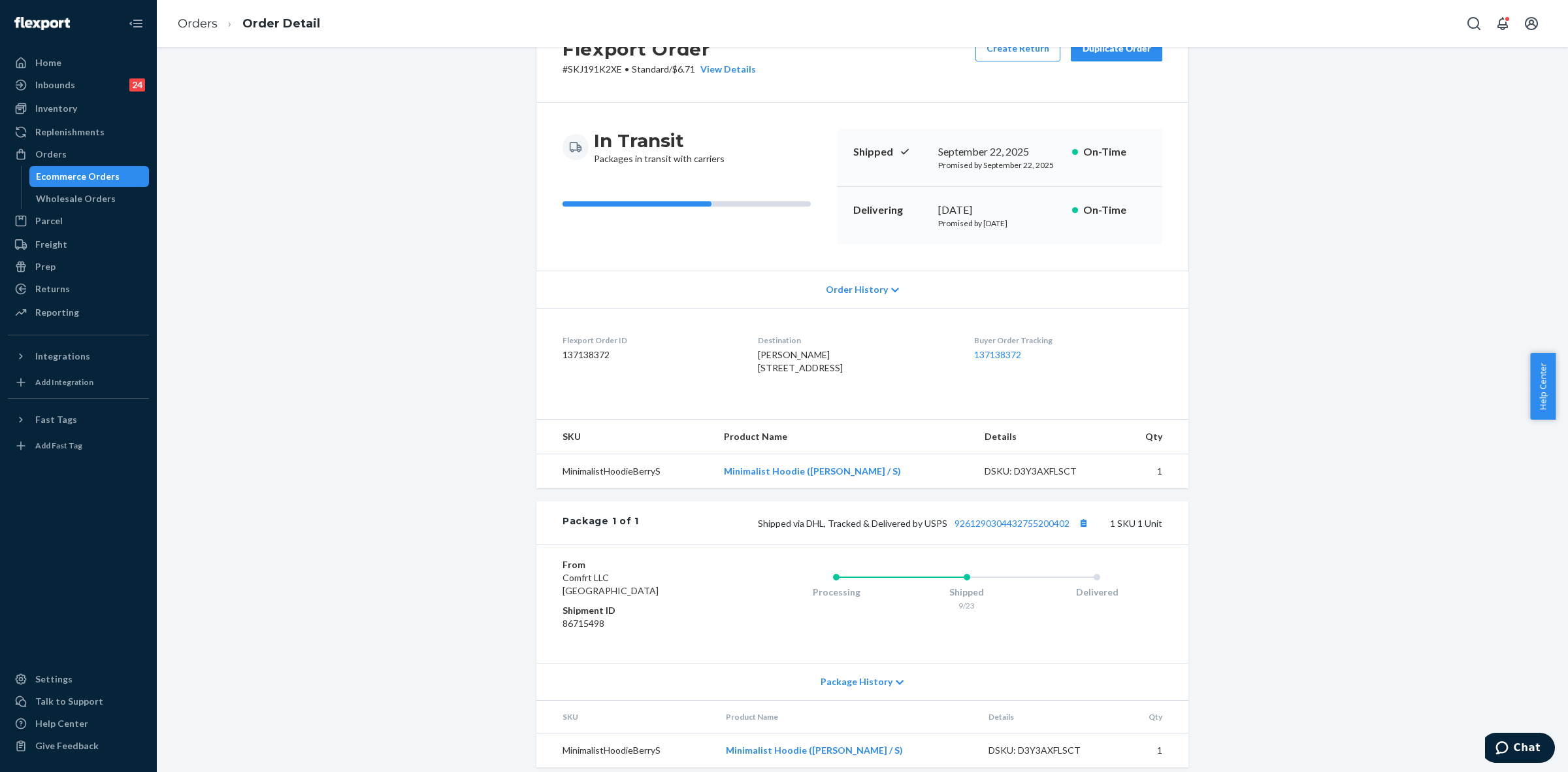
scroll to position [96, 0]
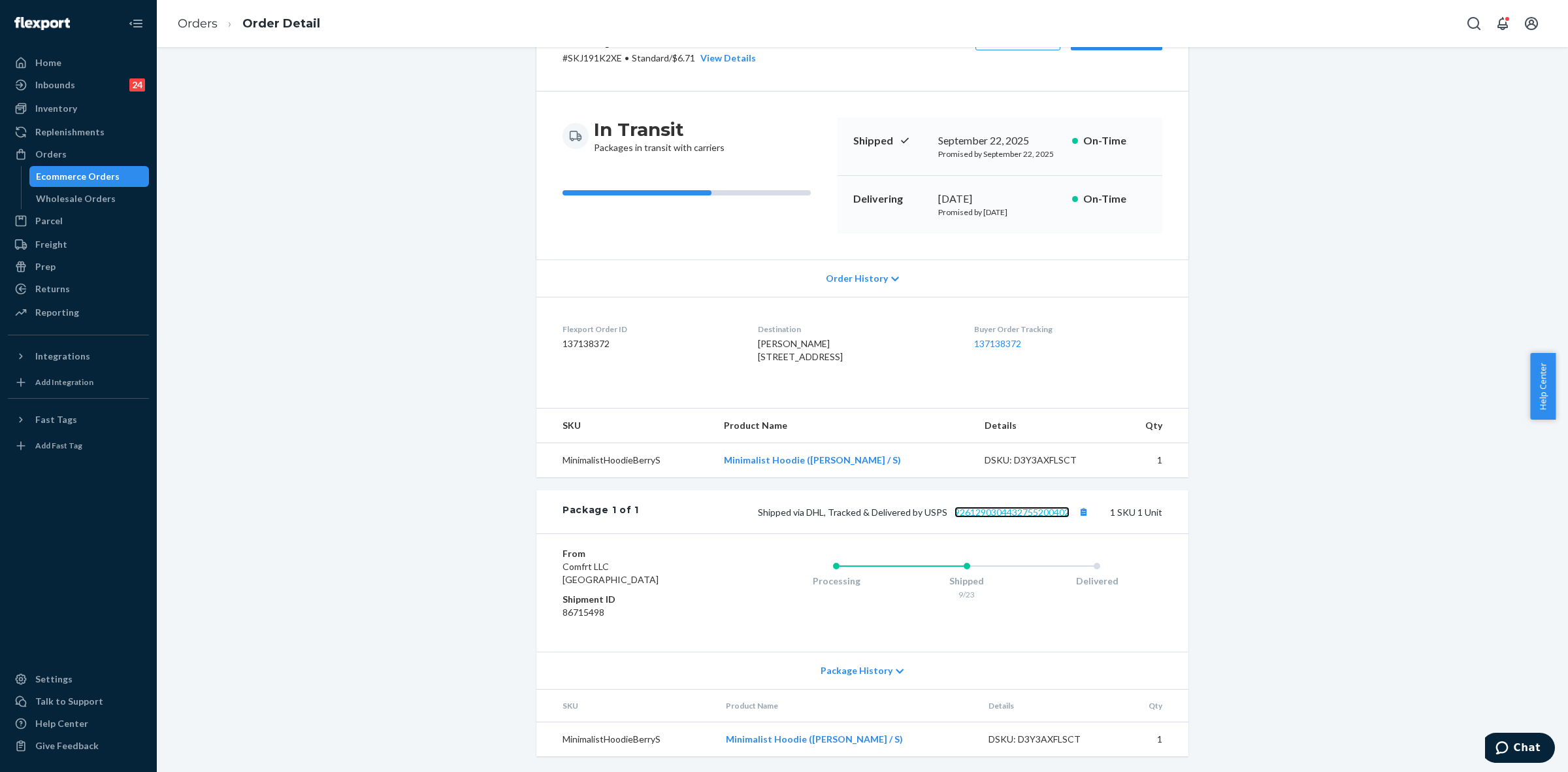
click at [990, 511] on link "9261290304432755200402" at bounding box center [1012, 512] width 115 height 11
click at [1016, 517] on div "Shipped via DHL, Tracked & Delivered by USPS 9261290304432755200402 1 SKU 1 Unit" at bounding box center [901, 512] width 524 height 17
click at [978, 508] on link "9261290304432755200402" at bounding box center [1012, 512] width 115 height 11
drag, startPoint x: 804, startPoint y: 510, endPoint x: 1066, endPoint y: 517, distance: 262.1
click at [1066, 517] on div "Shipped via DHL, Tracked & Delivered by USPS 9261290304432755200402 1 SKU 1 Unit" at bounding box center [901, 512] width 524 height 17
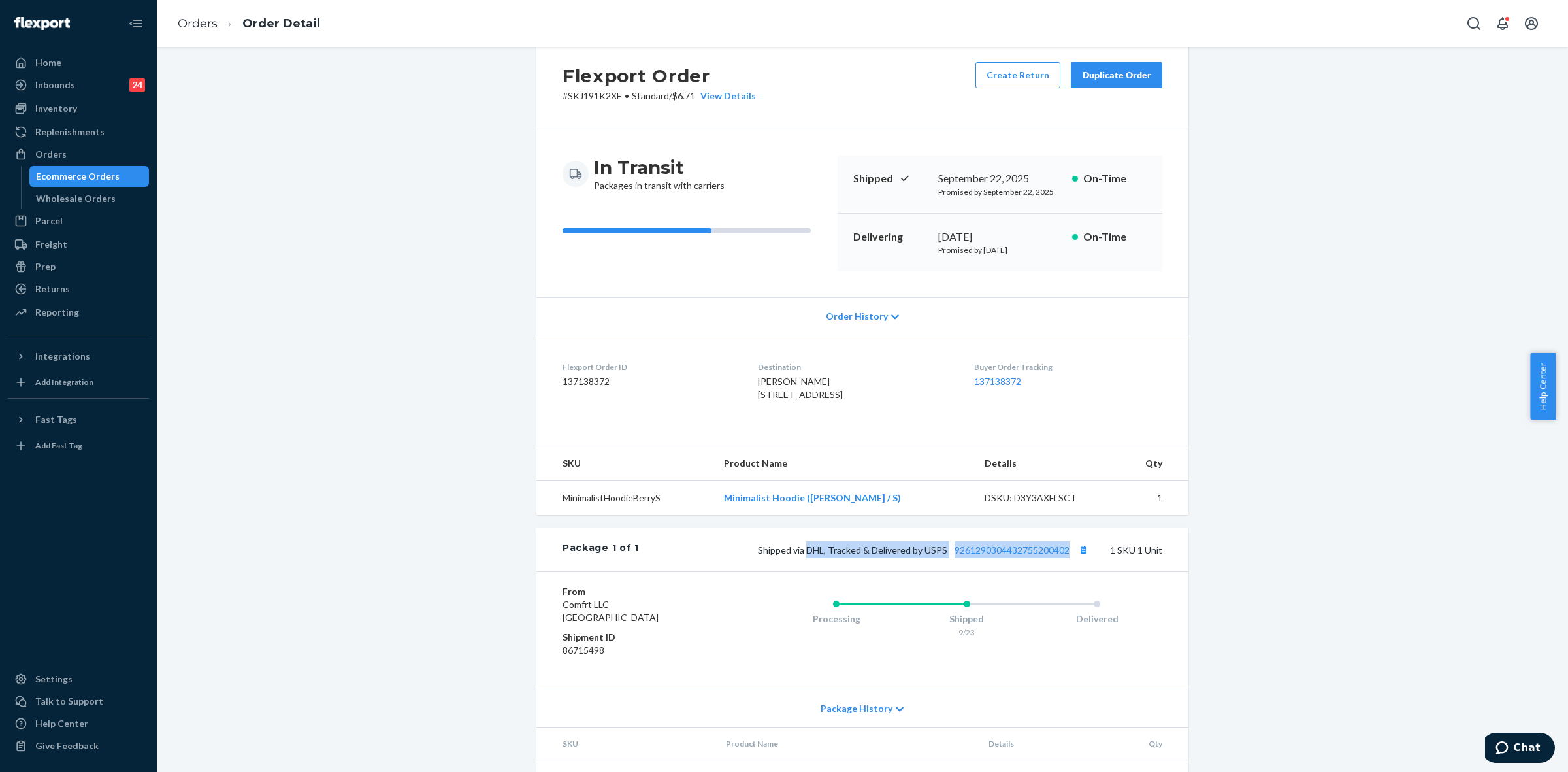
scroll to position [0, 0]
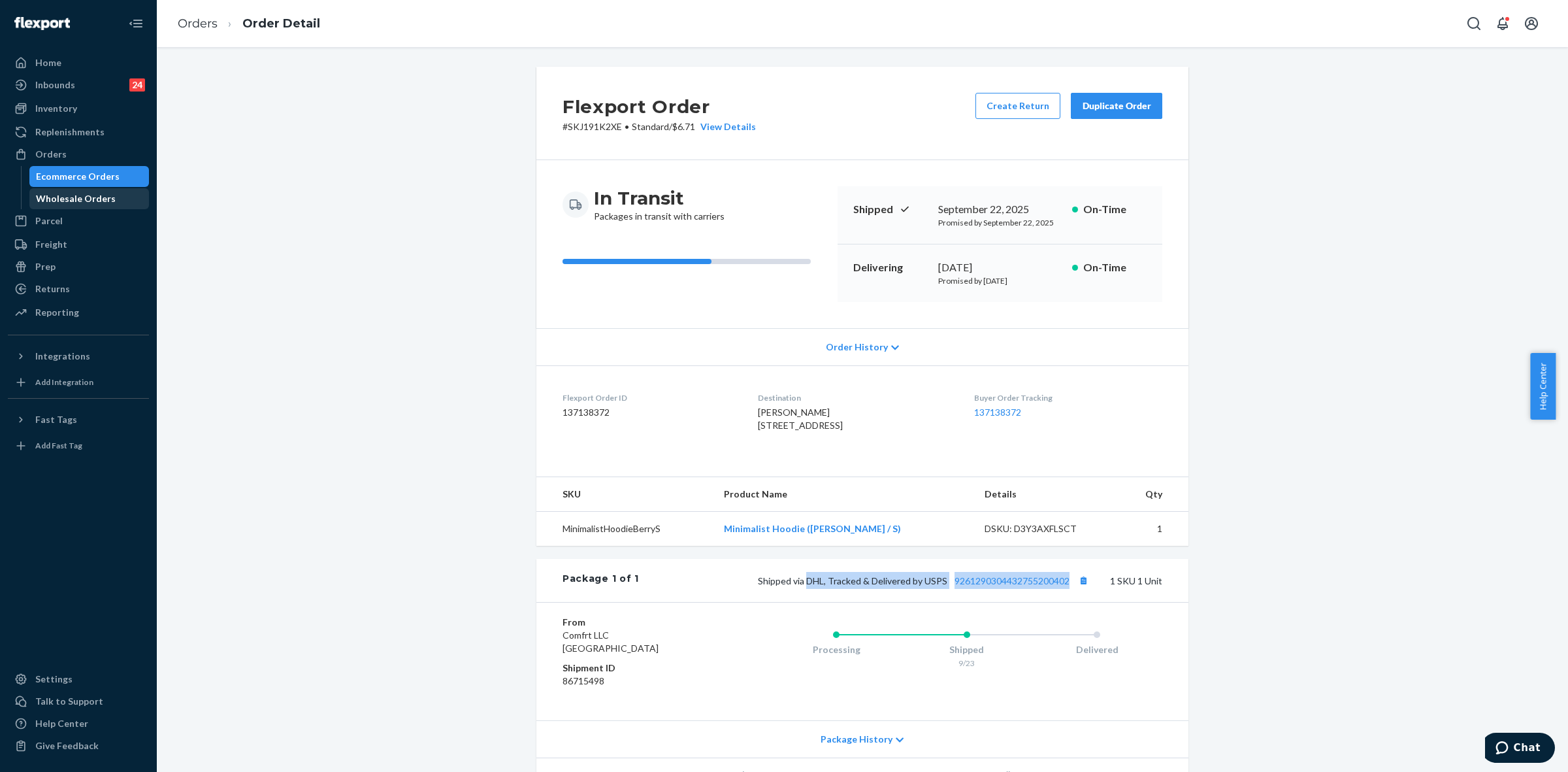
drag, startPoint x: 31, startPoint y: 154, endPoint x: 124, endPoint y: 201, distance: 104.2
click at [33, 154] on div at bounding box center [25, 154] width 21 height 13
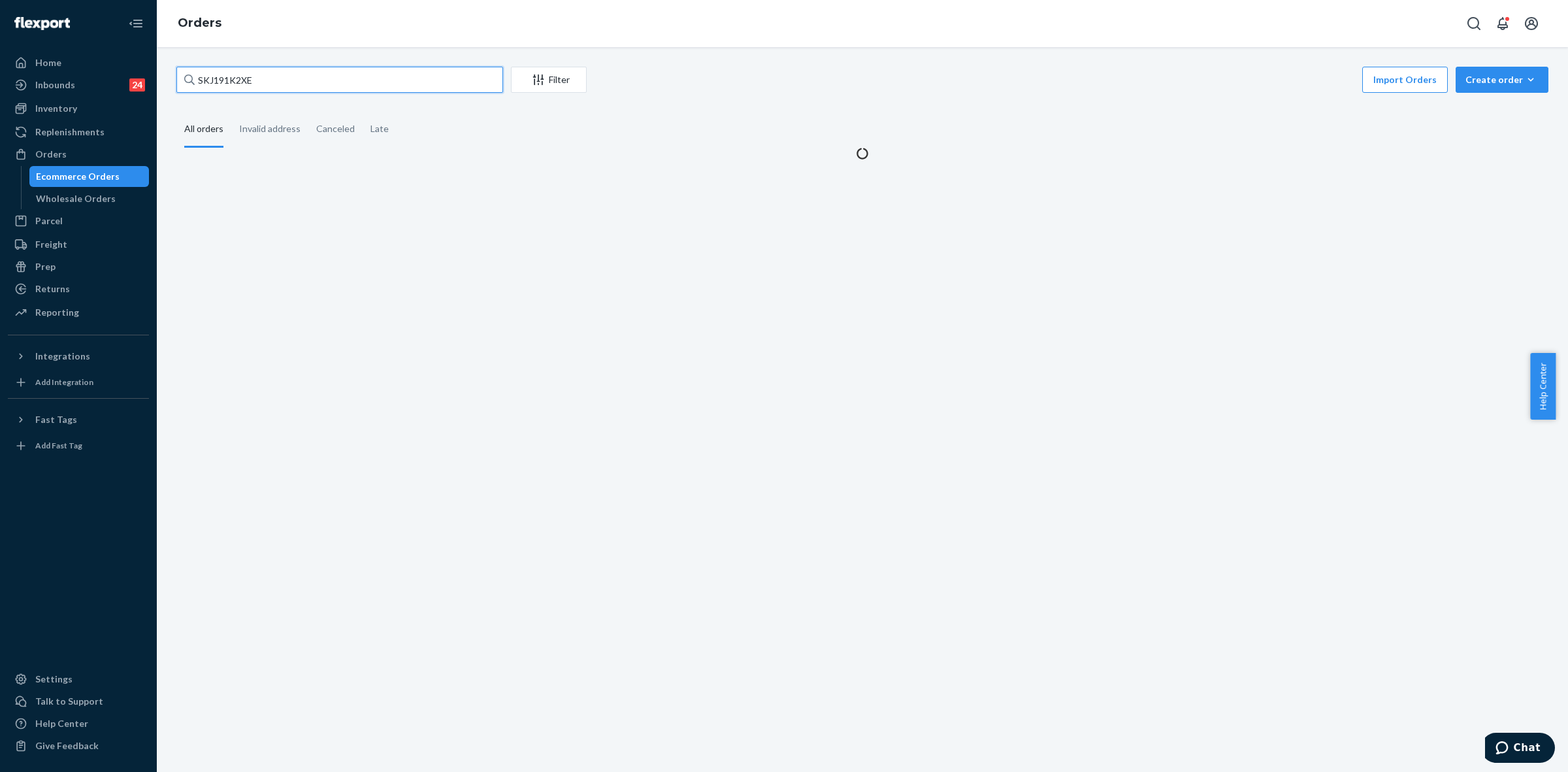
click at [222, 84] on input "SKJ191K2XE" at bounding box center [340, 79] width 327 height 26
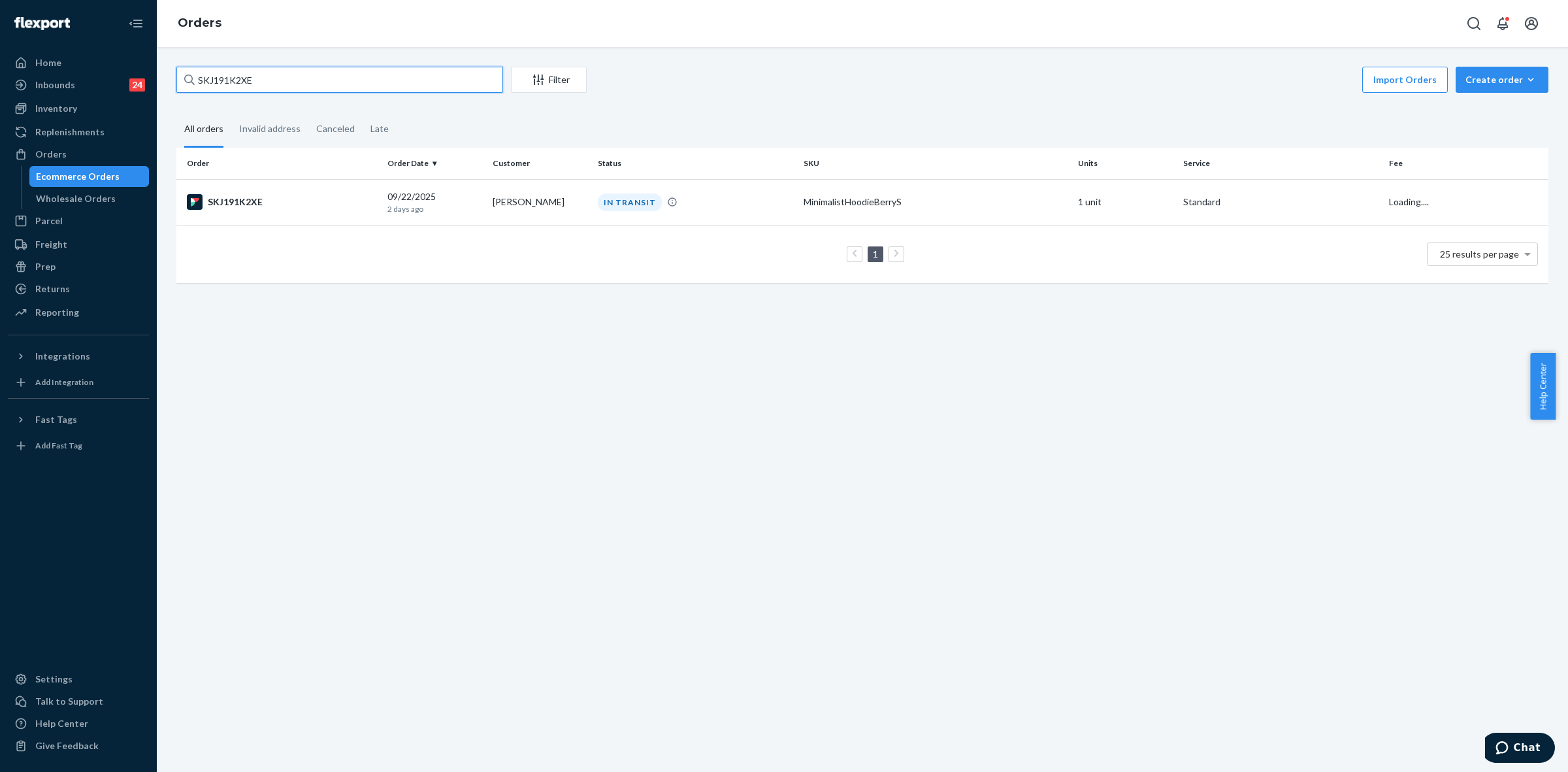
paste input "254458059"
type input "254458059"
click at [529, 205] on td "Amy Smith" at bounding box center [540, 202] width 106 height 46
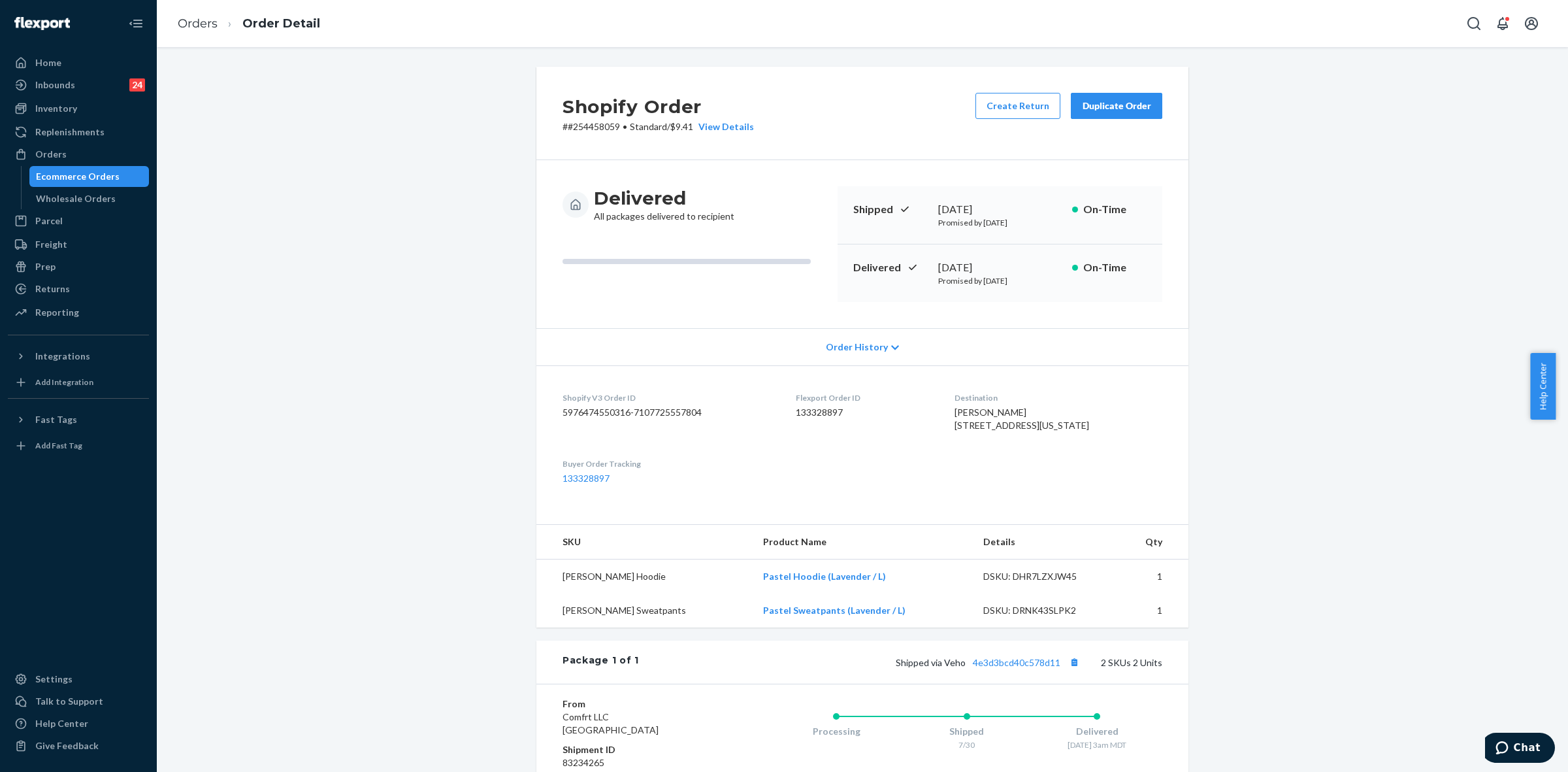
click at [1087, 108] on div "Duplicate Order" at bounding box center [1116, 106] width 70 height 13
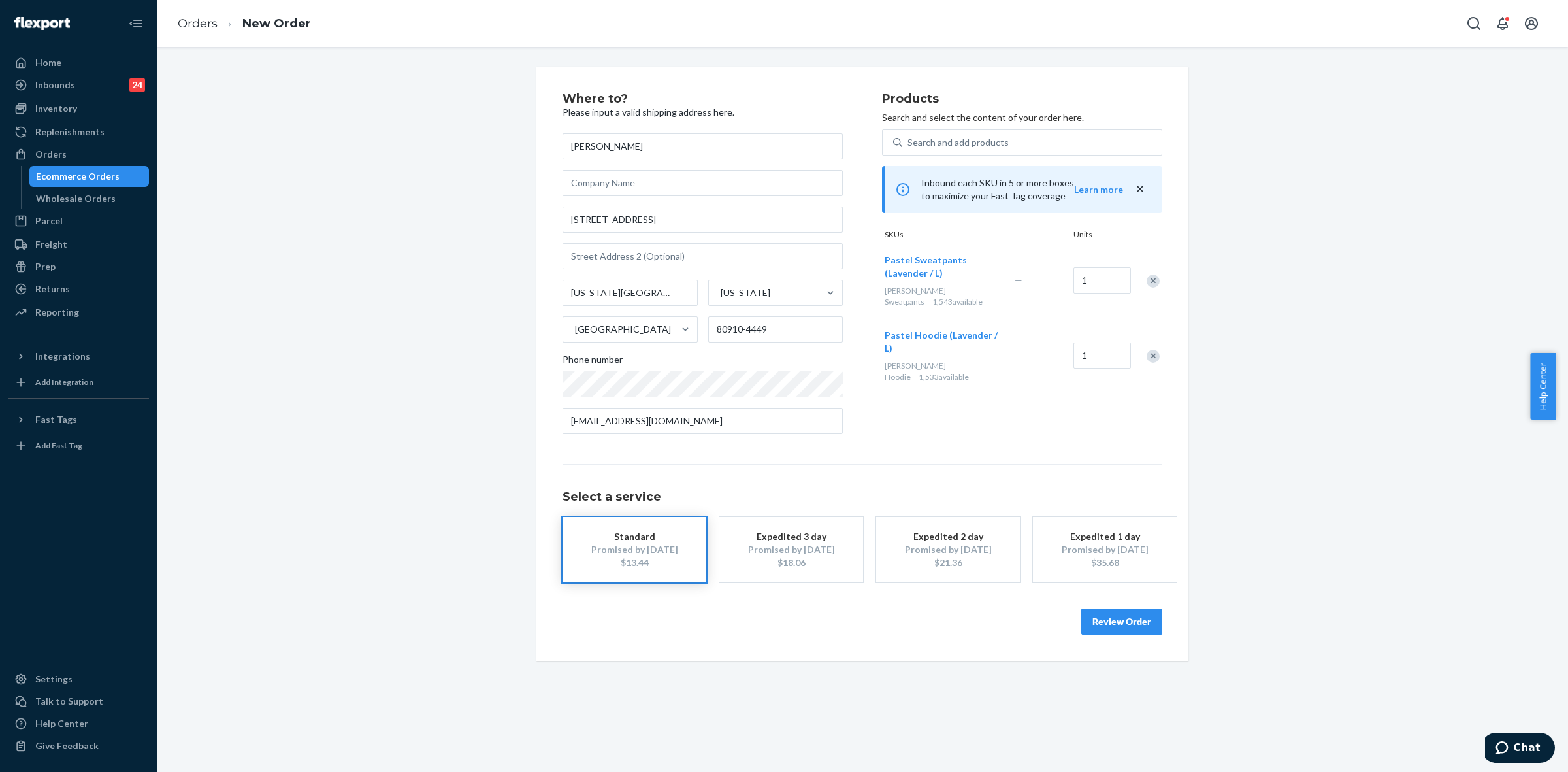
drag, startPoint x: 1149, startPoint y: 353, endPoint x: 1160, endPoint y: 364, distance: 15.6
click at [1149, 352] on div "Remove Item" at bounding box center [1153, 356] width 13 height 13
click at [1106, 617] on button "Review Order" at bounding box center [1121, 621] width 81 height 26
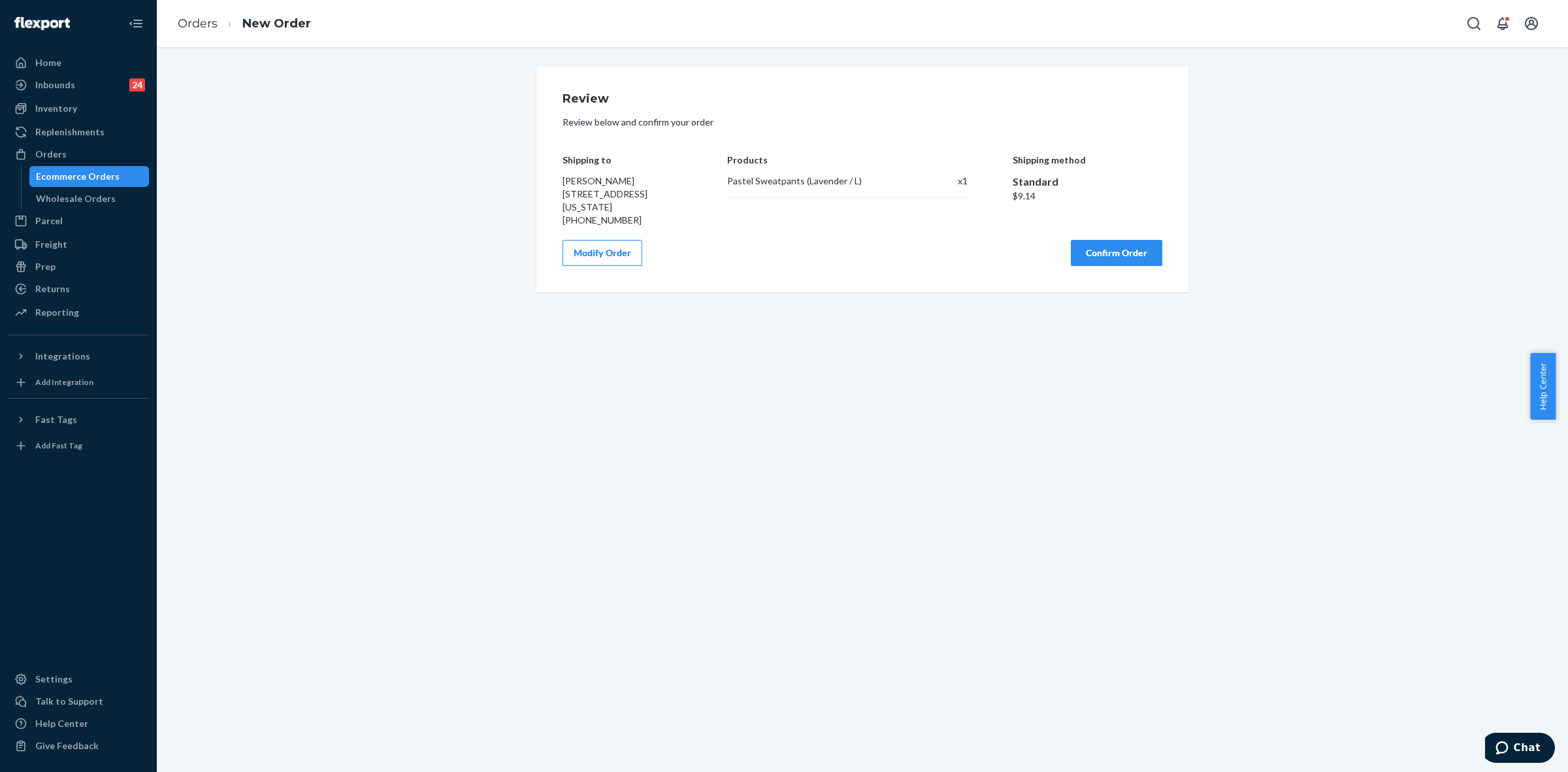
drag, startPoint x: 1106, startPoint y: 268, endPoint x: 1119, endPoint y: 280, distance: 17.7
click at [1107, 266] on button "Confirm Order" at bounding box center [1117, 253] width 92 height 26
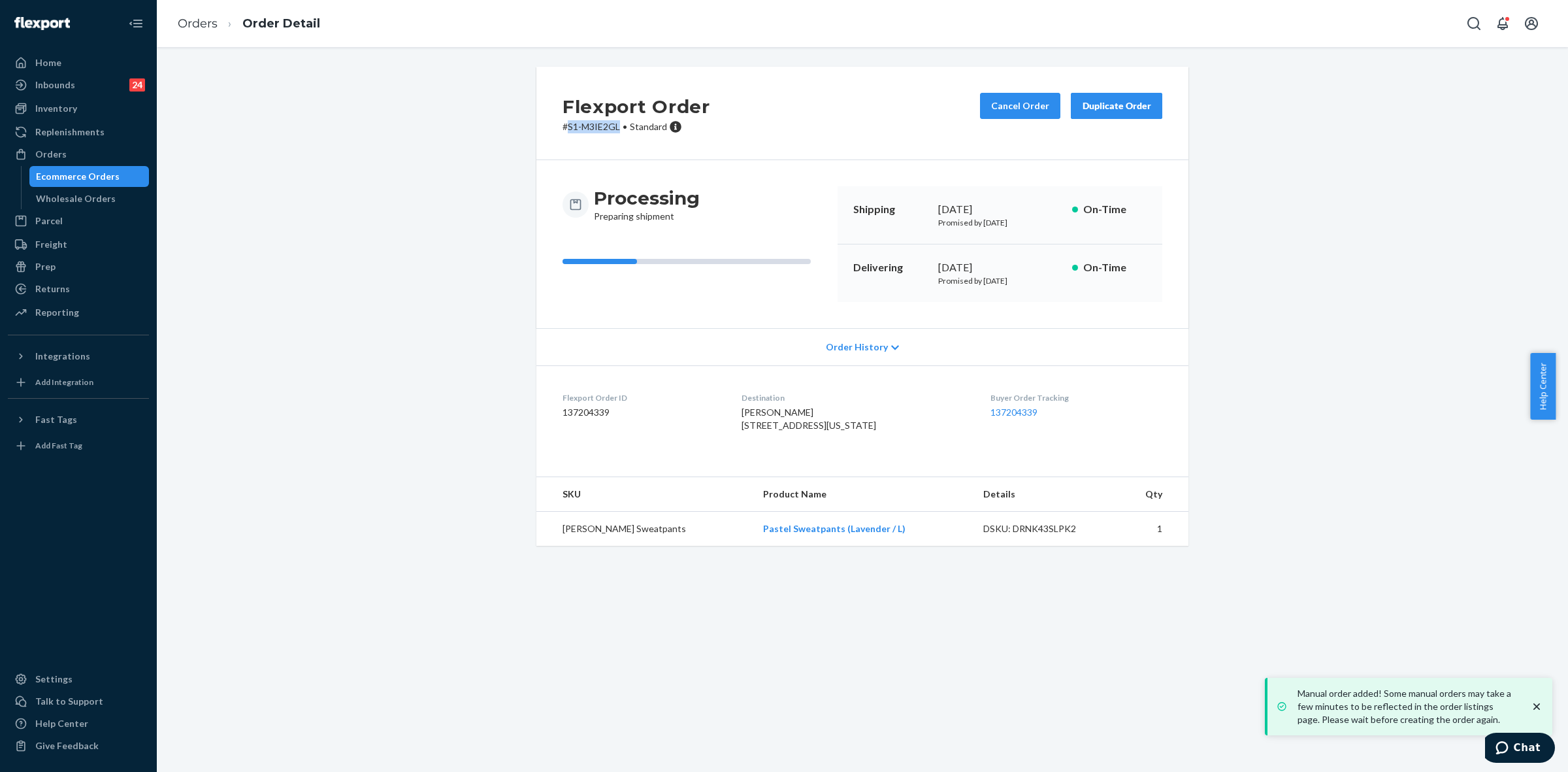
drag, startPoint x: 562, startPoint y: 124, endPoint x: 612, endPoint y: 124, distance: 50.0
click at [612, 124] on p "# S1-M3IE2GL • Standard" at bounding box center [636, 127] width 147 height 13
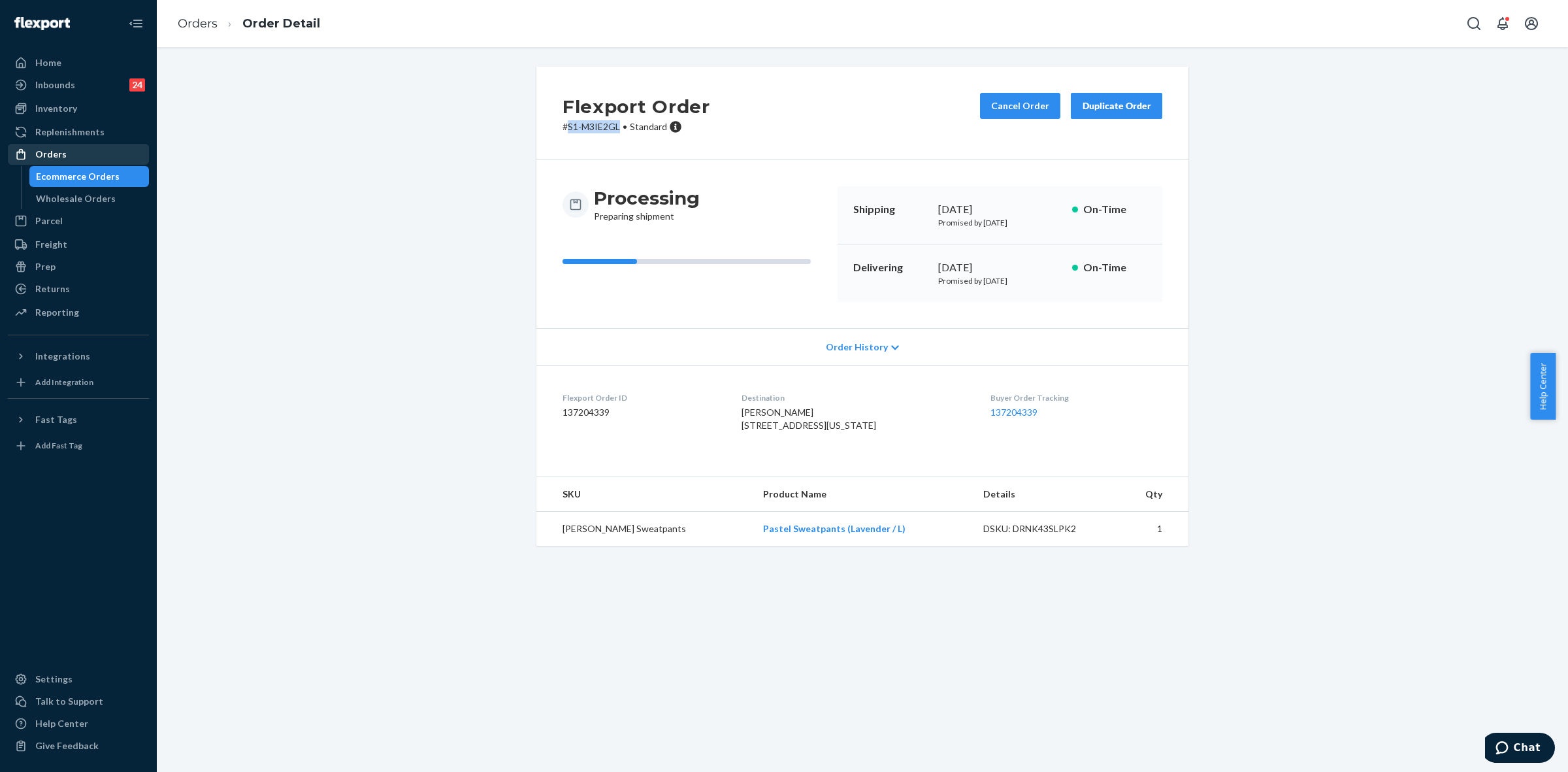
click at [61, 154] on div "Orders" at bounding box center [51, 154] width 31 height 13
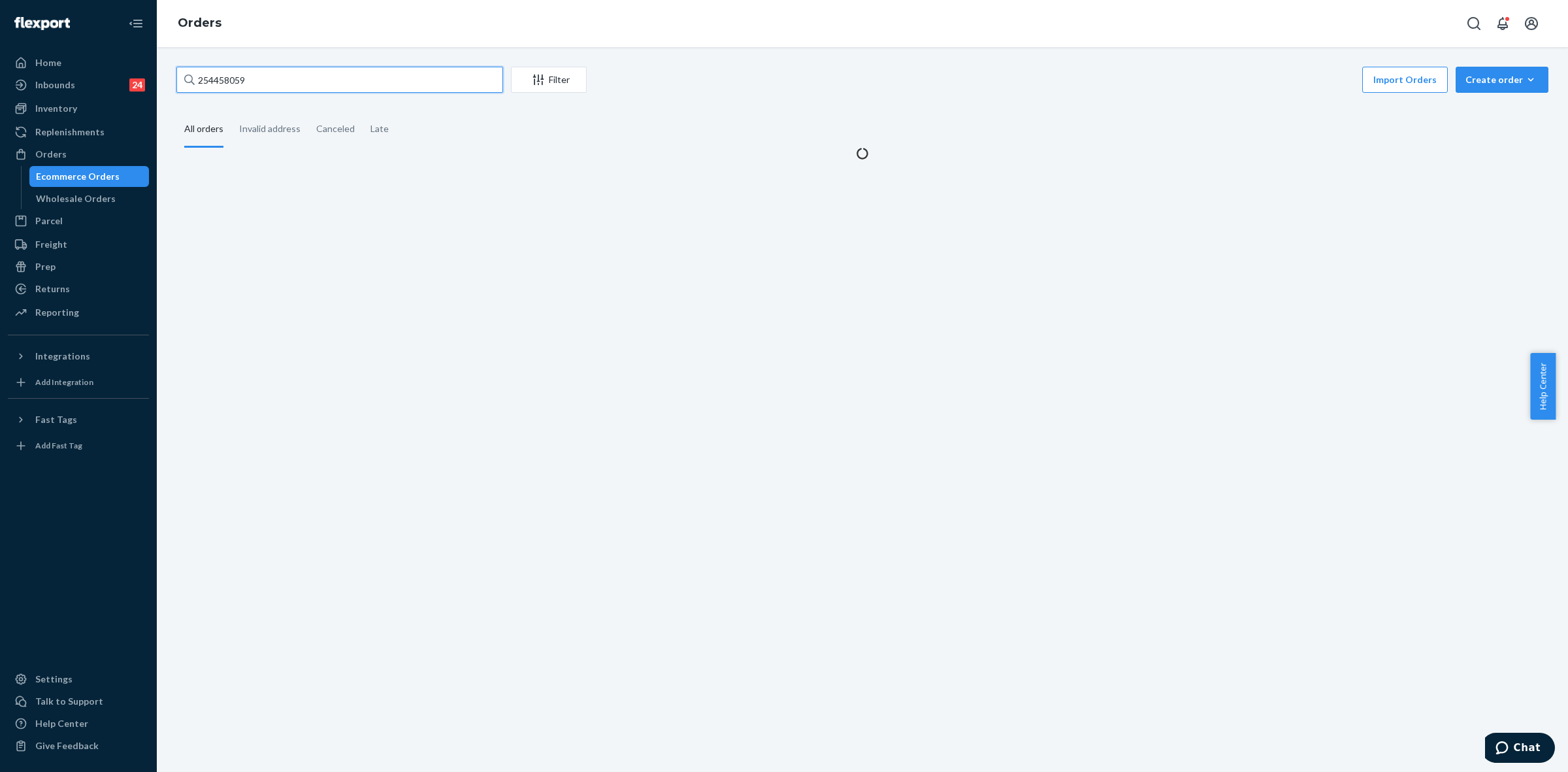
click at [198, 79] on input "254458059" at bounding box center [340, 79] width 327 height 26
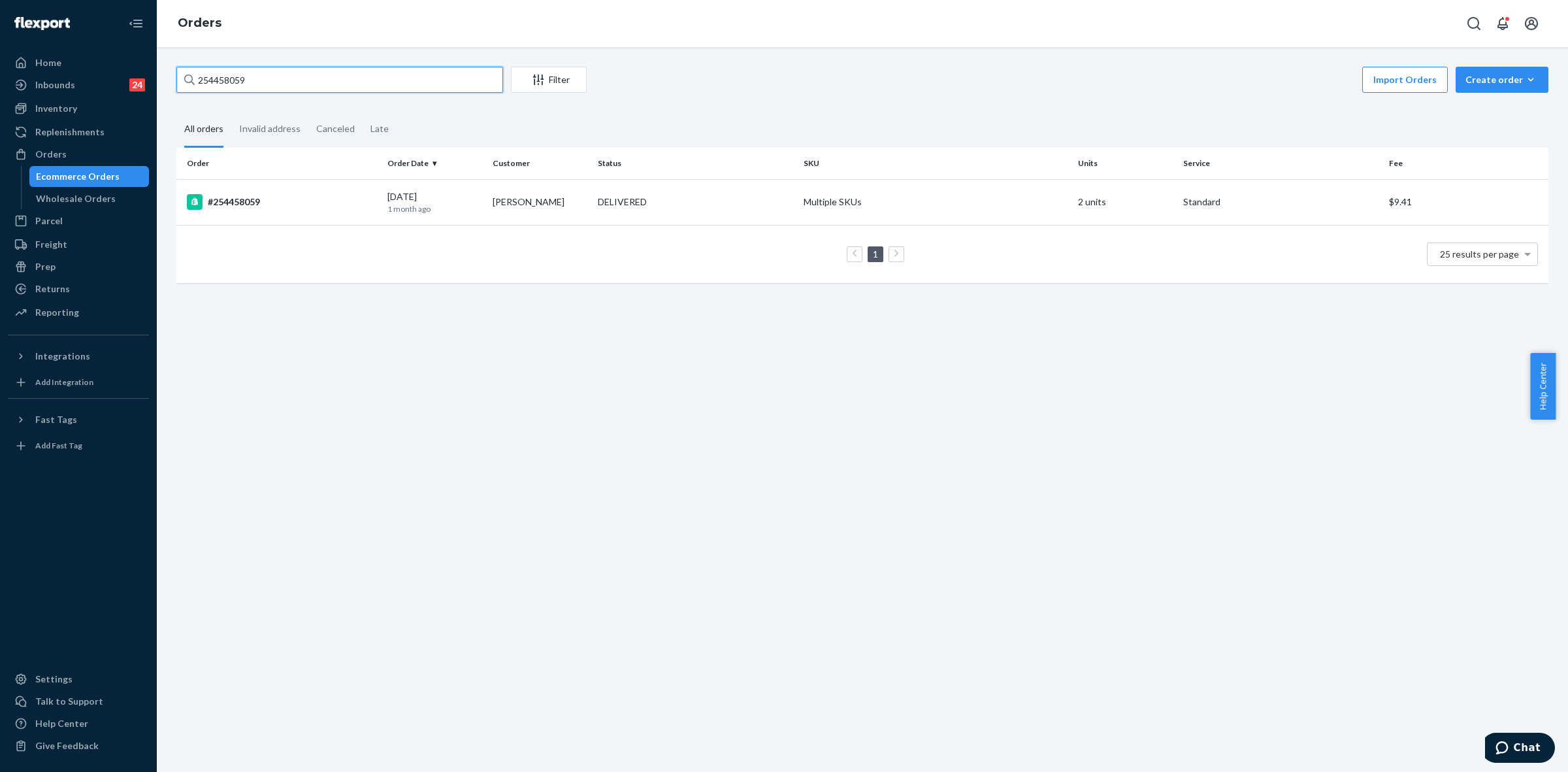
paste input "5107864"
type input "255107864"
click at [700, 203] on div "CANCELLED" at bounding box center [695, 202] width 201 height 13
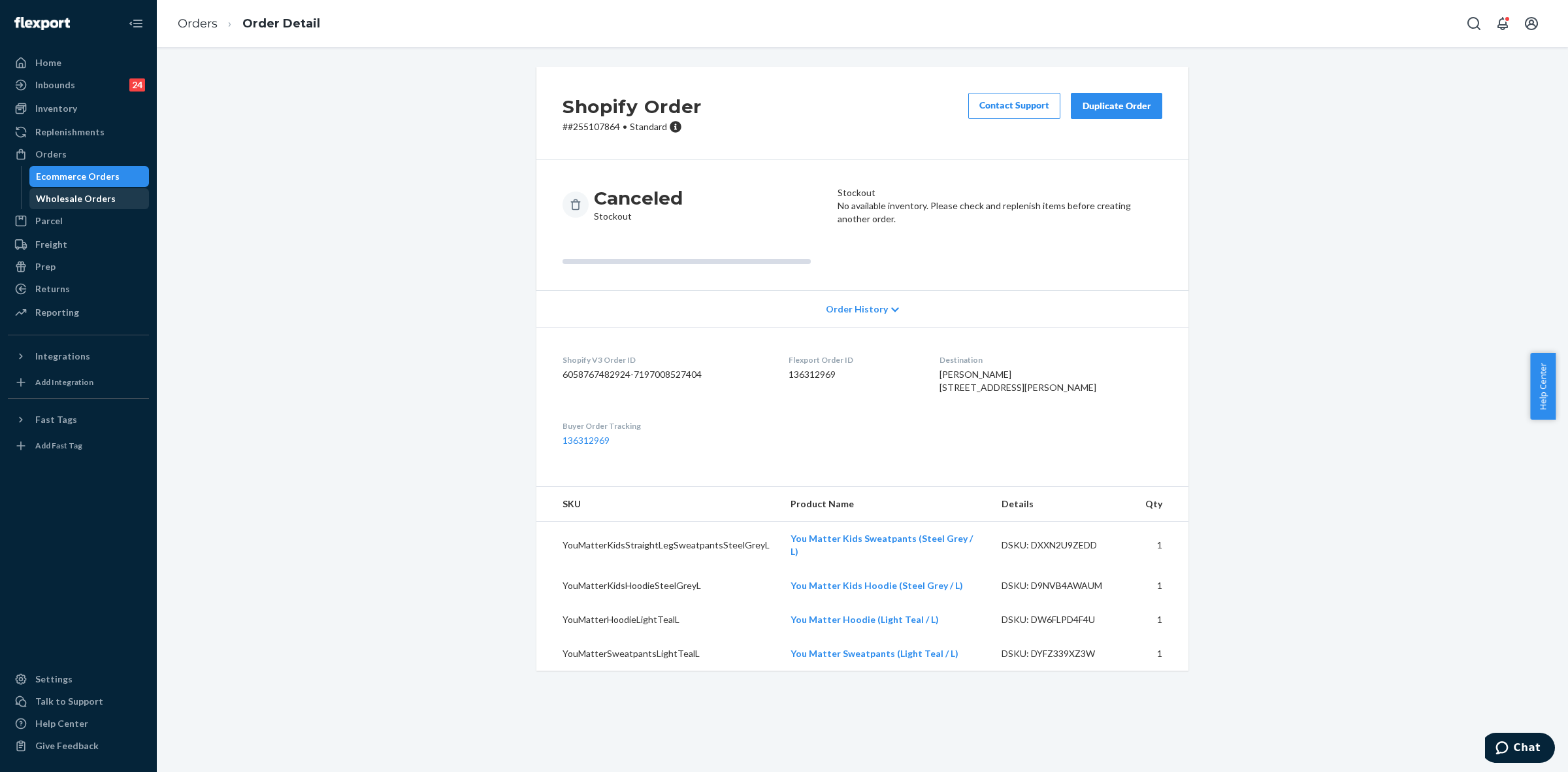
click at [34, 147] on div "Orders" at bounding box center [78, 154] width 138 height 18
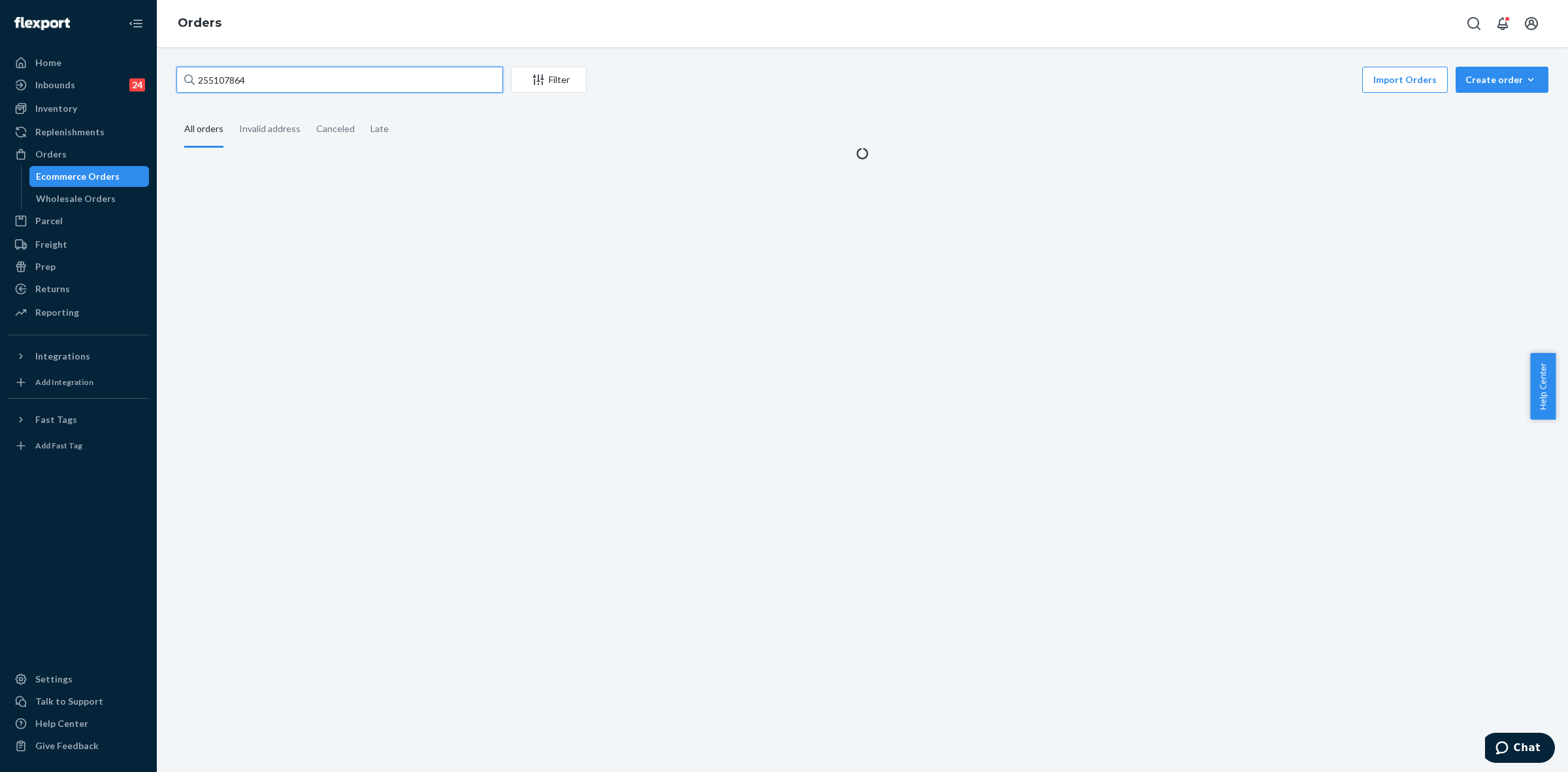
click at [223, 80] on input "255107864" at bounding box center [340, 79] width 327 height 26
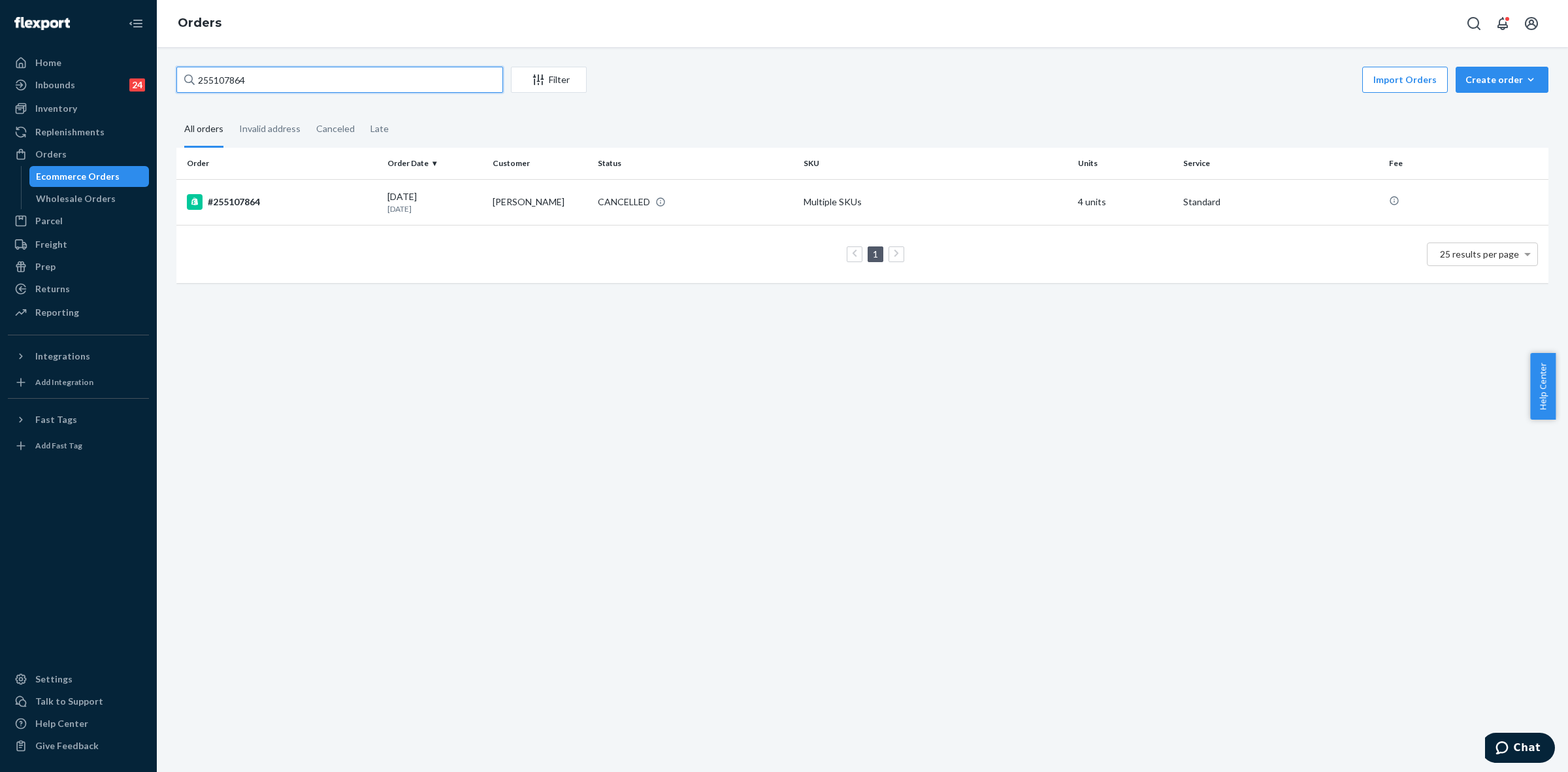
paste input "SYG1EK1NLL"
click at [65, 149] on div "Orders" at bounding box center [78, 154] width 138 height 18
click at [246, 92] on input "SYG1EK1NLL" at bounding box center [340, 79] width 327 height 26
drag, startPoint x: 246, startPoint y: 89, endPoint x: 221, endPoint y: 79, distance: 26.9
click at [246, 89] on input "SYG1EK1NLL" at bounding box center [340, 79] width 327 height 26
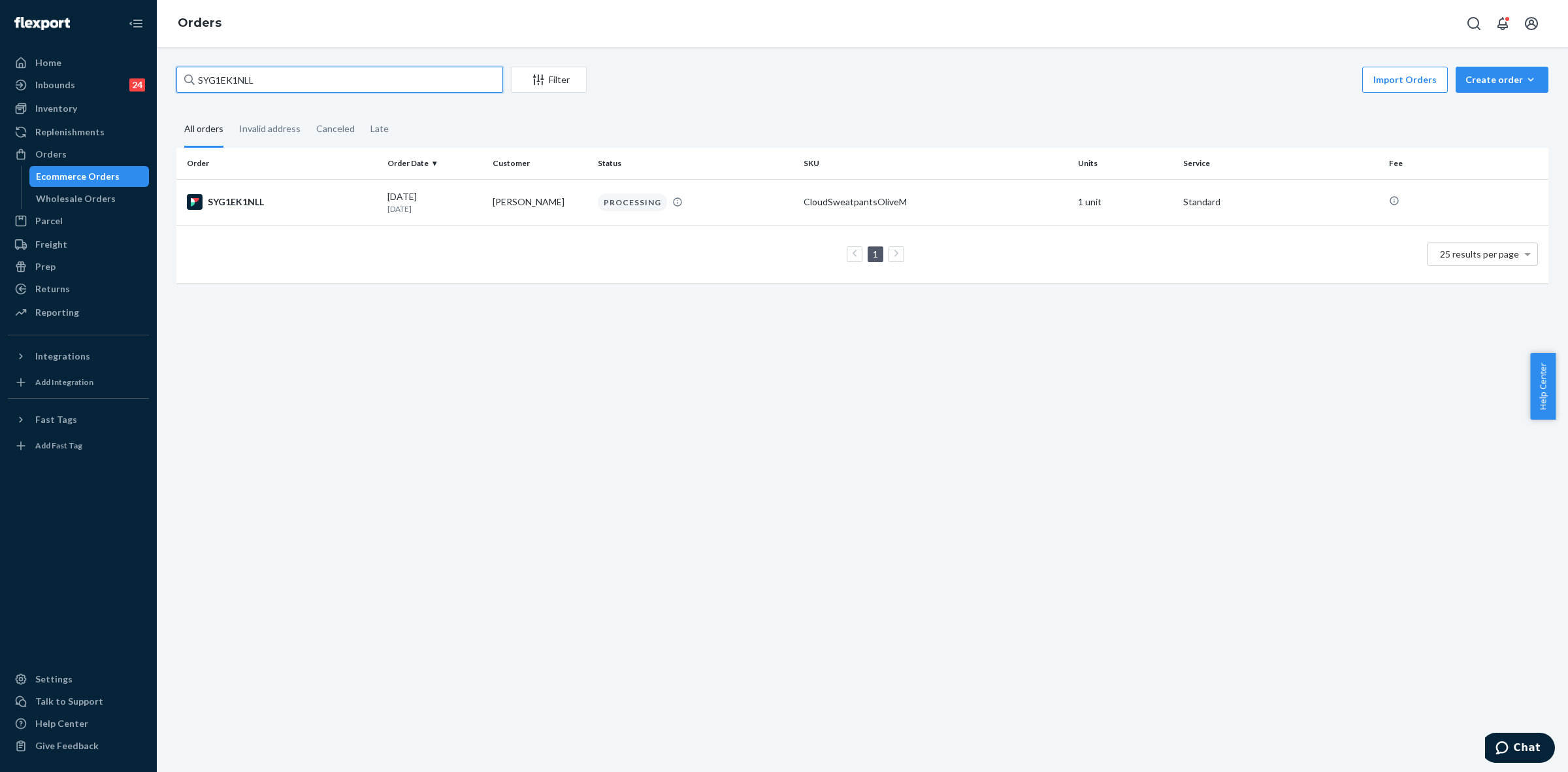
click at [221, 79] on input "SYG1EK1NLL" at bounding box center [340, 79] width 327 height 26
paste input "H1NSITKHEX"
type input "H1NSITKHEX"
click at [491, 205] on td "Aarti Poduval" at bounding box center [540, 202] width 106 height 46
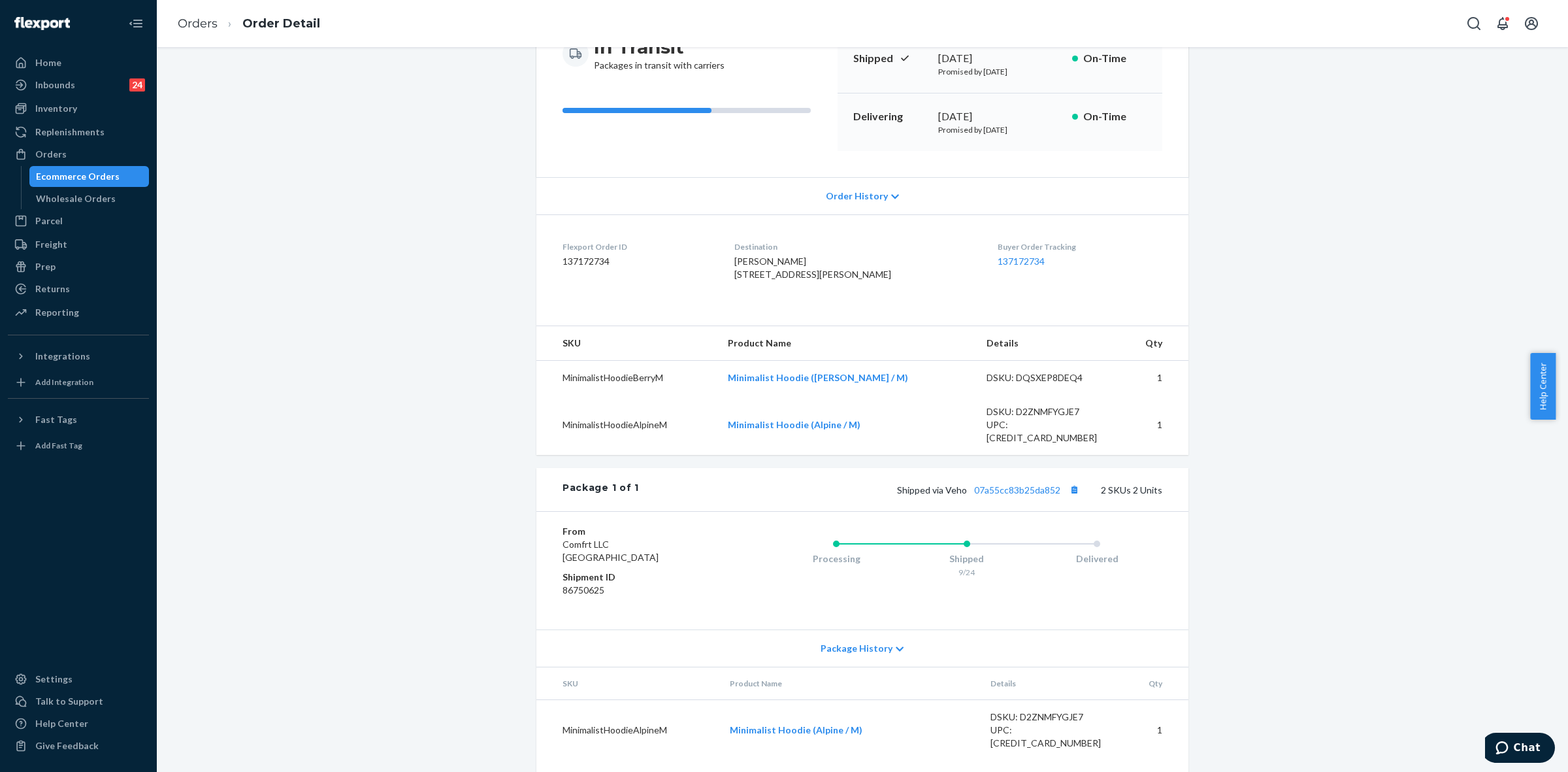
scroll to position [164, 0]
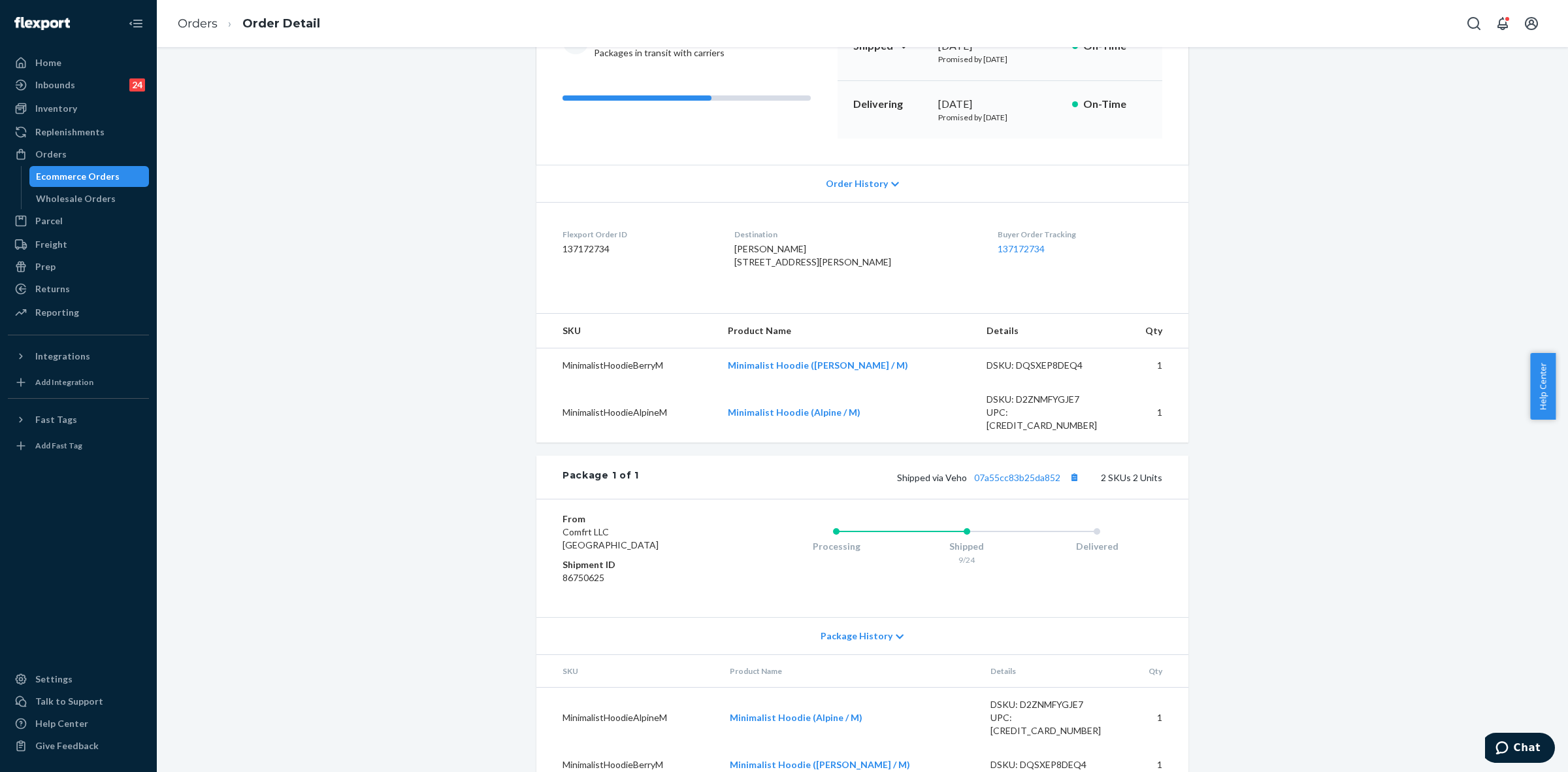
drag, startPoint x: 998, startPoint y: 498, endPoint x: 1002, endPoint y: 505, distance: 8.1
click at [1000, 485] on div "Shipped via Veho 07a55cc83b25da852 2 SKUs 2 Units" at bounding box center [901, 476] width 524 height 17
click at [1018, 483] on link "07a55cc83b25da852" at bounding box center [1016, 477] width 86 height 11
click at [29, 154] on div at bounding box center [25, 154] width 21 height 13
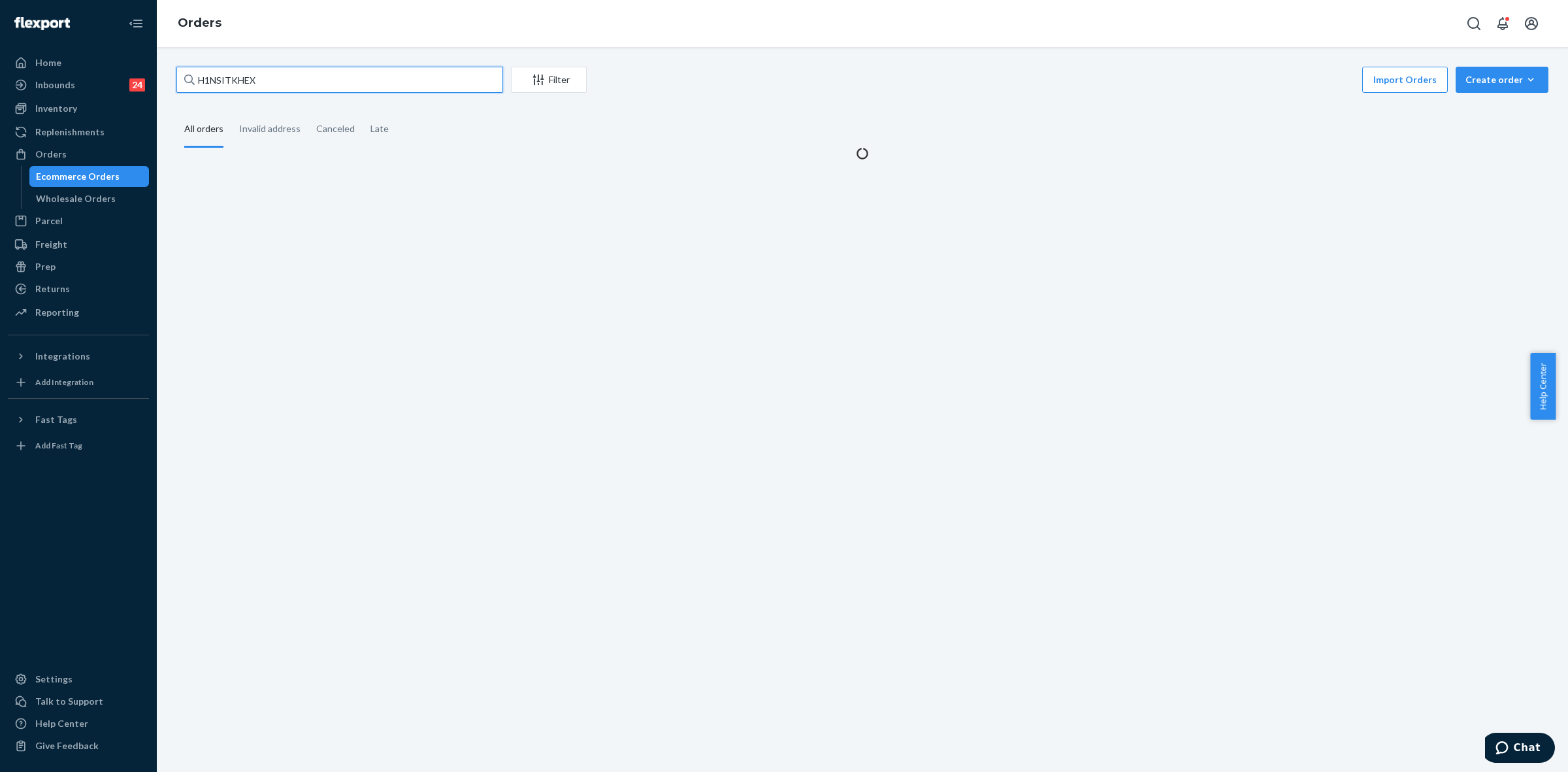
click at [224, 79] on input "H1NSITKHEX" at bounding box center [340, 79] width 327 height 26
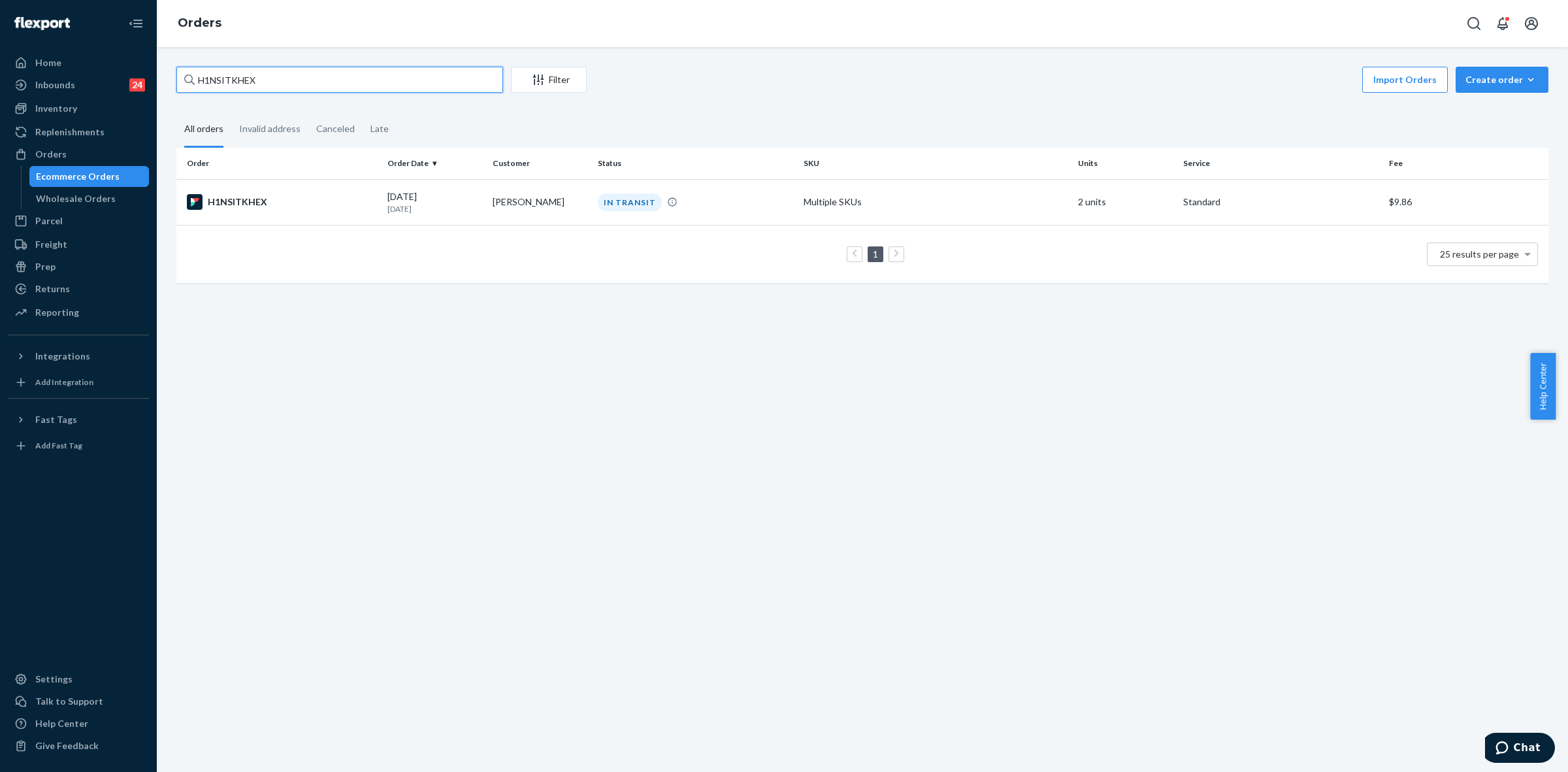
paste input "RKBJWTYHLG"
type input "RKBJWTYHLG"
drag, startPoint x: 526, startPoint y: 208, endPoint x: 541, endPoint y: 220, distance: 19.2
click at [527, 208] on td "Krystal-Lee Bernard" at bounding box center [540, 202] width 106 height 46
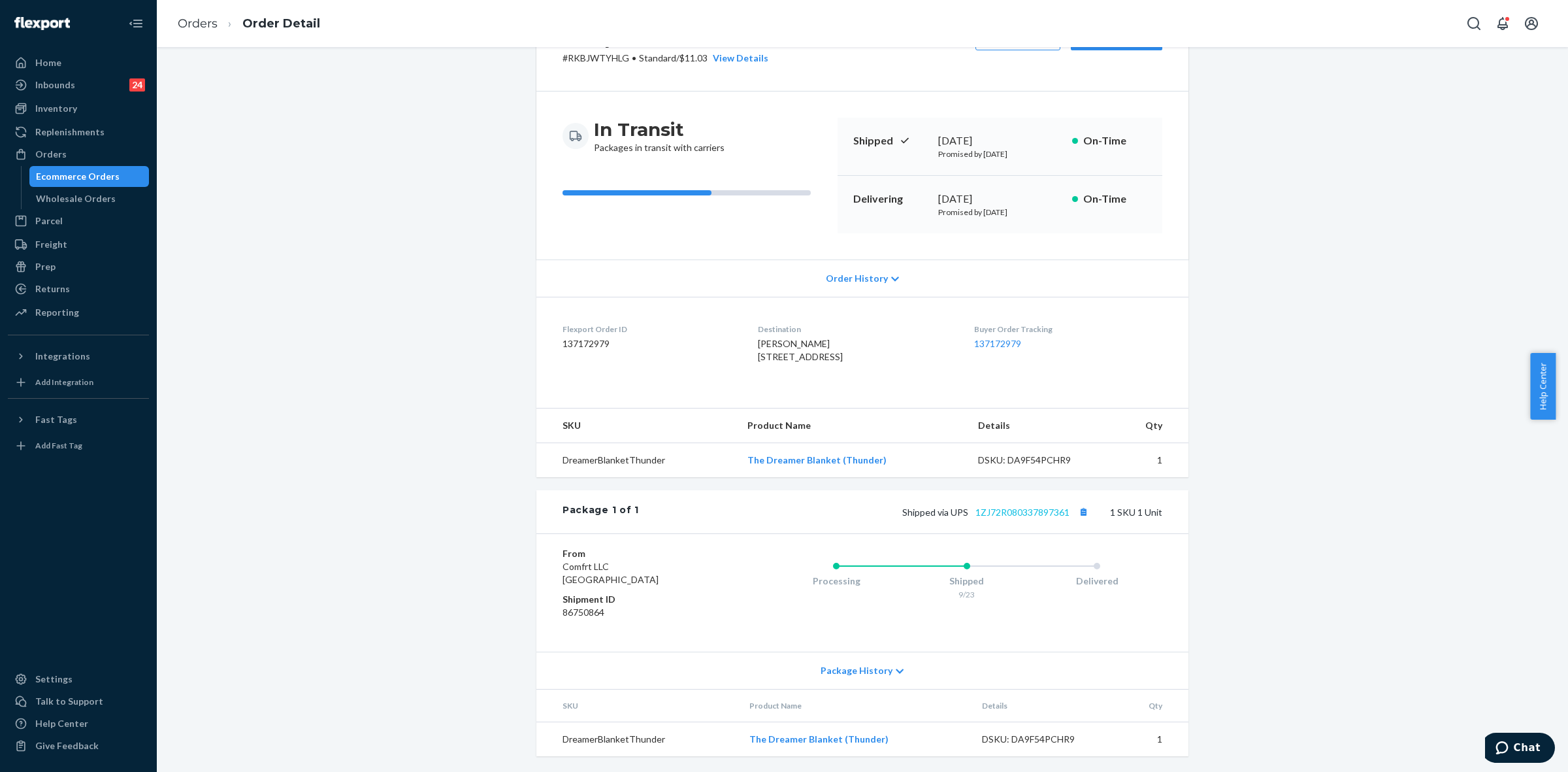
scroll to position [96, 0]
click at [1030, 512] on link "1ZJ72R080337897361" at bounding box center [1022, 512] width 94 height 11
drag, startPoint x: 946, startPoint y: 511, endPoint x: 890, endPoint y: 681, distance: 179.0
click at [1070, 508] on span "Shipped via UPS 1ZJ72R080337897361" at bounding box center [998, 512] width 190 height 11
drag, startPoint x: 46, startPoint y: 151, endPoint x: 73, endPoint y: 172, distance: 34.2
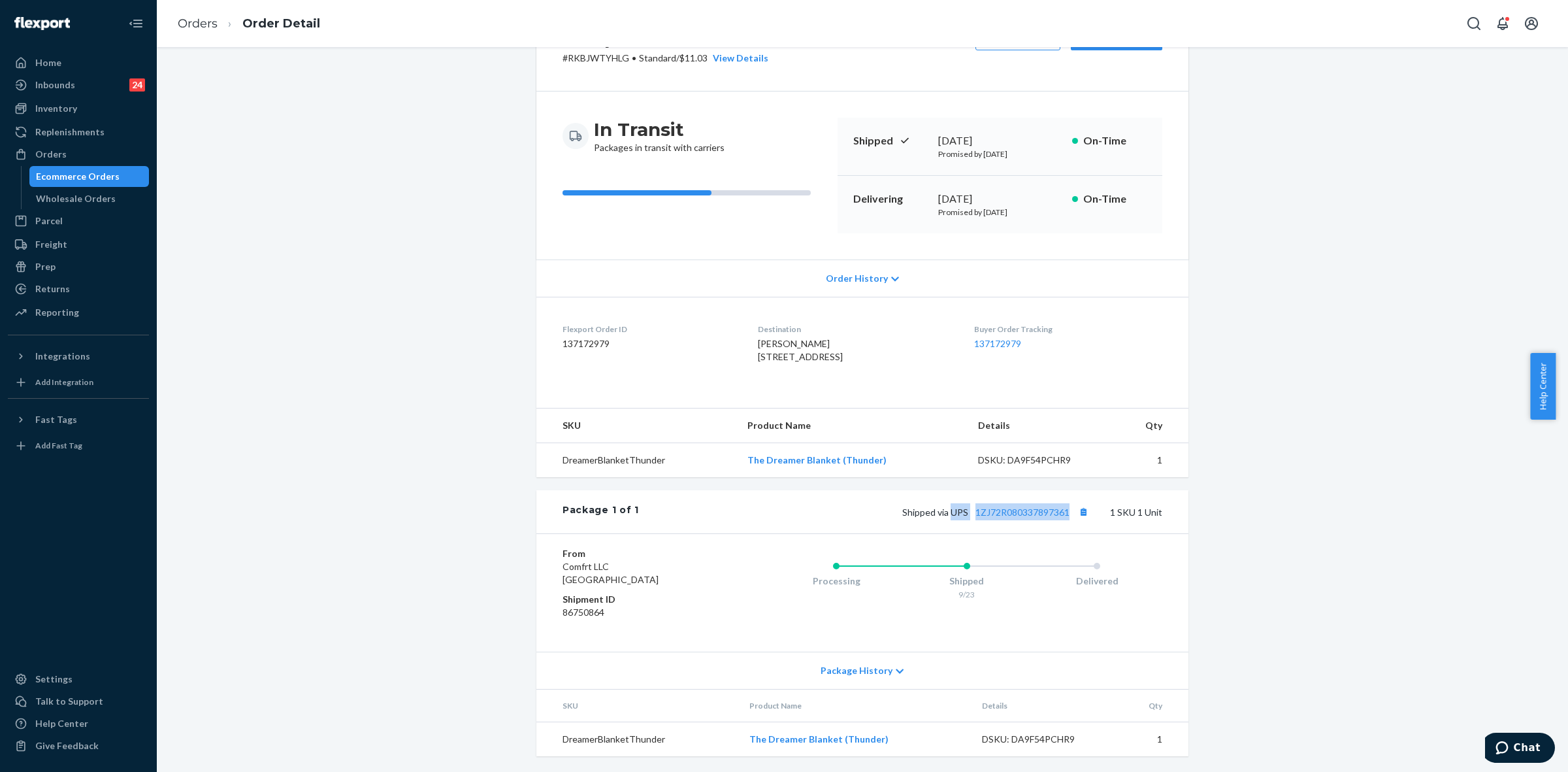
click at [46, 151] on div "Orders" at bounding box center [51, 154] width 31 height 13
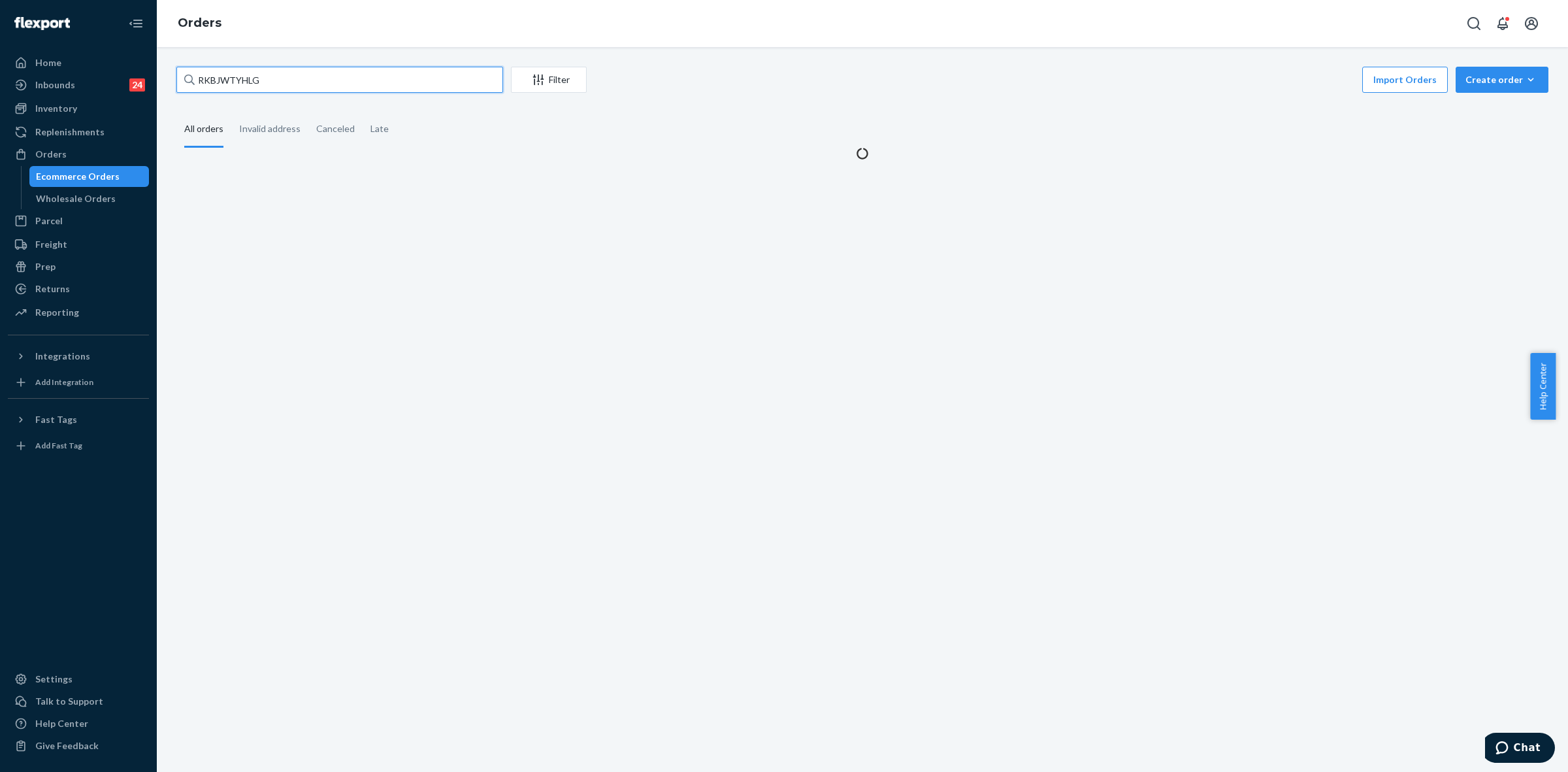
click at [238, 79] on input "RKBJWTYHLG" at bounding box center [340, 79] width 327 height 26
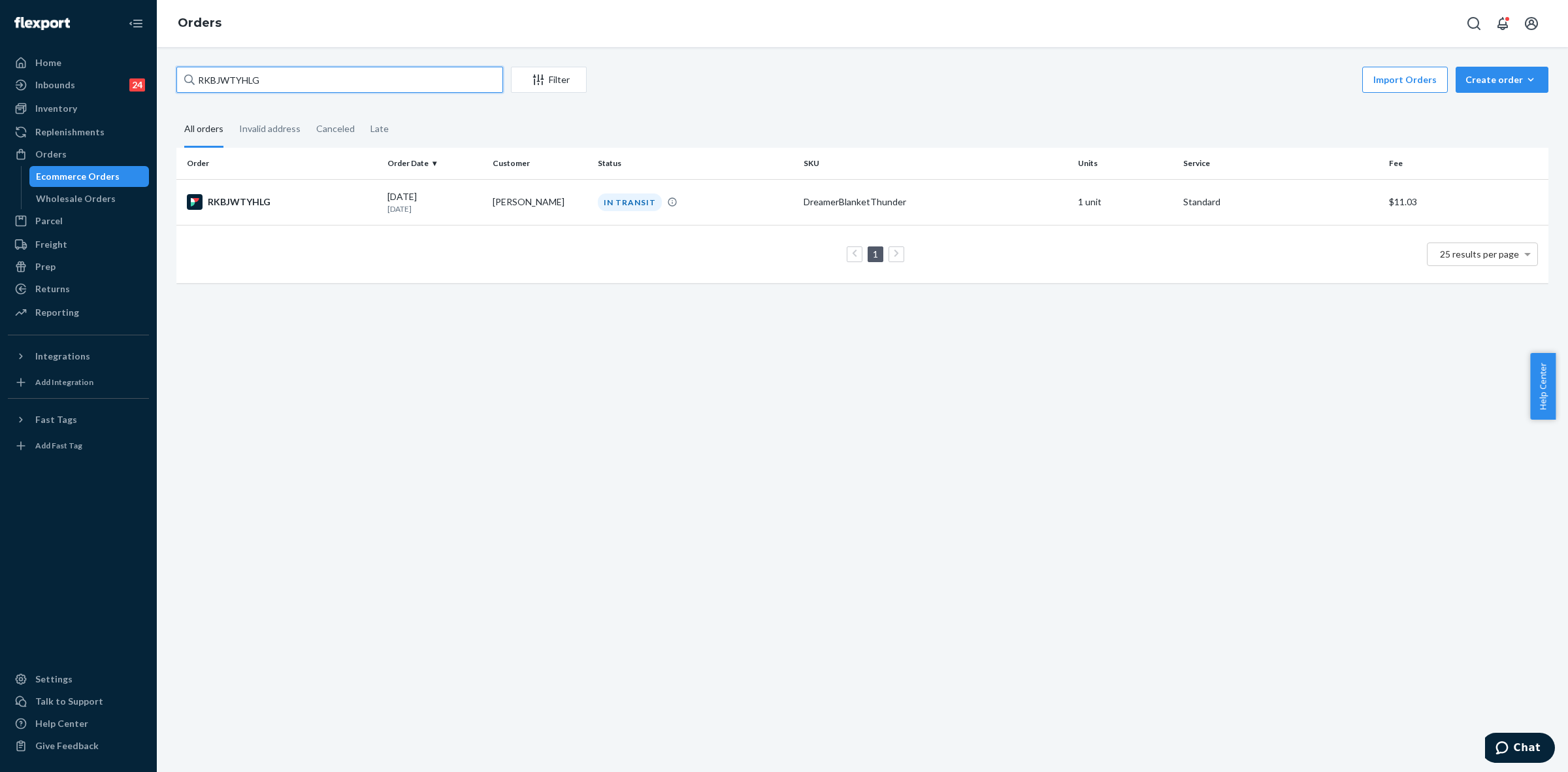
paste input "H1NSITKHEX"
type input "H1NSITKHEX"
click at [561, 194] on td "Aarti Poduval" at bounding box center [540, 202] width 106 height 46
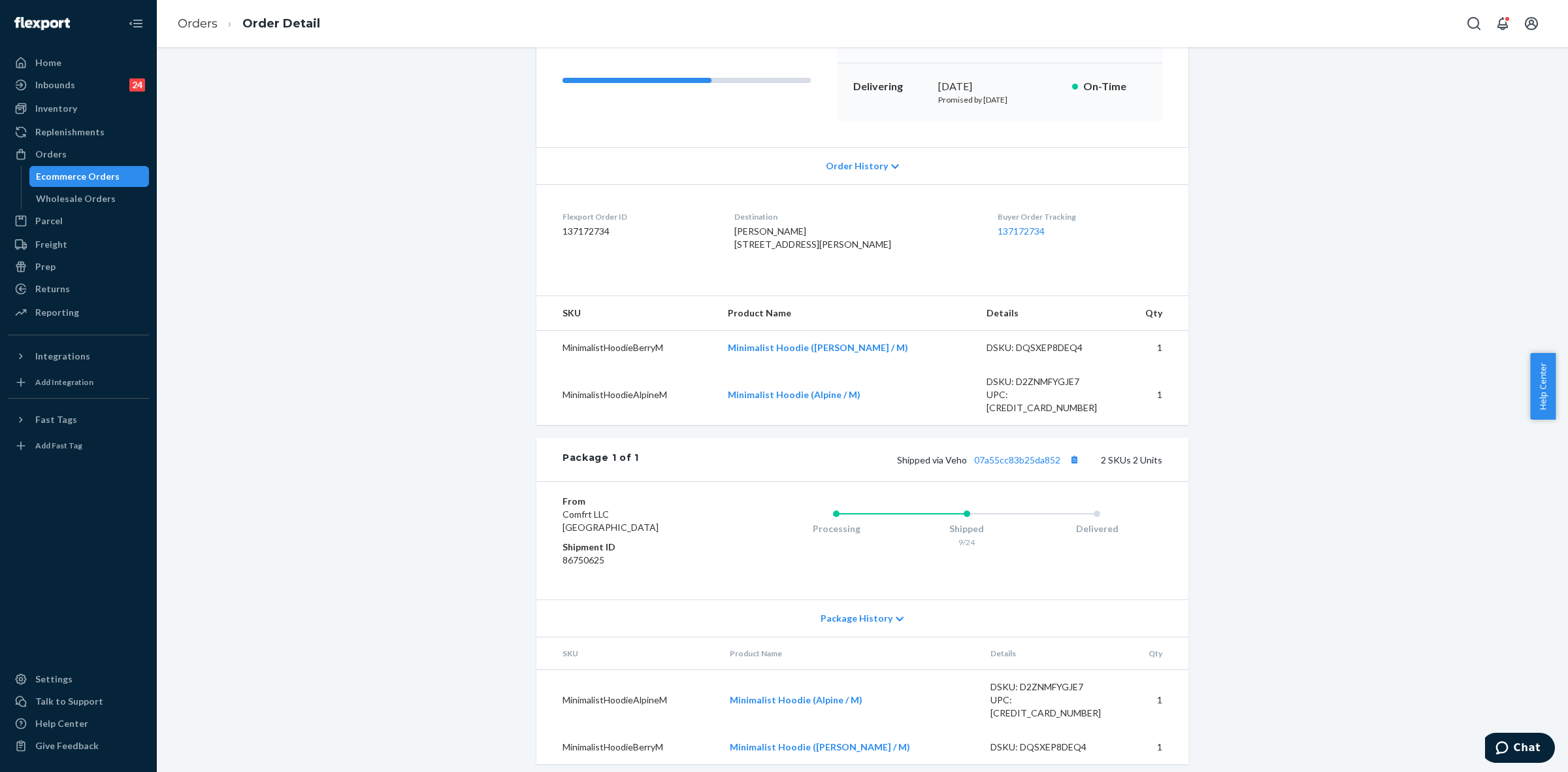
scroll to position [190, 0]
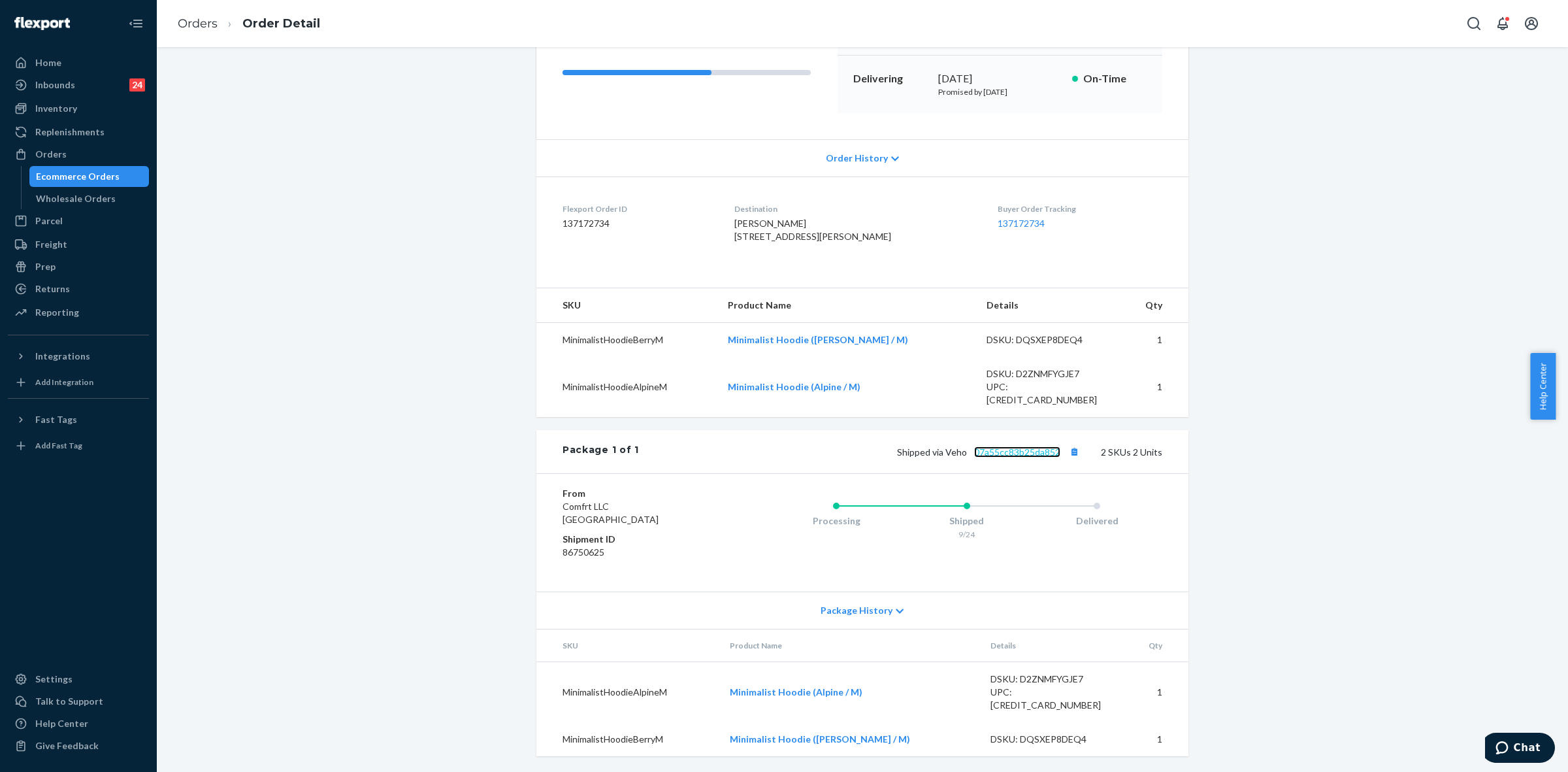
click at [1008, 458] on link "07a55cc83b25da852" at bounding box center [1016, 452] width 86 height 11
drag, startPoint x: 941, startPoint y: 467, endPoint x: 958, endPoint y: 462, distance: 17.7
click at [941, 458] on span "Shipped via Veho 07a55cc83b25da852" at bounding box center [989, 452] width 186 height 11
drag, startPoint x: 958, startPoint y: 462, endPoint x: 1024, endPoint y: 459, distance: 66.1
click at [1024, 458] on span "Shipped via Veho 07a55cc83b25da852" at bounding box center [989, 452] width 186 height 11
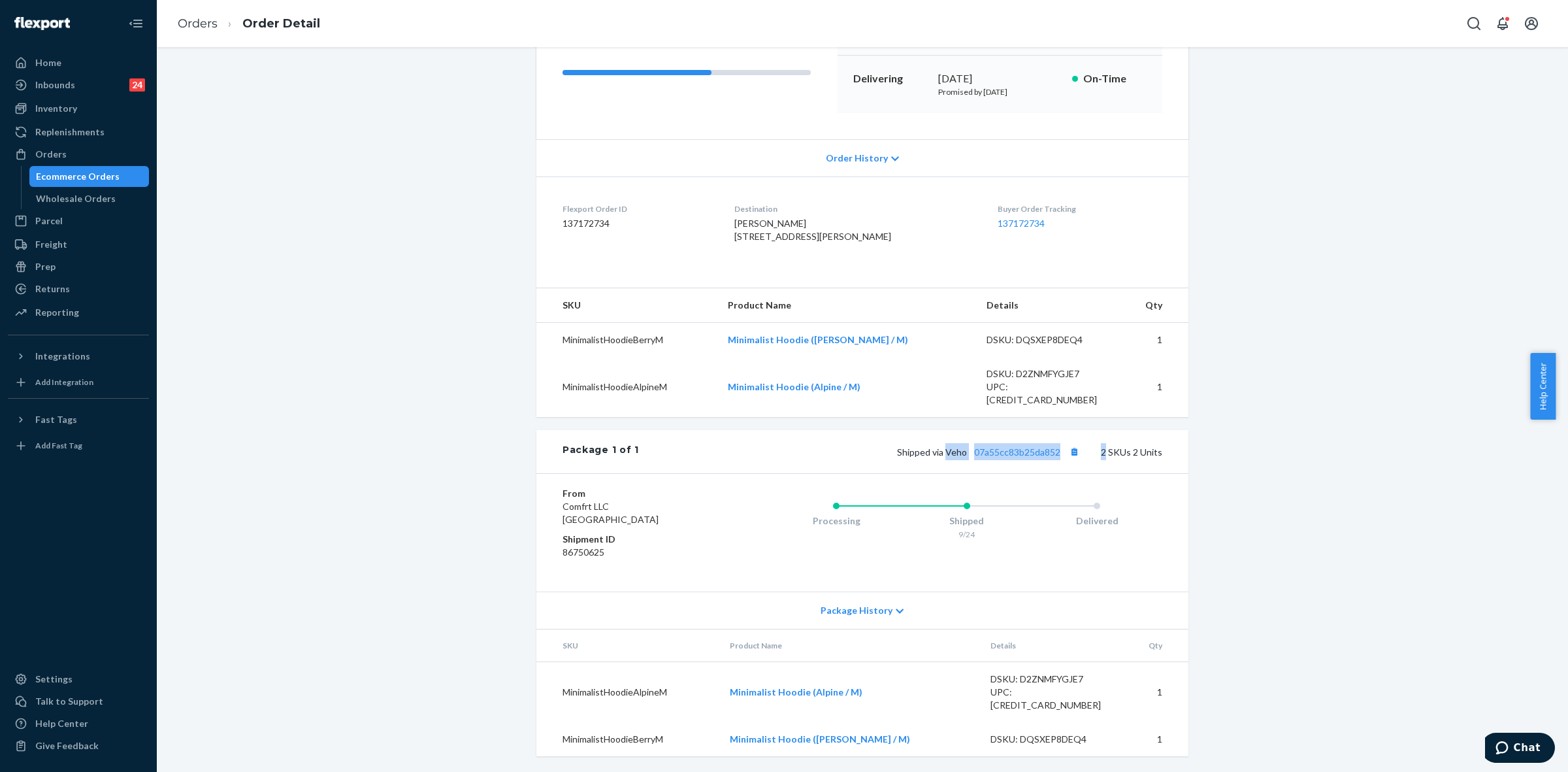
click at [1032, 508] on div "Delivered" at bounding box center [1097, 518] width 131 height 52
drag, startPoint x: 941, startPoint y: 462, endPoint x: 1056, endPoint y: 462, distance: 115.0
click at [1056, 458] on span "Shipped via Veho 07a55cc83b25da852" at bounding box center [989, 452] width 186 height 11
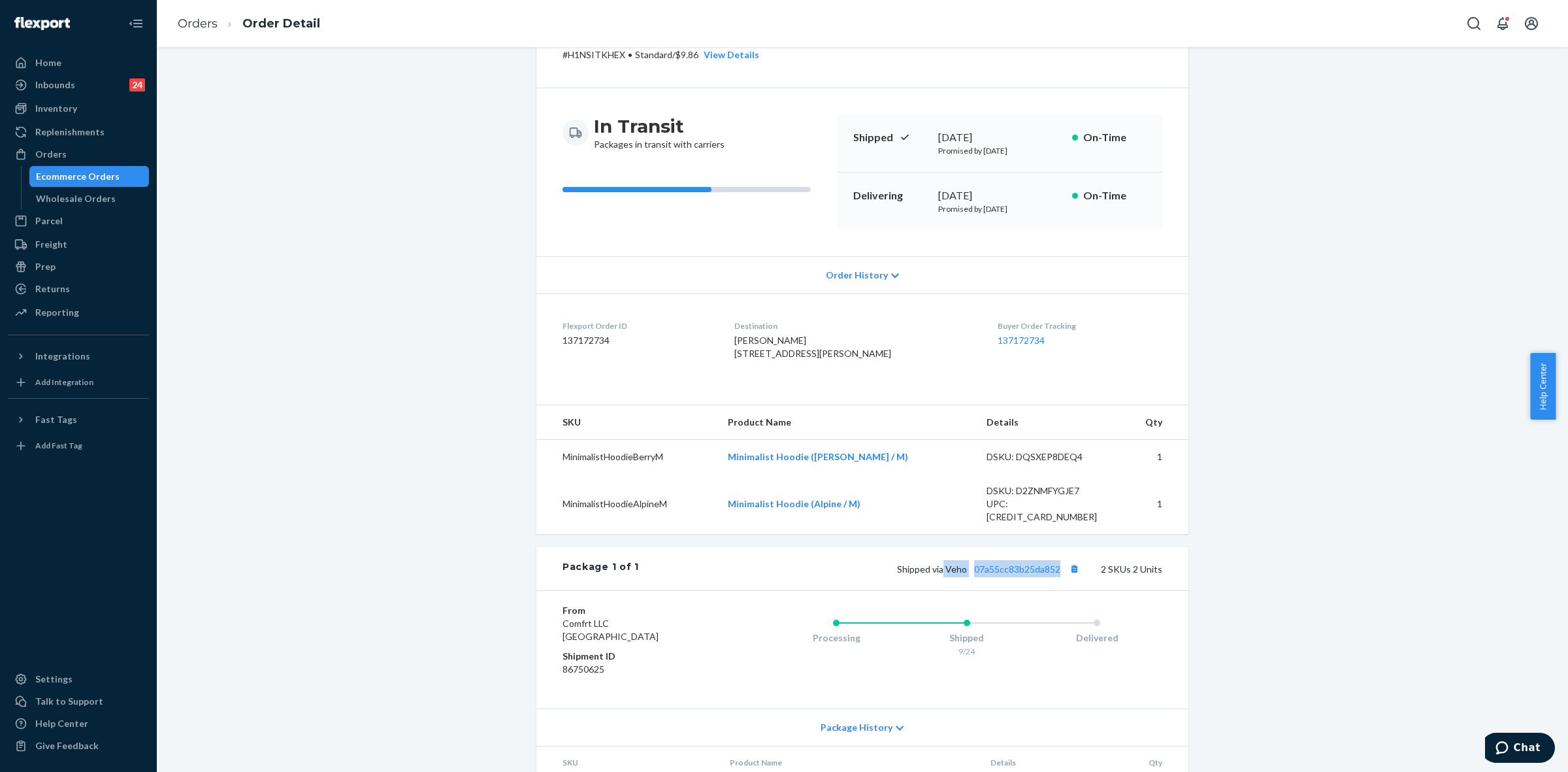
scroll to position [0, 0]
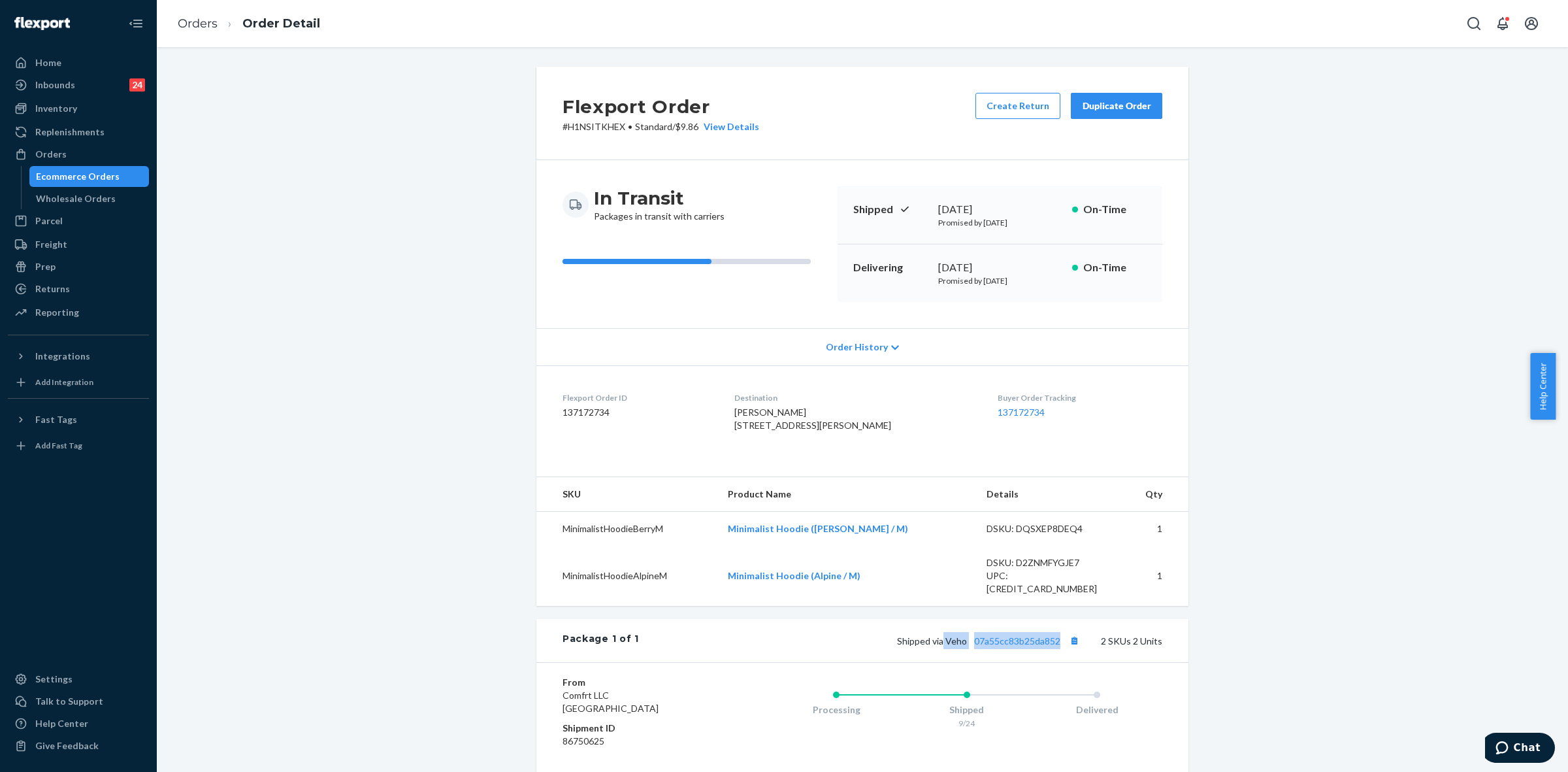
drag, startPoint x: 56, startPoint y: 151, endPoint x: 132, endPoint y: 178, distance: 80.7
click at [56, 151] on div "Orders" at bounding box center [51, 154] width 31 height 13
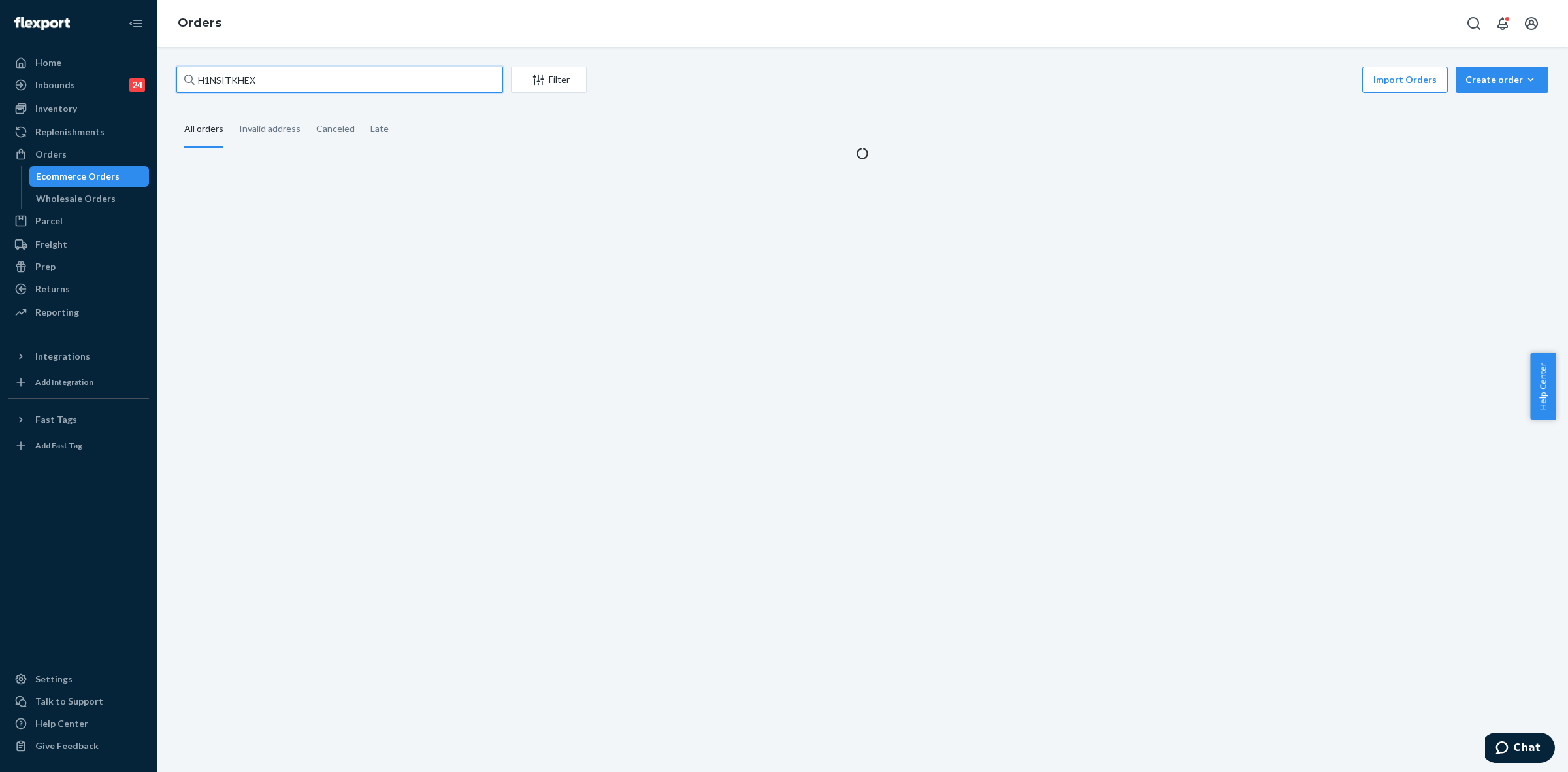
click at [220, 85] on input "H1NSITKHEX" at bounding box center [340, 79] width 327 height 26
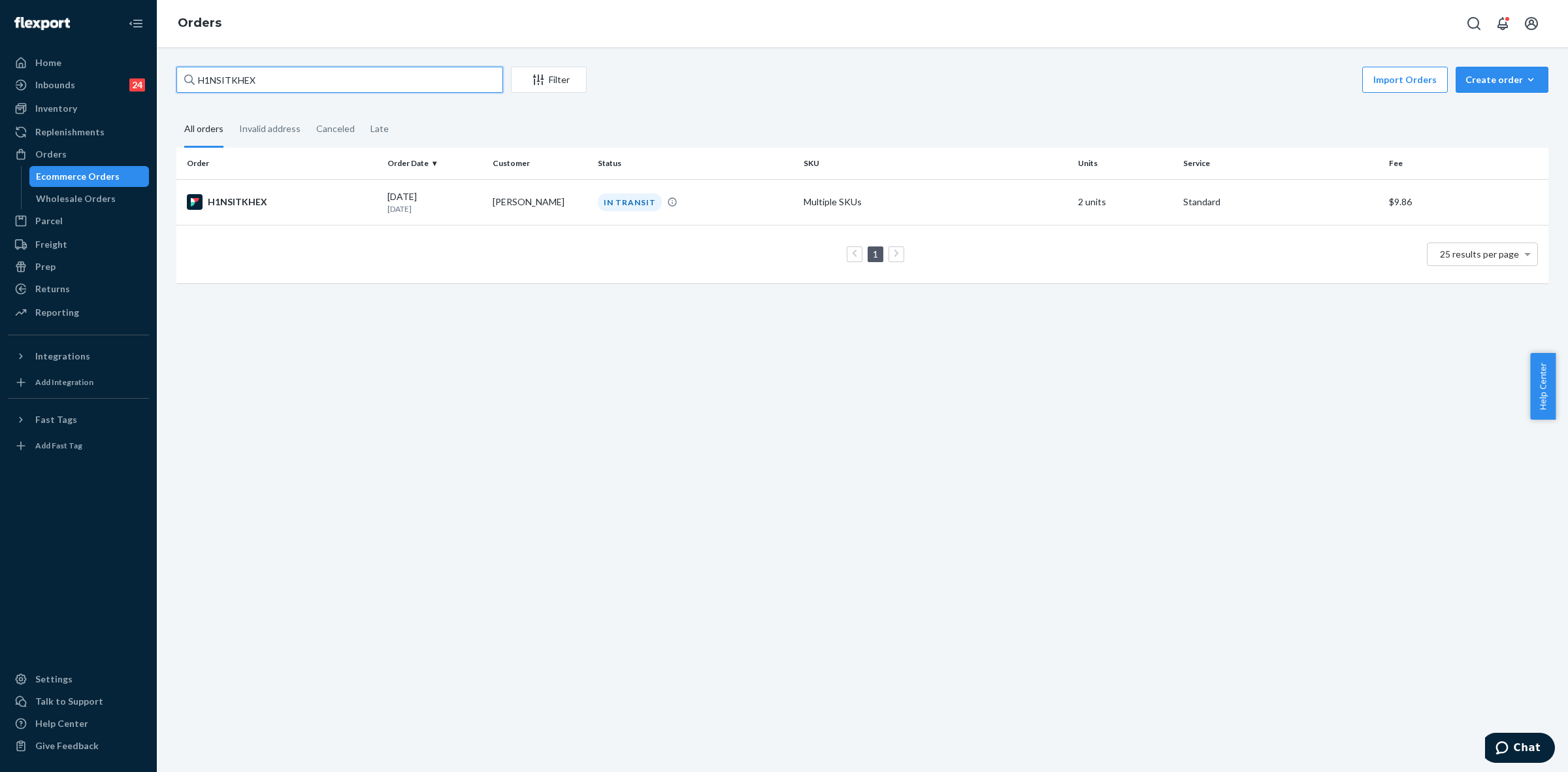
paste input "RYZRKJ1NEG"
type input "RYZRKJ1NEG"
click at [493, 220] on td "Vincent Toran" at bounding box center [540, 202] width 106 height 46
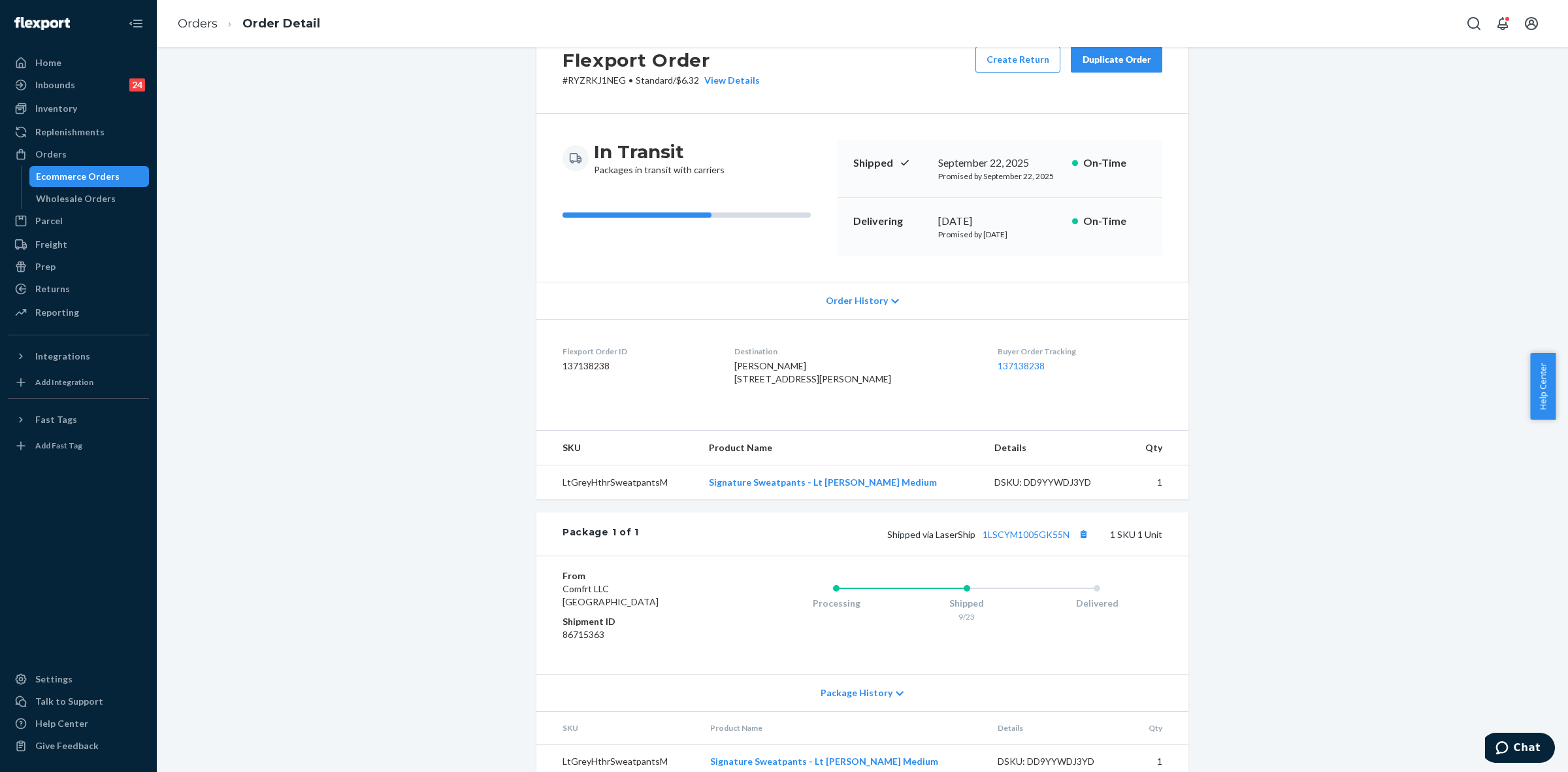
scroll to position [96, 0]
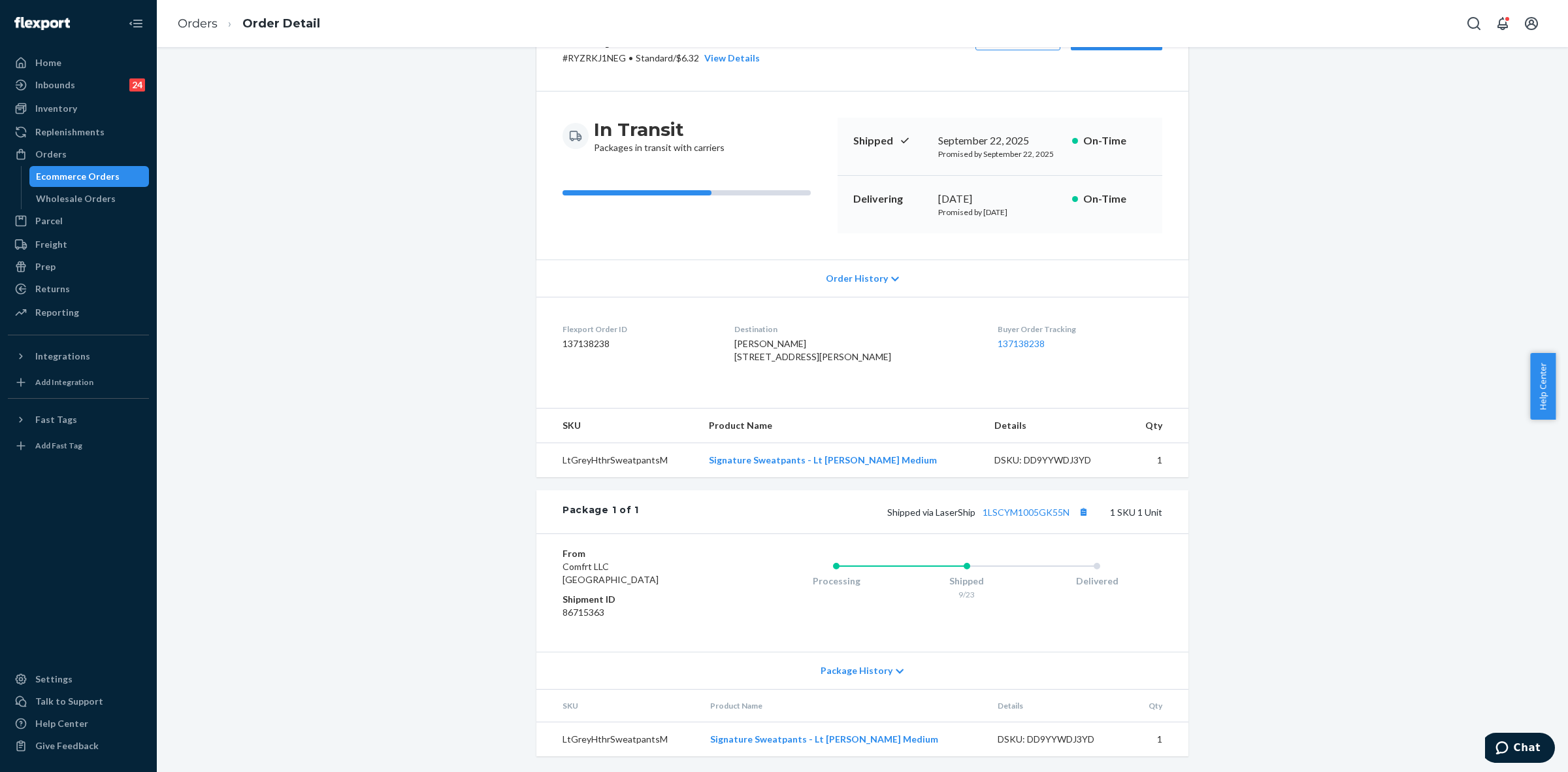
click at [896, 671] on icon at bounding box center [900, 670] width 8 height 9
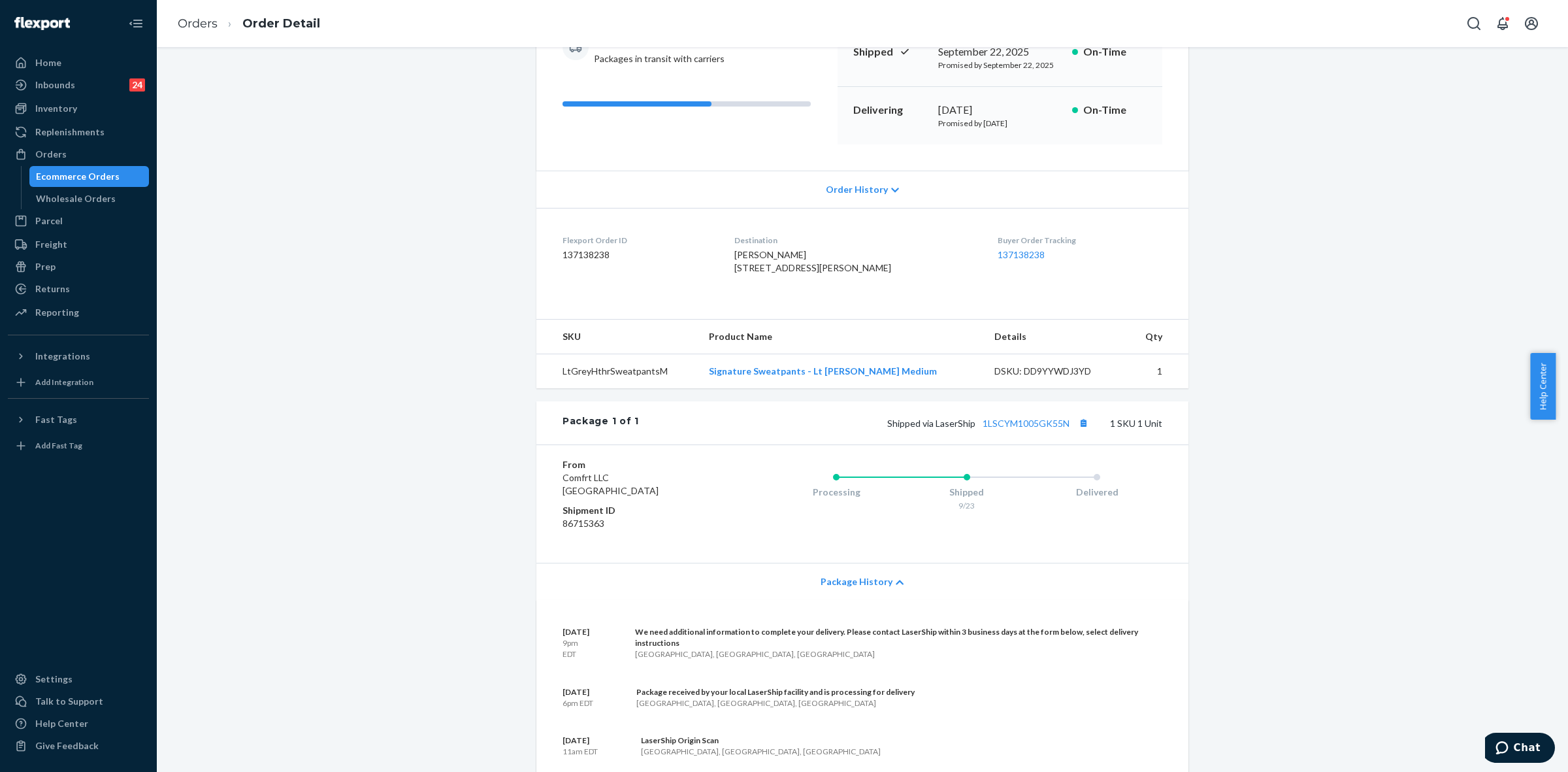
scroll to position [0, 0]
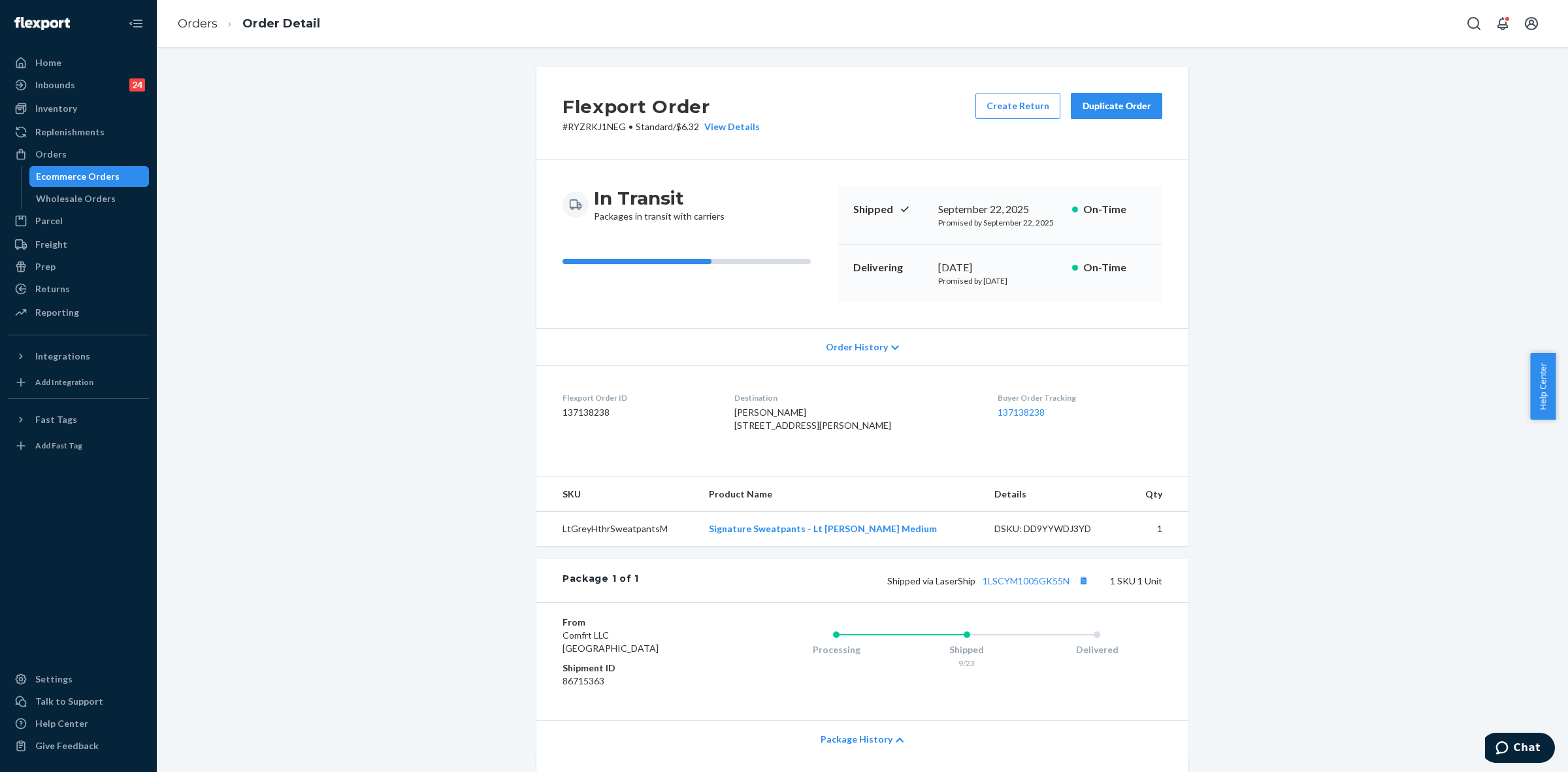
click at [1007, 589] on div "Shipped via LaserShip 1LSCYM1005GK55N 1 SKU 1 Unit" at bounding box center [901, 580] width 524 height 17
click at [1016, 586] on link "1LSCYM1005GK55N" at bounding box center [1026, 581] width 87 height 11
drag, startPoint x: 931, startPoint y: 608, endPoint x: 1075, endPoint y: 638, distance: 147.1
click at [1073, 586] on span "Shipped via LaserShip 1LSCYM1005GK55N" at bounding box center [989, 581] width 205 height 11
click at [99, 164] on link "Orders" at bounding box center [79, 155] width 141 height 21
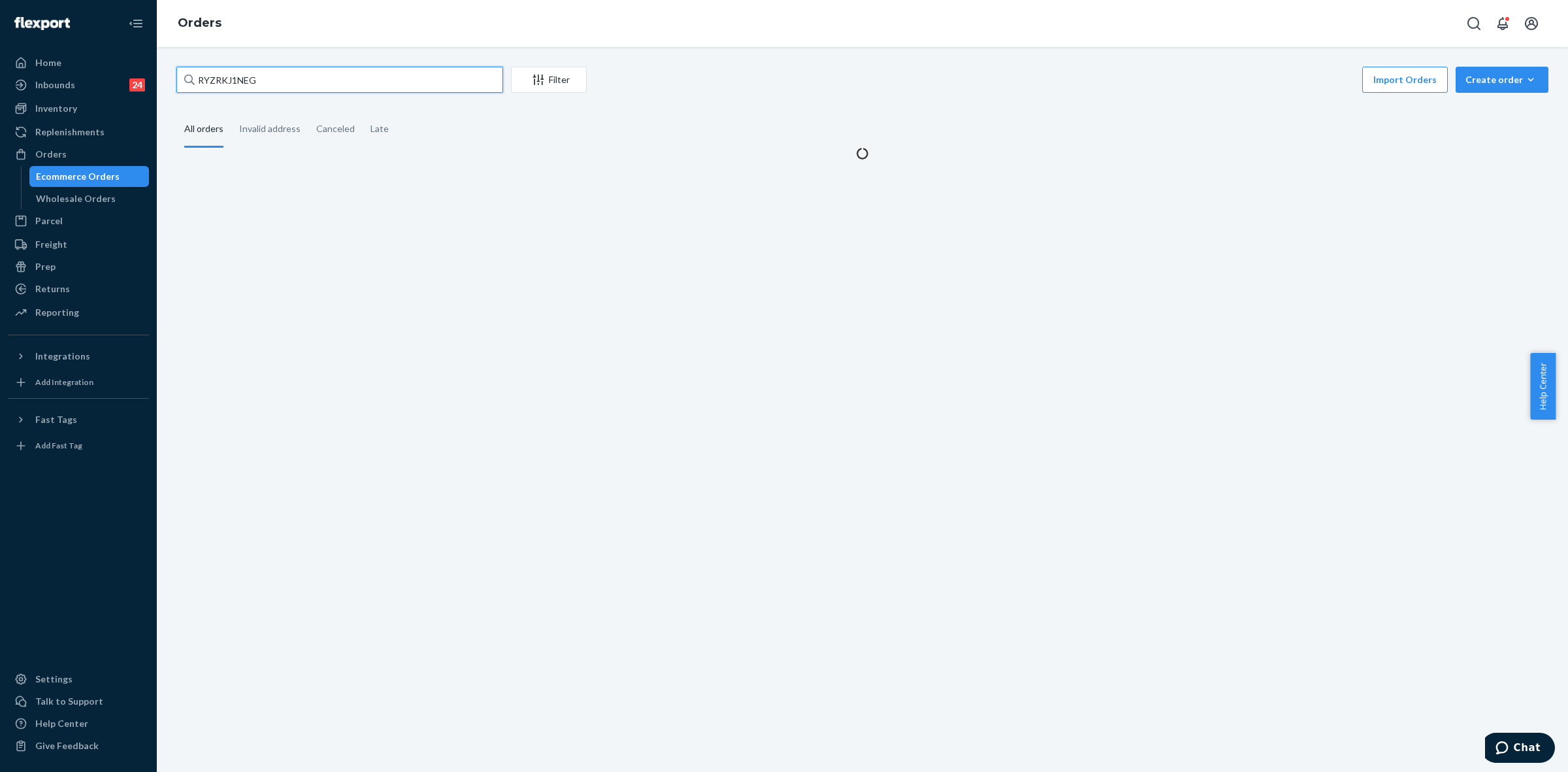
click at [235, 79] on input "RYZRKJ1NEG" at bounding box center [340, 79] width 327 height 26
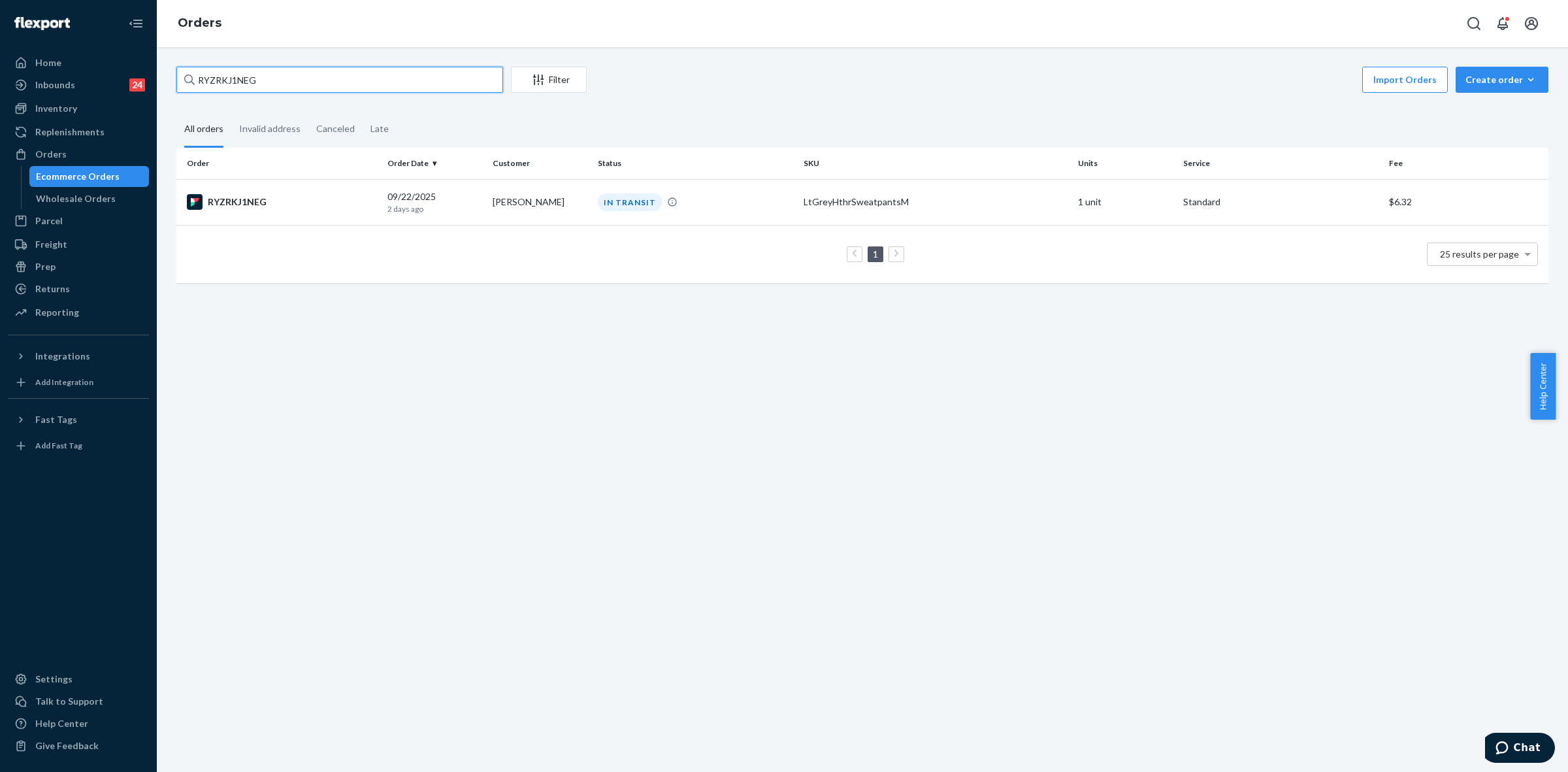
paste input "B1ELFBEHLX"
type input "B1ELFBEHLX"
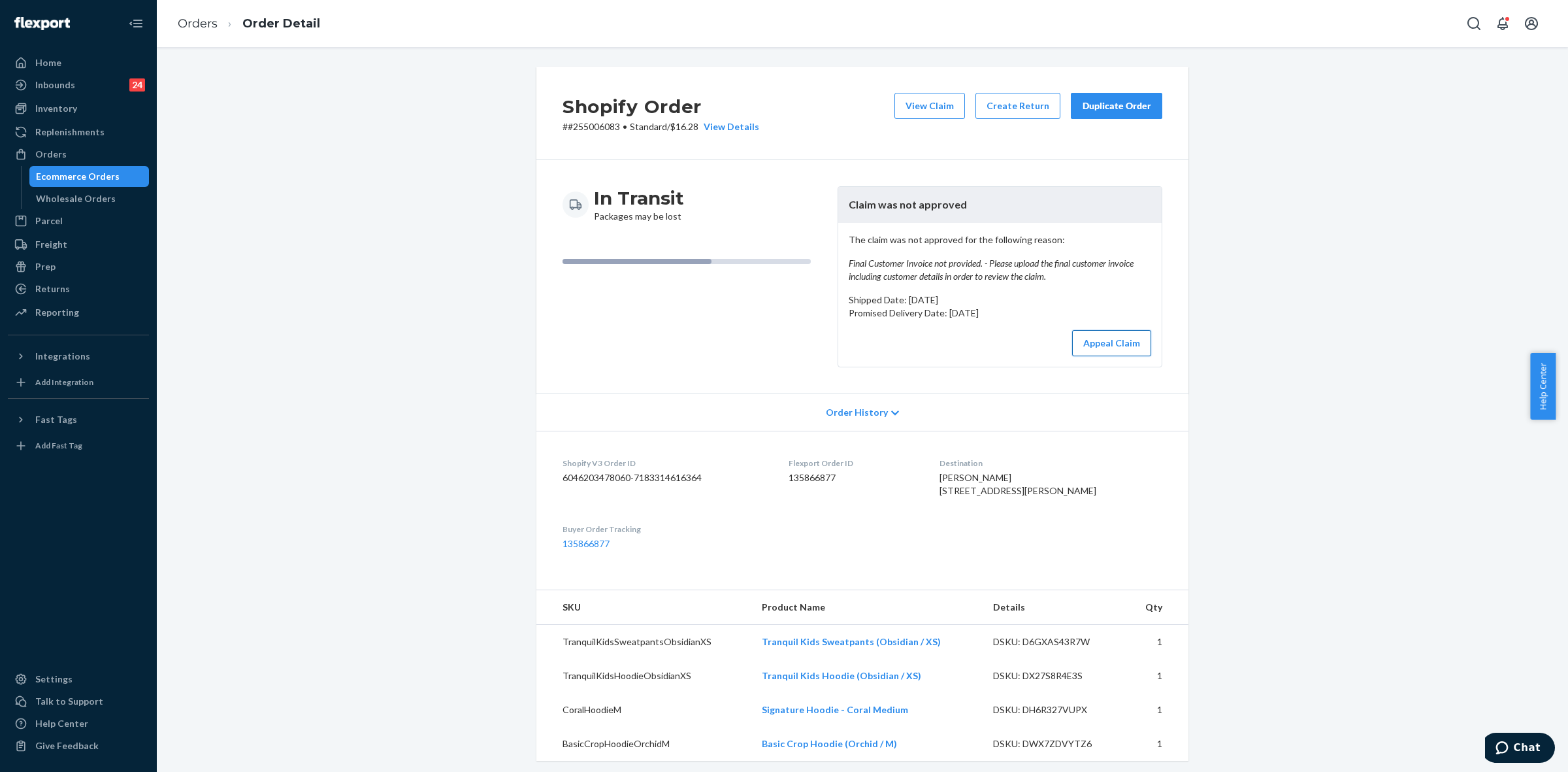
click at [1110, 345] on button "Appeal Claim" at bounding box center [1111, 343] width 79 height 26
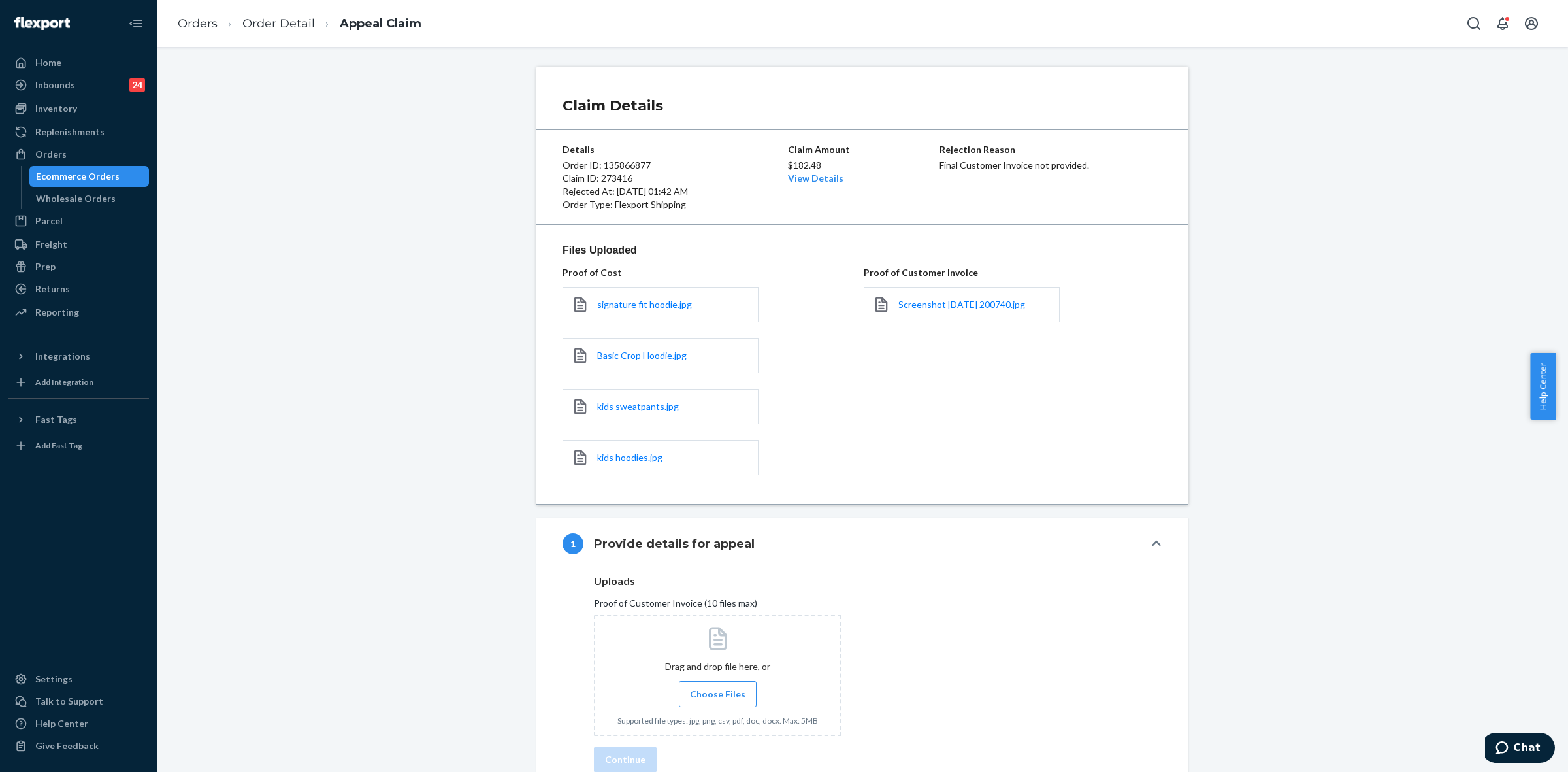
click at [723, 692] on span "Choose Files" at bounding box center [718, 694] width 56 height 13
click at [718, 692] on input "Choose Files" at bounding box center [718, 694] width 1 height 15
click at [990, 305] on span "Screenshot 2025-09-22 200740.jpg" at bounding box center [962, 305] width 127 height 11
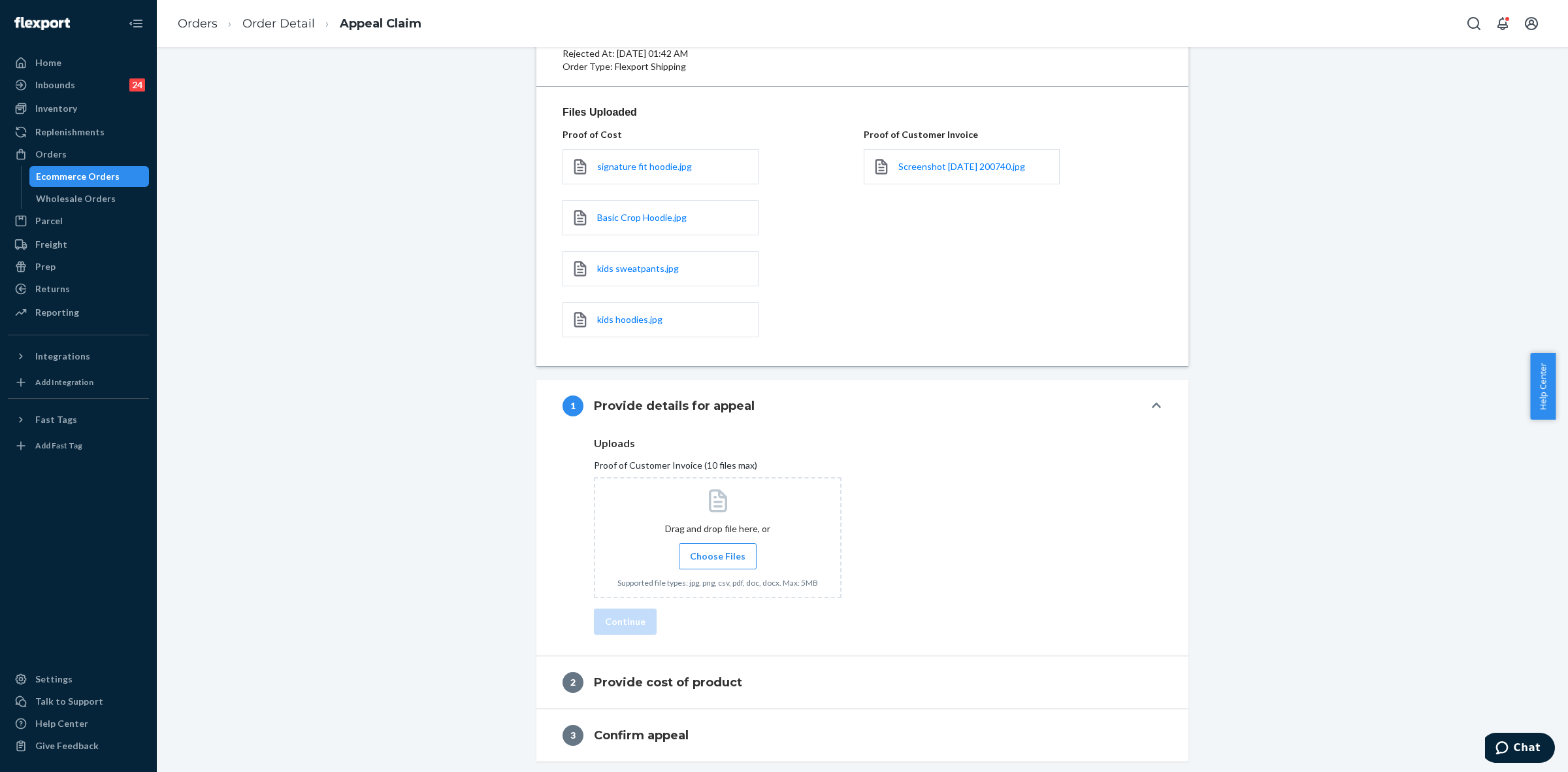
click at [735, 543] on label "Choose Files" at bounding box center [718, 556] width 78 height 26
click at [718, 549] on input "Choose Files" at bounding box center [718, 557] width 1 height 15
click at [713, 562] on span "Choose Files" at bounding box center [718, 556] width 56 height 13
click at [718, 562] on input "Choose Files" at bounding box center [718, 557] width 1 height 15
click at [616, 666] on button "Continue" at bounding box center [625, 671] width 63 height 26
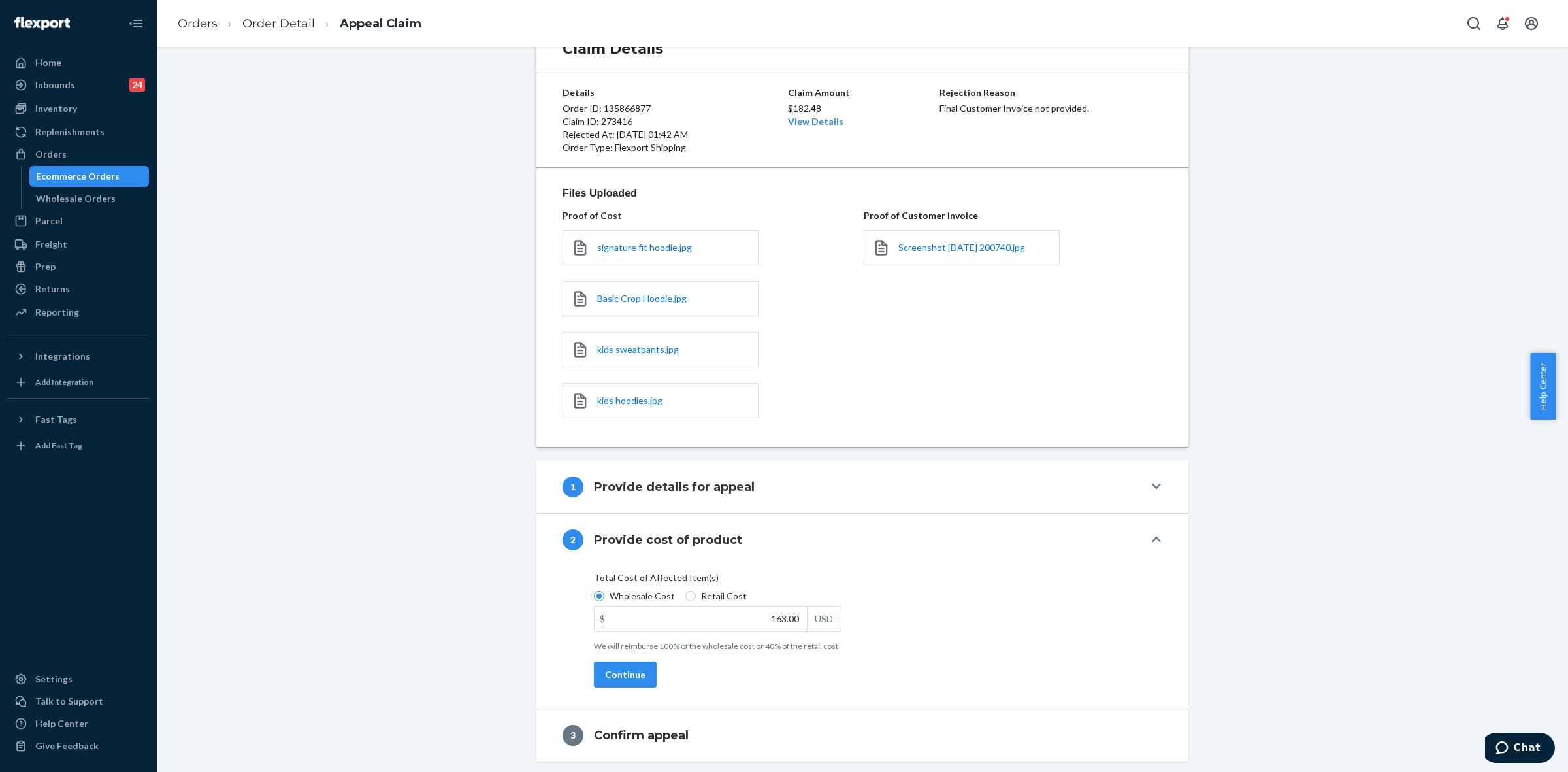
scroll to position [59, 0]
click at [660, 491] on h4 "Provide details for appeal" at bounding box center [674, 486] width 160 height 17
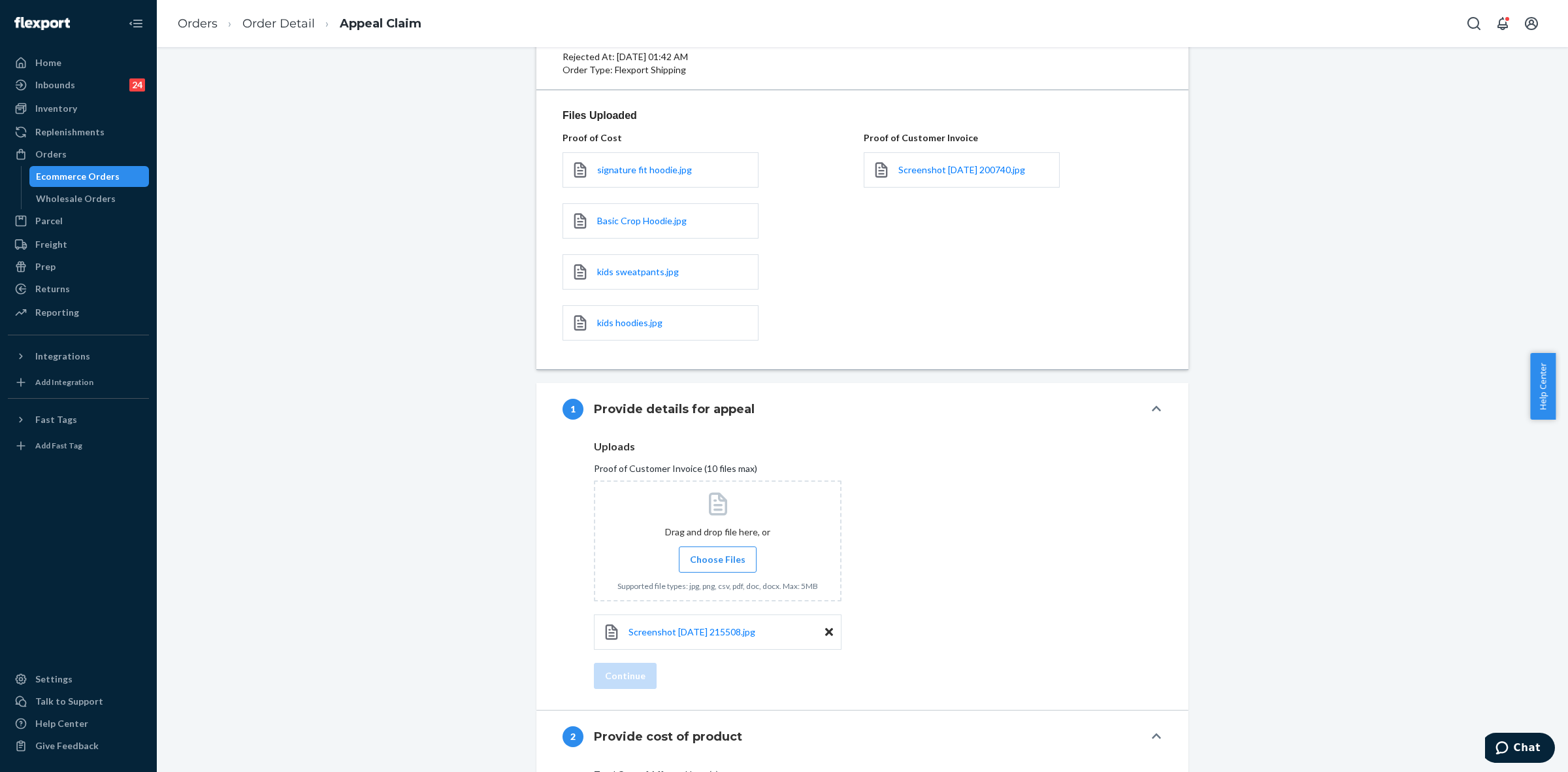
scroll to position [222, 0]
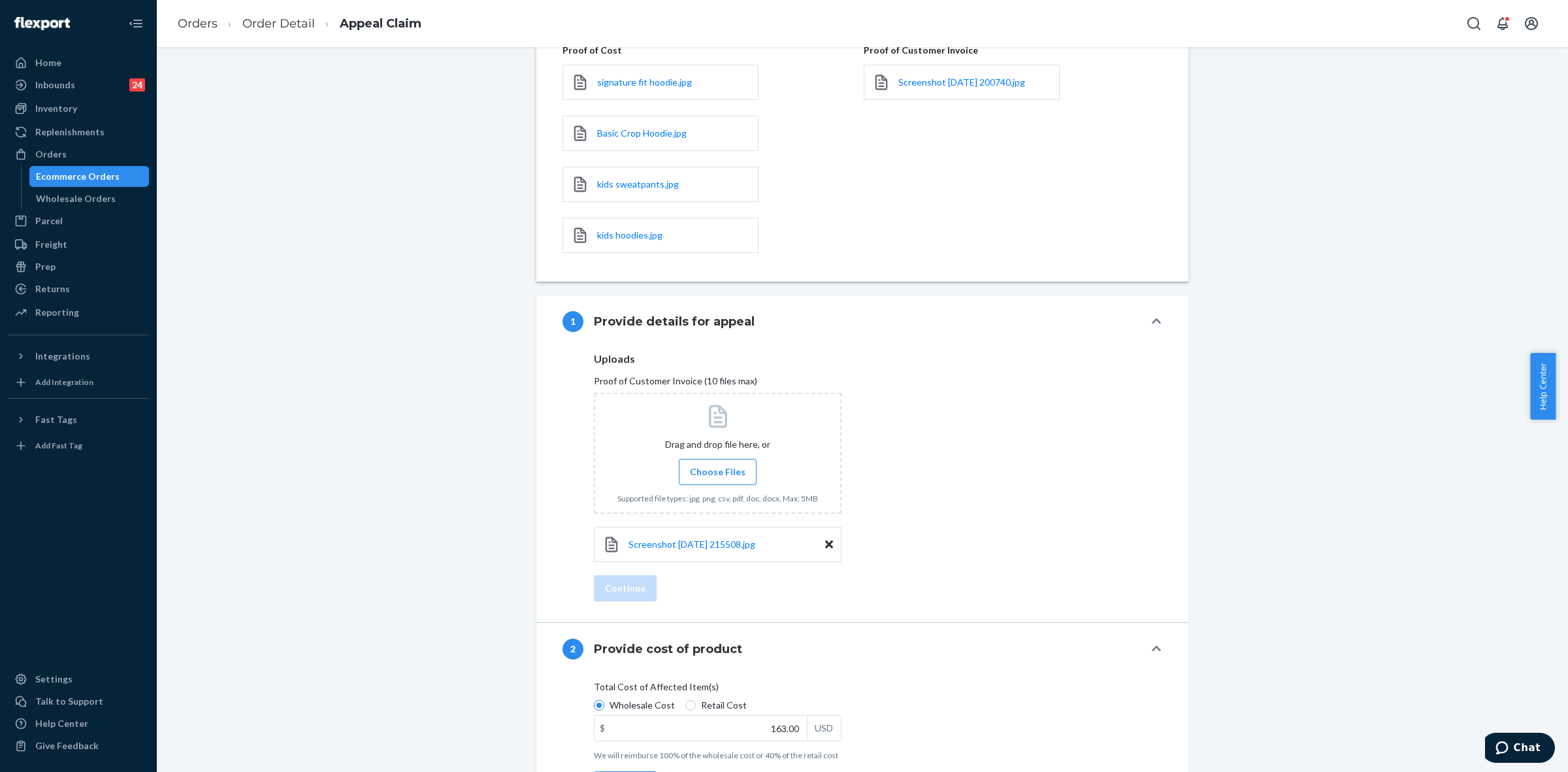
click at [717, 465] on label "Choose Files" at bounding box center [718, 472] width 78 height 26
click at [718, 465] on input "Choose Files" at bounding box center [718, 472] width 1 height 15
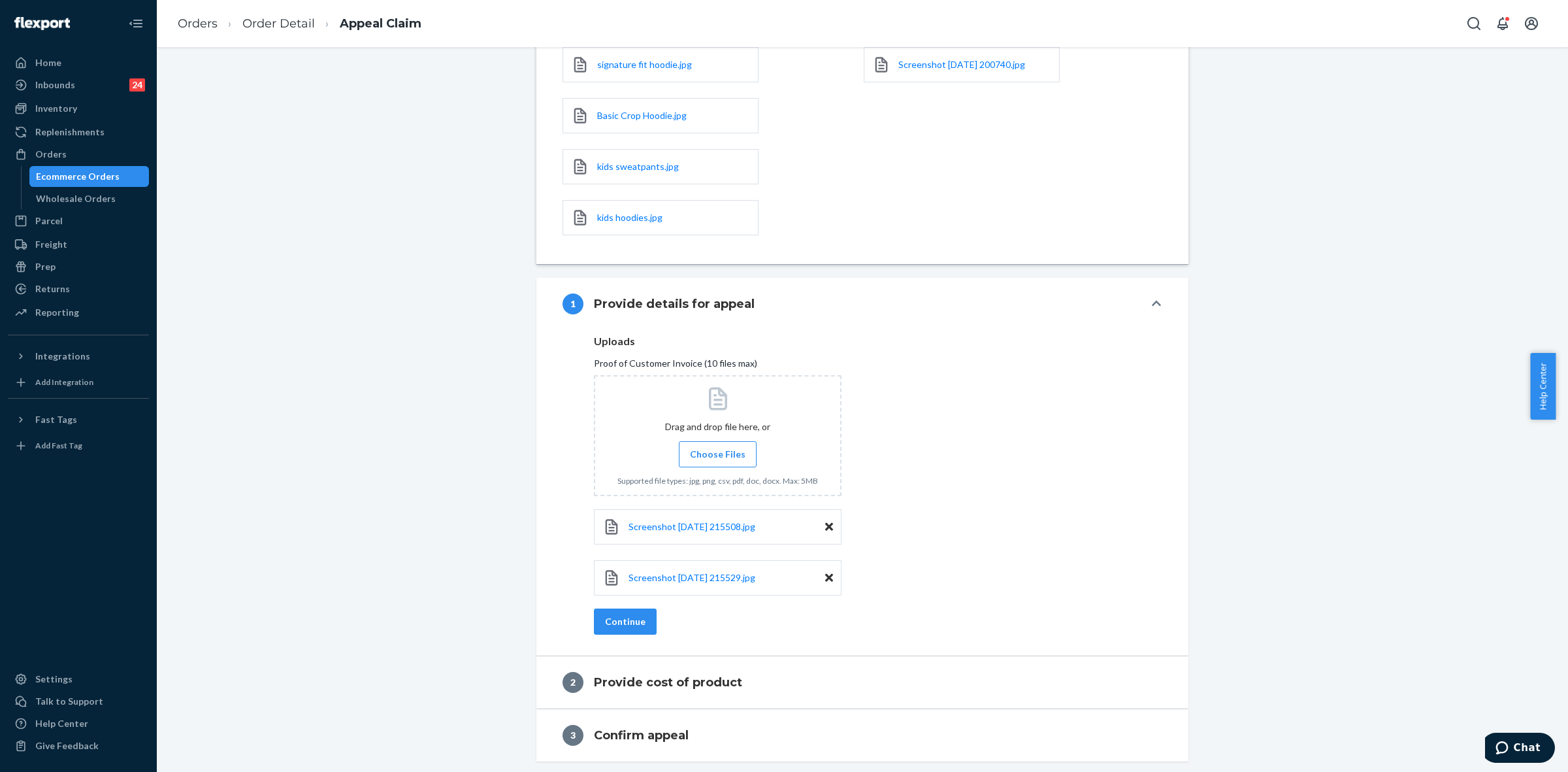
scroll to position [242, 0]
click at [614, 629] on button "Continue" at bounding box center [625, 621] width 63 height 26
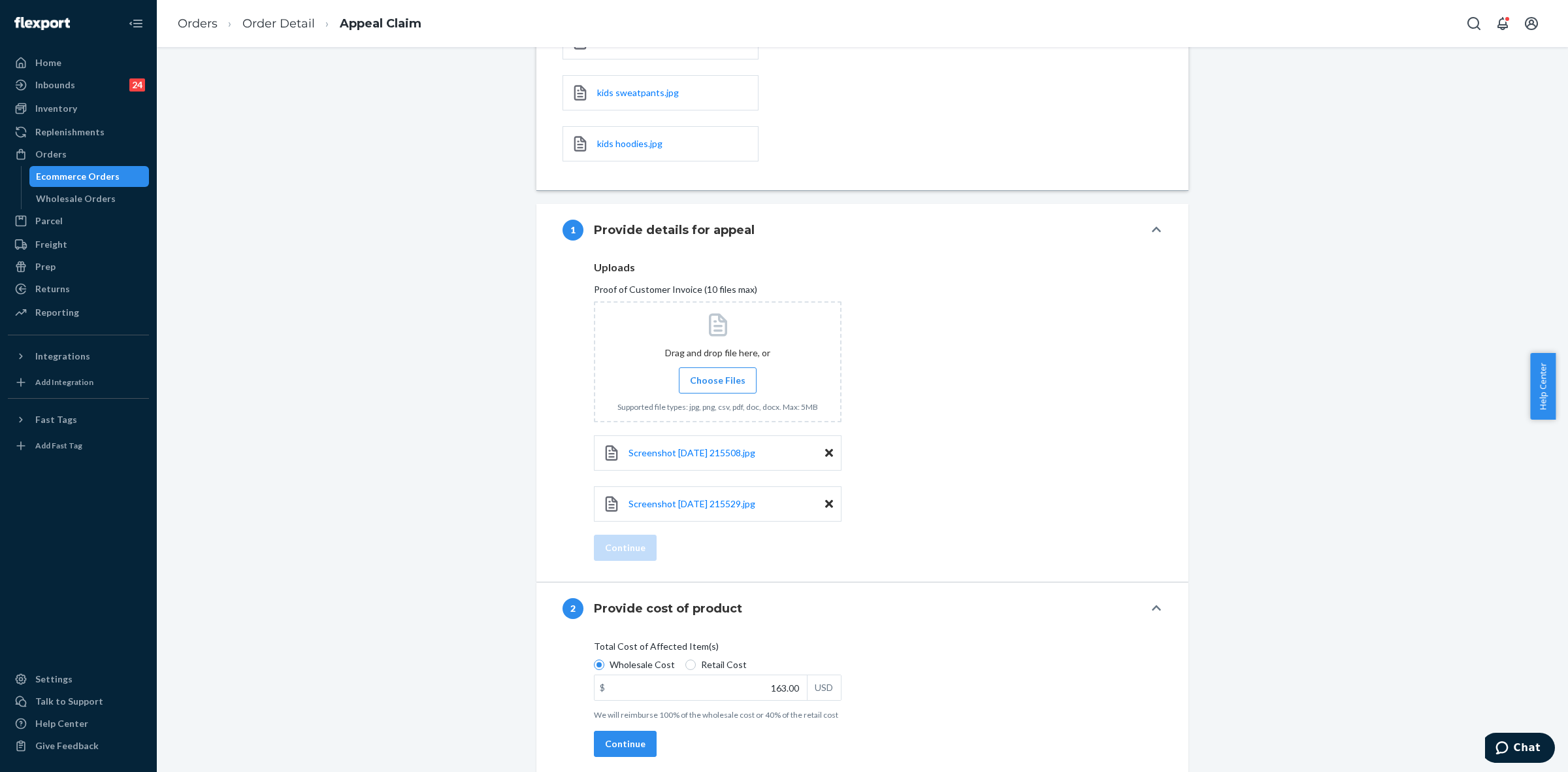
scroll to position [384, 0]
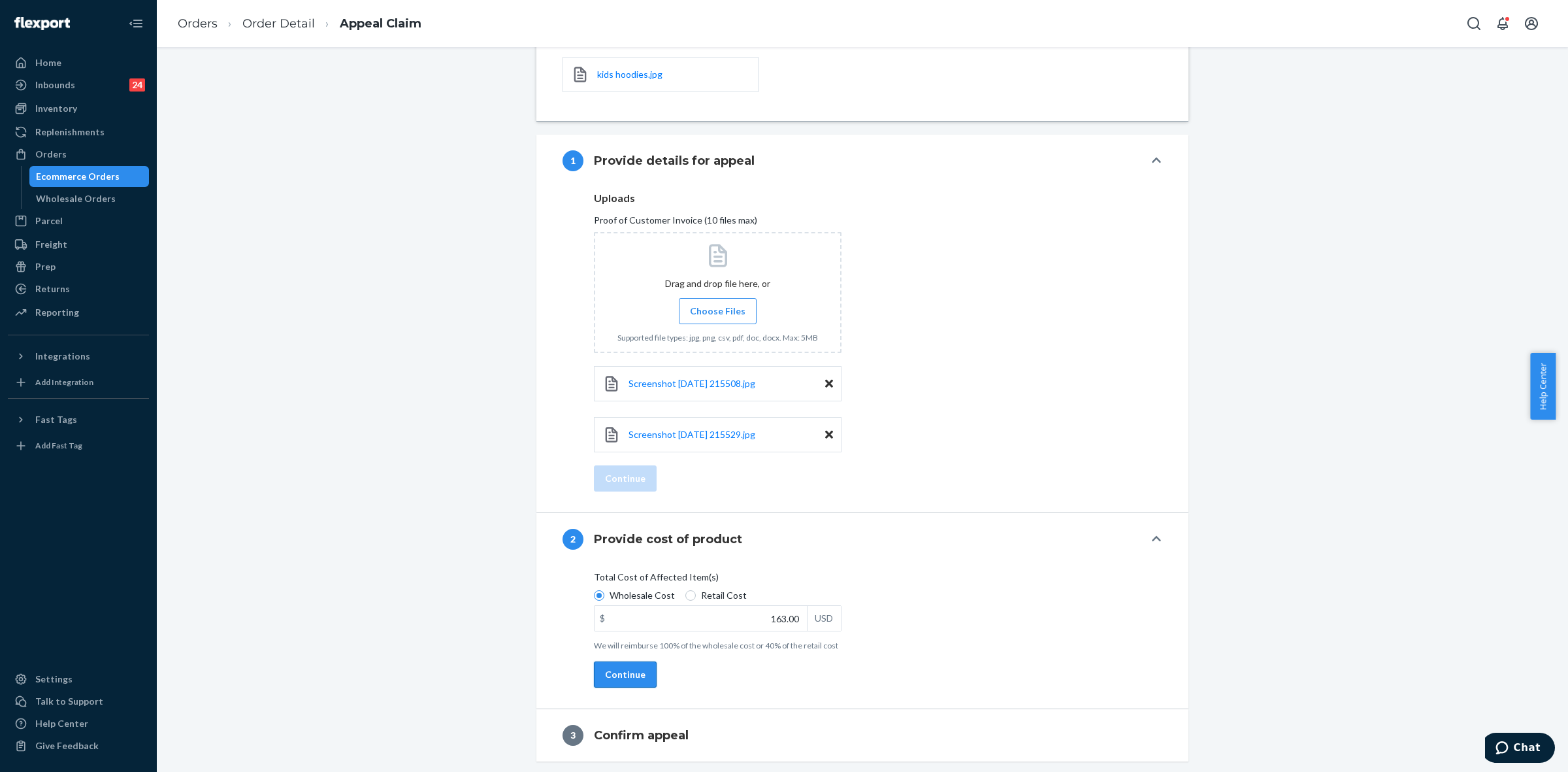
click at [619, 663] on button "Continue" at bounding box center [625, 675] width 63 height 26
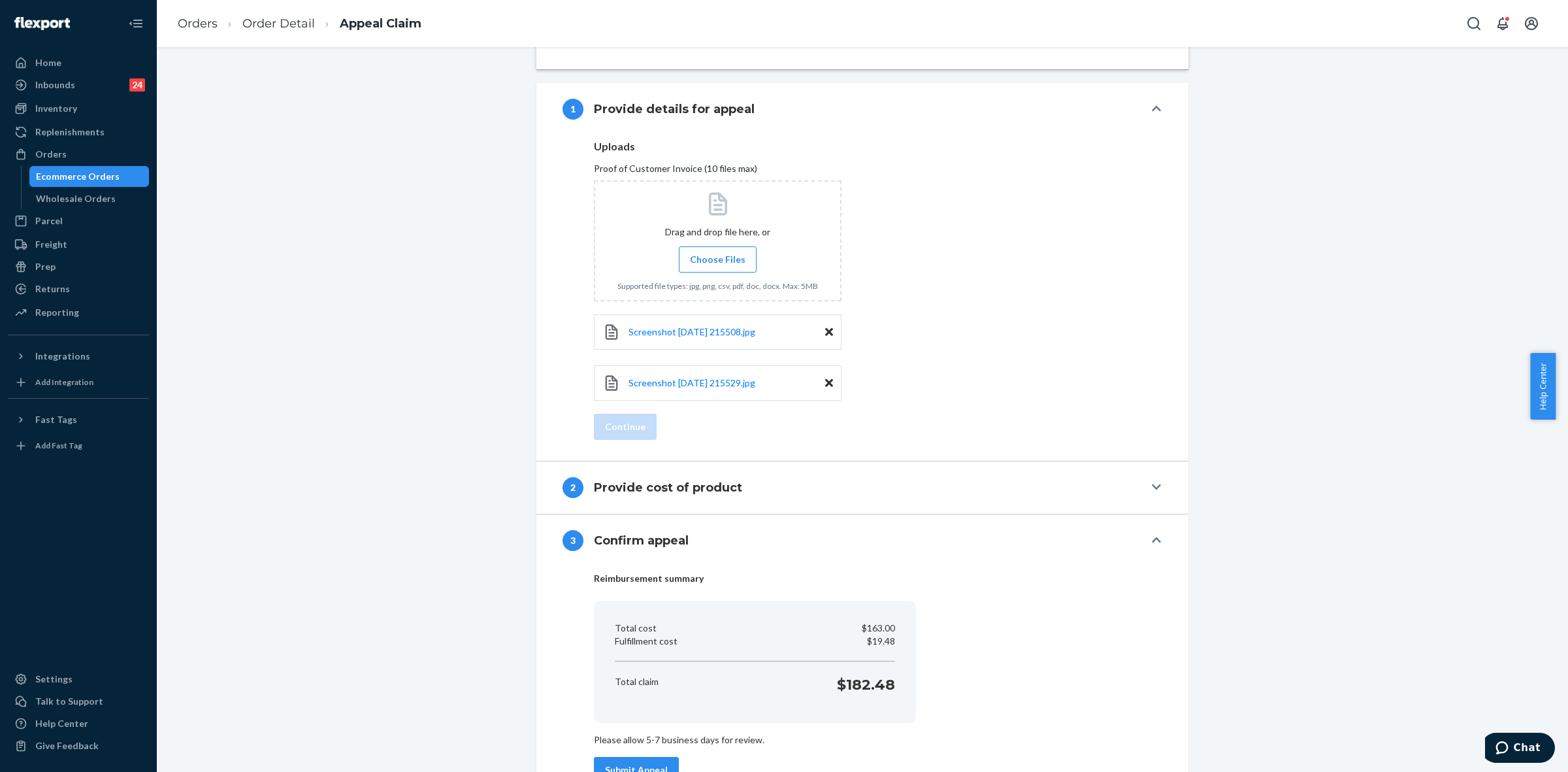
scroll to position [479, 0]
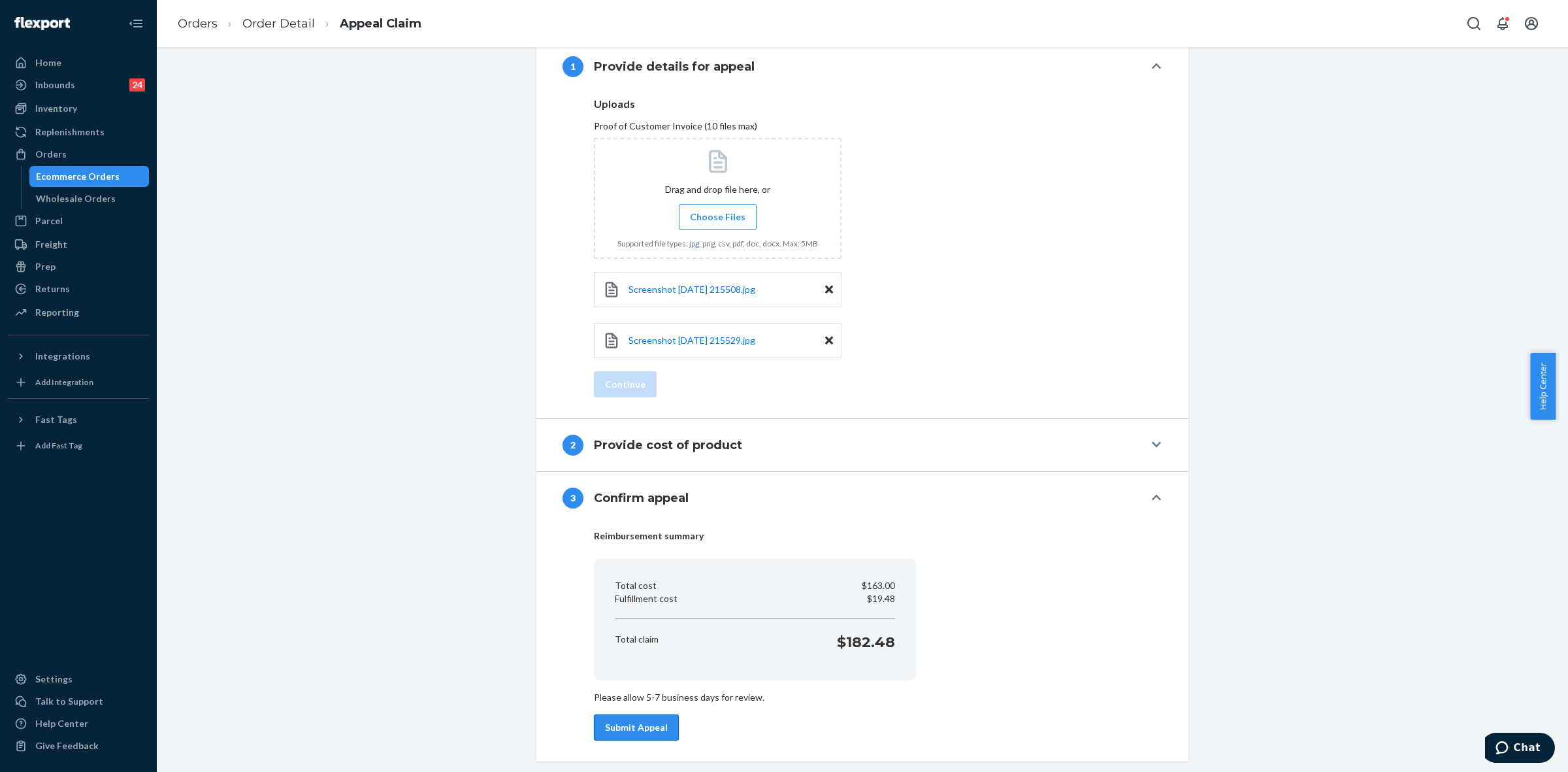
click at [632, 727] on button "Submit Appeal" at bounding box center [637, 728] width 85 height 26
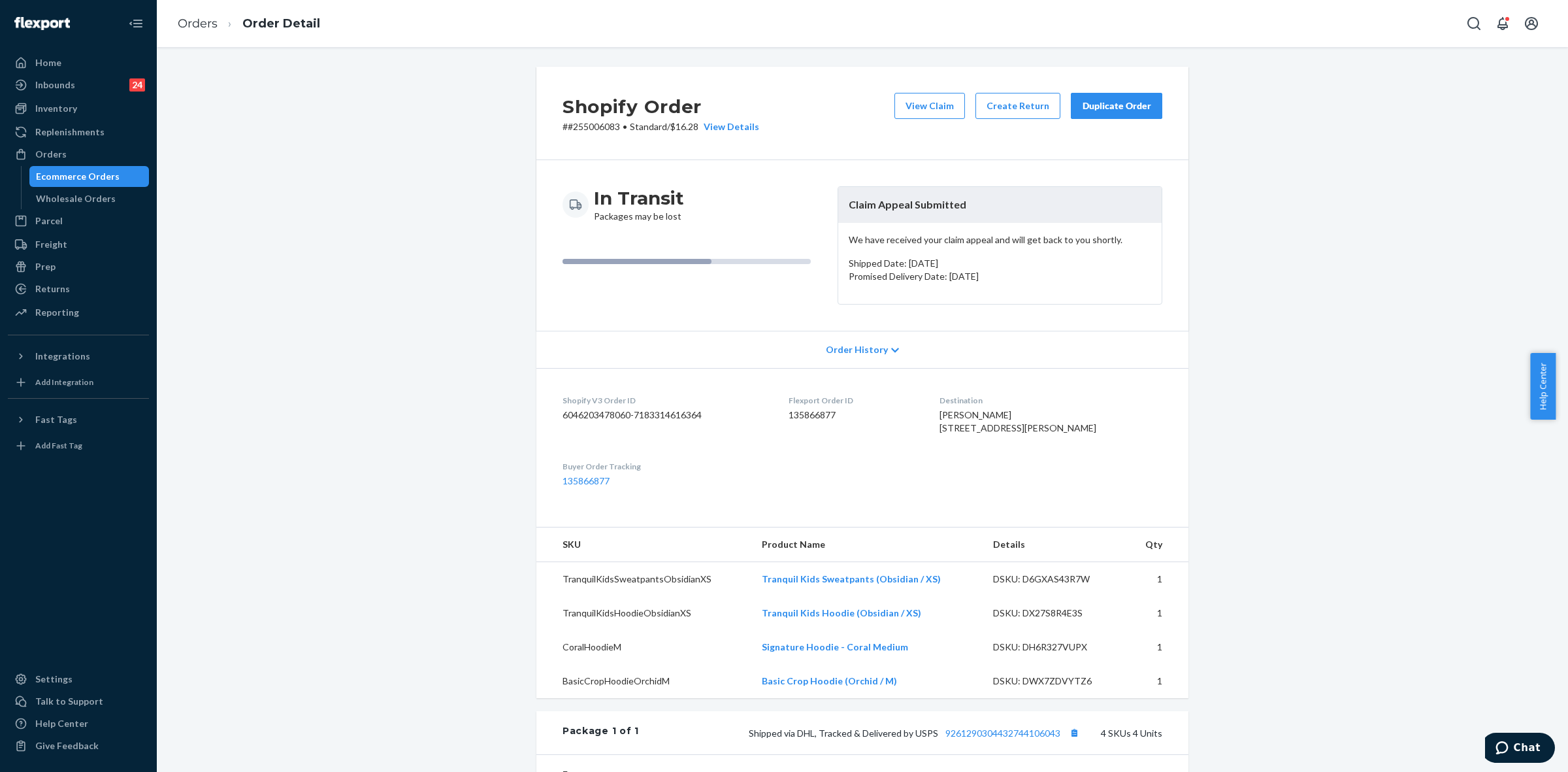
drag, startPoint x: 1456, startPoint y: 305, endPoint x: 1447, endPoint y: 305, distance: 9.0
click at [1456, 305] on div "Shopify Order # #255006083 • Standard / $16.28 View Details View Claim Create R…" at bounding box center [863, 580] width 1392 height 1028
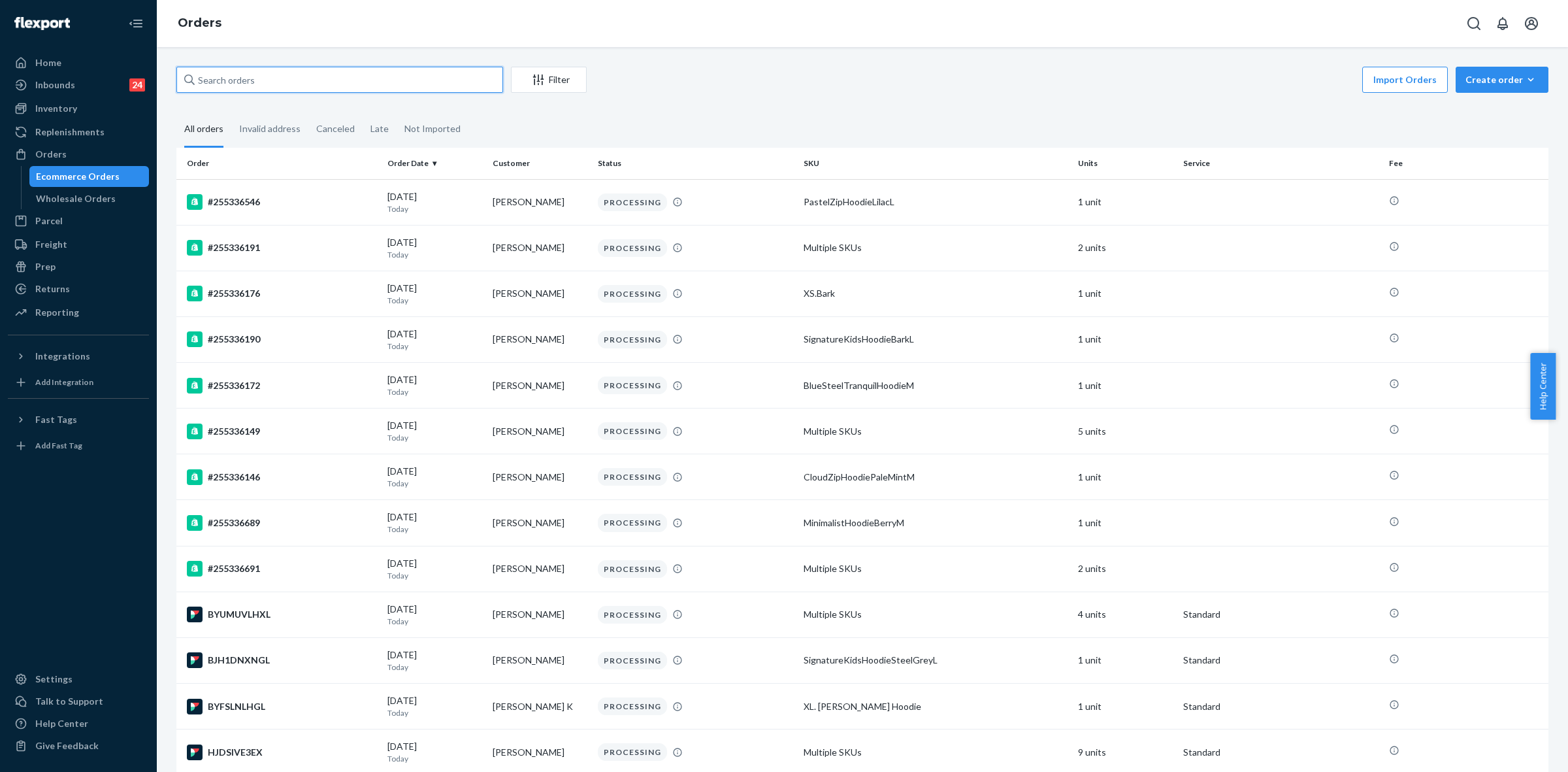
click at [233, 79] on input "text" at bounding box center [340, 79] width 327 height 26
paste input "255106512"
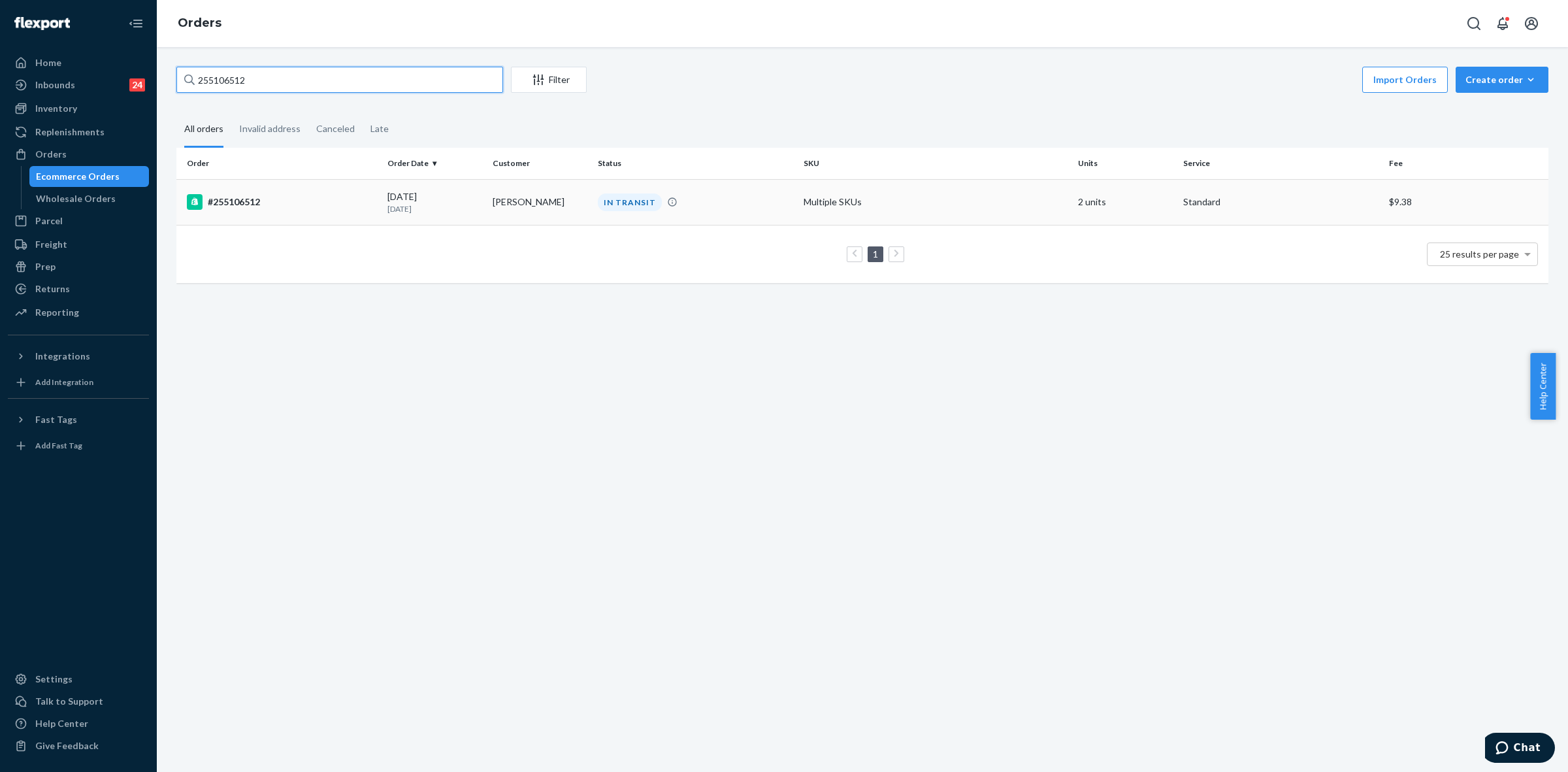
type input "255106512"
click at [478, 208] on p "15 days ago" at bounding box center [435, 209] width 95 height 11
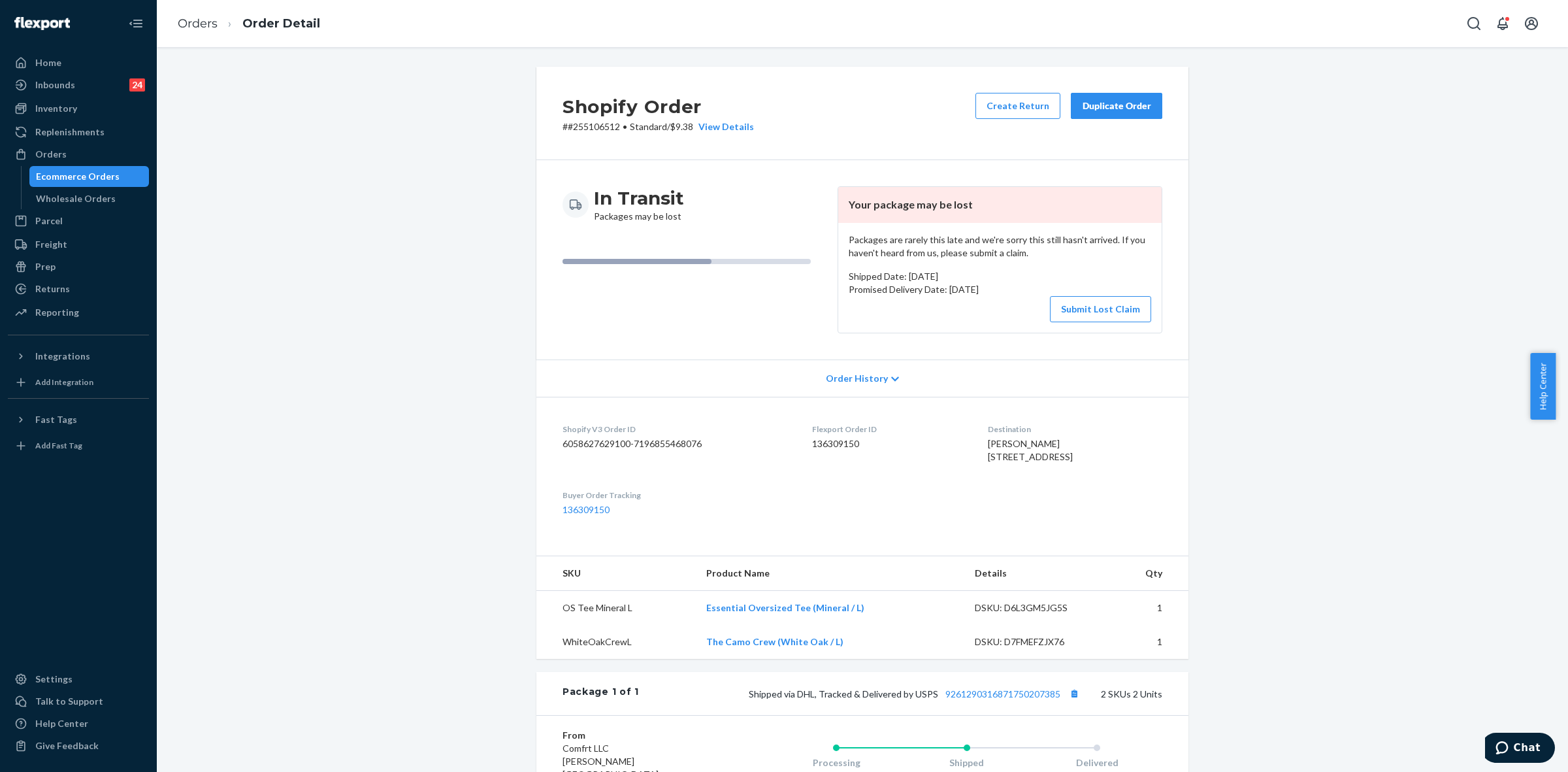
drag, startPoint x: 344, startPoint y: 339, endPoint x: 358, endPoint y: 336, distance: 14.3
click at [344, 338] on div "Shopify Order # #255106512 • Standard / $9.38 View Details Create Return Duplic…" at bounding box center [863, 533] width 1392 height 934
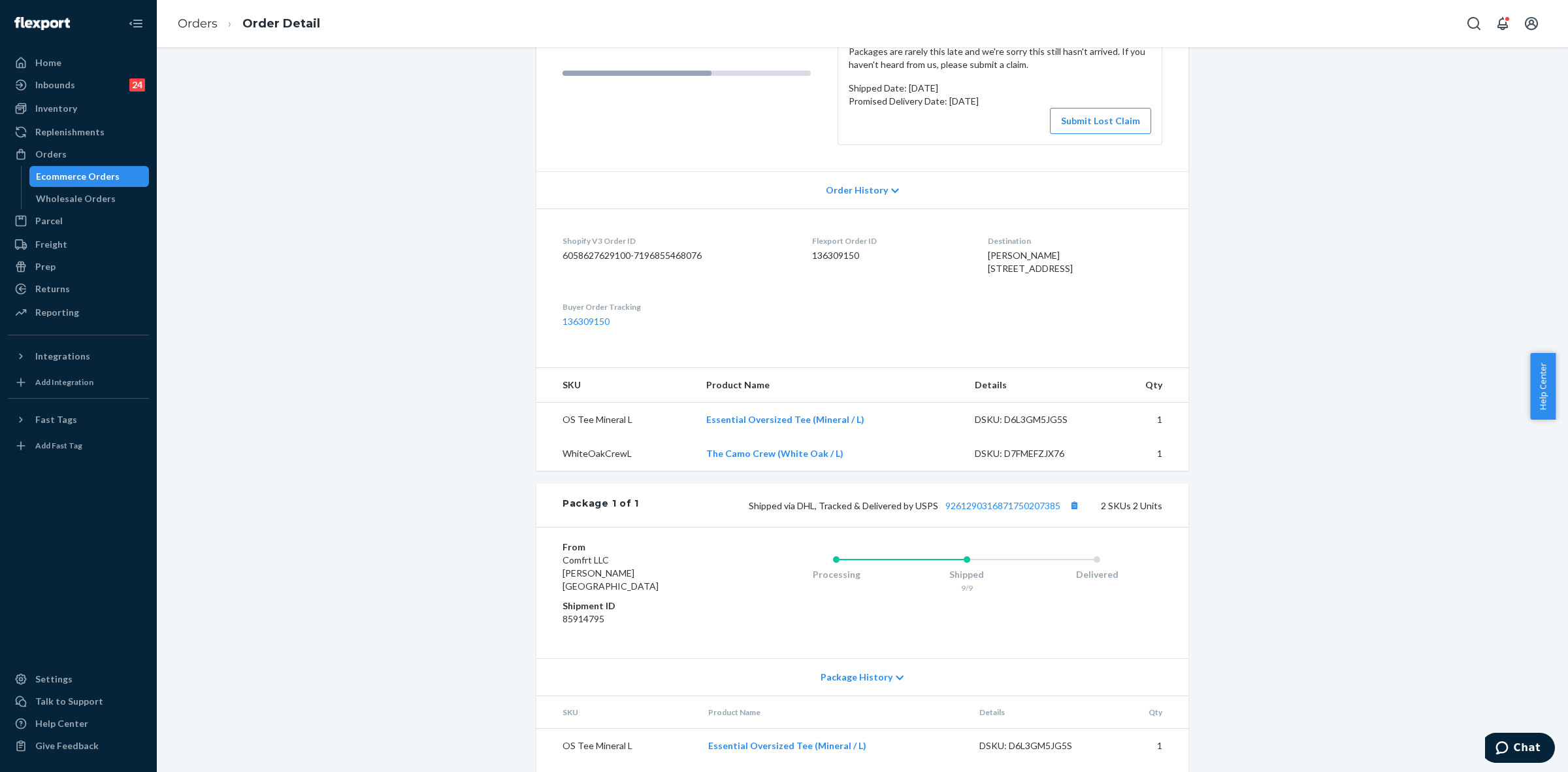
scroll to position [243, 0]
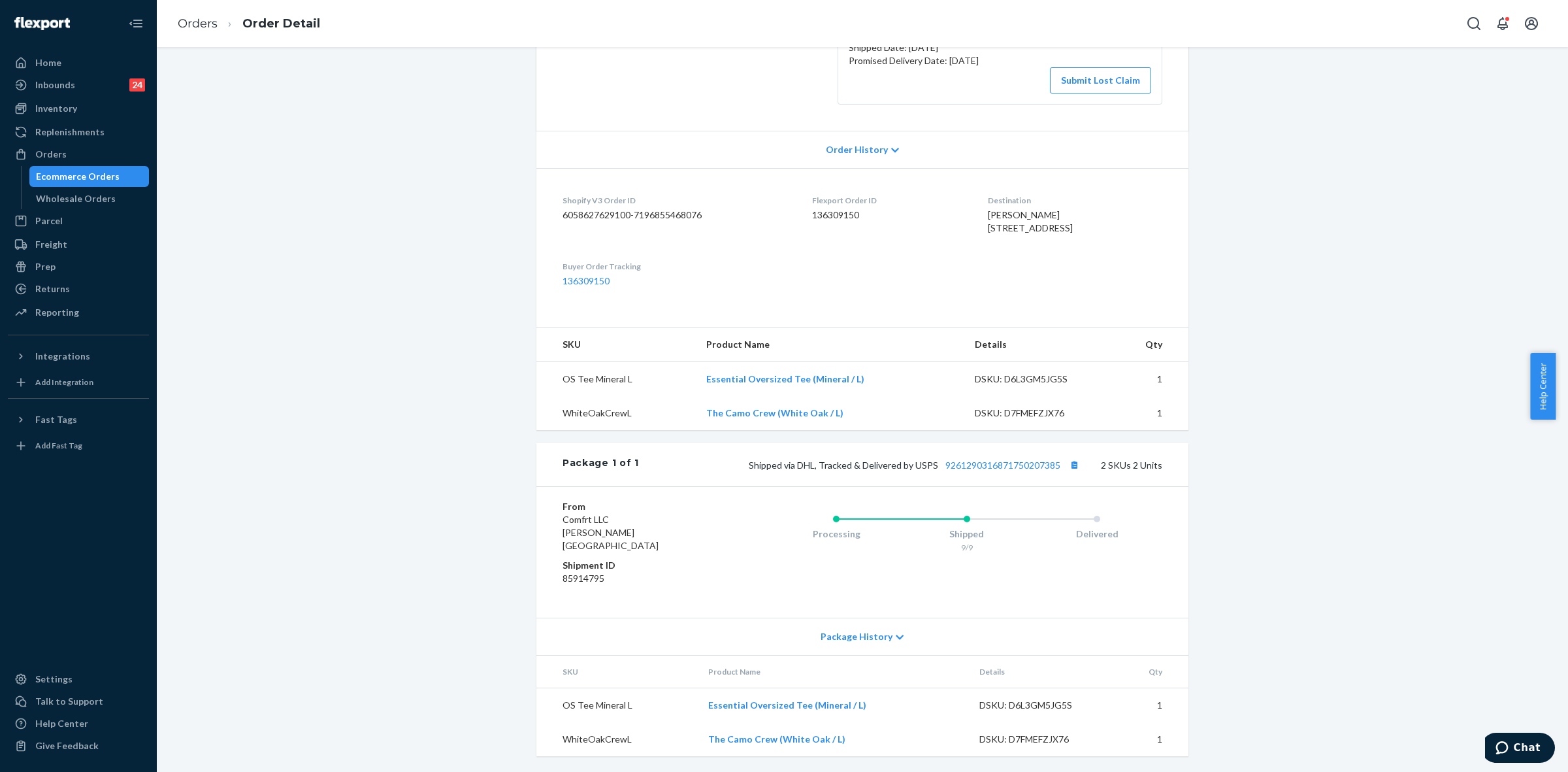
drag, startPoint x: 893, startPoint y: 640, endPoint x: 921, endPoint y: 645, distance: 28.4
click at [896, 640] on icon at bounding box center [900, 637] width 8 height 9
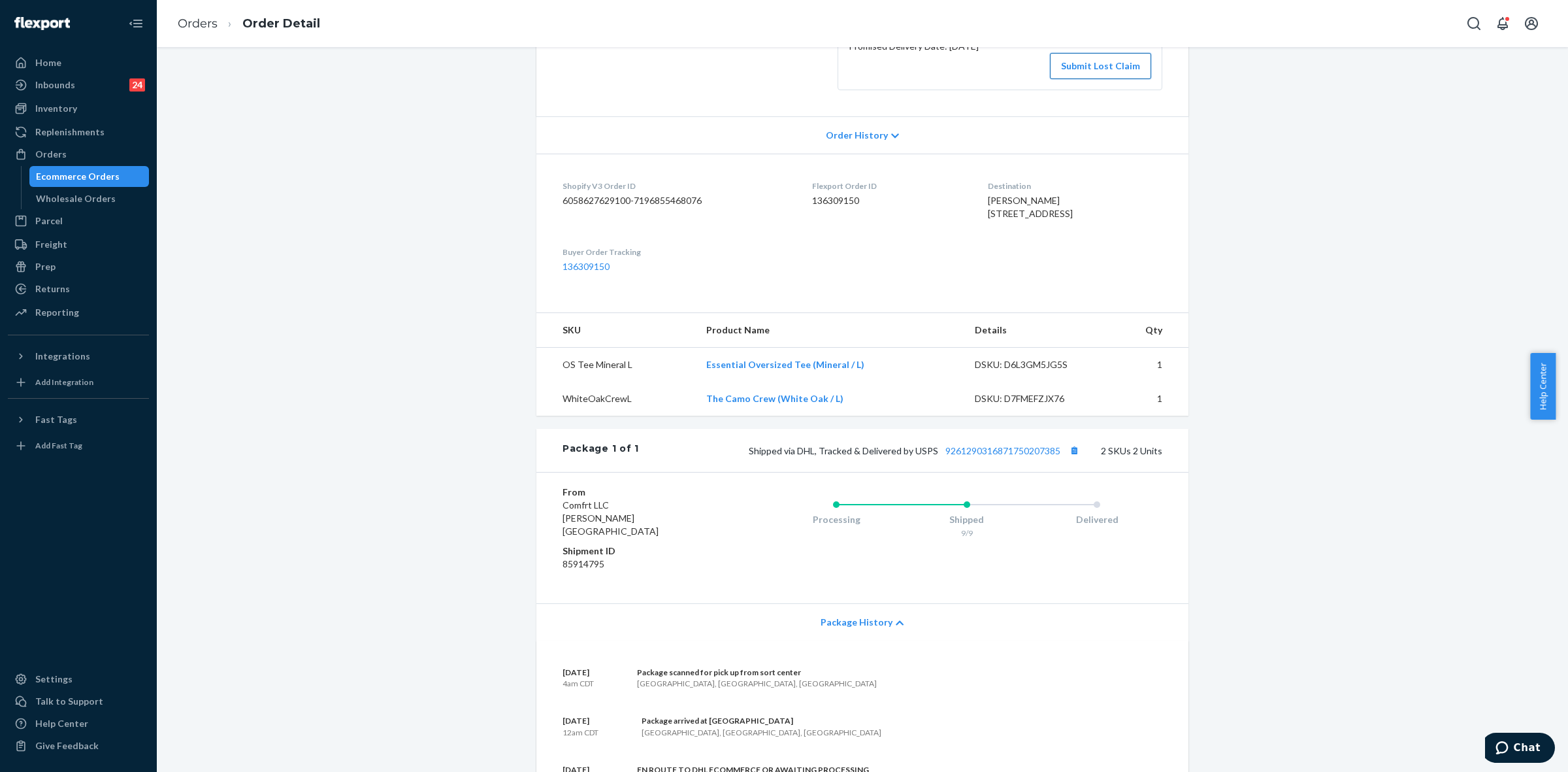
scroll to position [0, 0]
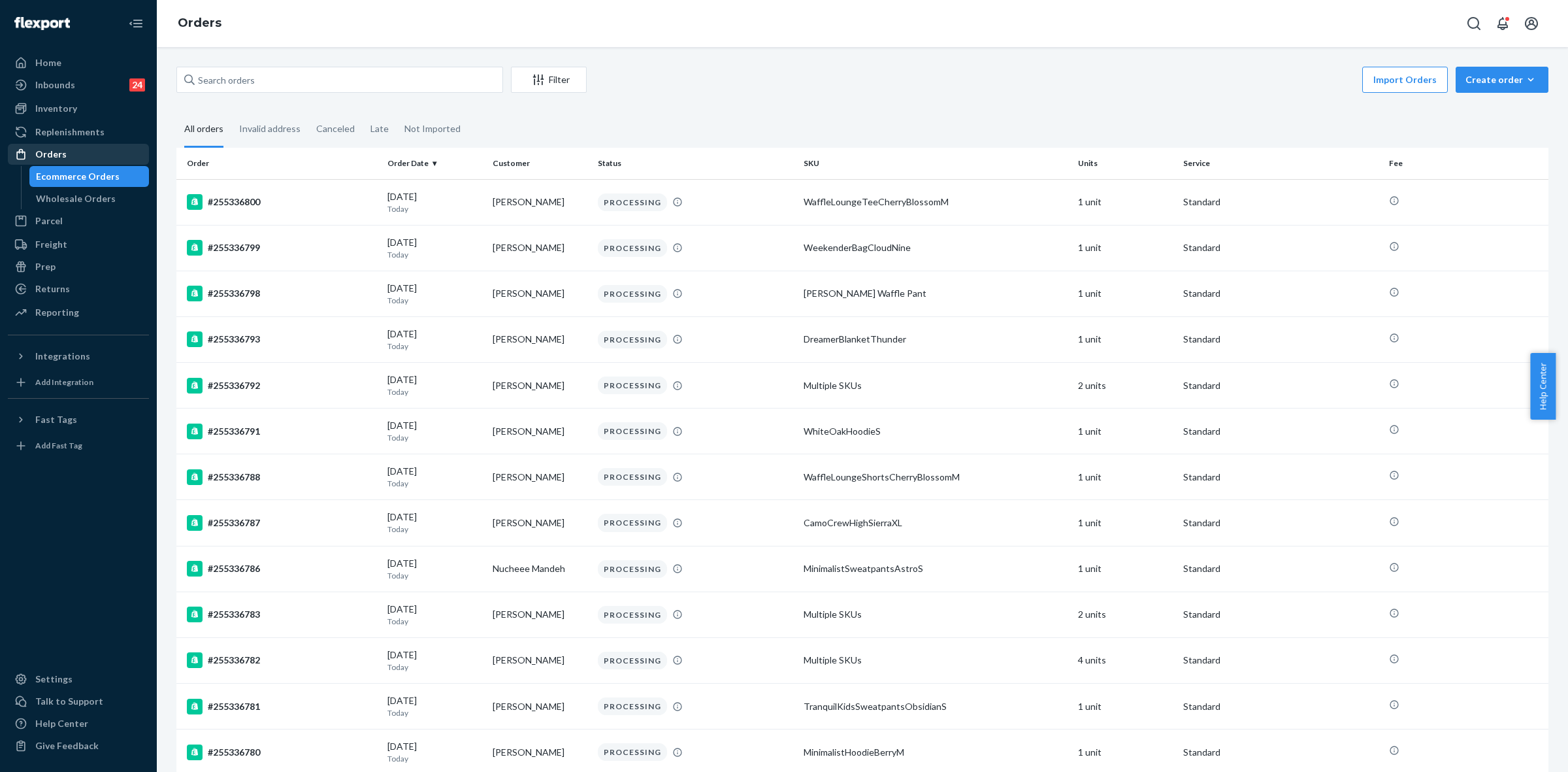
click at [59, 156] on div "Orders" at bounding box center [51, 154] width 31 height 13
click at [211, 84] on input "text" at bounding box center [340, 79] width 327 height 26
paste input "[PERSON_NAME]"
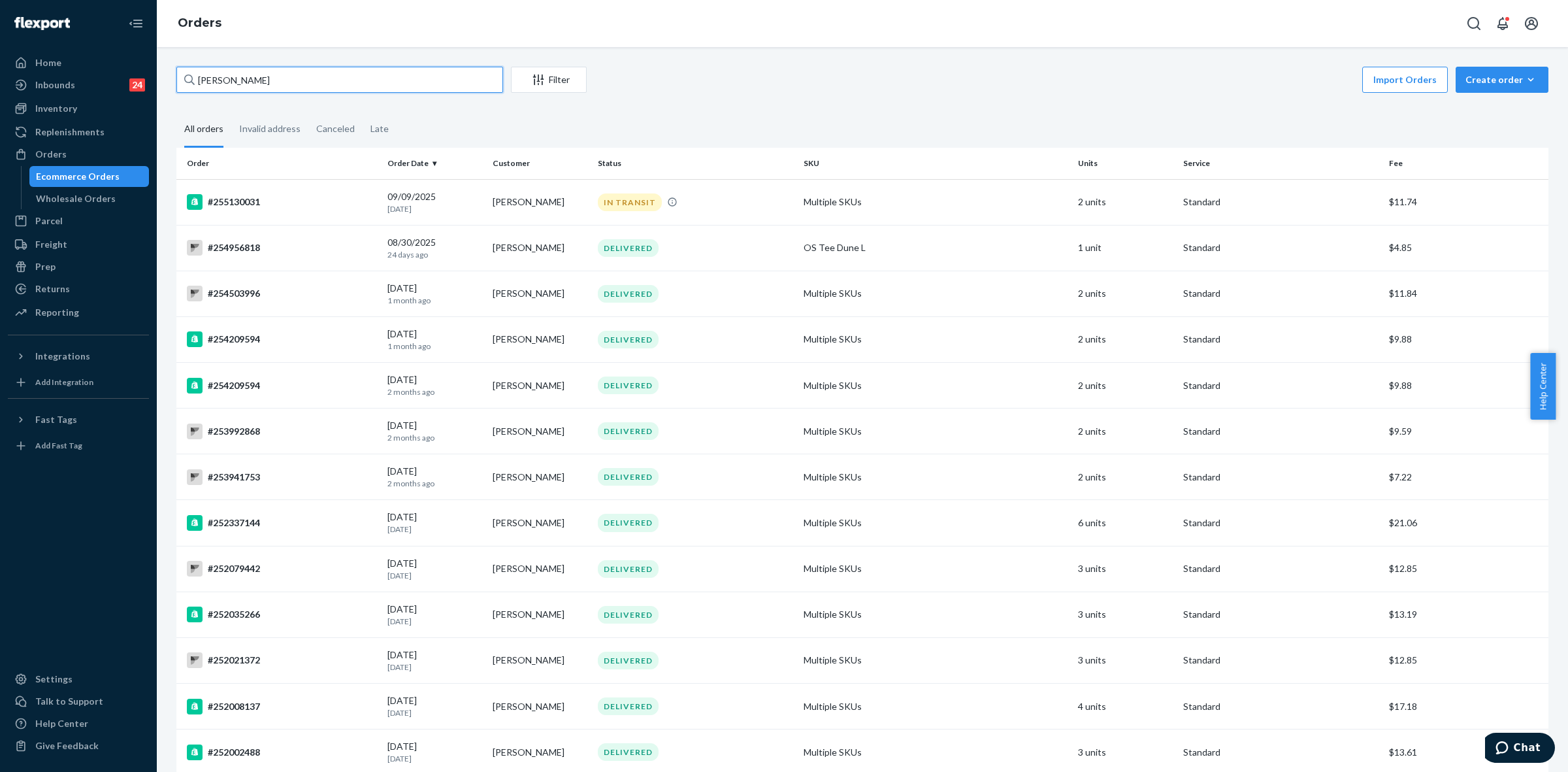
type input "[PERSON_NAME]"
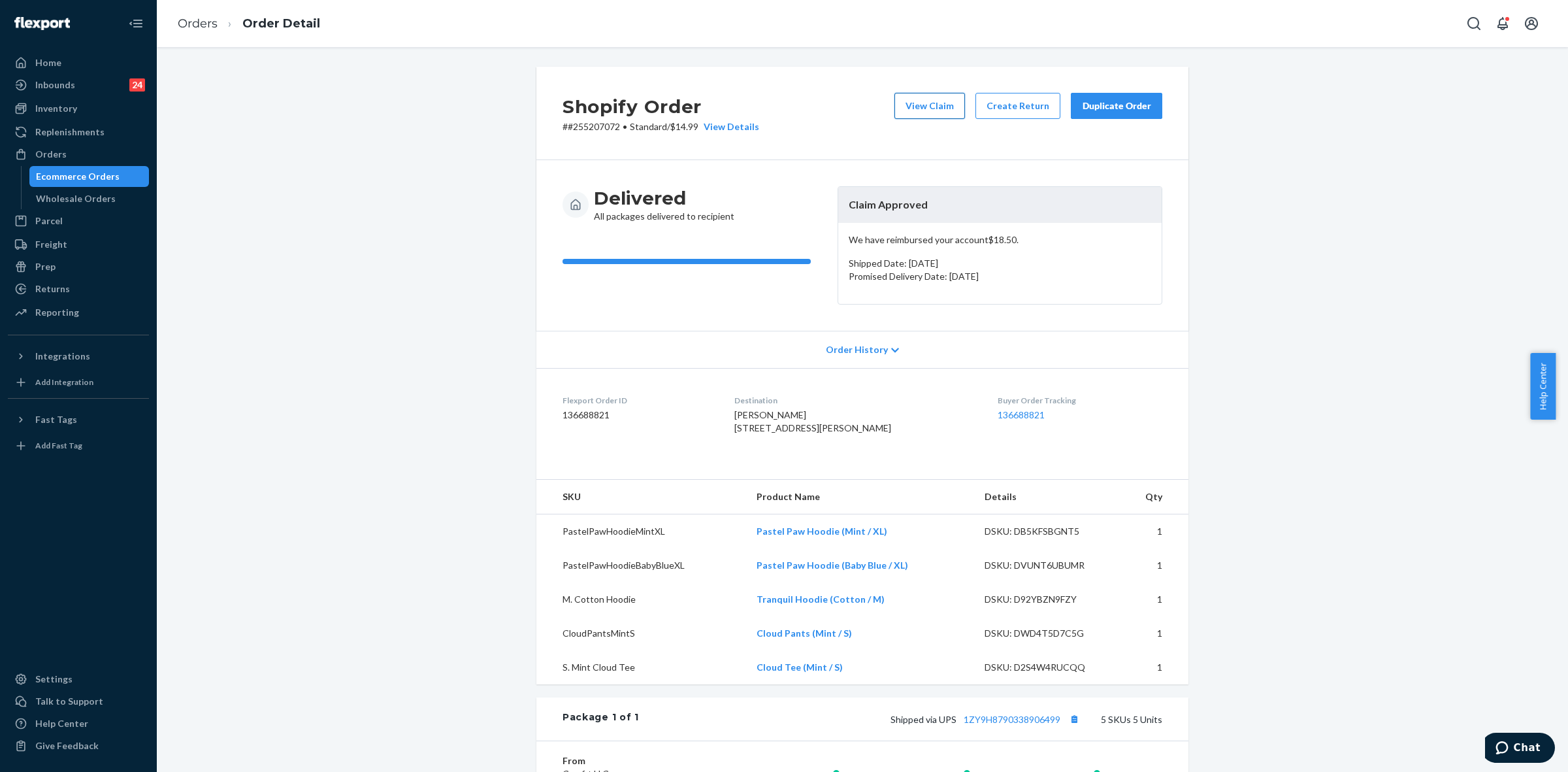
click at [919, 110] on button "View Claim" at bounding box center [930, 106] width 70 height 26
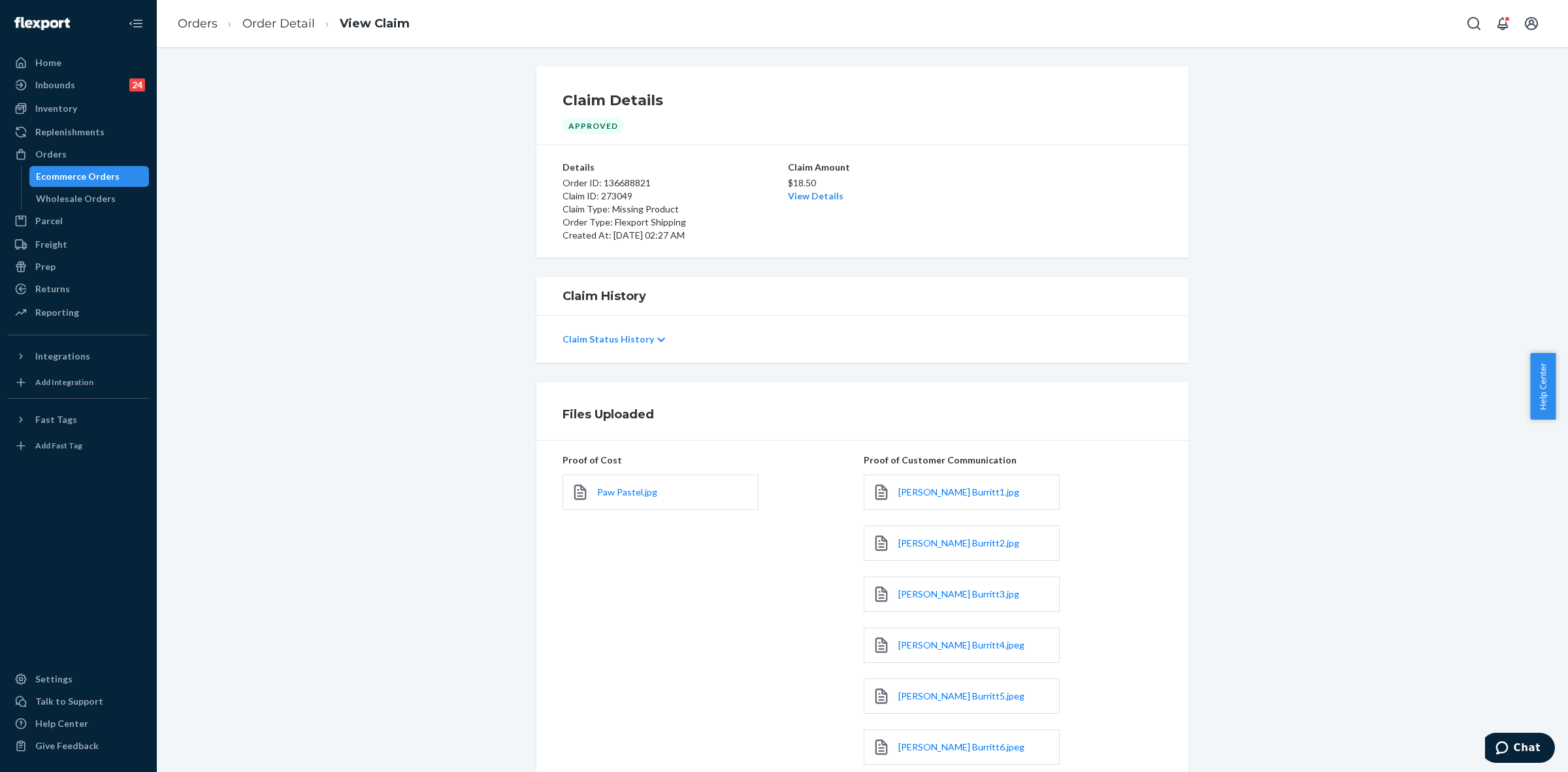
click at [1253, 240] on div "Claim Details Approved Details Order ID: 136688821 Claim ID: 273049 Claim Type:…" at bounding box center [863, 161] width 1392 height 191
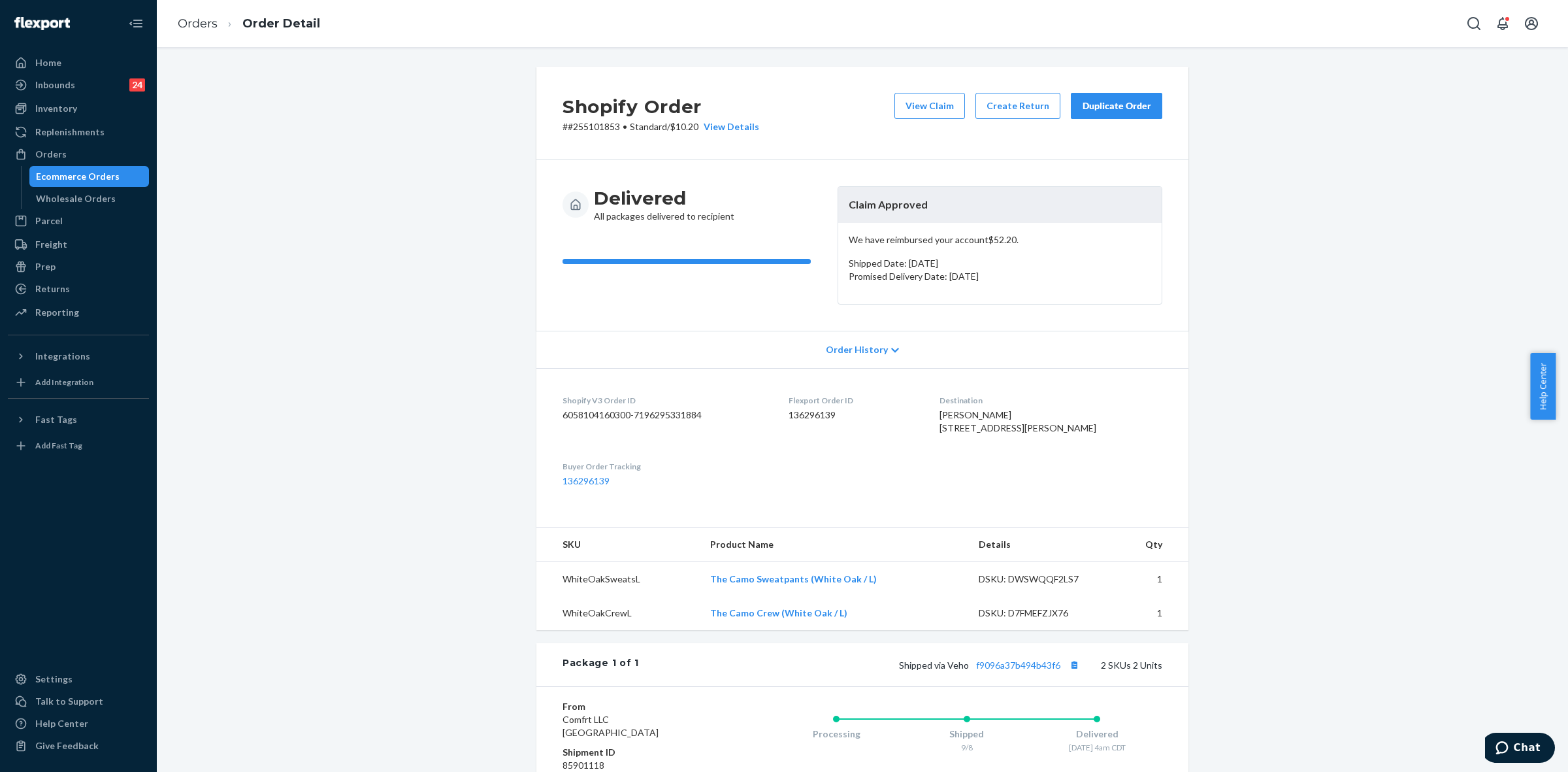
scroll to position [214, 0]
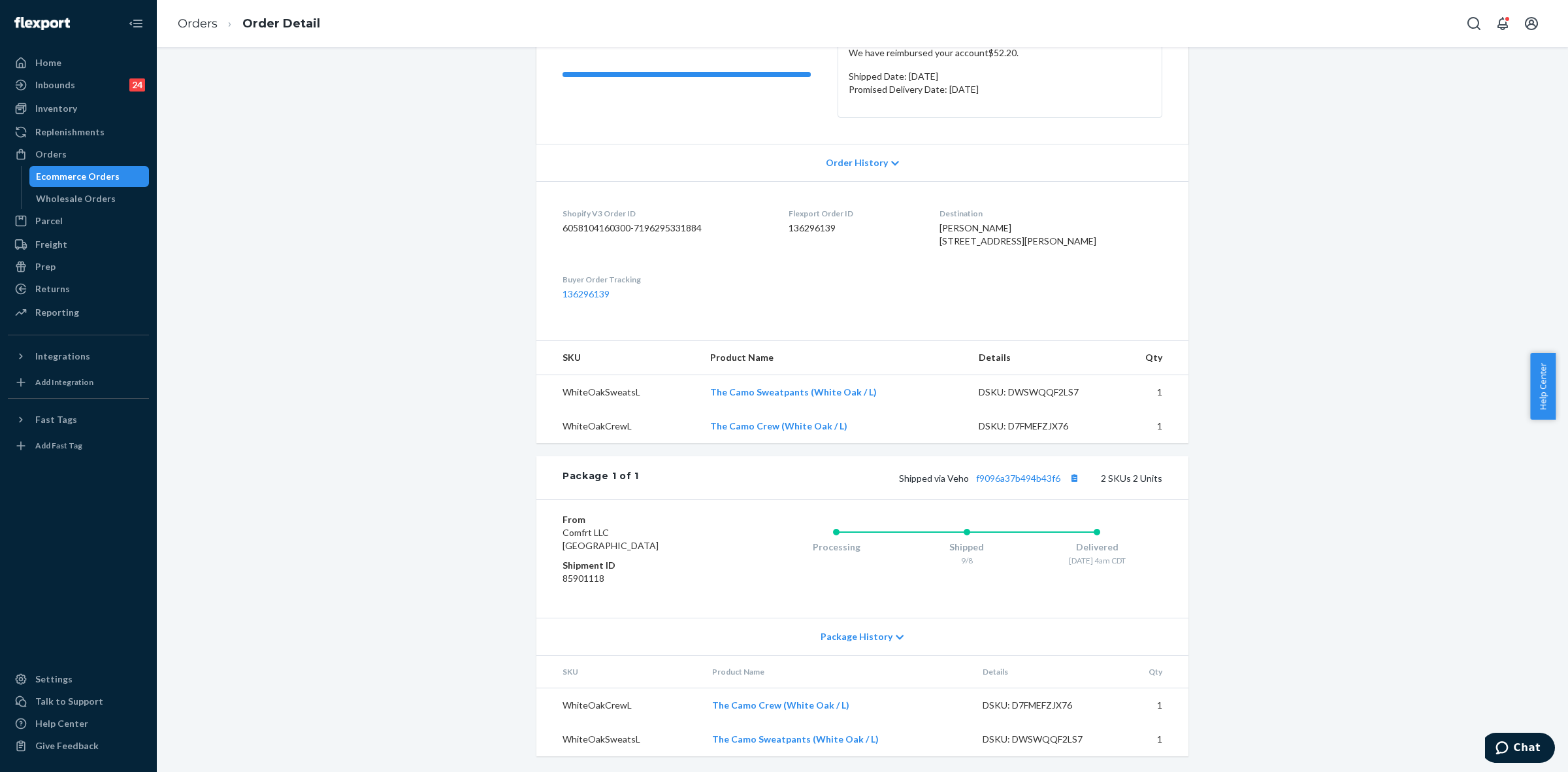
drag, startPoint x: 889, startPoint y: 637, endPoint x: 899, endPoint y: 643, distance: 11.7
click at [896, 637] on icon at bounding box center [900, 637] width 8 height 9
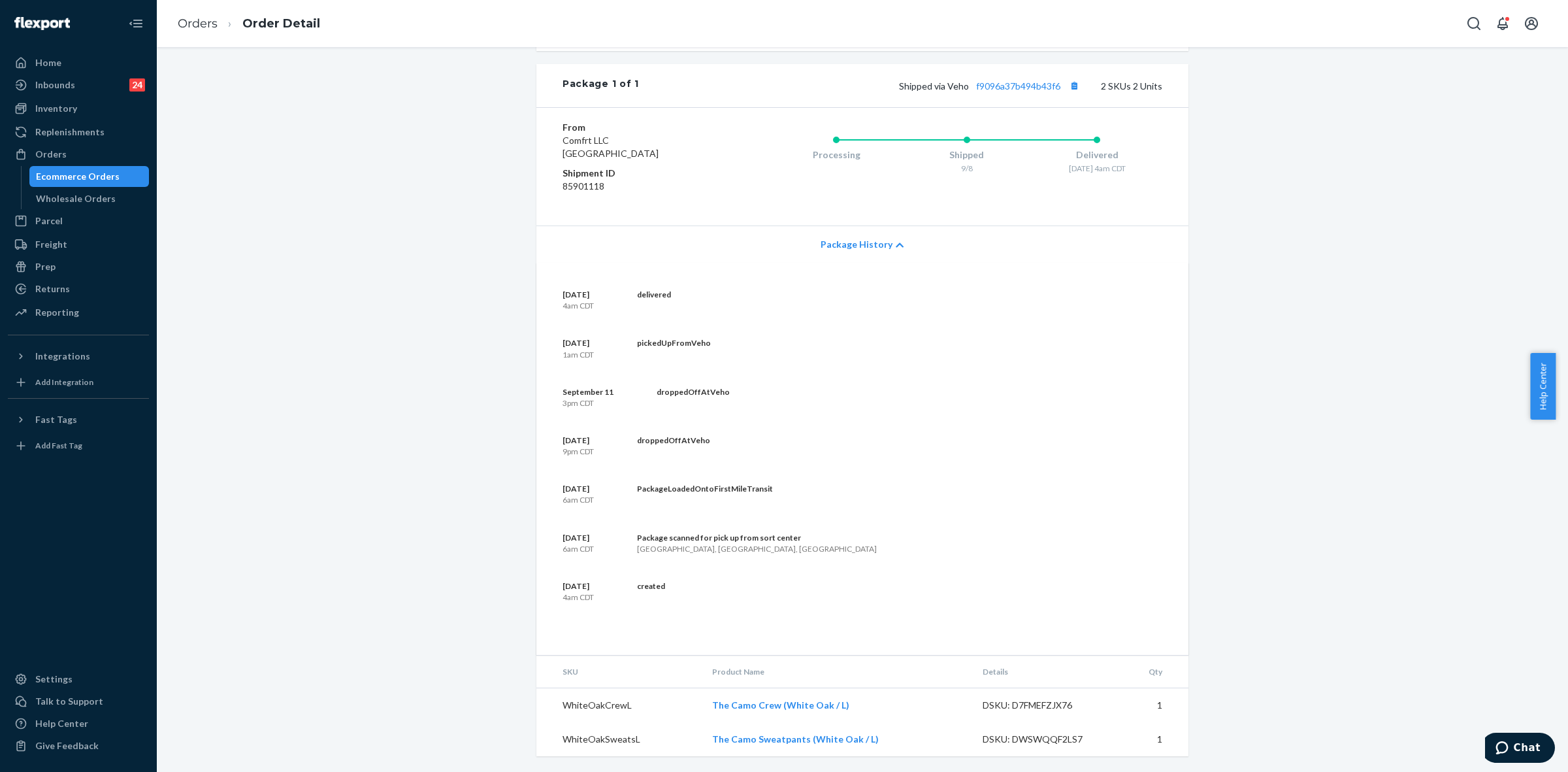
scroll to position [362, 0]
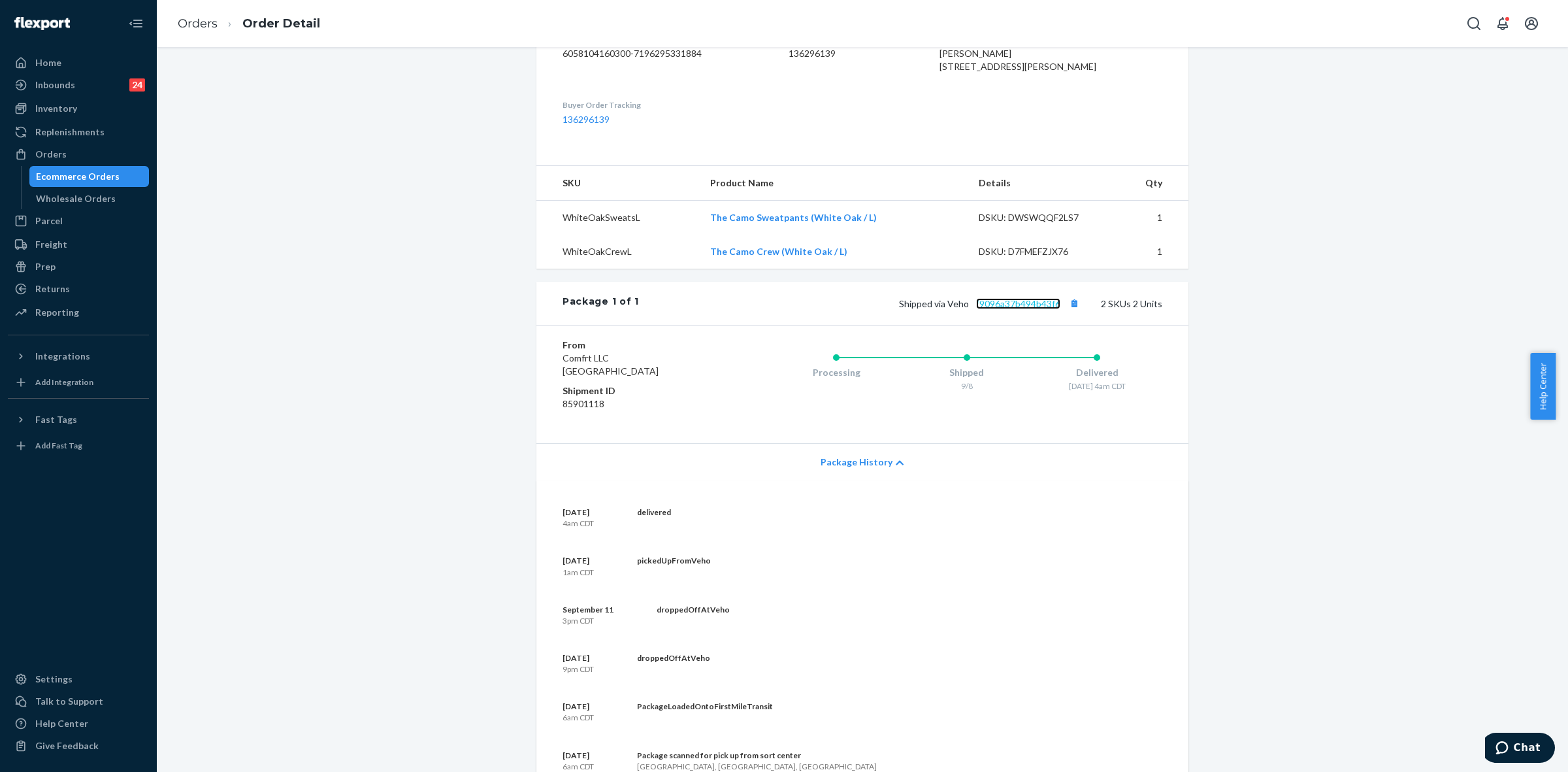
click at [1021, 309] on link "f9096a37b494b43f6" at bounding box center [1018, 304] width 84 height 11
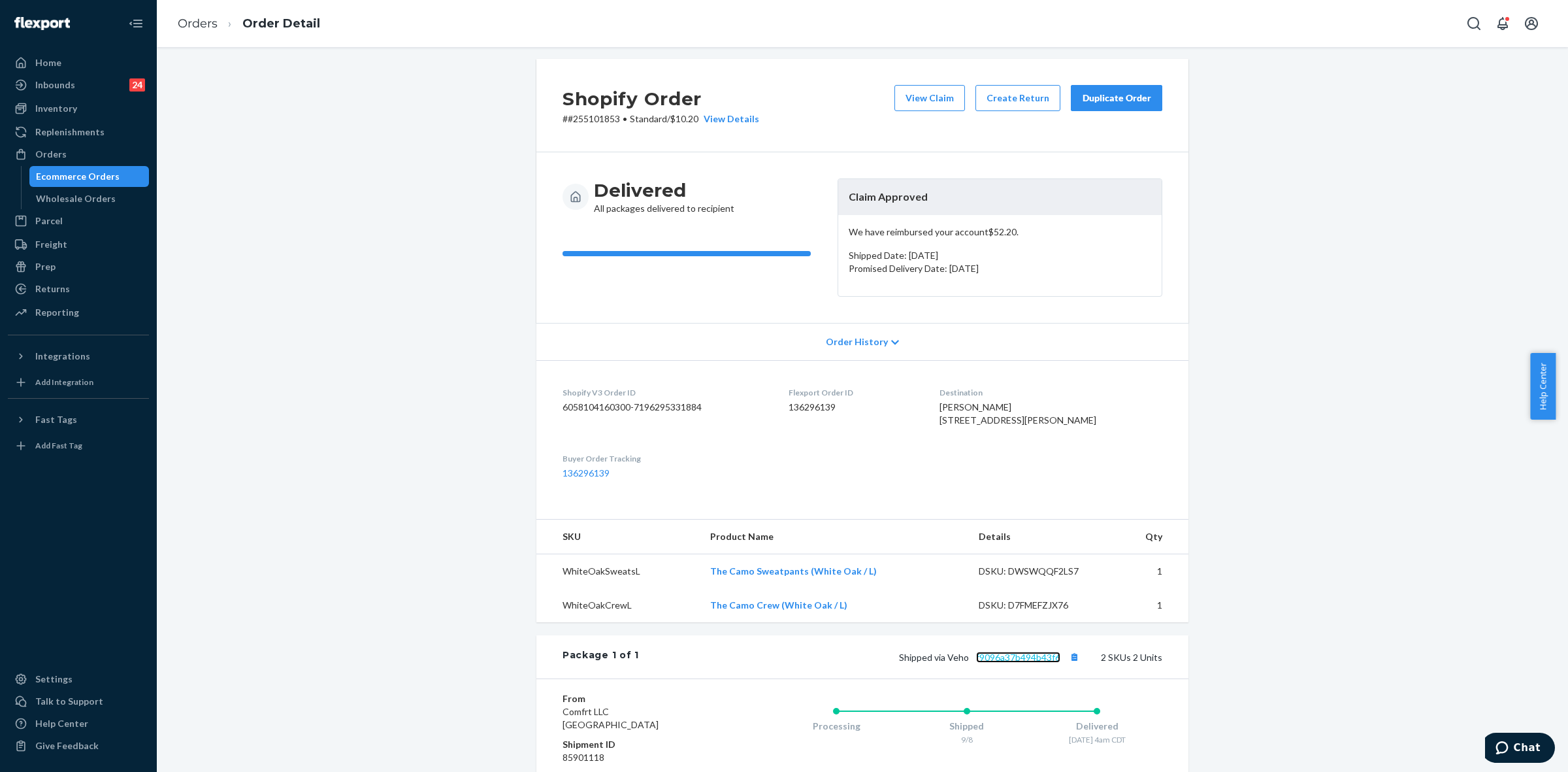
scroll to position [0, 0]
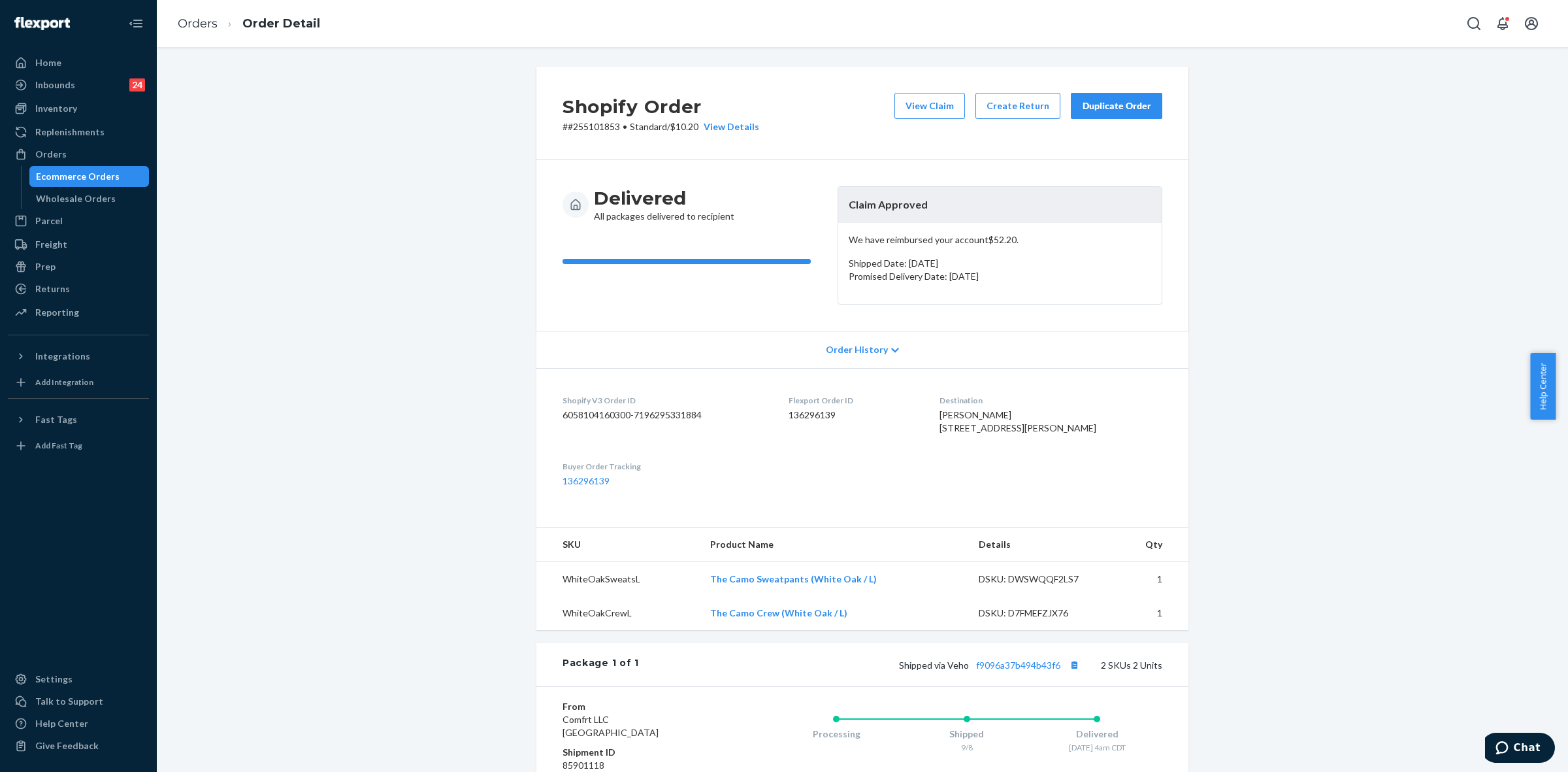
click at [1105, 108] on div "Duplicate Order" at bounding box center [1116, 106] width 70 height 13
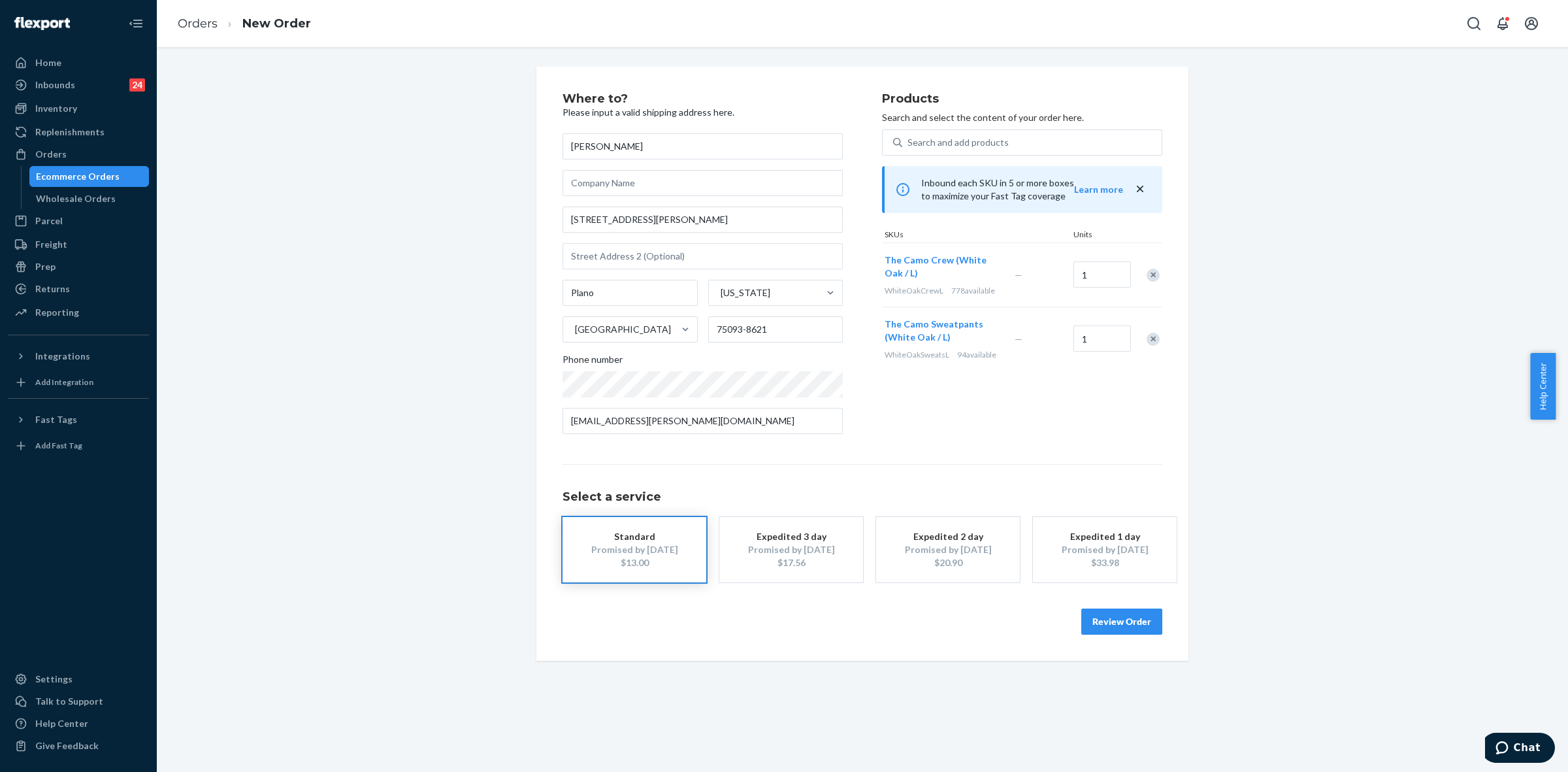
click at [1043, 415] on div "Products Search and select the content of your order here. Search and add produ…" at bounding box center [1022, 269] width 281 height 352
drag, startPoint x: 641, startPoint y: 217, endPoint x: 709, endPoint y: 212, distance: 68.2
click at [709, 212] on input "7001 W Parker Rd Apt 1031" at bounding box center [702, 219] width 281 height 26
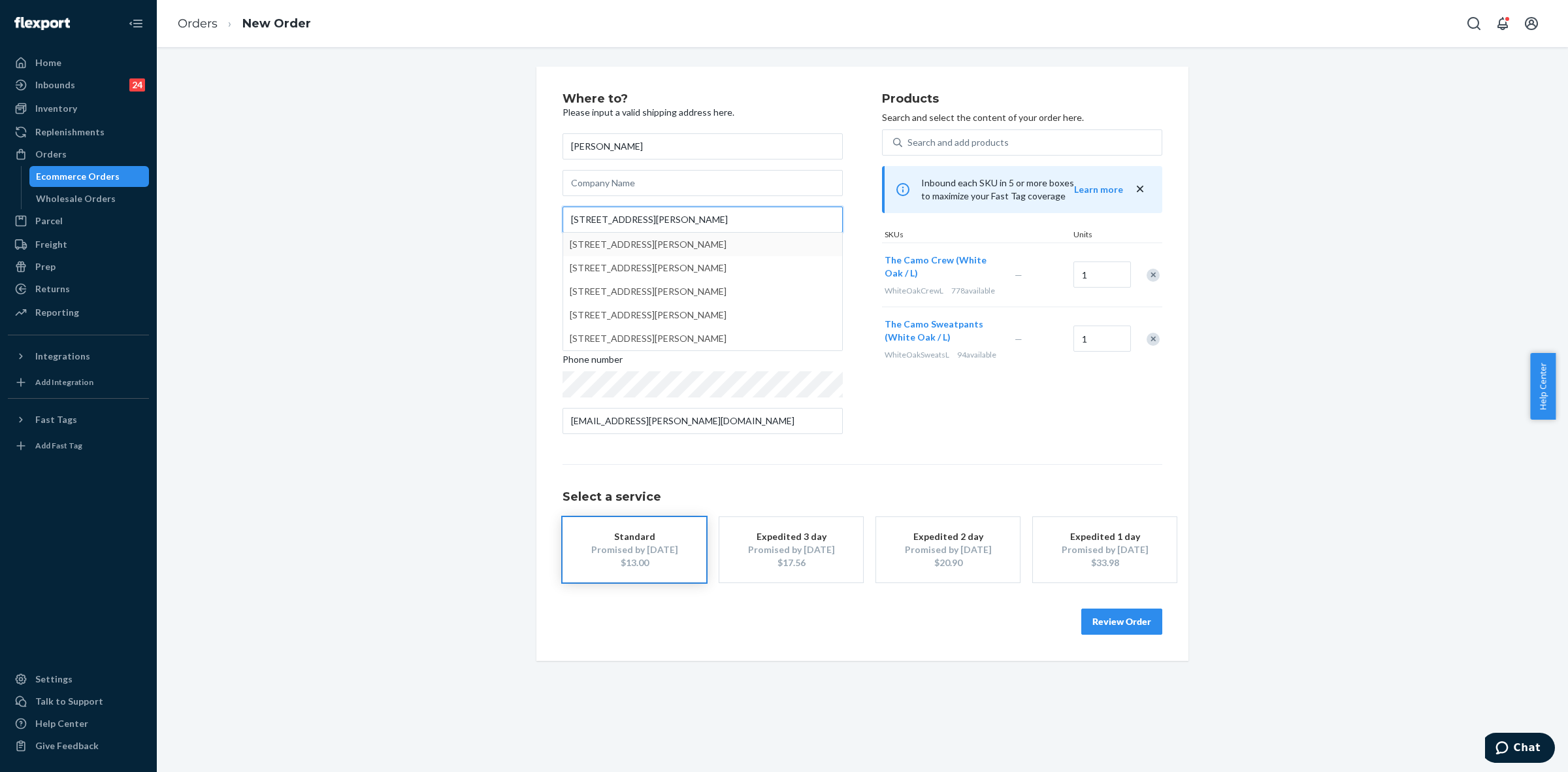
type input "7001 W Parker Rd"
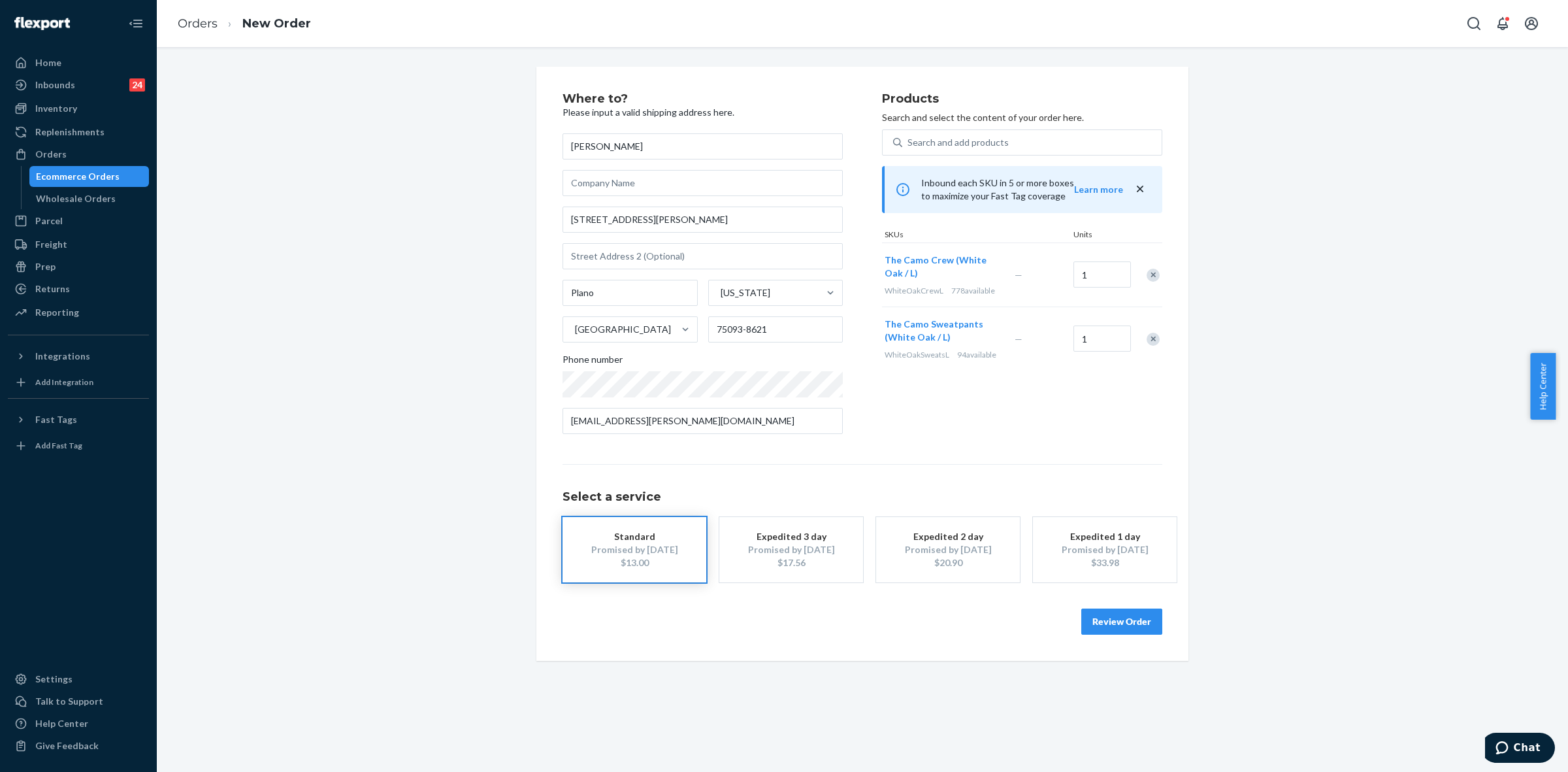
drag, startPoint x: 854, startPoint y: 238, endPoint x: 861, endPoint y: 249, distance: 13.0
click at [854, 238] on div "Where to? Please input a valid shipping address here. Emmalee Toland 7001 W Par…" at bounding box center [722, 269] width 319 height 352
click at [638, 262] on input "text" at bounding box center [702, 256] width 281 height 26
paste input "Apt 1031"
type input "Apt 1031"
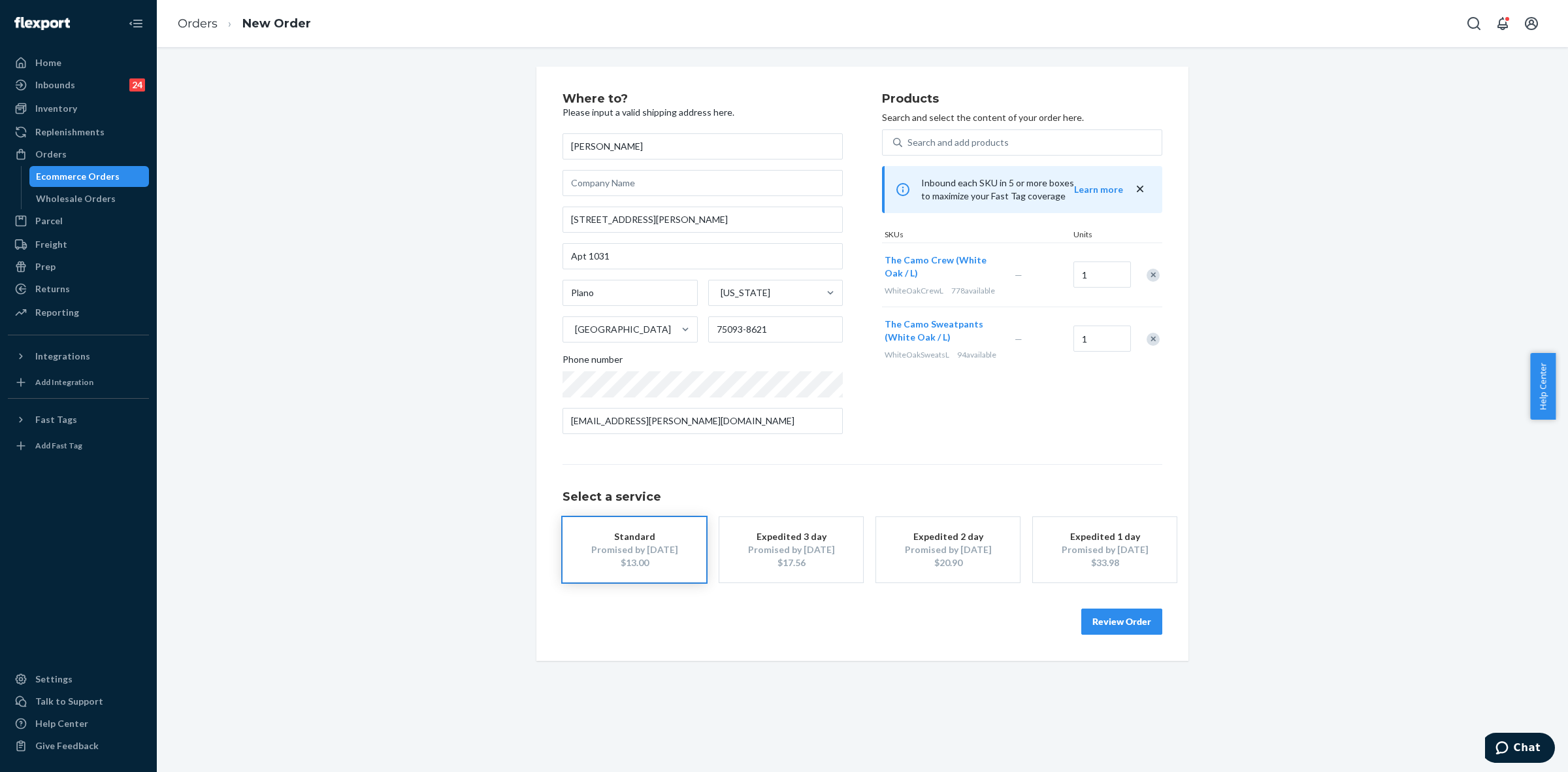
click at [1108, 619] on button "Review Order" at bounding box center [1121, 621] width 81 height 26
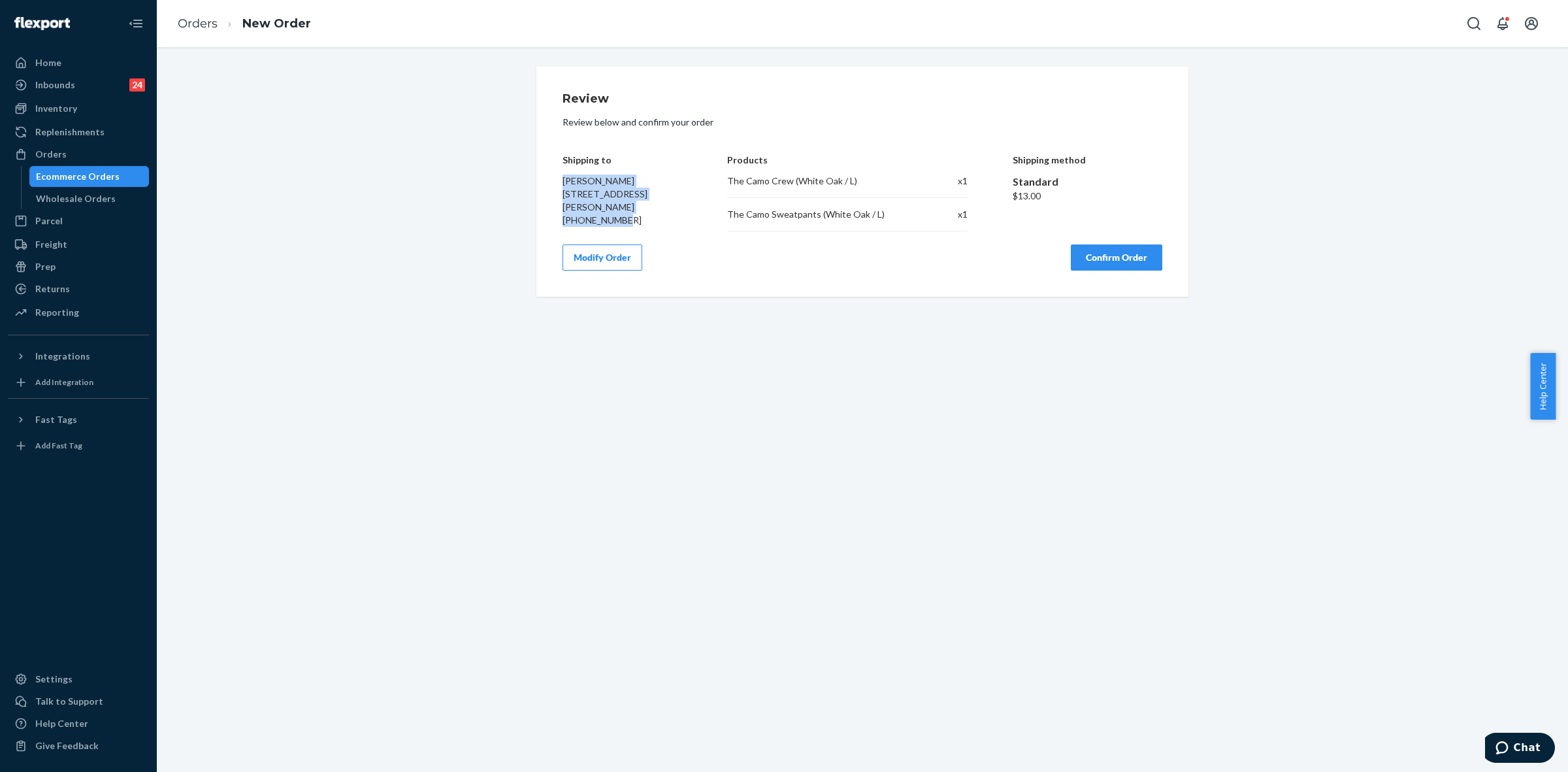
drag, startPoint x: 552, startPoint y: 175, endPoint x: 646, endPoint y: 232, distance: 109.9
click at [646, 232] on div "Review Review below and confirm your order Shipping to Emmalee Toland 7001 W Pa…" at bounding box center [862, 181] width 652 height 230
copy div "Emmalee Toland 7001 W Parker Rd Apt 1031 Plano, TX 75093-8621 +18179925706"
click at [1108, 279] on div "Review Review below and confirm your order Shipping to Emmalee Toland 7001 W Pa…" at bounding box center [862, 181] width 652 height 230
click at [1112, 269] on button "Confirm Order" at bounding box center [1117, 258] width 92 height 26
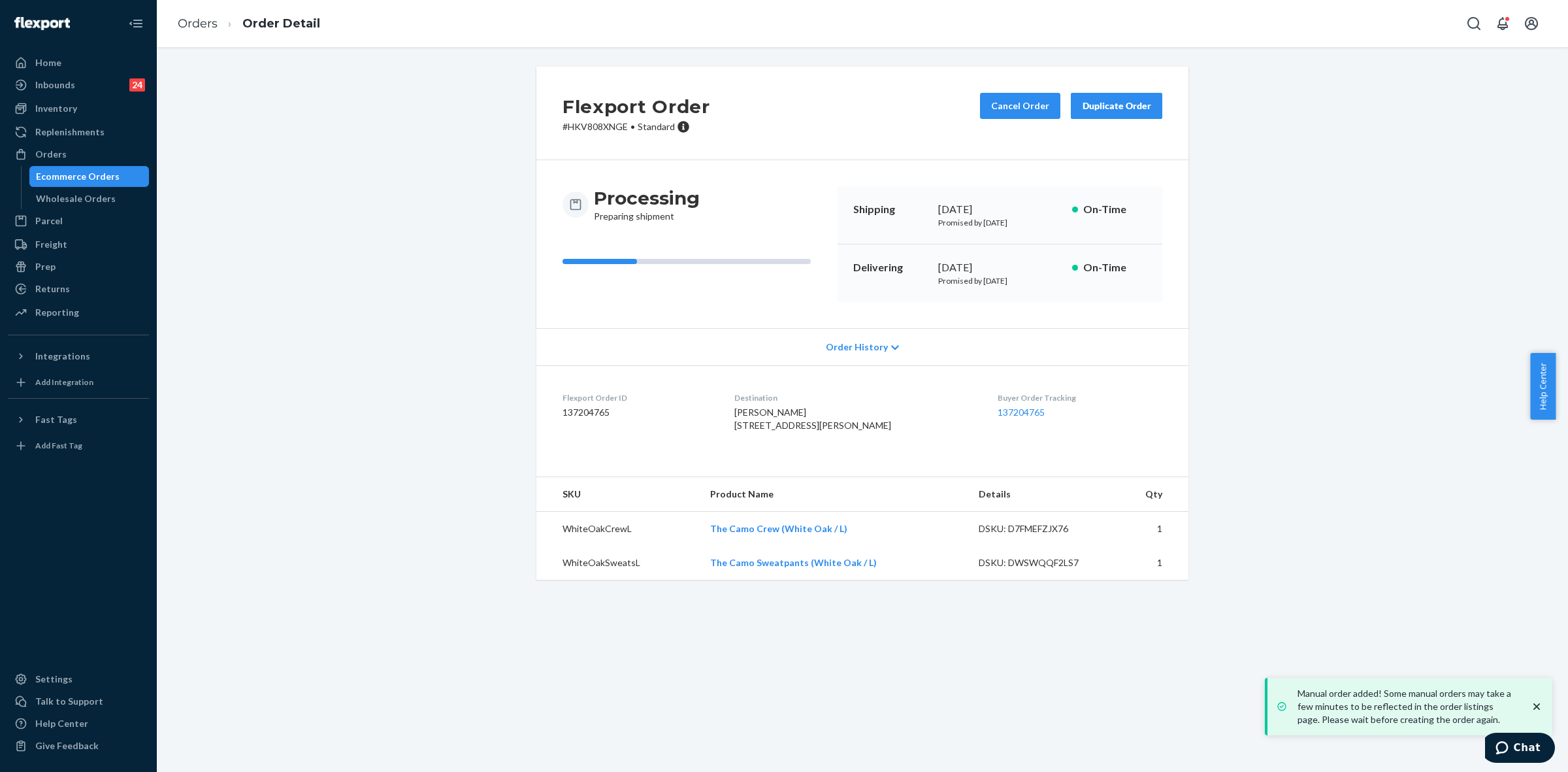
click at [583, 126] on p "# HKV808XNGE • Standard" at bounding box center [636, 127] width 147 height 13
copy p "HKV808XNGE"
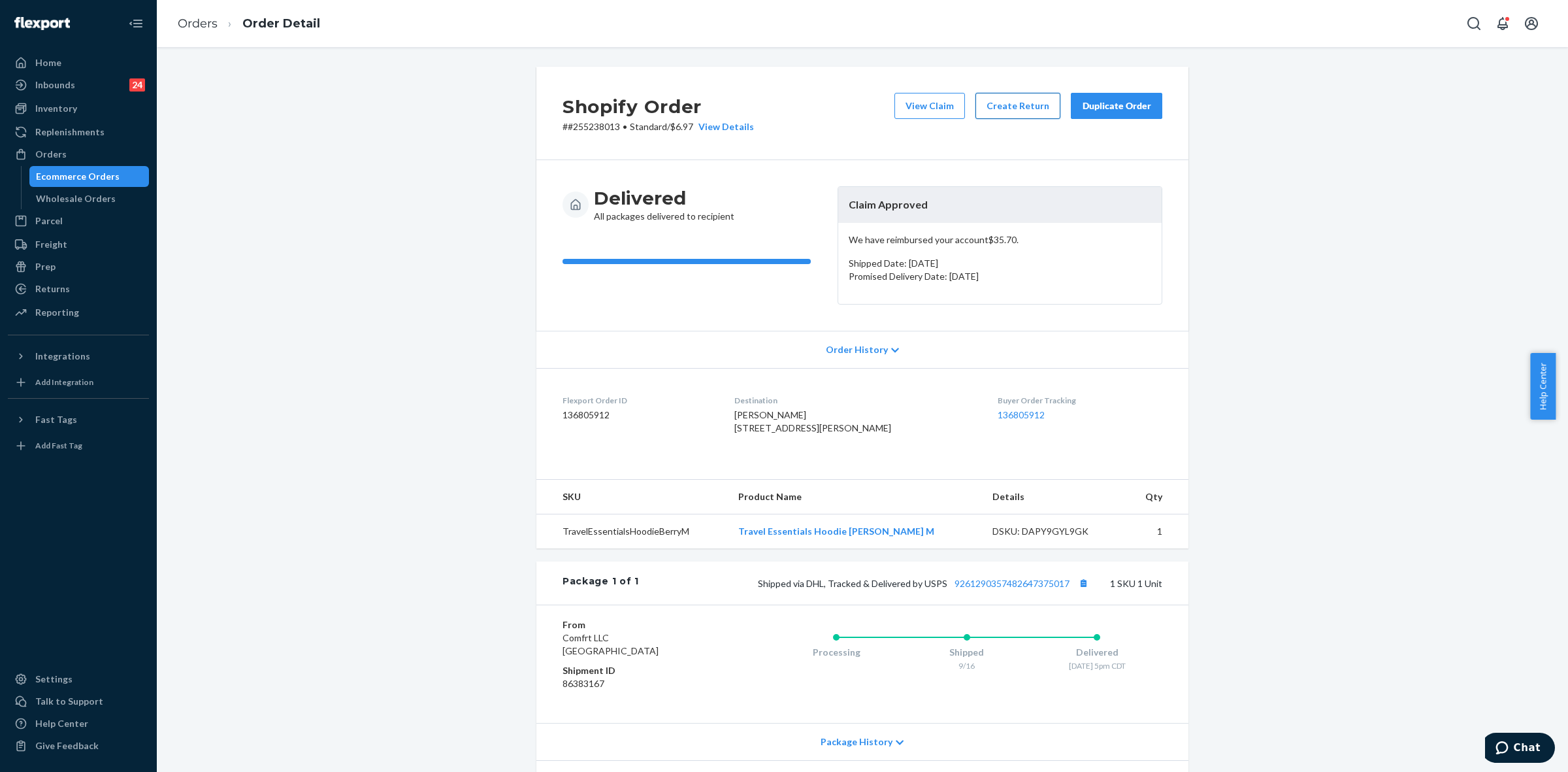
click at [1000, 109] on button "Create Return" at bounding box center [1018, 106] width 85 height 26
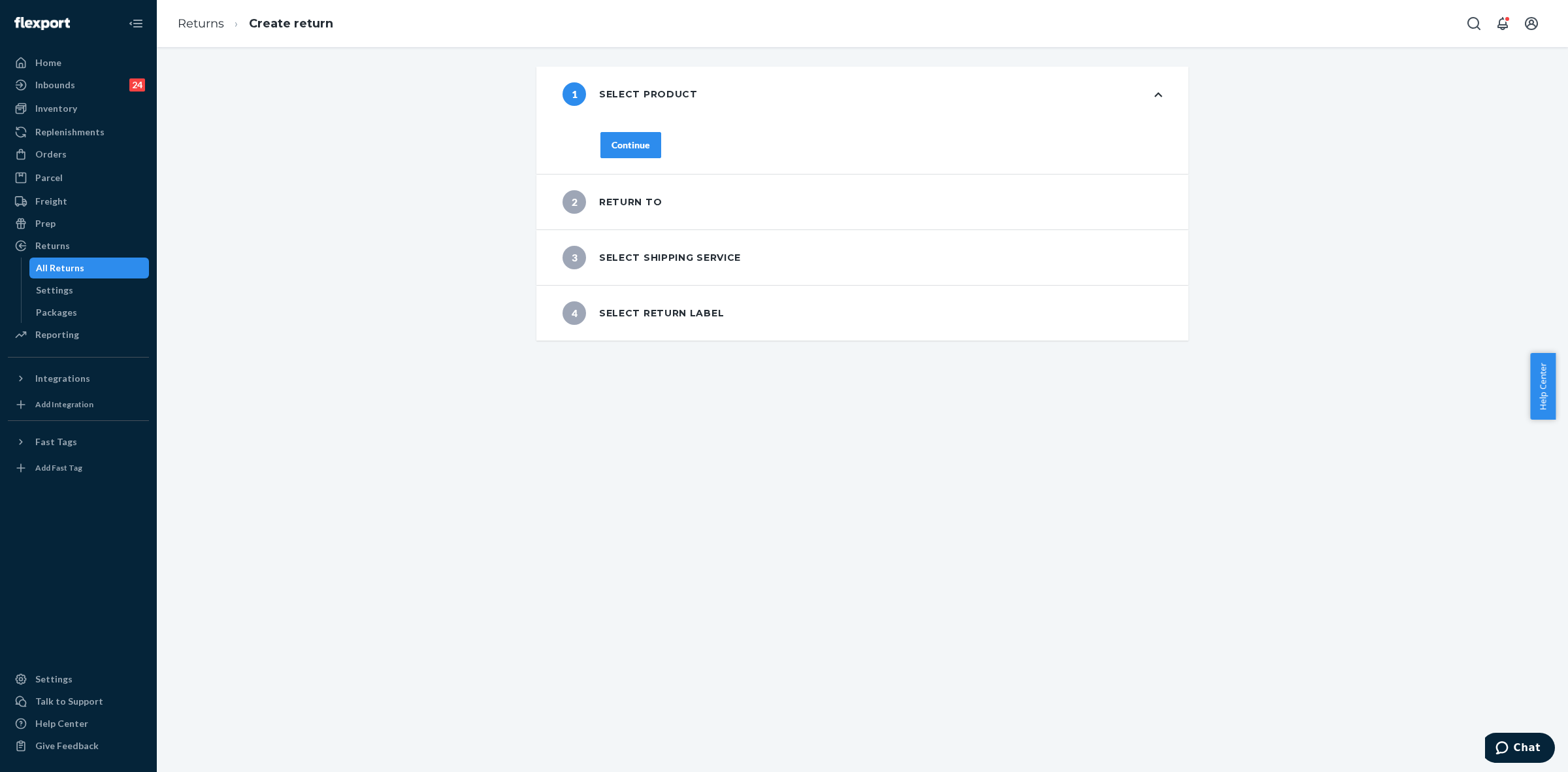
click at [638, 147] on div "Continue" at bounding box center [630, 145] width 38 height 13
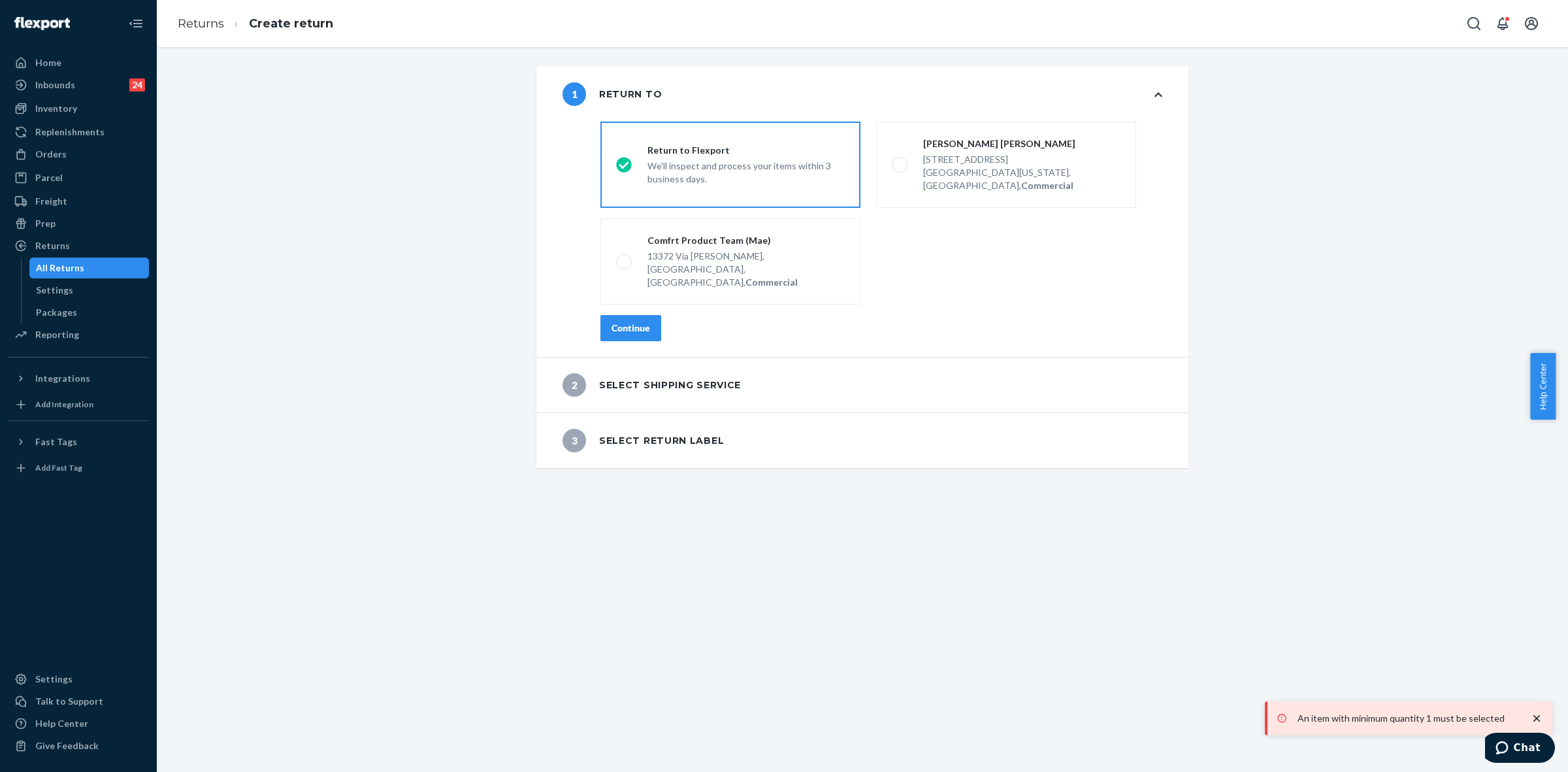
click at [642, 322] on div "Continue" at bounding box center [630, 328] width 38 height 13
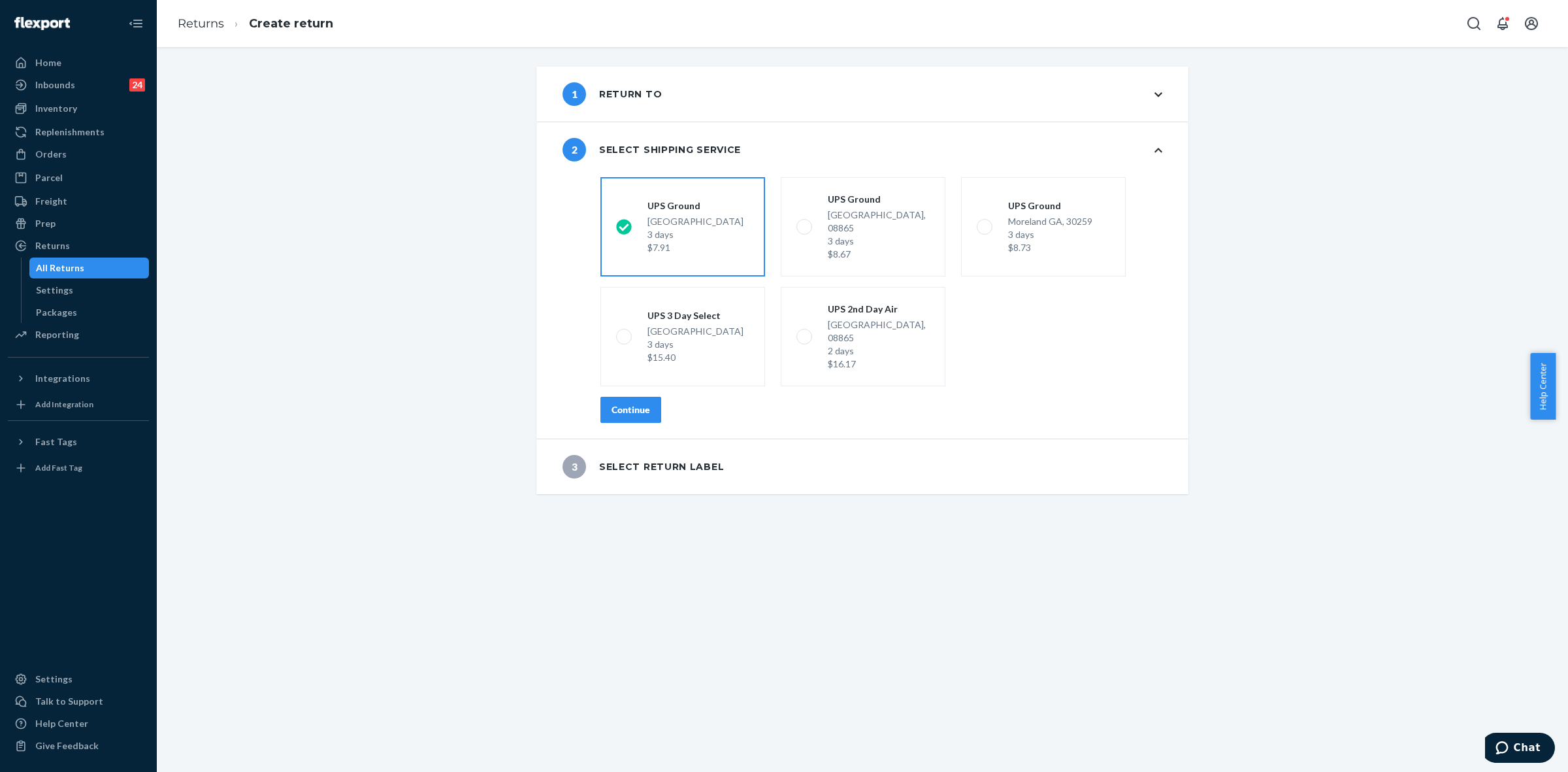
click at [629, 397] on button "Continue" at bounding box center [631, 410] width 61 height 26
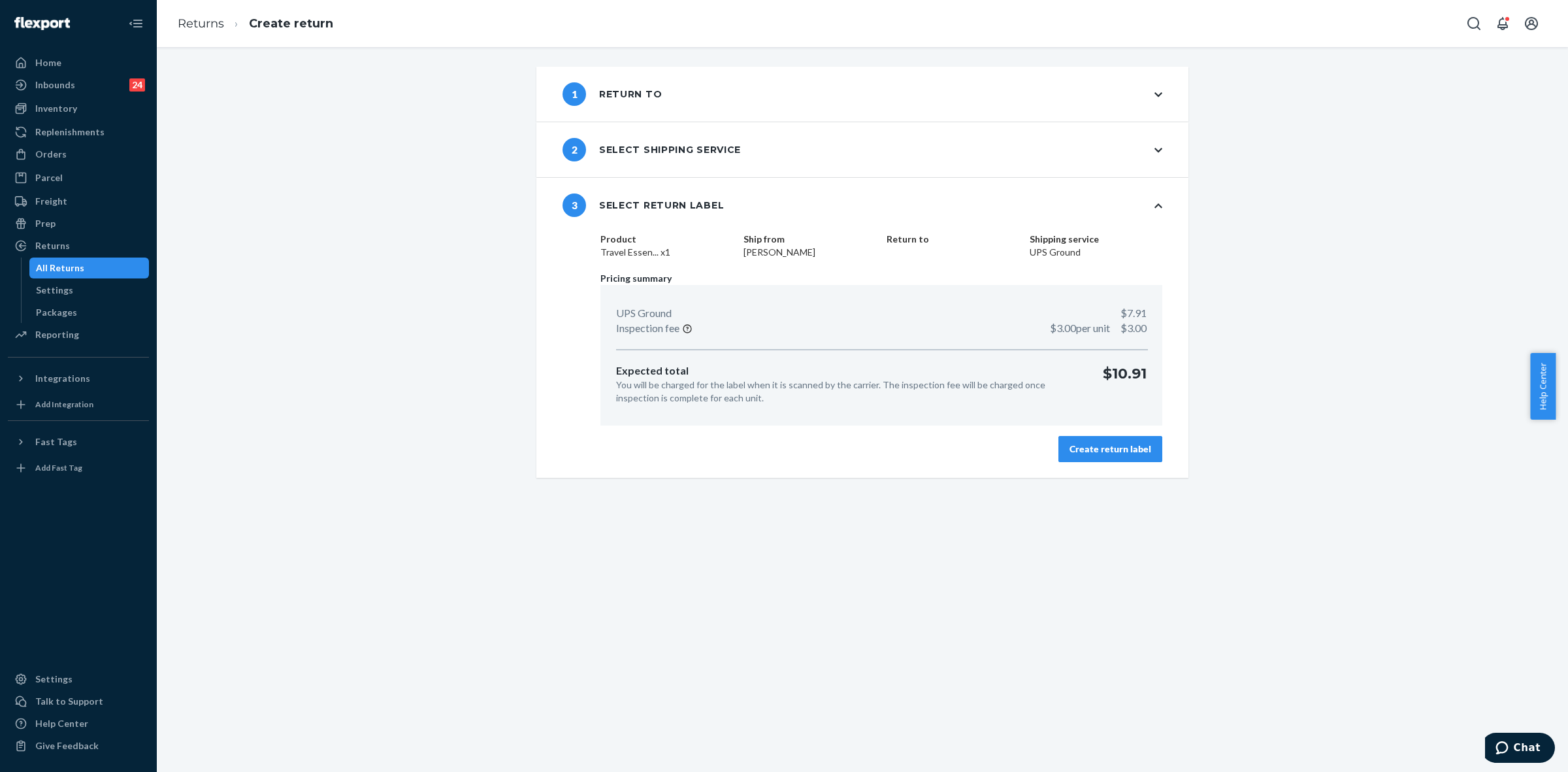
click at [1076, 452] on div "Create return label" at bounding box center [1111, 449] width 82 height 13
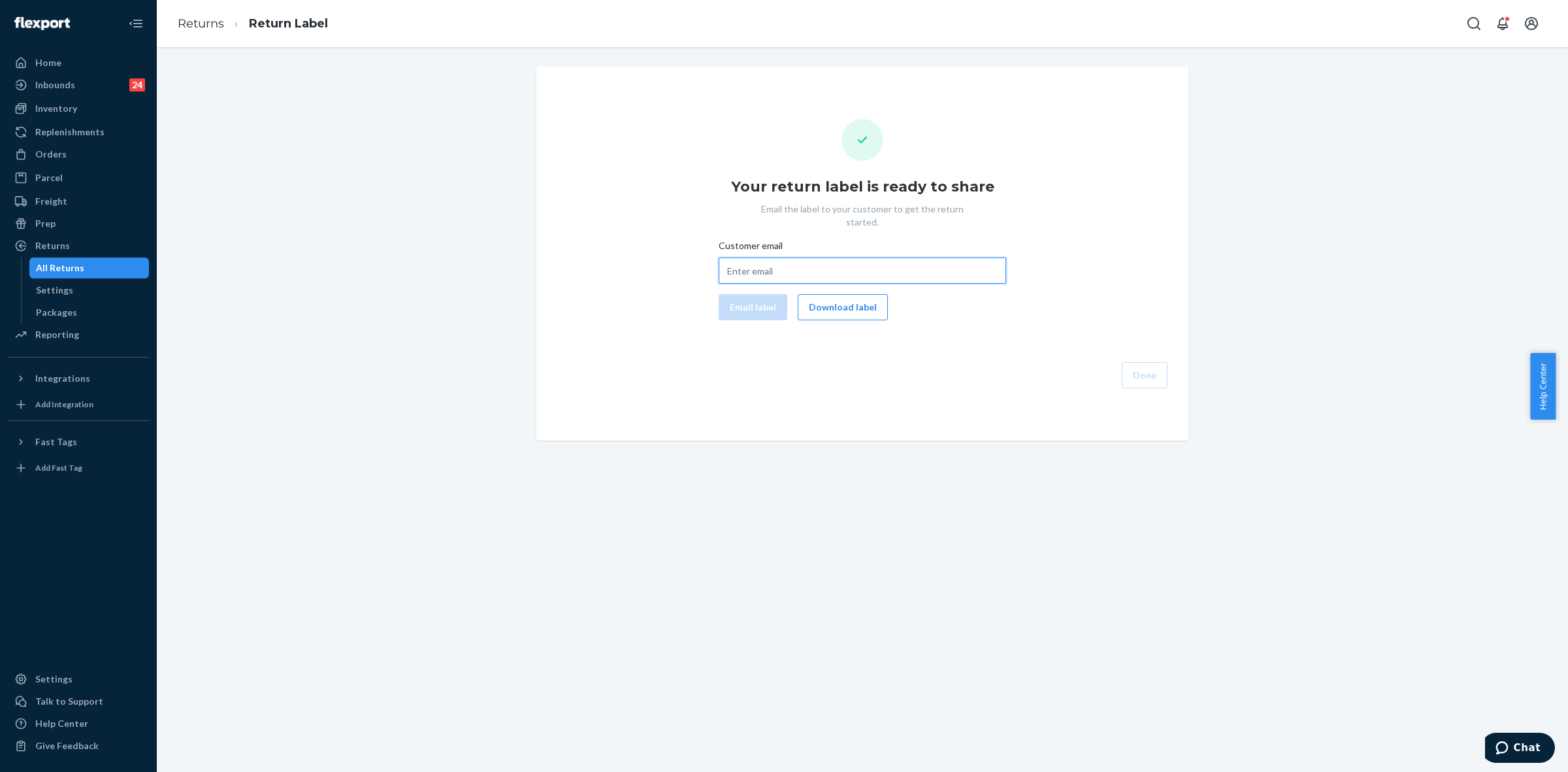
click at [753, 259] on input "Customer email" at bounding box center [862, 271] width 287 height 26
paste input "[EMAIL_ADDRESS][DOMAIN_NAME]"
type input "[EMAIL_ADDRESS][DOMAIN_NAME]"
click at [768, 294] on button "Email label" at bounding box center [753, 307] width 69 height 26
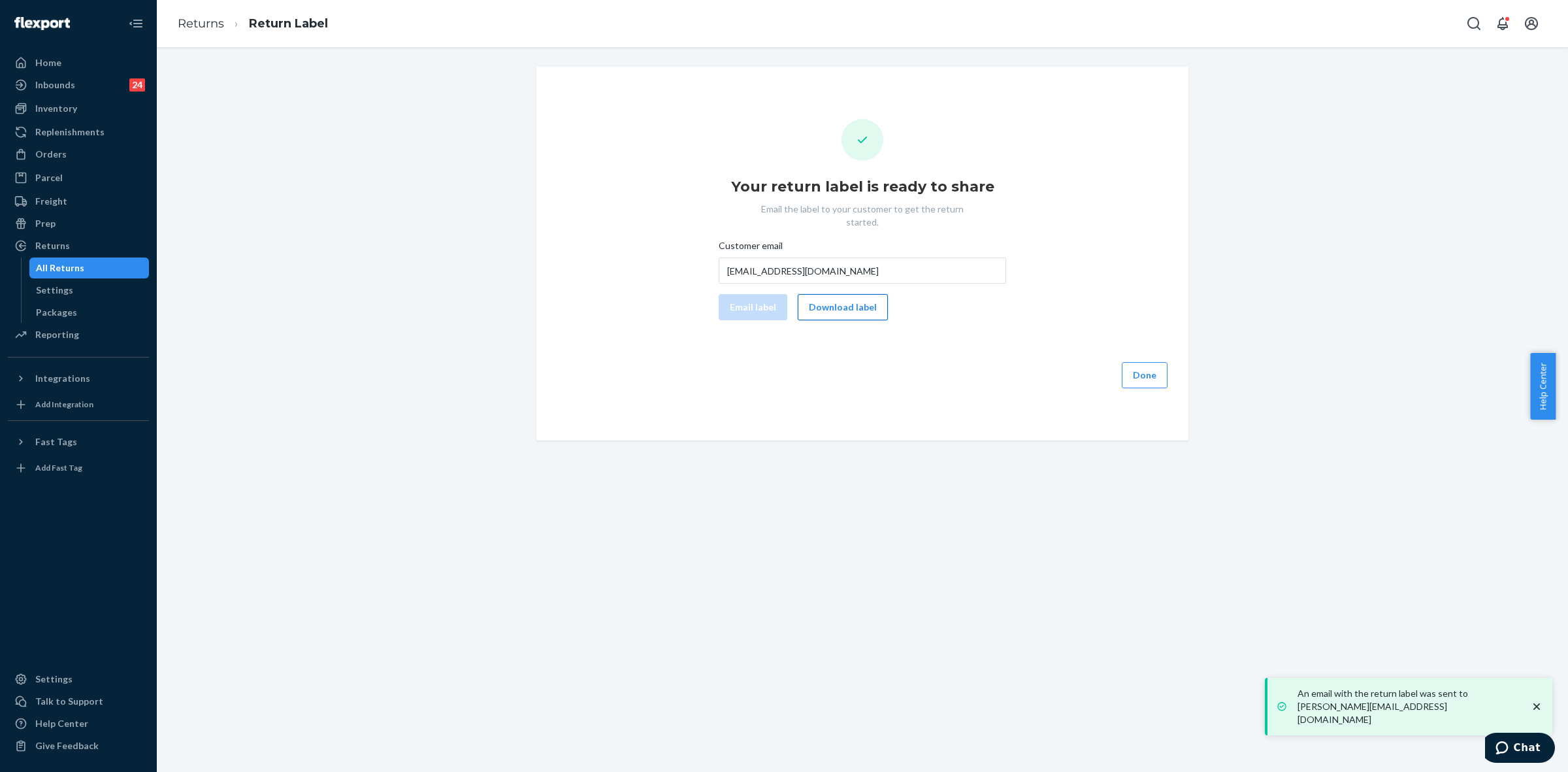
click at [854, 294] on button "Download label" at bounding box center [843, 307] width 90 height 26
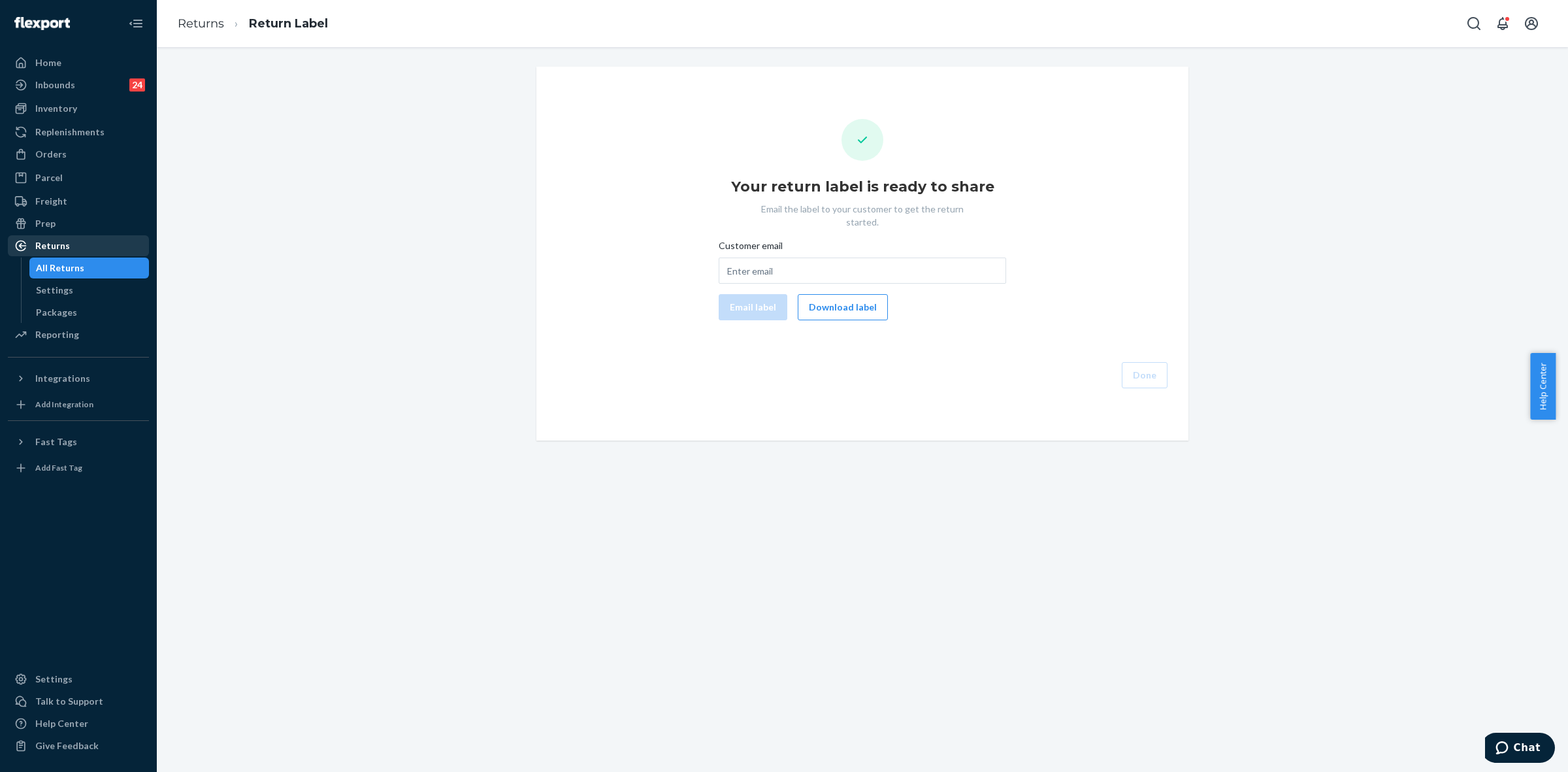
click at [52, 237] on div "Returns" at bounding box center [78, 246] width 138 height 18
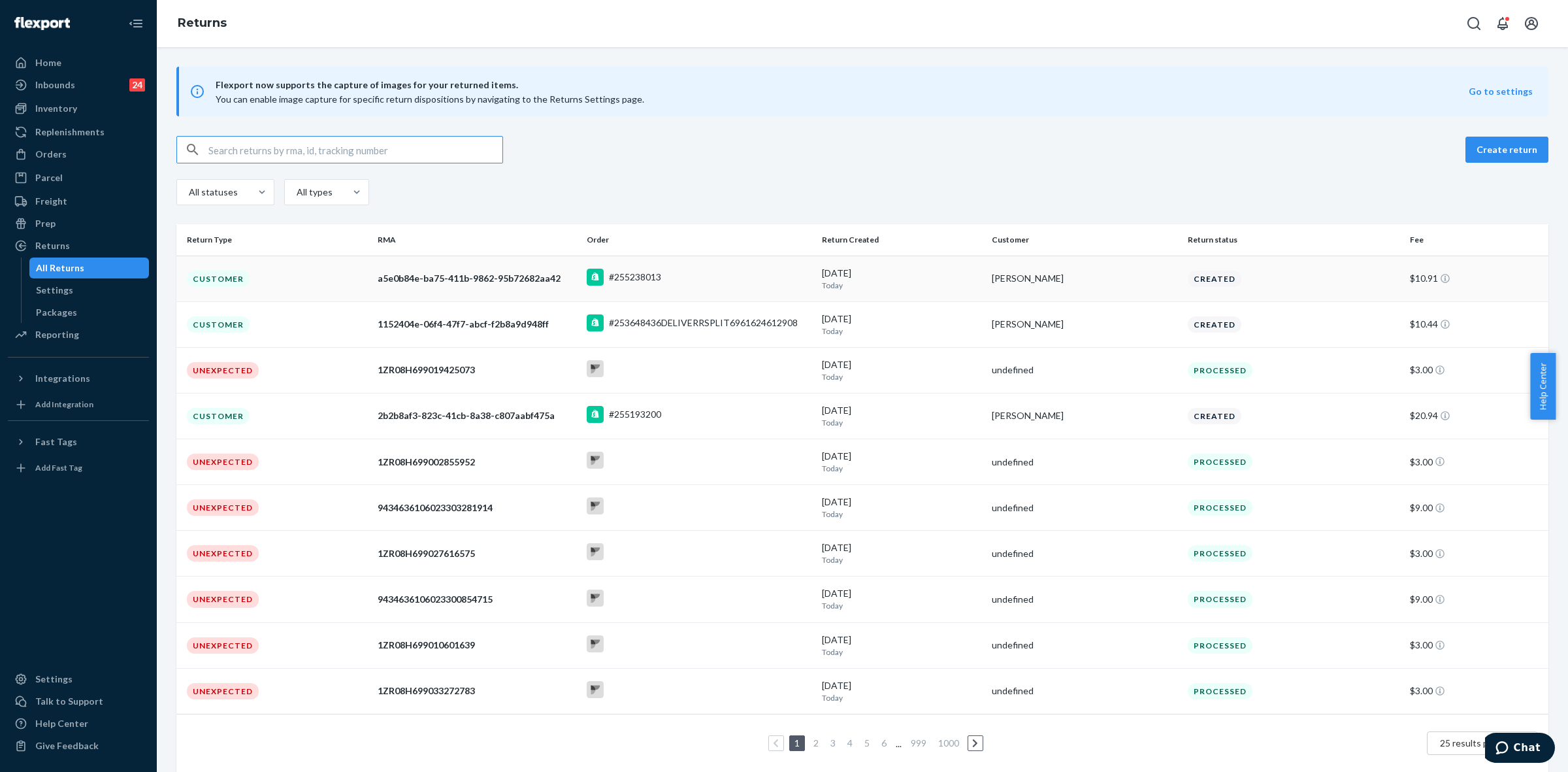
click at [932, 291] on td "[DATE] [DATE]" at bounding box center [902, 278] width 170 height 46
